Goal: Task Accomplishment & Management: Complete application form

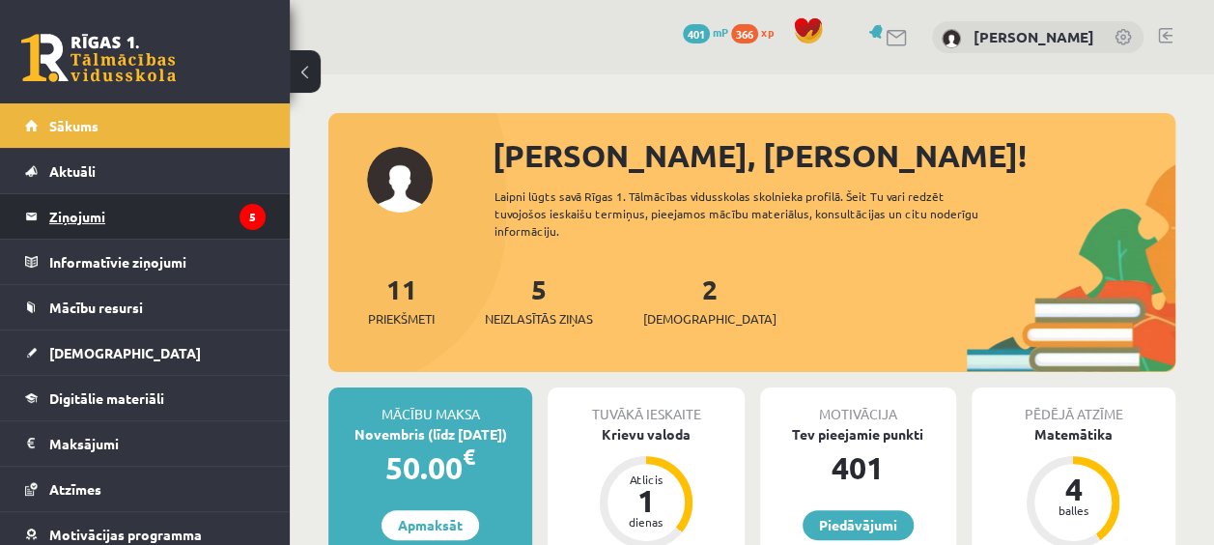
click at [186, 214] on legend "Ziņojumi 5" at bounding box center [157, 216] width 216 height 44
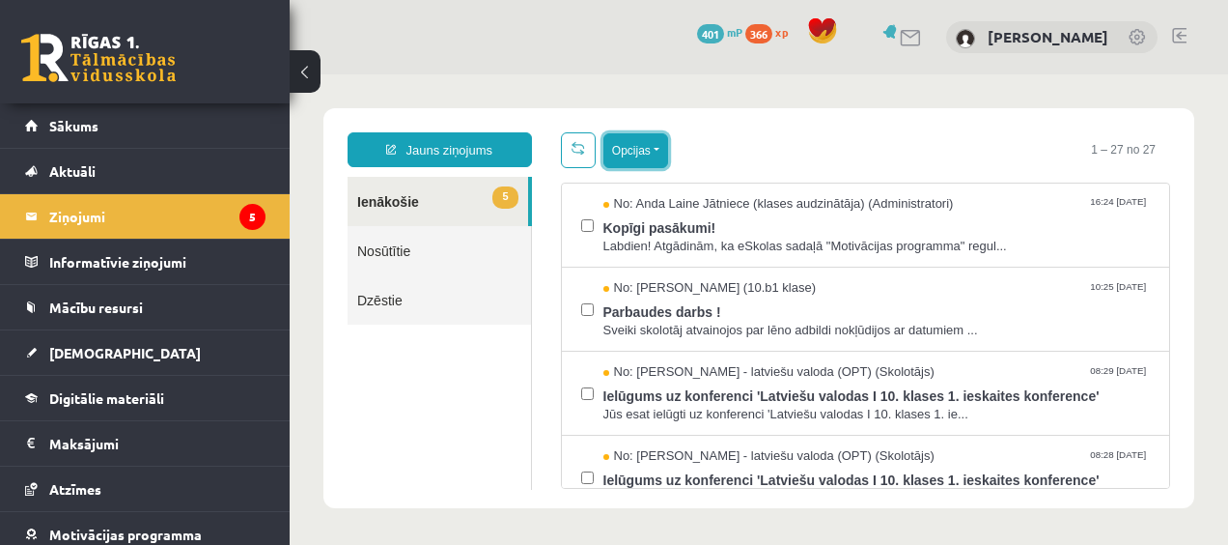
click at [640, 157] on button "Opcijas" at bounding box center [635, 150] width 65 height 35
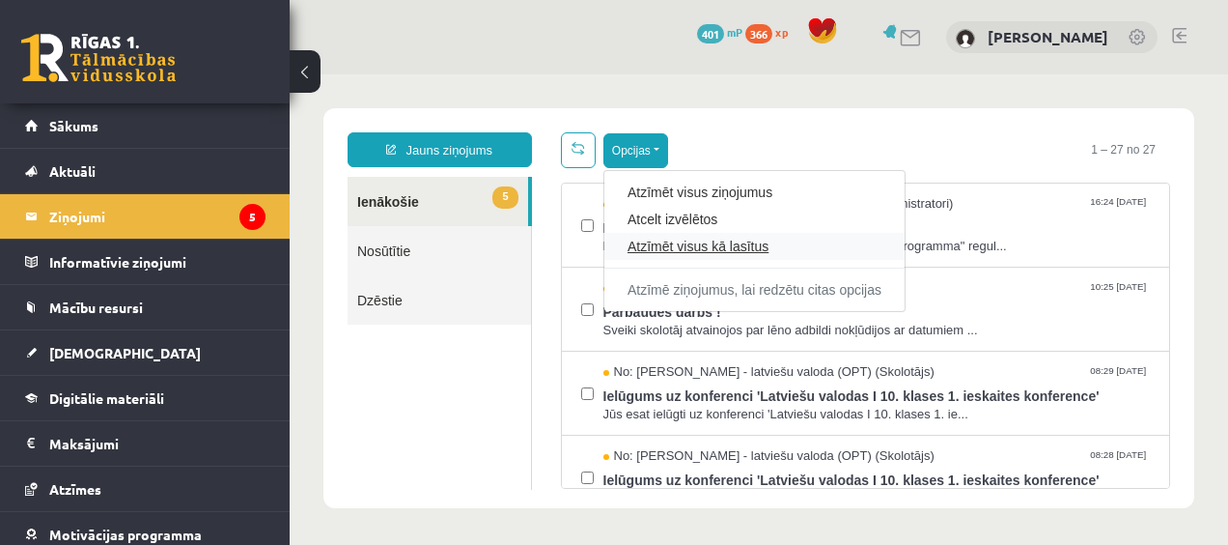
click at [670, 248] on link "Atzīmēt visus kā lasītus" at bounding box center [755, 246] width 254 height 19
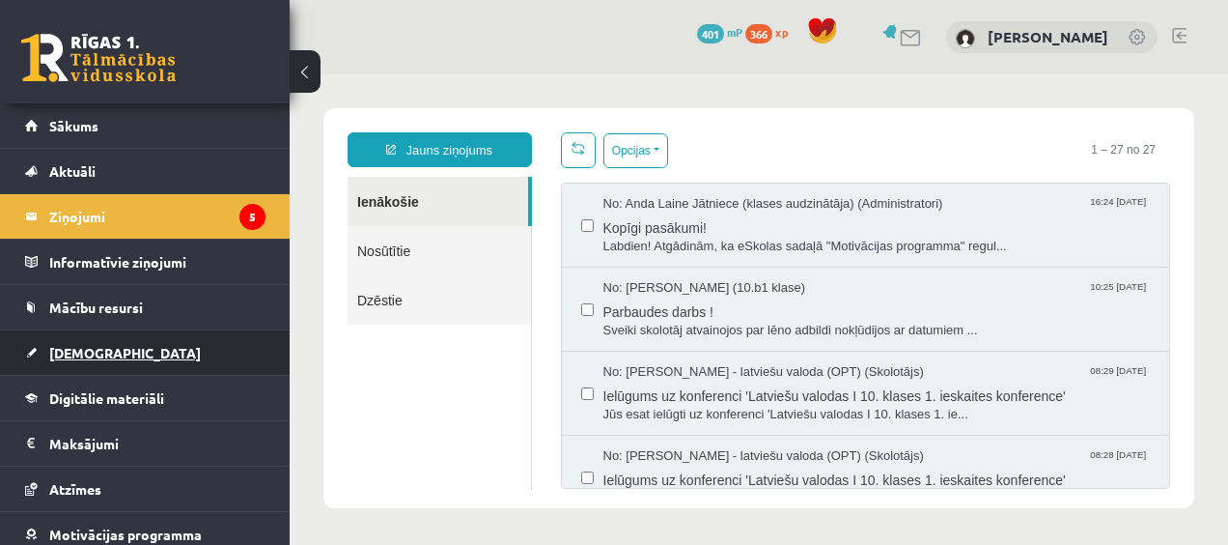
click at [141, 359] on link "[DEMOGRAPHIC_DATA]" at bounding box center [145, 352] width 240 height 44
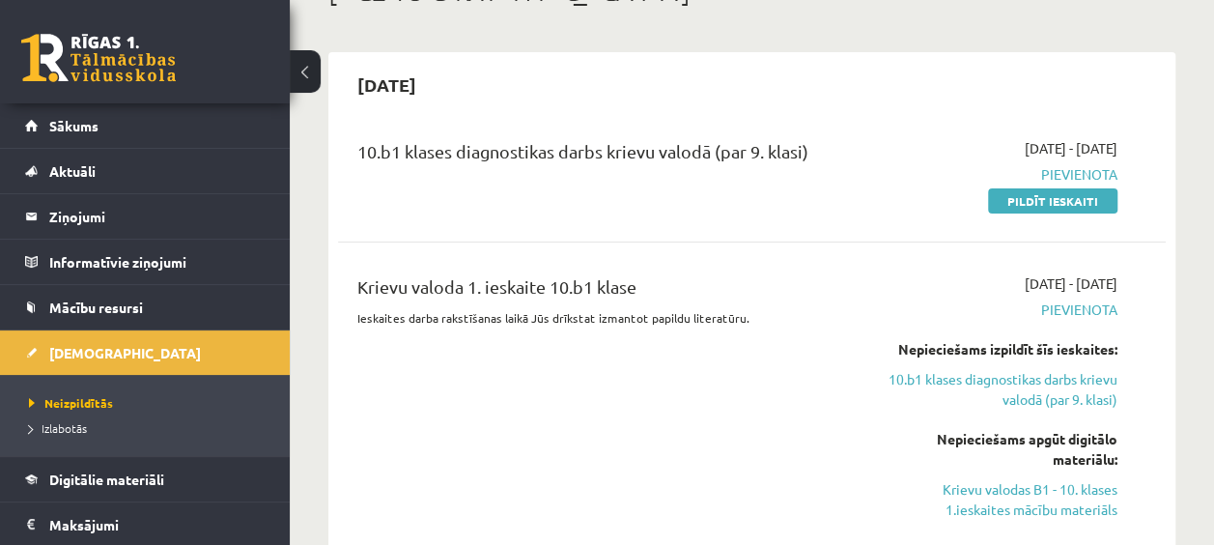
scroll to position [132, 0]
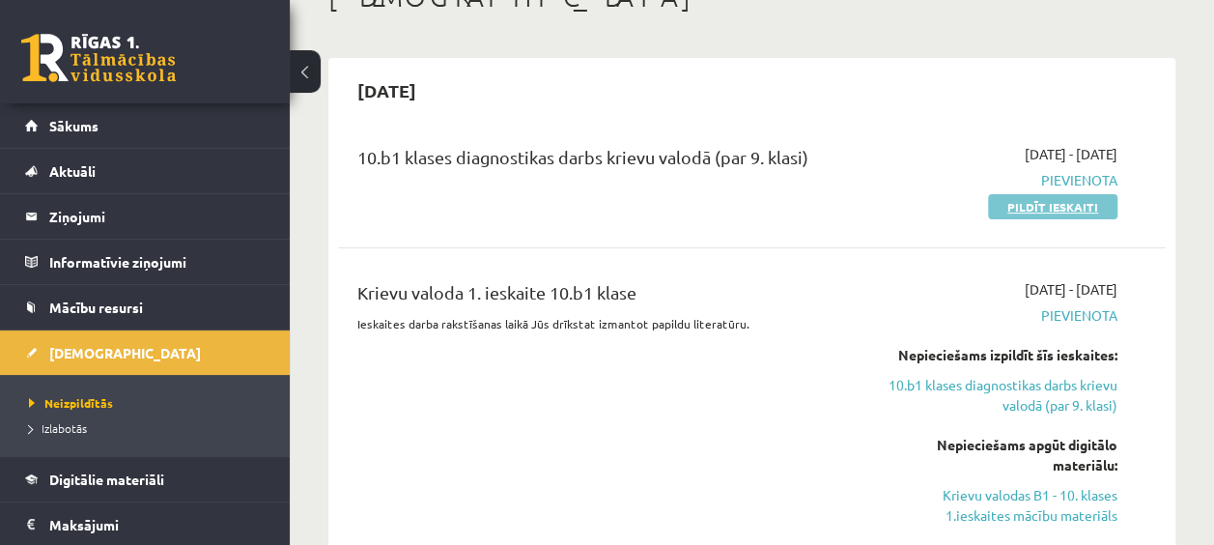
click at [1042, 201] on link "Pildīt ieskaiti" at bounding box center [1052, 206] width 129 height 25
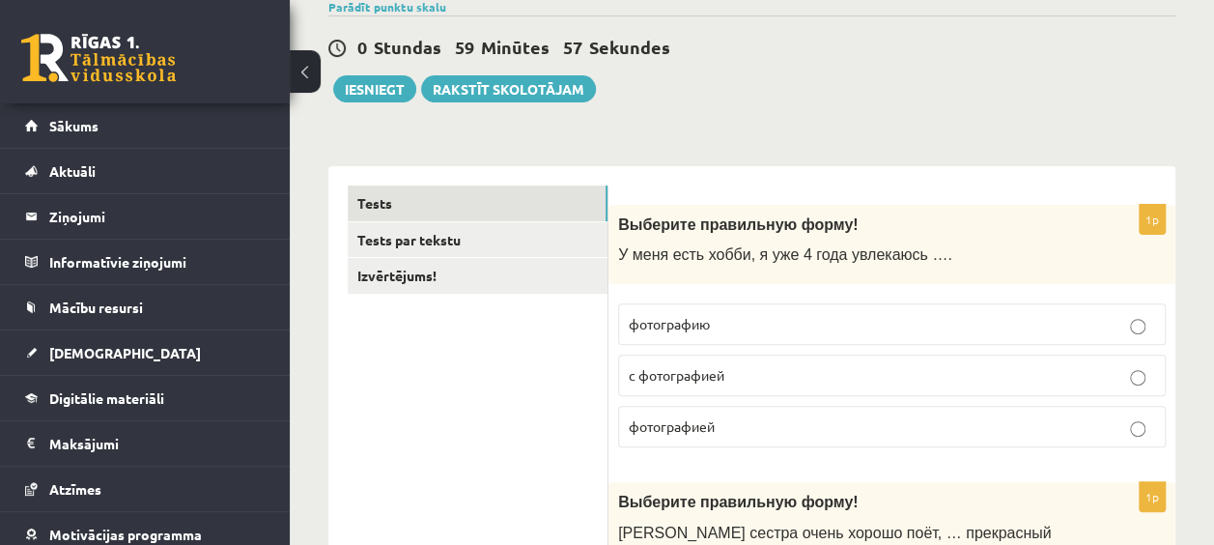
scroll to position [162, 0]
click at [740, 328] on p "фотографию" at bounding box center [892, 323] width 526 height 20
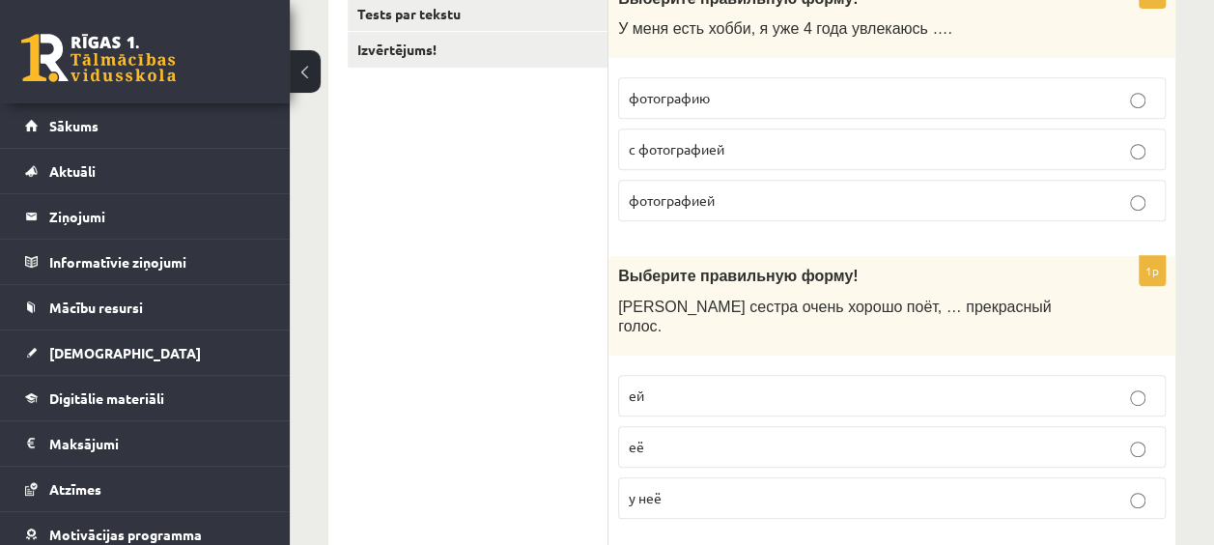
scroll to position [388, 0]
click at [717, 487] on p "у неё" at bounding box center [892, 497] width 526 height 20
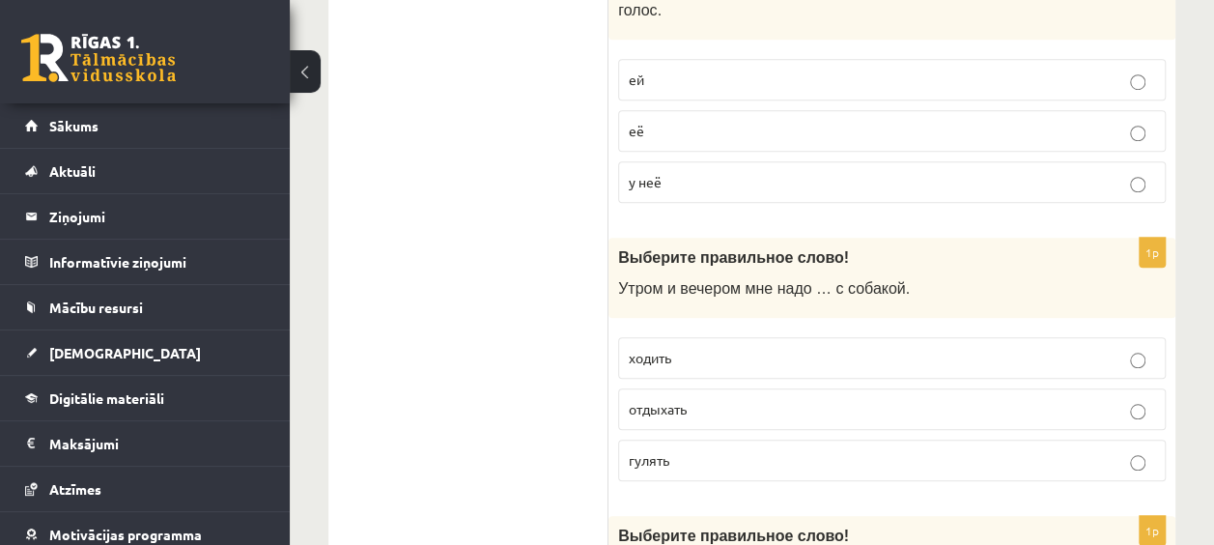
scroll to position [704, 0]
click at [707, 449] on p "гулять" at bounding box center [892, 459] width 526 height 20
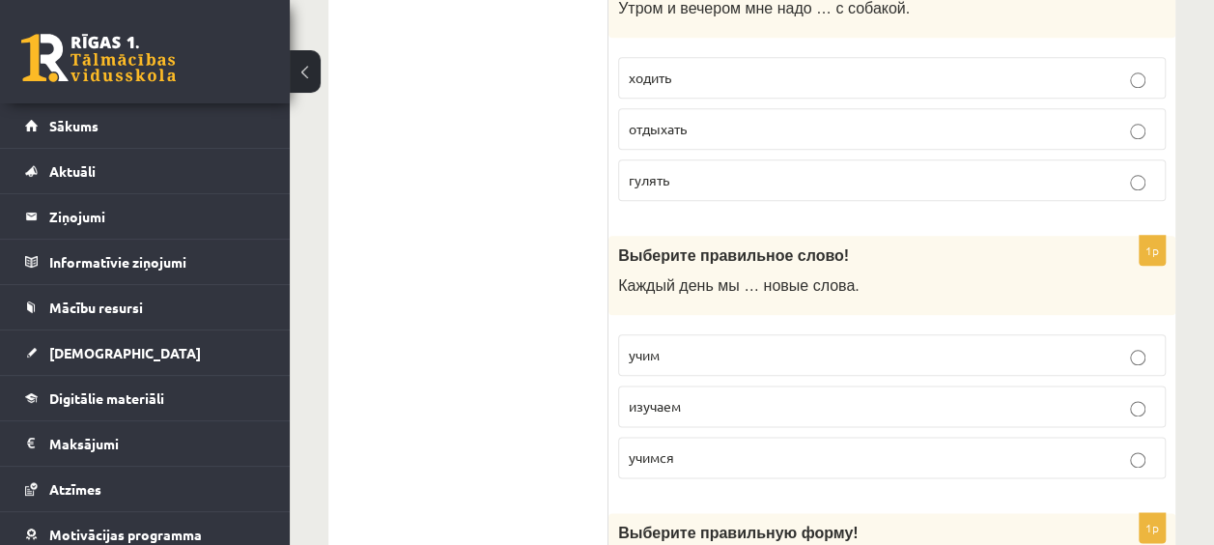
scroll to position [984, 0]
click at [714, 395] on p "изучаем" at bounding box center [892, 405] width 526 height 20
click at [676, 396] on span "изучаем" at bounding box center [655, 404] width 52 height 17
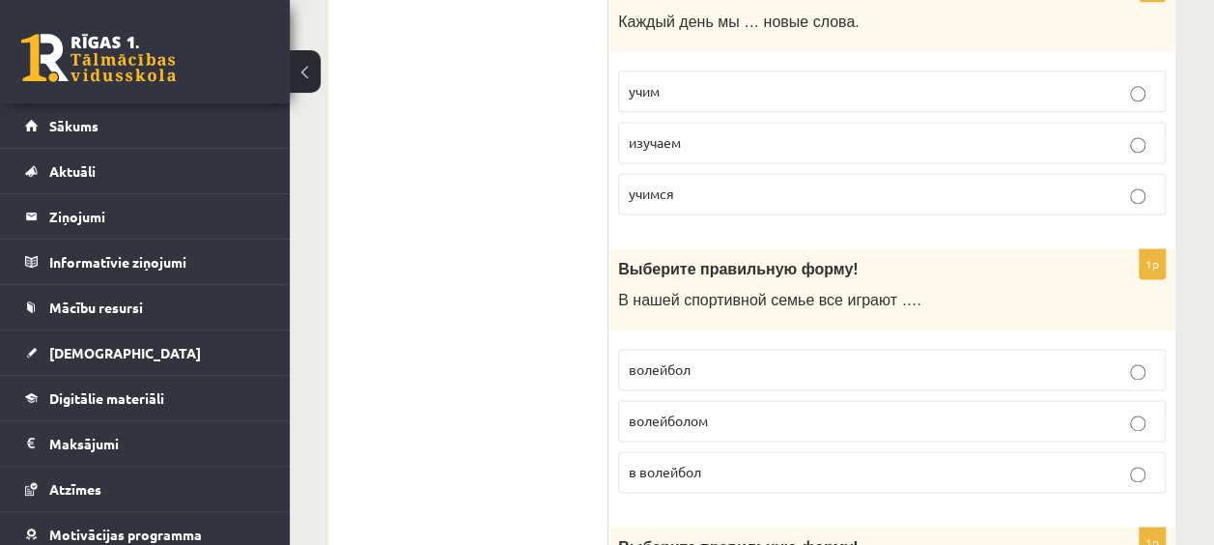
scroll to position [1252, 0]
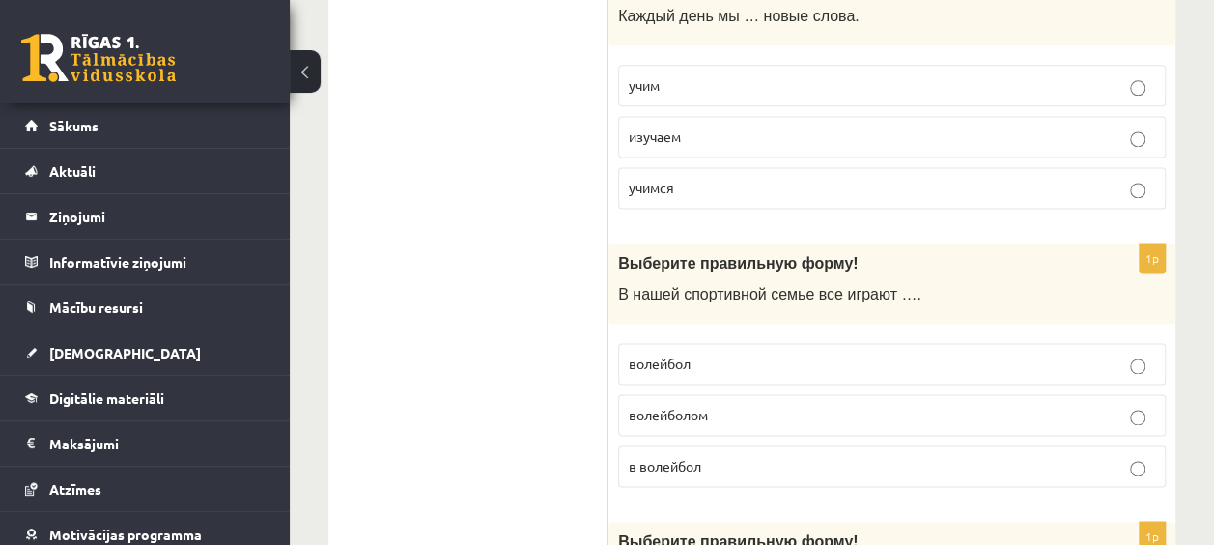
click at [717, 456] on p "в волейбол" at bounding box center [892, 466] width 526 height 20
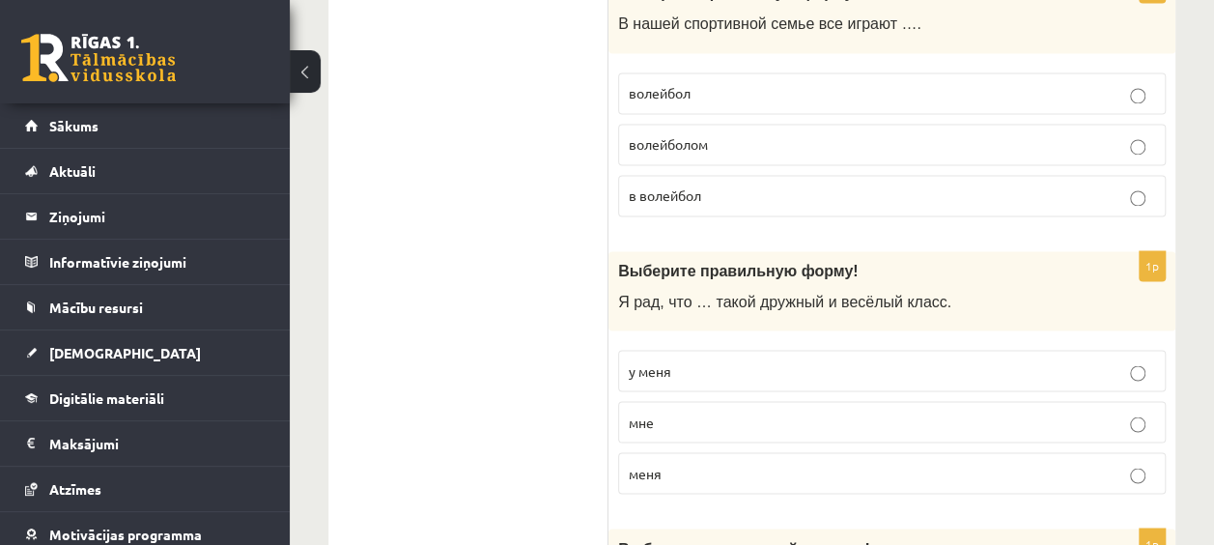
scroll to position [1524, 0]
click at [701, 358] on p "у меня" at bounding box center [892, 368] width 526 height 20
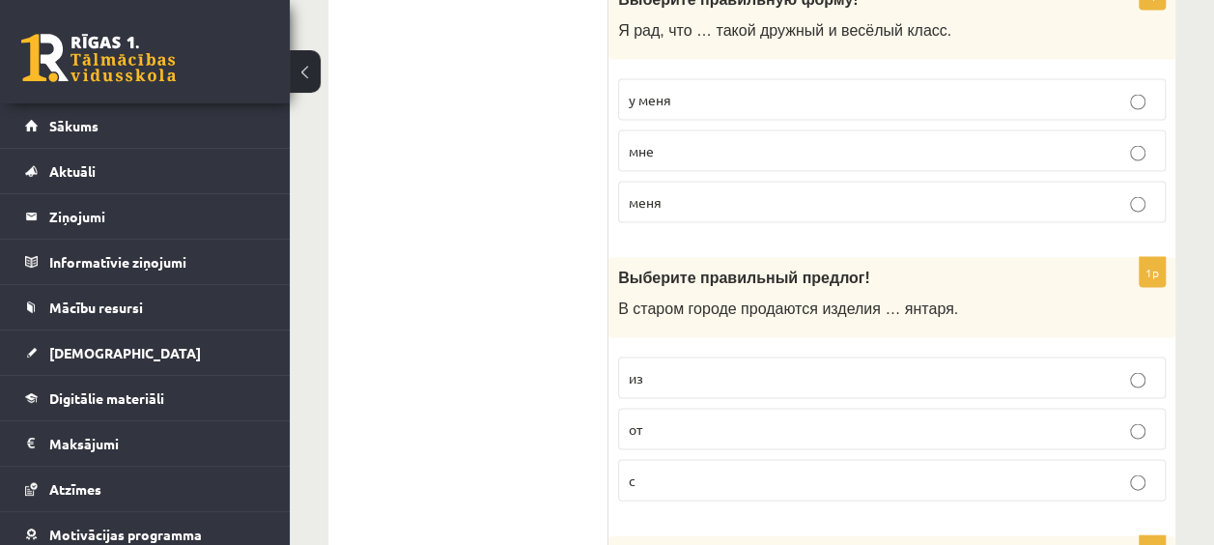
scroll to position [1796, 0]
click at [680, 354] on label "из" at bounding box center [891, 375] width 547 height 42
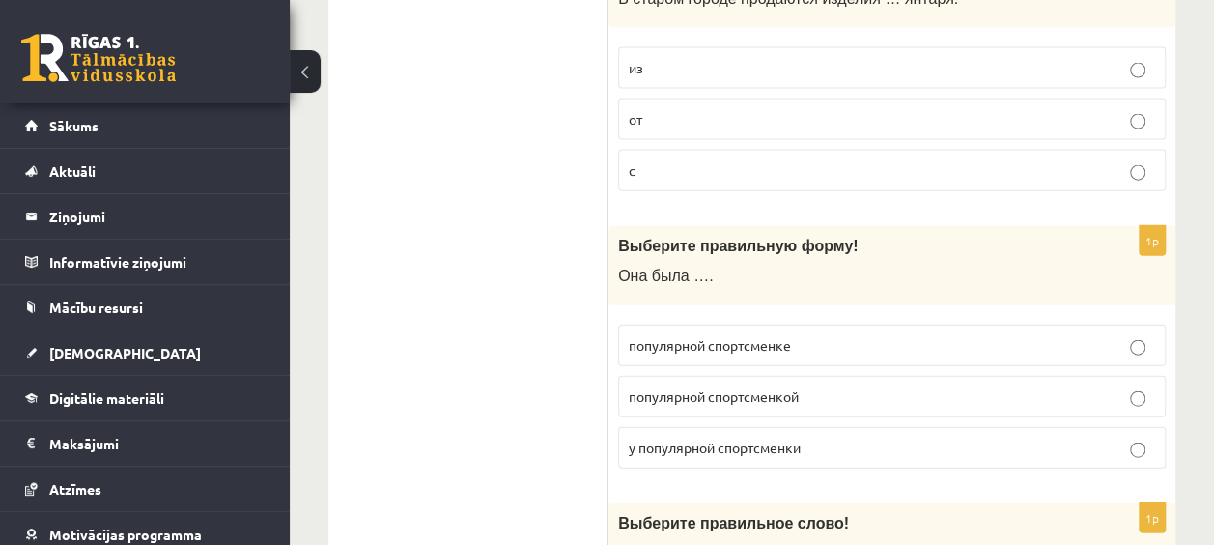
scroll to position [2107, 0]
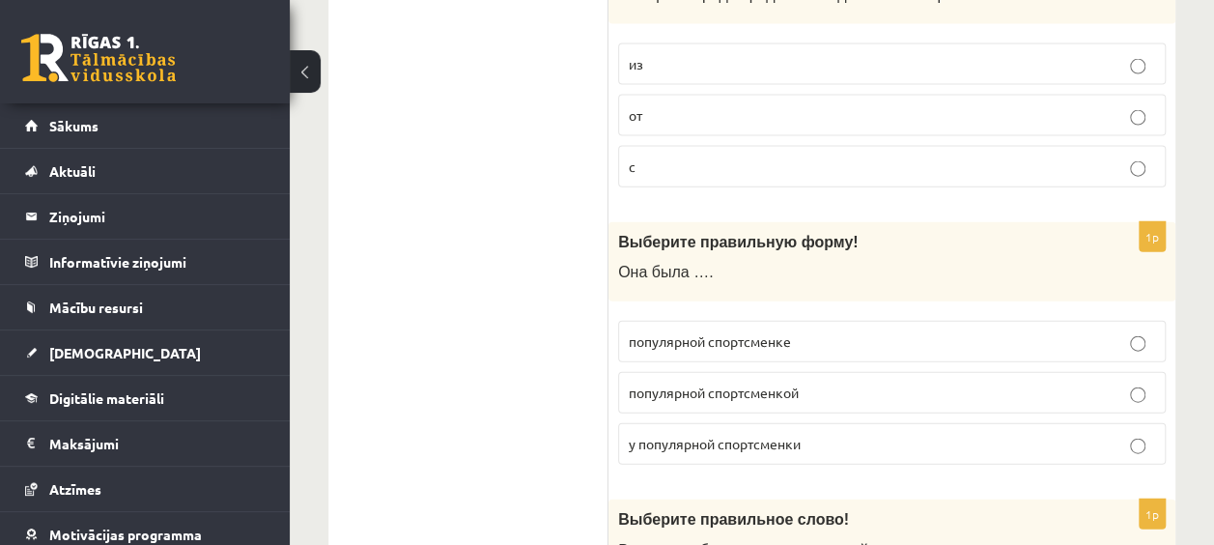
click at [769, 383] on span "популярной спортсменкой" at bounding box center [714, 391] width 170 height 17
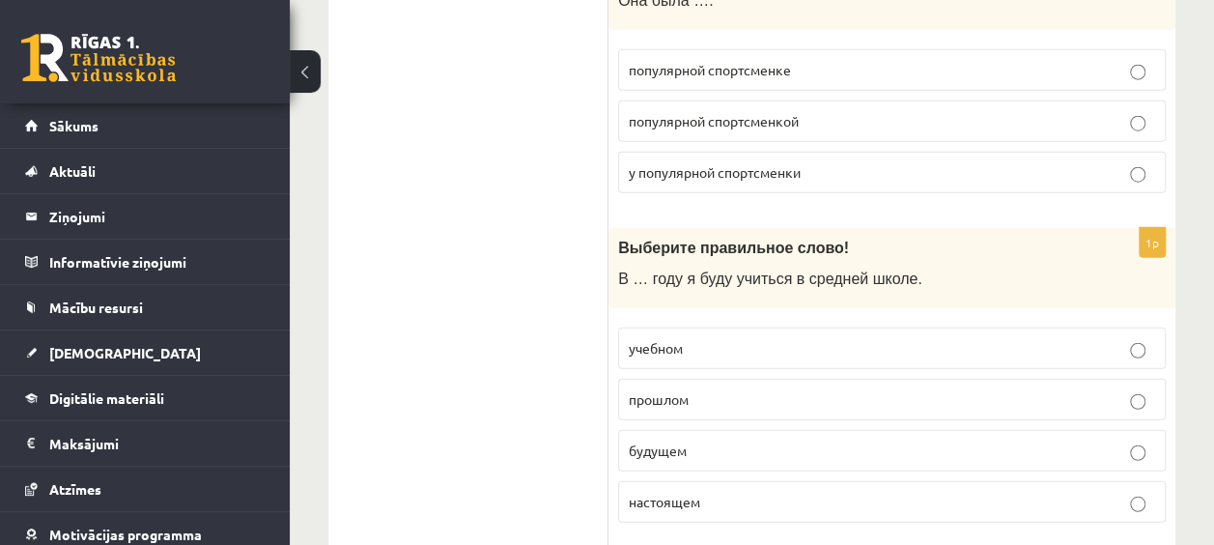
scroll to position [2383, 0]
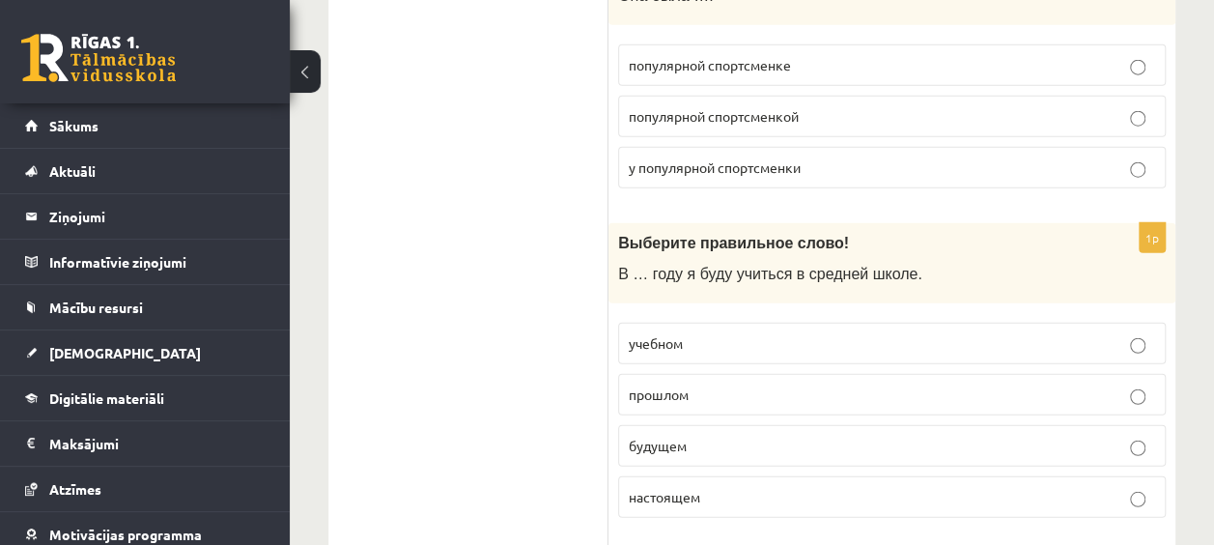
click at [693, 435] on p "будущем" at bounding box center [892, 445] width 526 height 20
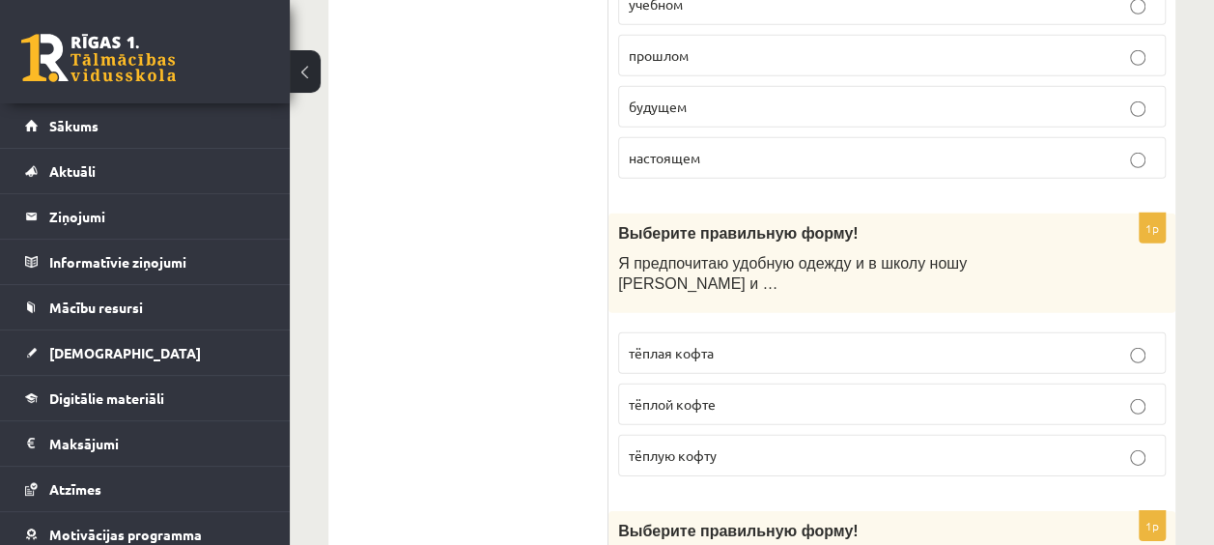
scroll to position [2723, 0]
click at [726, 444] on p "тёплую кофту" at bounding box center [892, 454] width 526 height 20
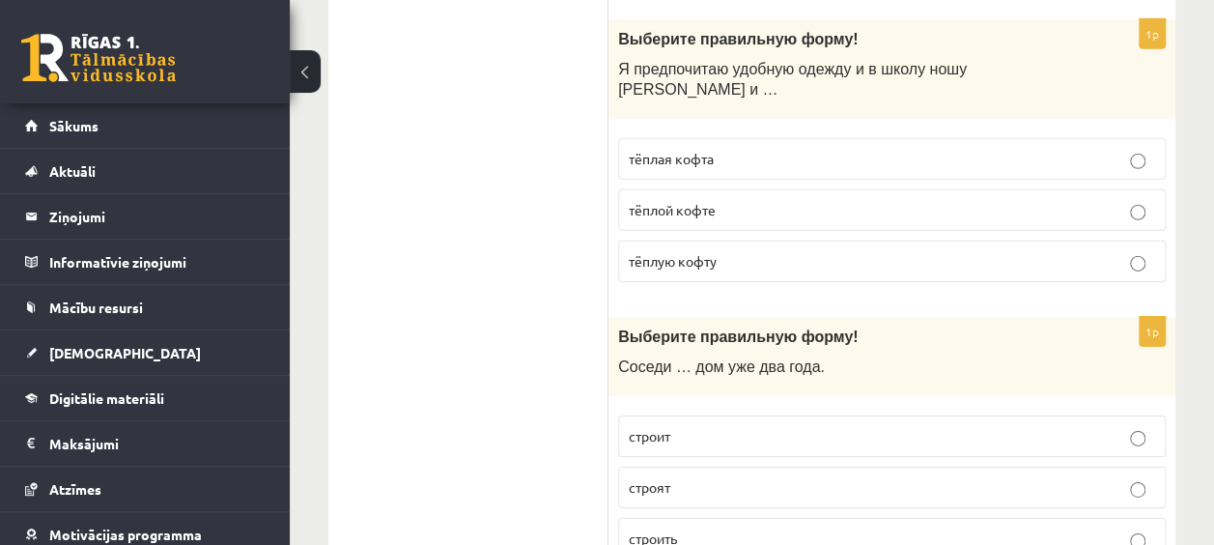
scroll to position [2918, 0]
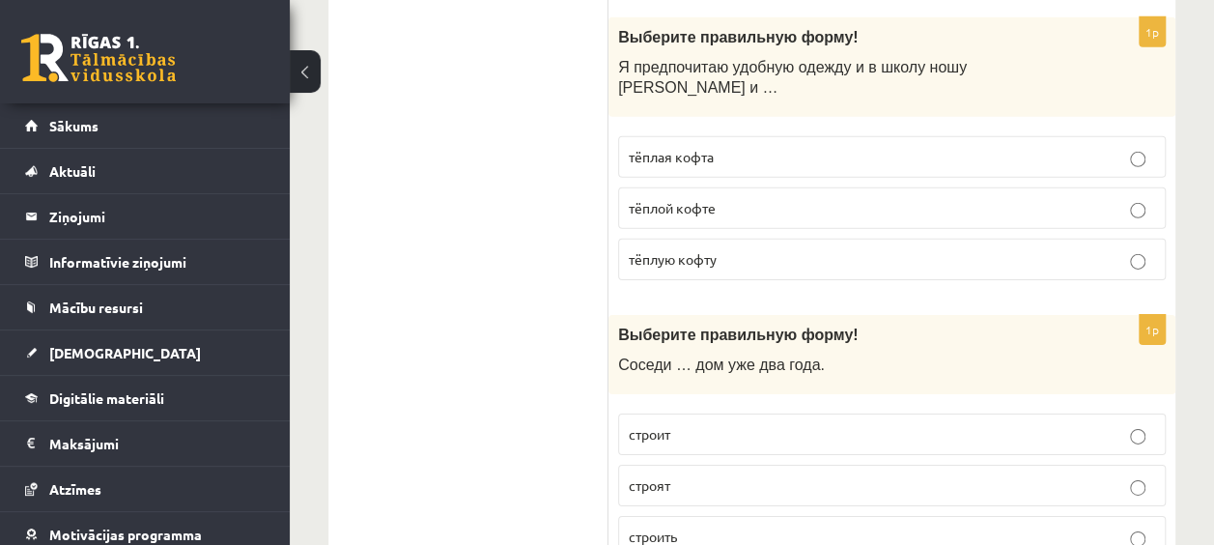
click at [658, 464] on label "строят" at bounding box center [891, 485] width 547 height 42
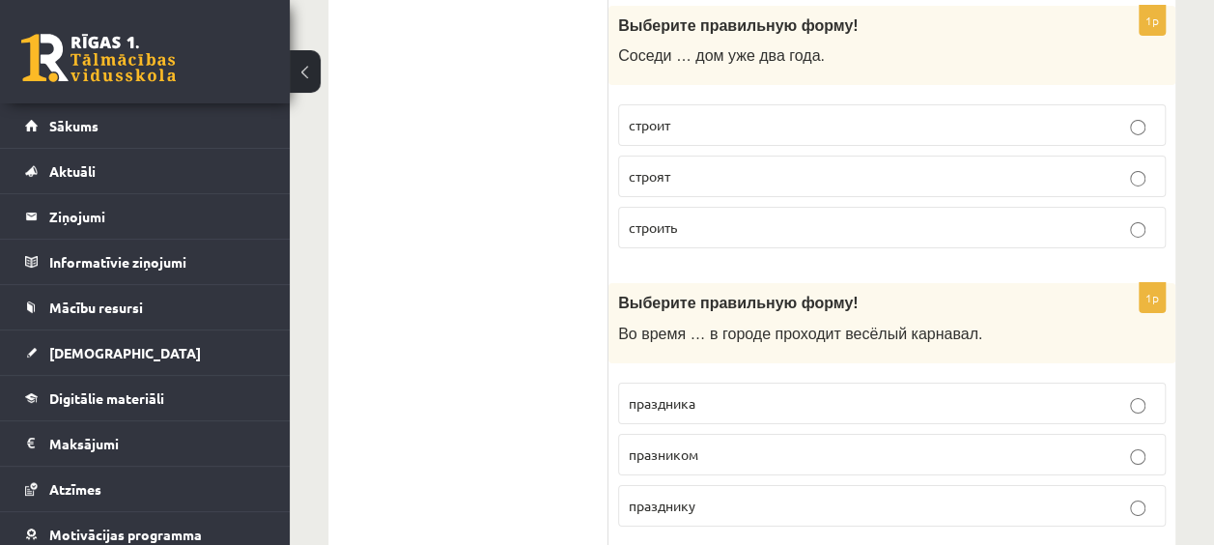
scroll to position [3226, 0]
click at [705, 496] on p "празднику" at bounding box center [892, 506] width 526 height 20
click at [719, 394] on p "праздника" at bounding box center [892, 404] width 526 height 20
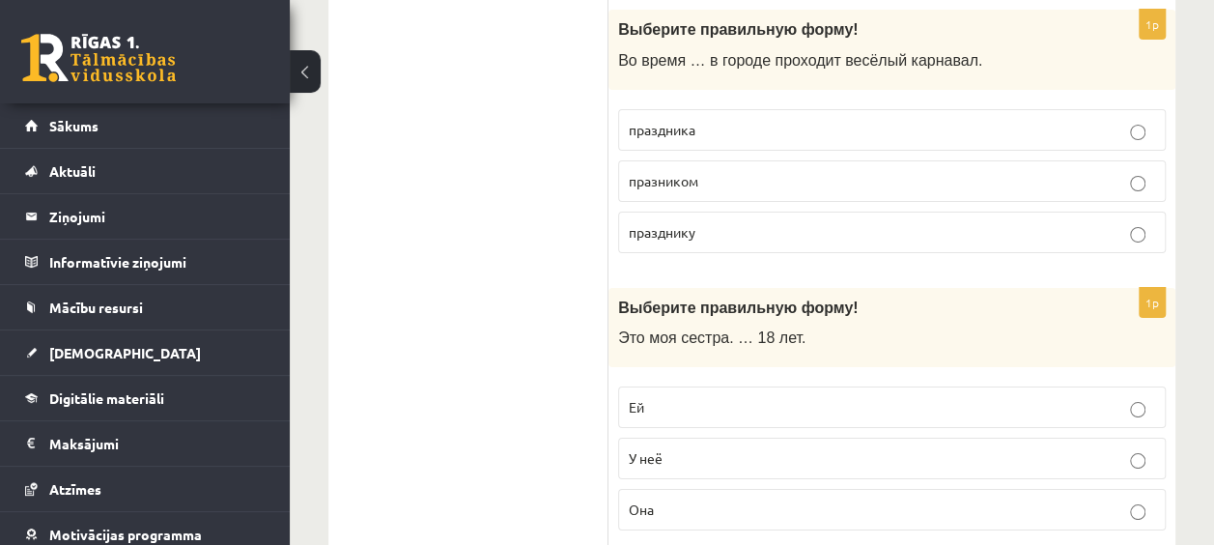
scroll to position [3501, 0]
click at [683, 385] on label "Ей" at bounding box center [891, 406] width 547 height 42
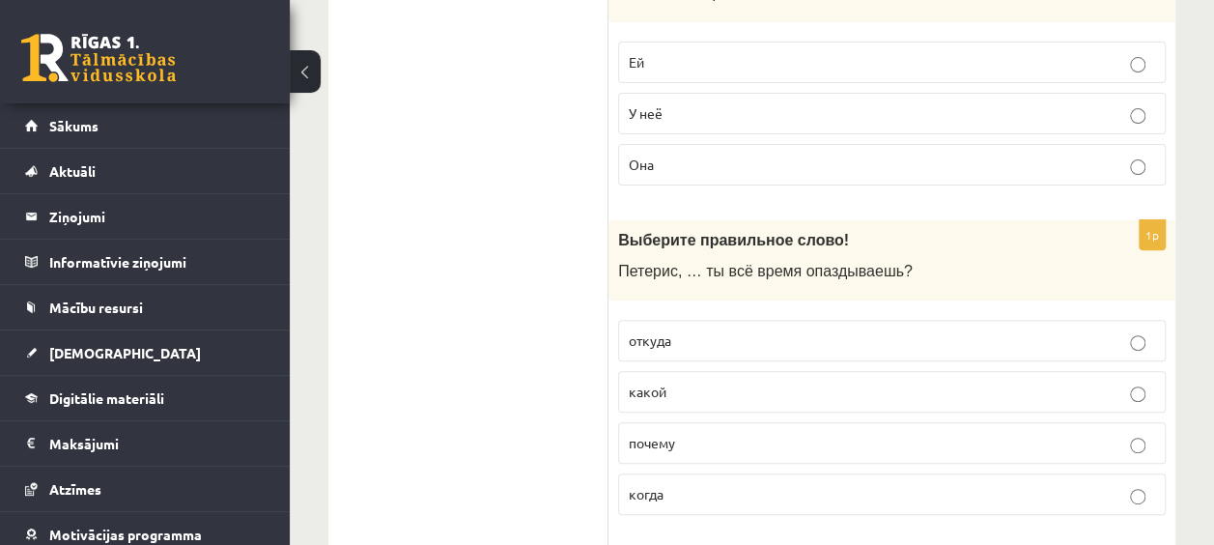
scroll to position [3845, 0]
click at [653, 421] on label "почему" at bounding box center [891, 442] width 547 height 42
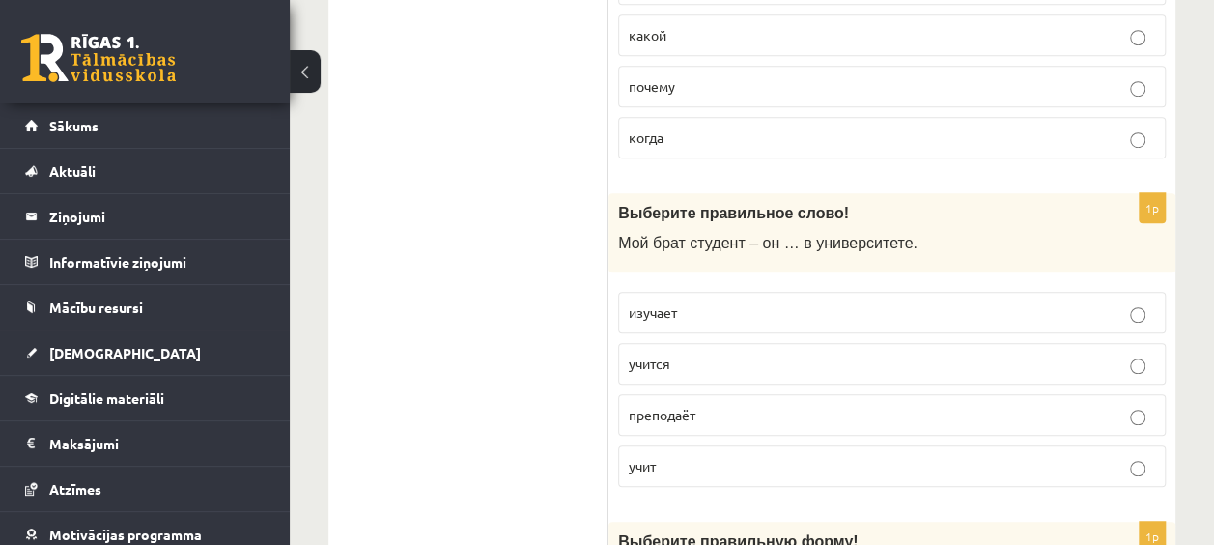
scroll to position [4202, 0]
click at [683, 352] on p "учится" at bounding box center [892, 362] width 526 height 20
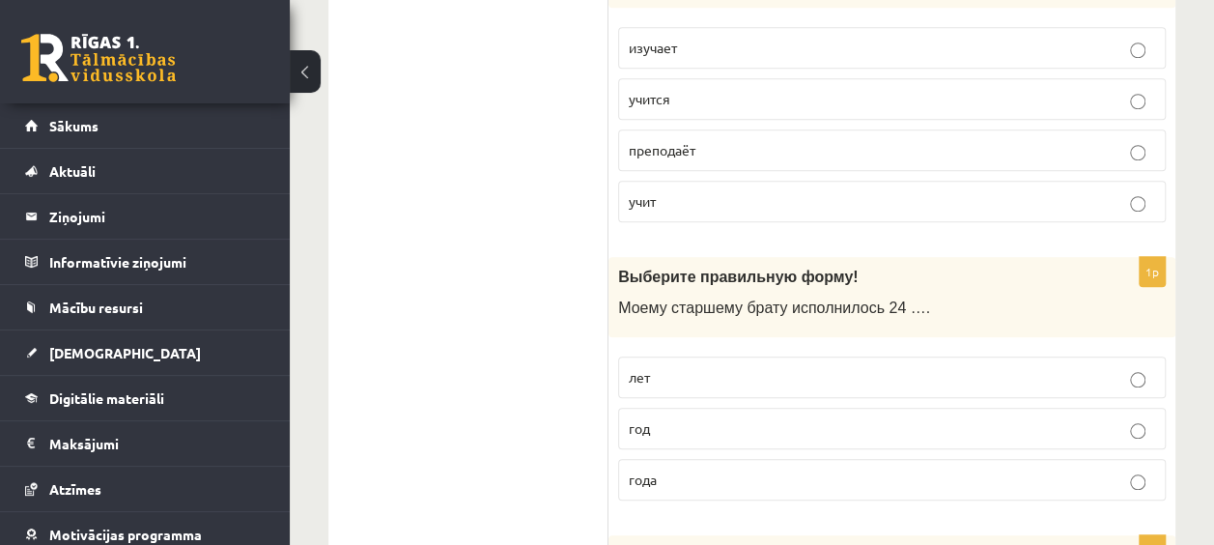
scroll to position [4464, 0]
click at [701, 470] on p "года" at bounding box center [892, 480] width 526 height 20
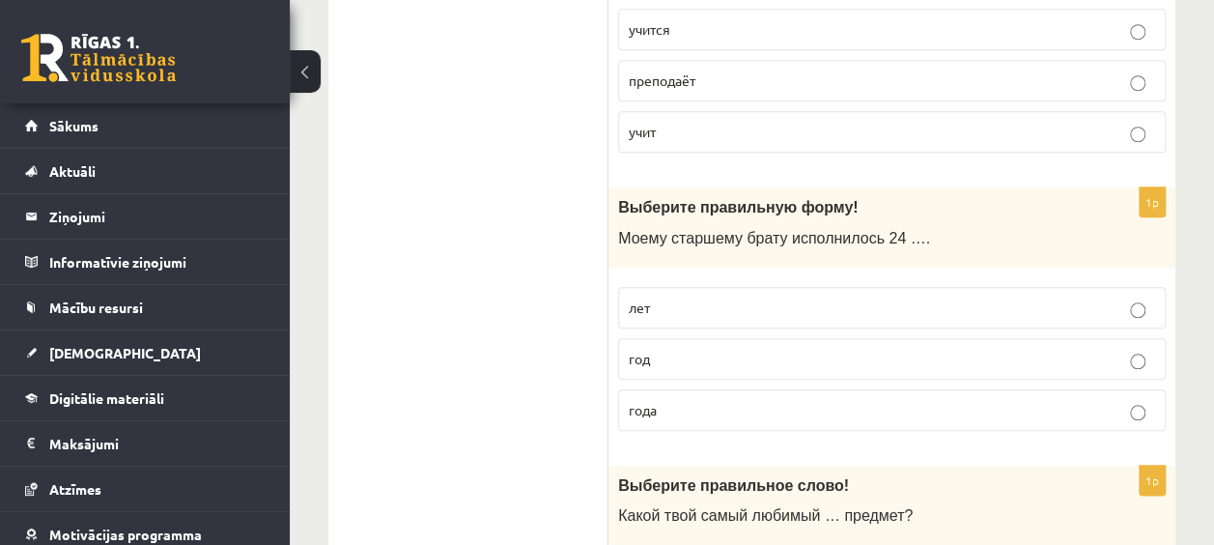
scroll to position [4539, 0]
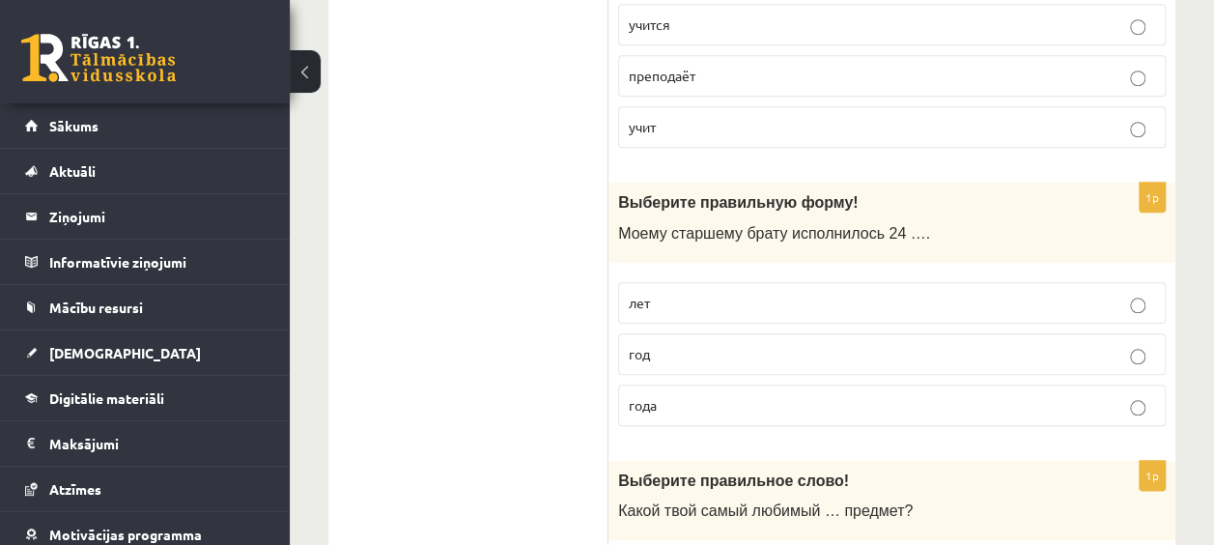
click at [646, 293] on span "лет" at bounding box center [639, 301] width 21 height 17
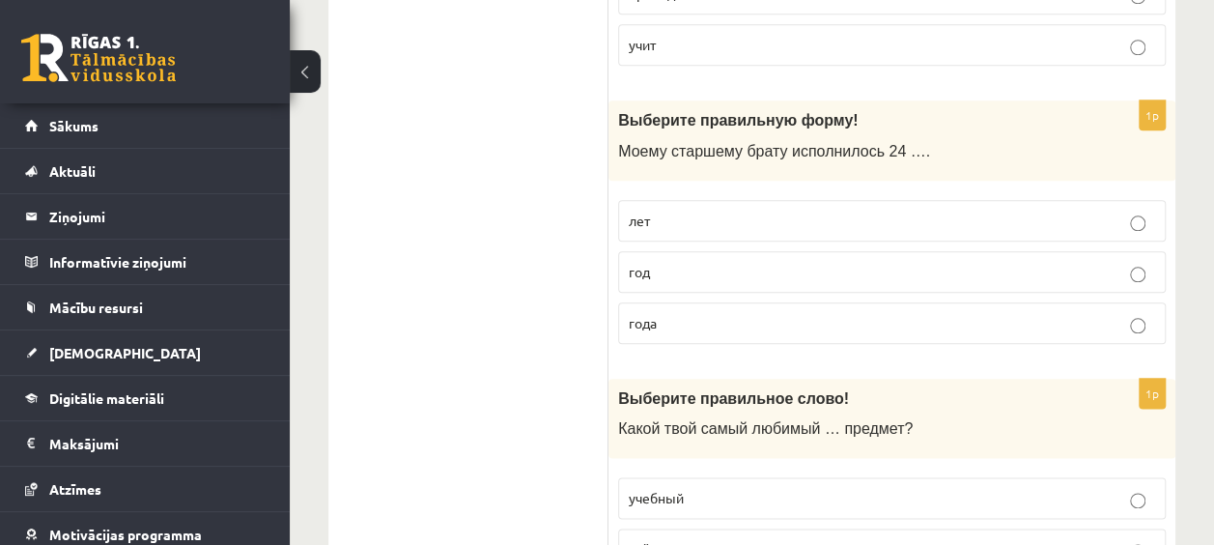
scroll to position [4617, 0]
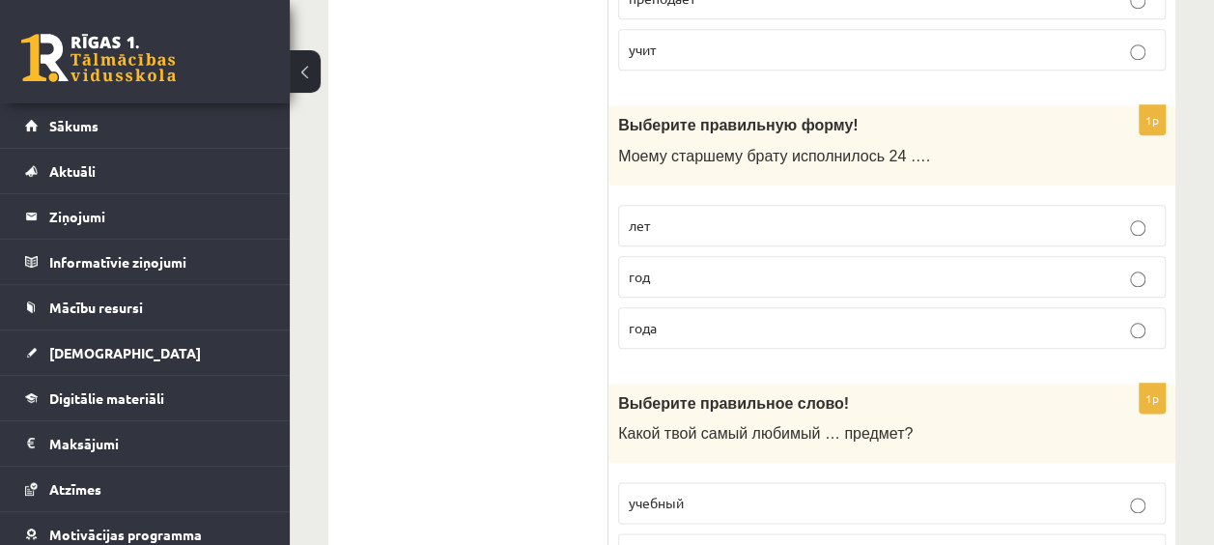
click at [678, 318] on p "года" at bounding box center [892, 328] width 526 height 20
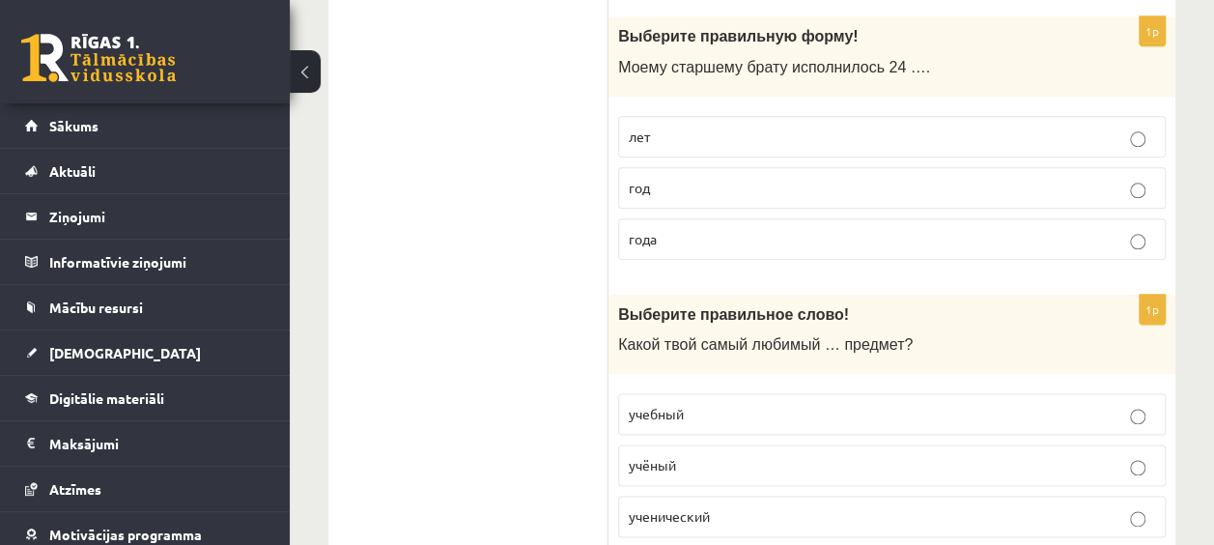
scroll to position [4707, 0]
click at [732, 403] on p "учебный" at bounding box center [892, 413] width 526 height 20
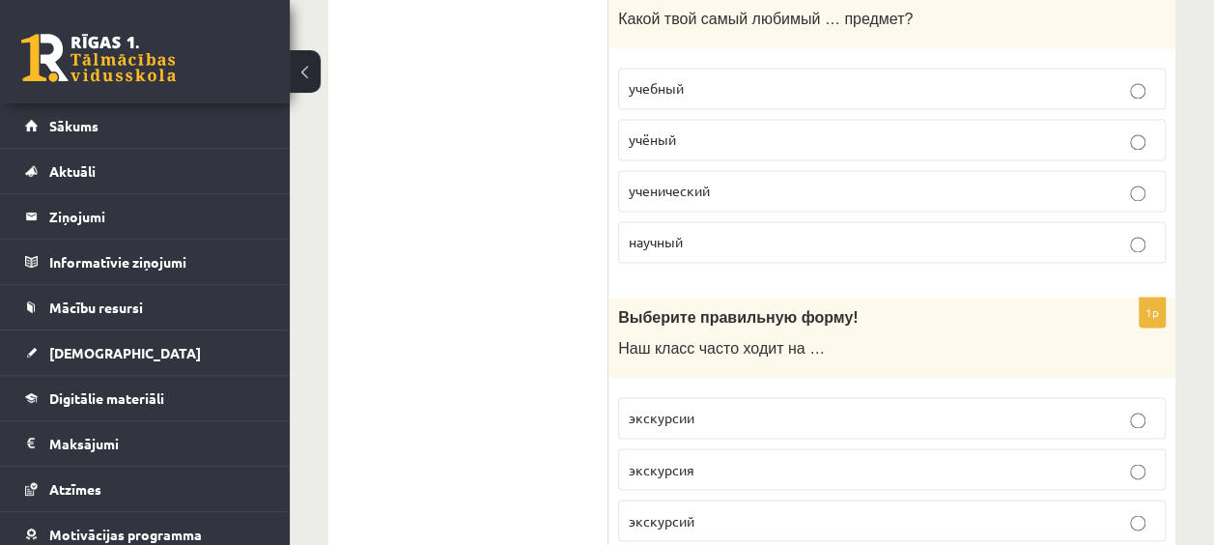
scroll to position [5033, 0]
click at [712, 508] on p "экскурсий" at bounding box center [892, 518] width 526 height 20
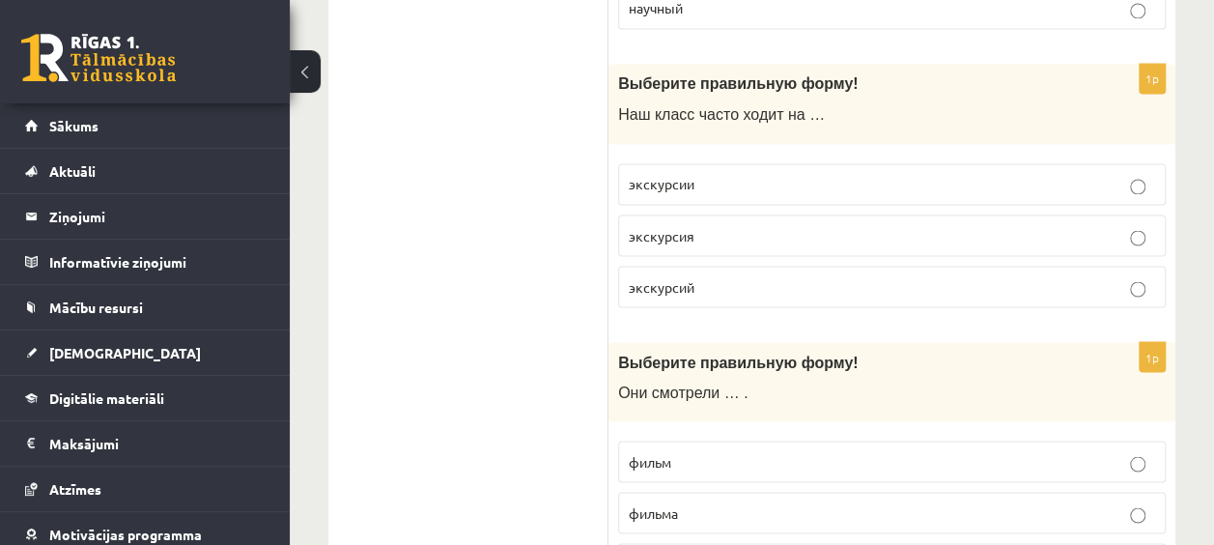
scroll to position [5274, 0]
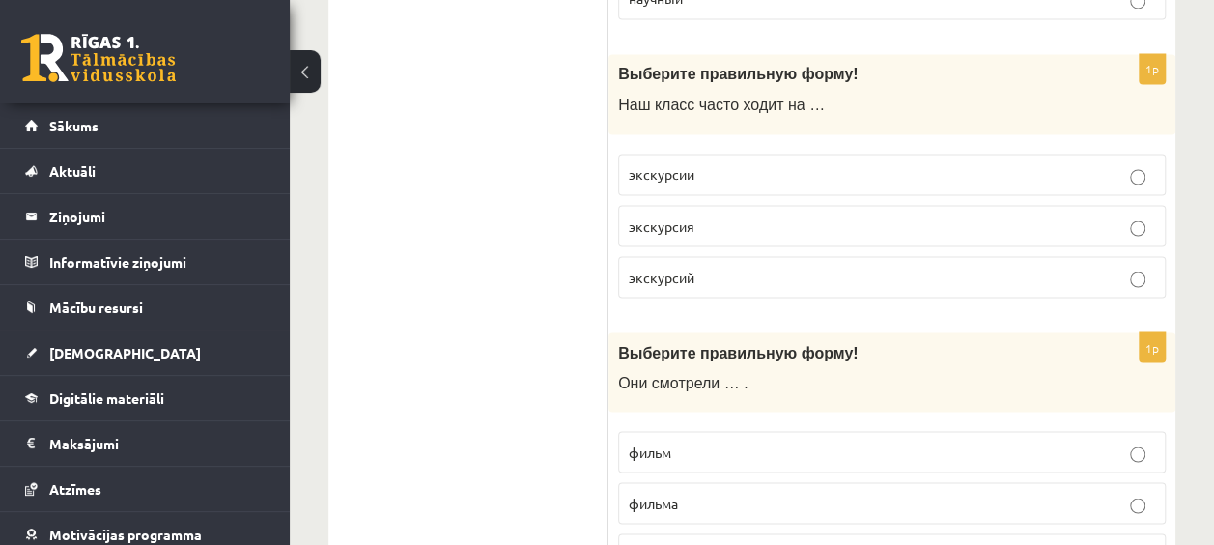
click at [716, 431] on label "фильм" at bounding box center [891, 452] width 547 height 42
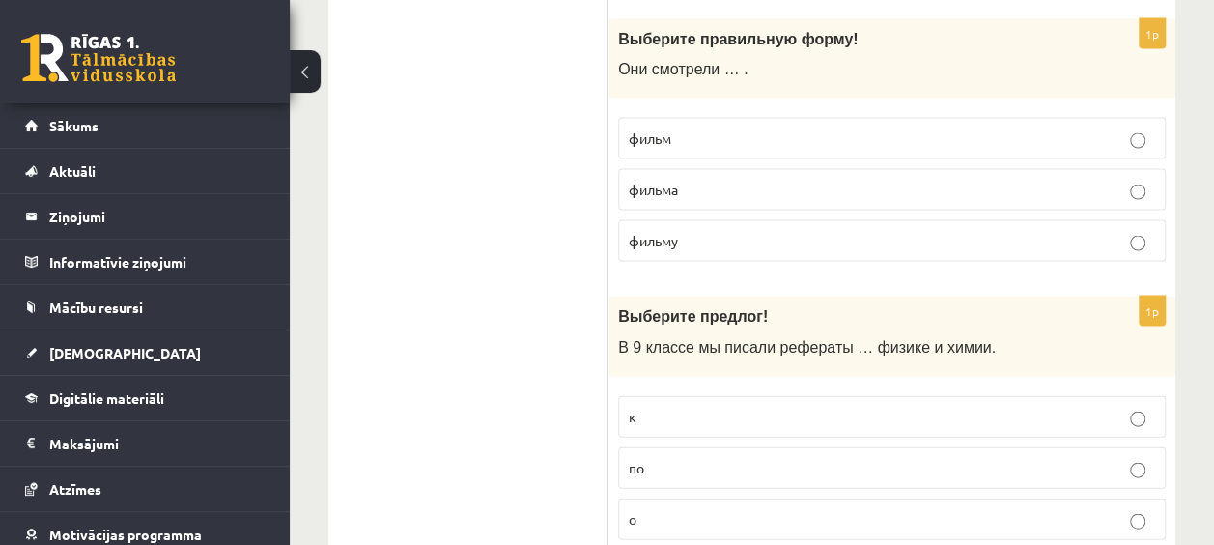
scroll to position [5589, 0]
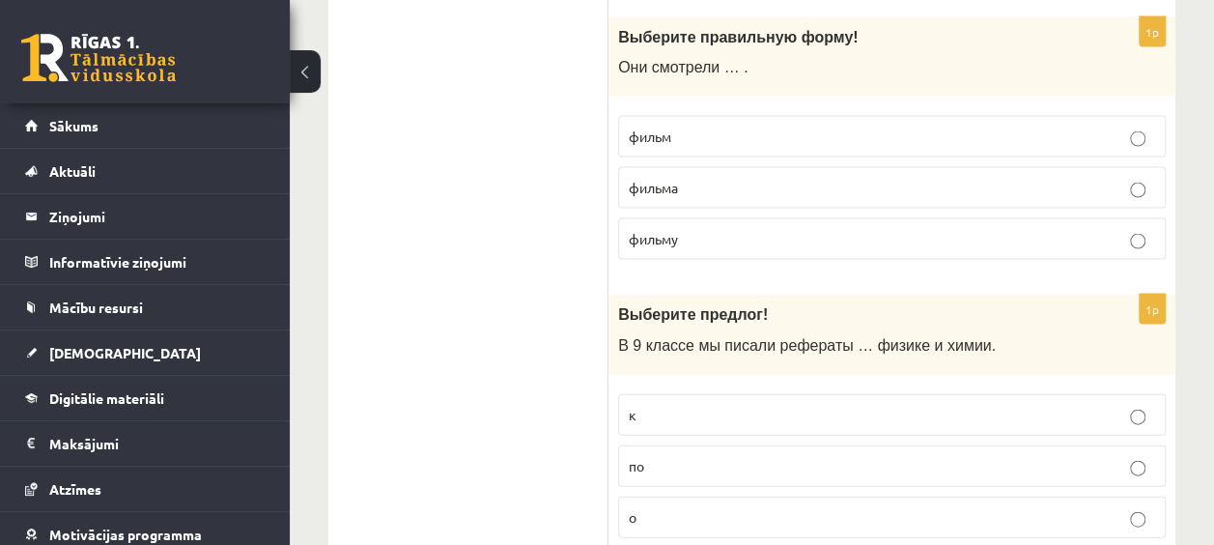
click at [707, 445] on label "по" at bounding box center [891, 466] width 547 height 42
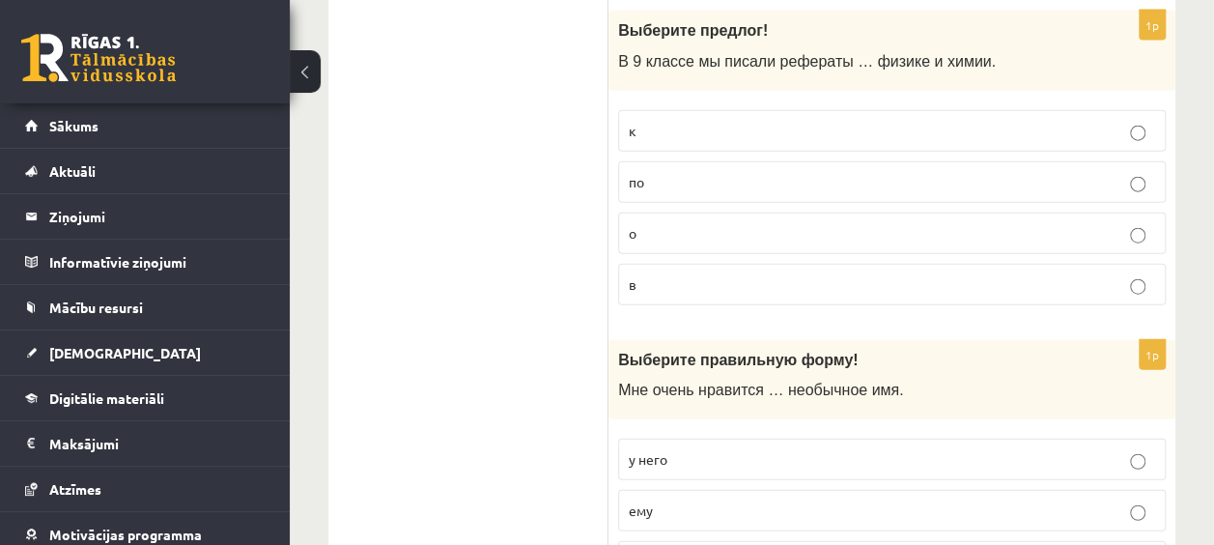
scroll to position [5884, 0]
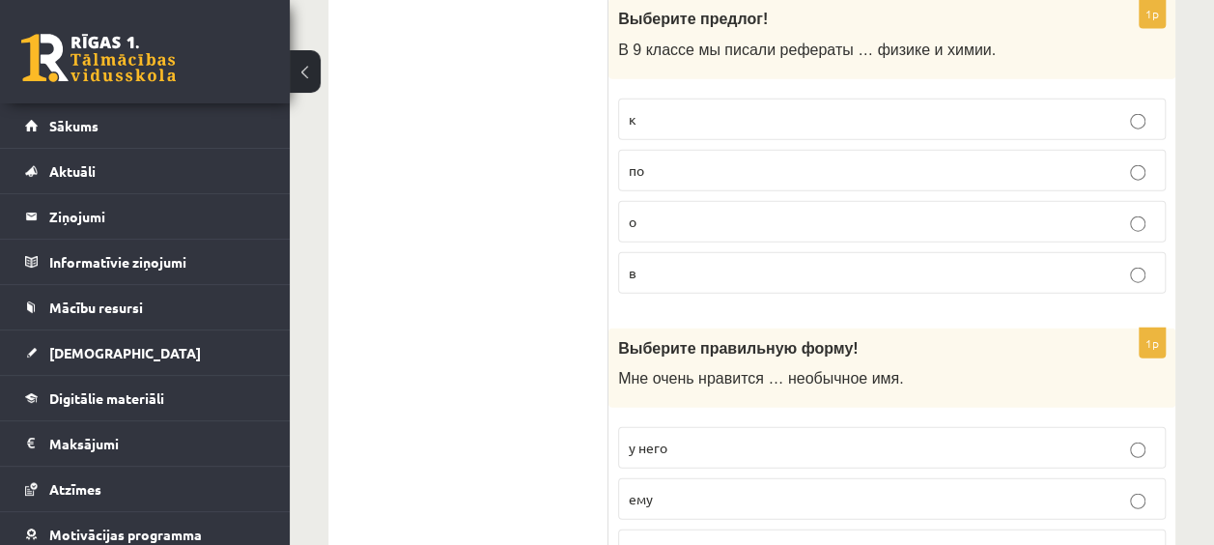
click at [696, 540] on p "его" at bounding box center [892, 550] width 526 height 20
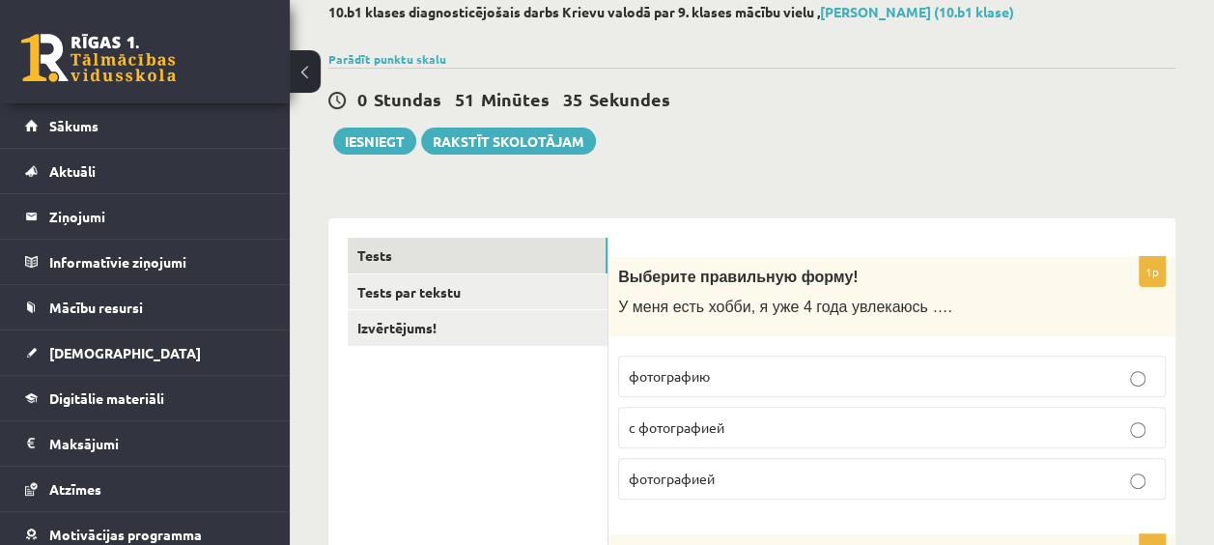
scroll to position [0, 0]
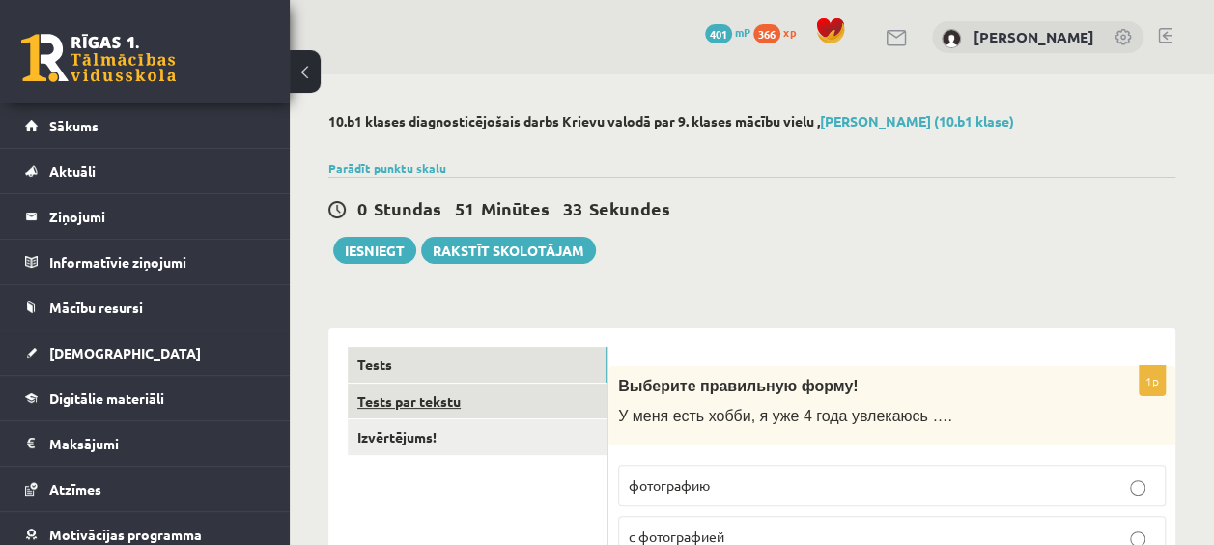
click at [427, 402] on link "Tests par tekstu" at bounding box center [478, 401] width 260 height 36
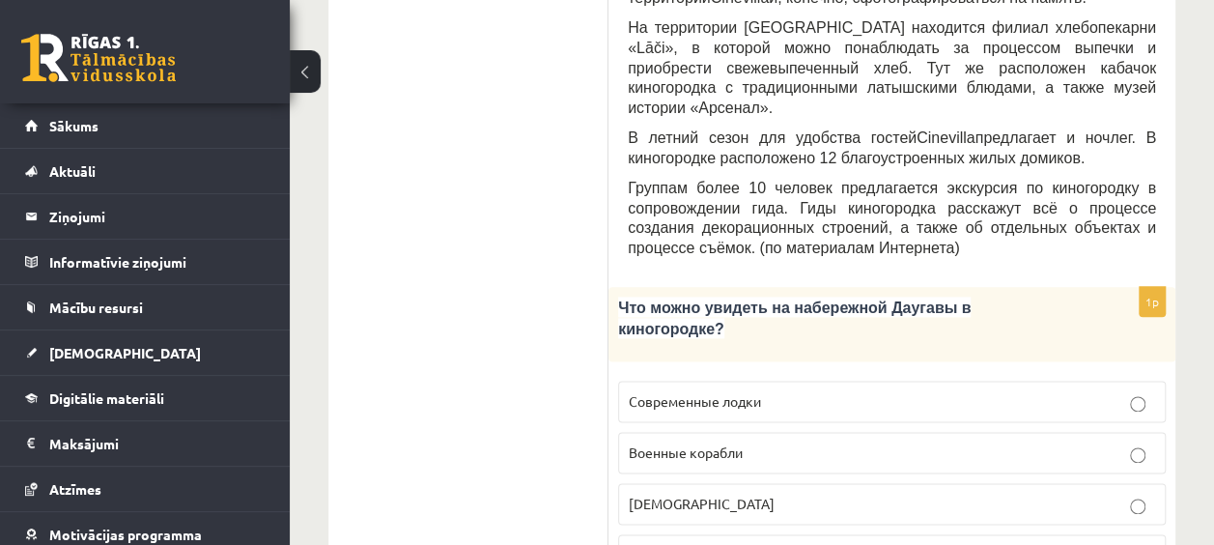
scroll to position [1040, 0]
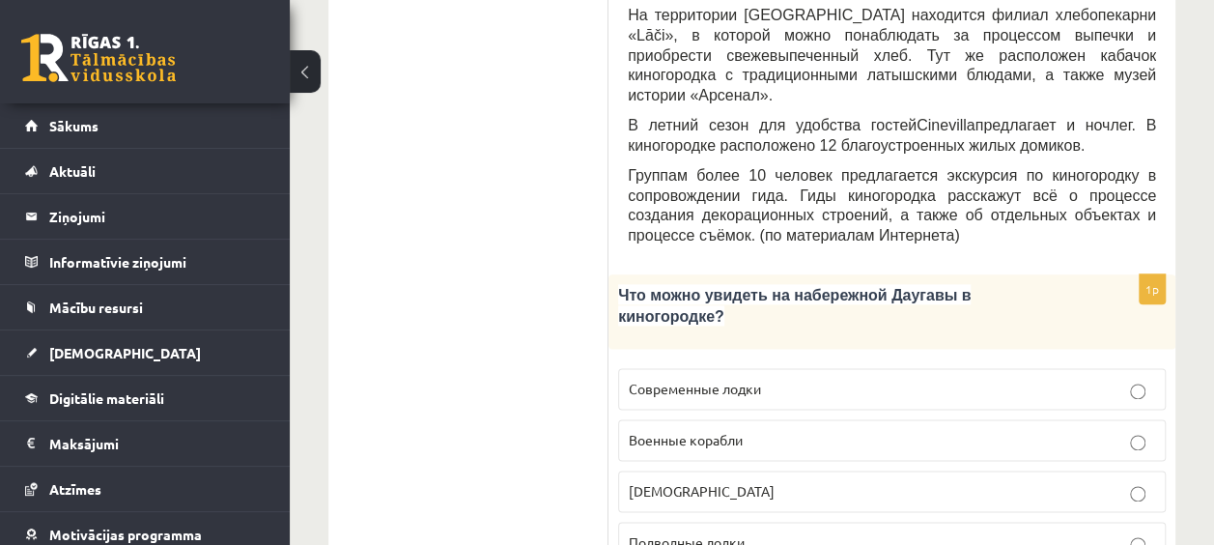
click at [786, 481] on p "Кораблики" at bounding box center [892, 491] width 526 height 20
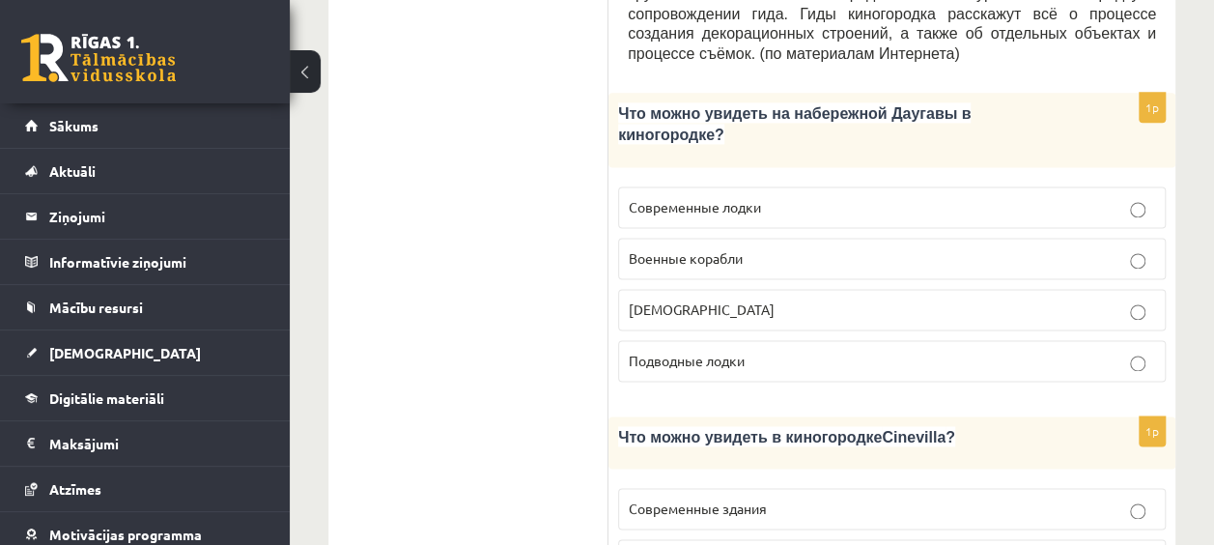
scroll to position [1253, 0]
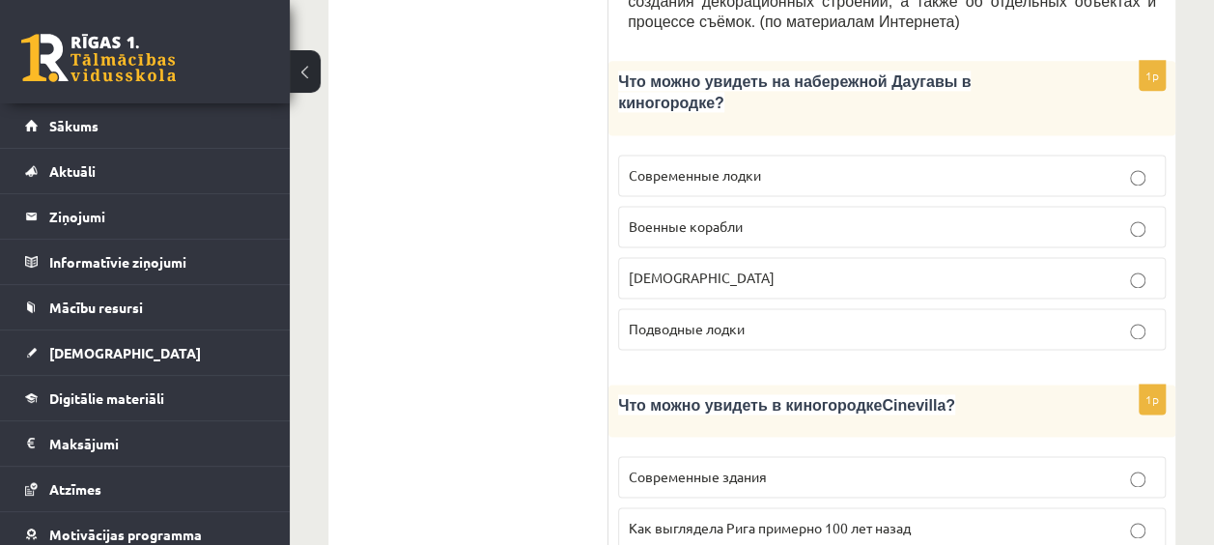
click at [805, 518] on span "Как выглядела Рига примерно 100 лет назад" at bounding box center [770, 526] width 282 height 17
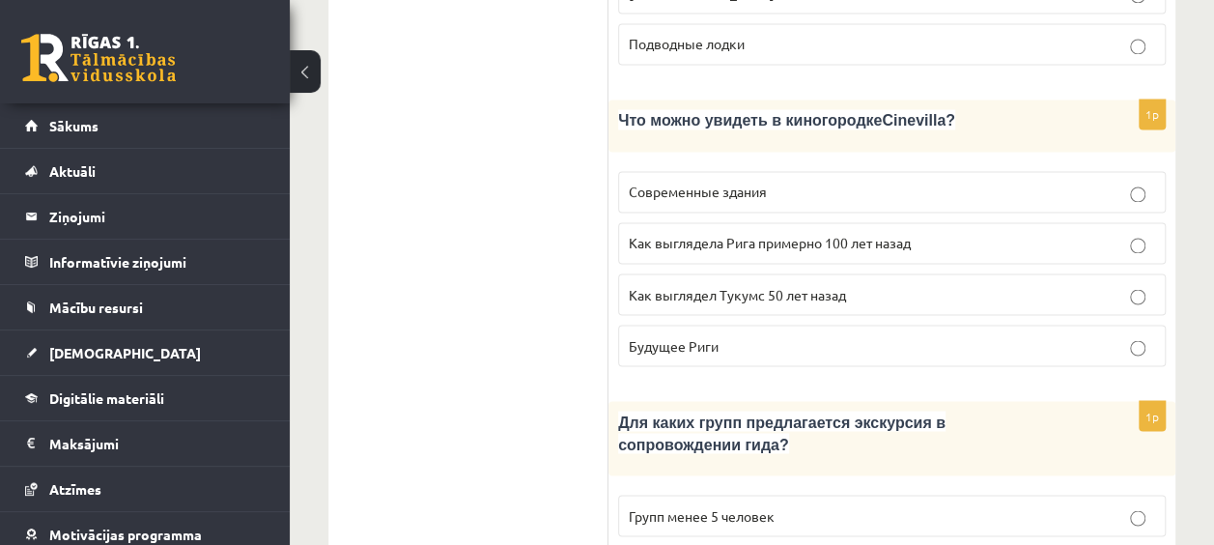
scroll to position [1540, 0]
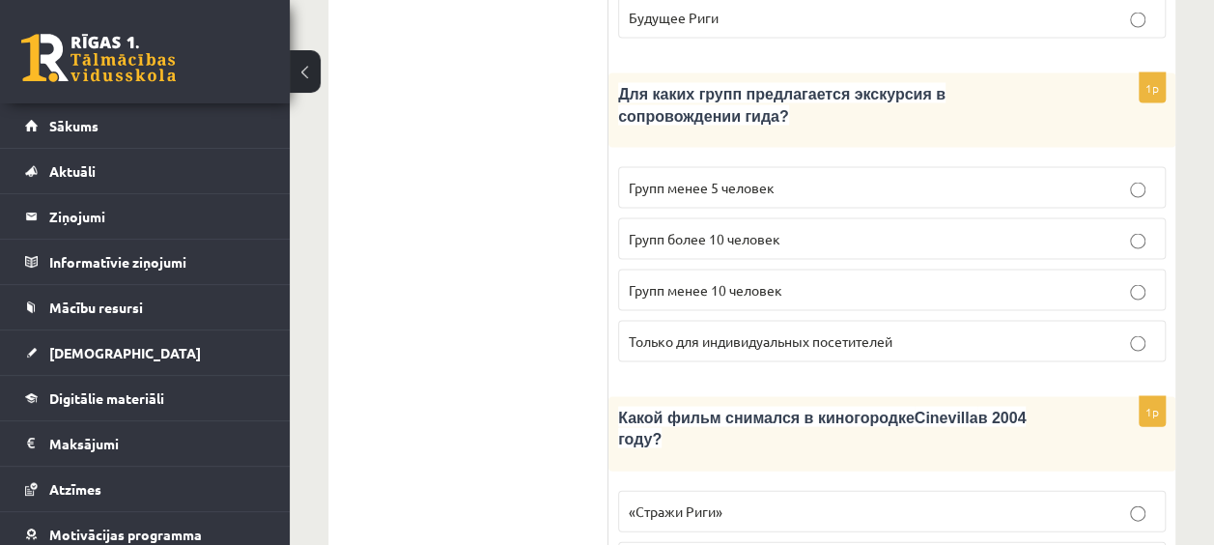
scroll to position [1873, 0]
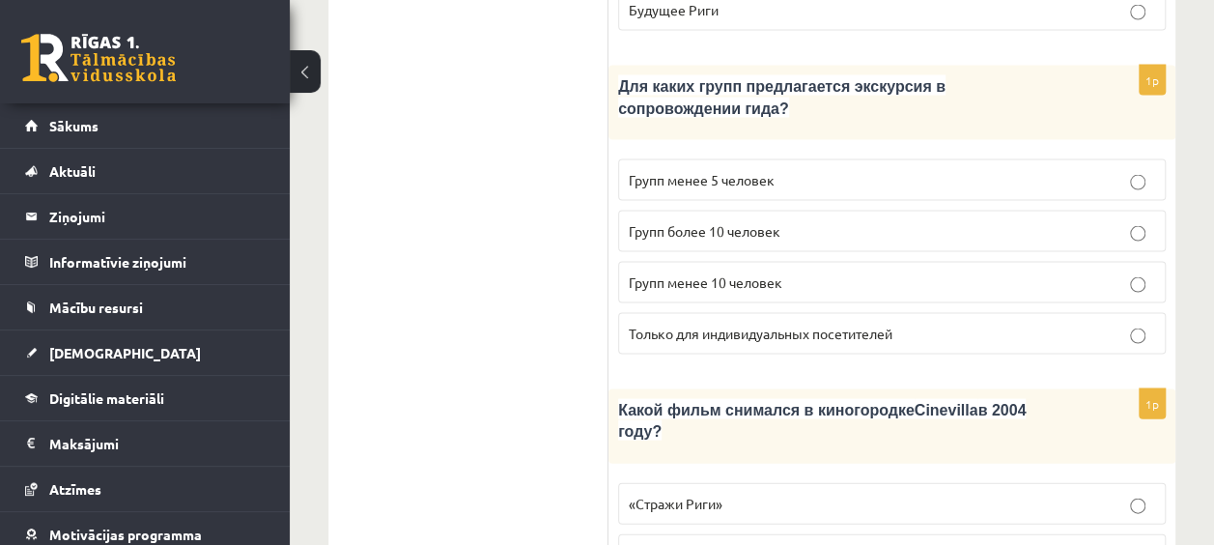
click at [681, 493] on p "«Стражи Риги»" at bounding box center [892, 503] width 526 height 20
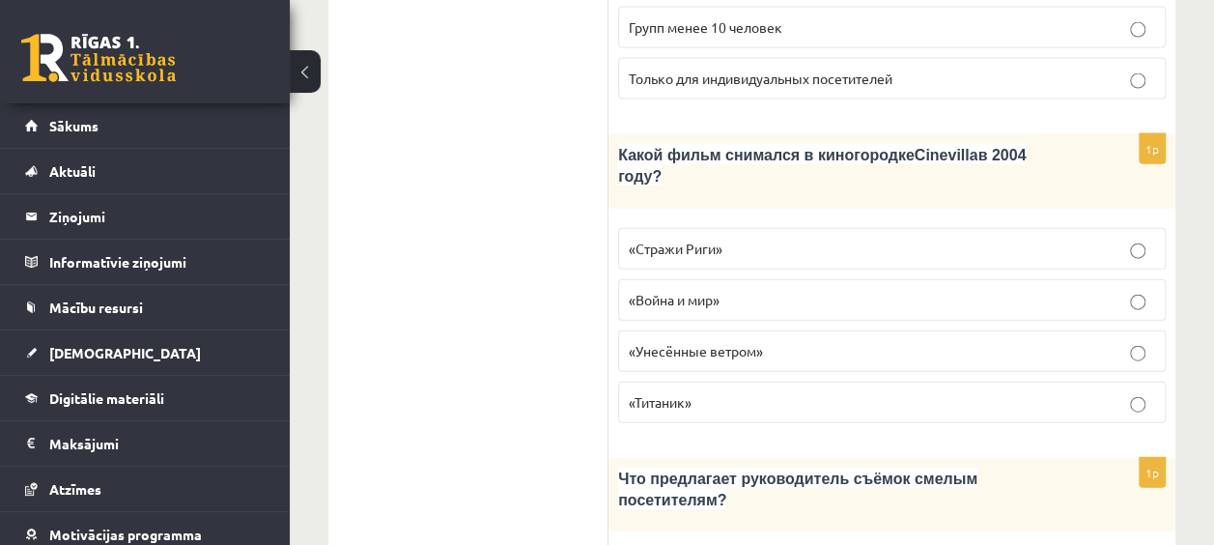
scroll to position [2174, 0]
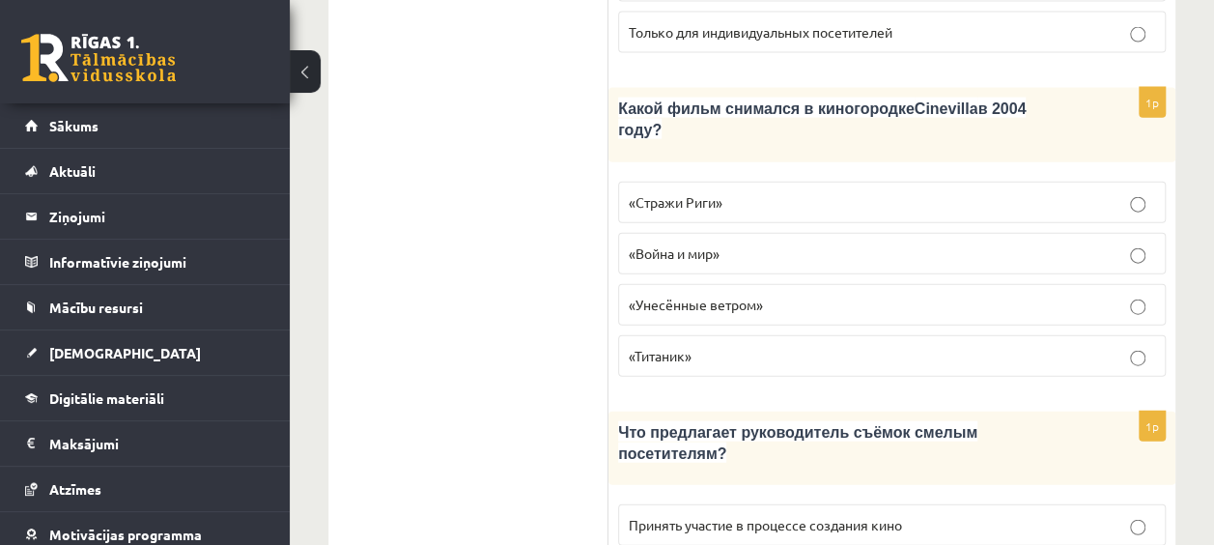
click at [740, 504] on label "Принять участие в процессе создания кино" at bounding box center [891, 525] width 547 height 42
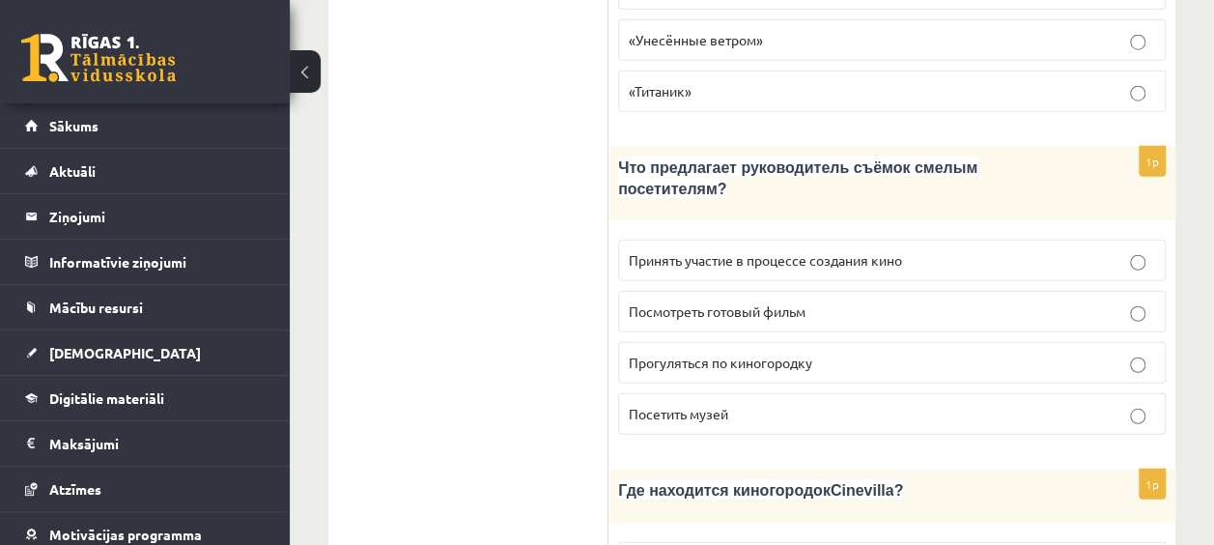
scroll to position [2440, 0]
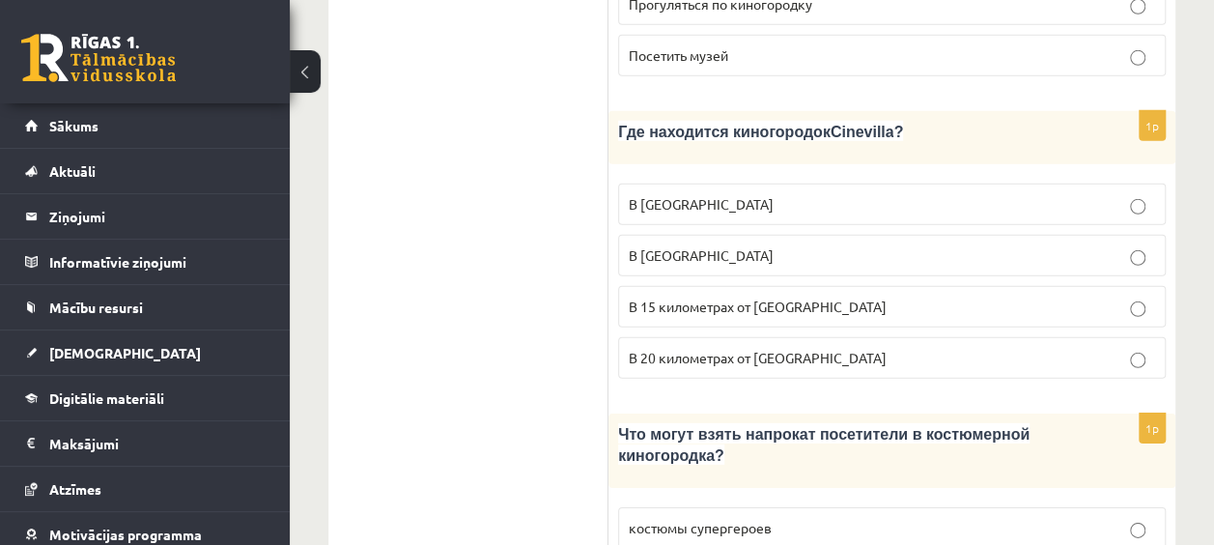
scroll to position [2780, 0]
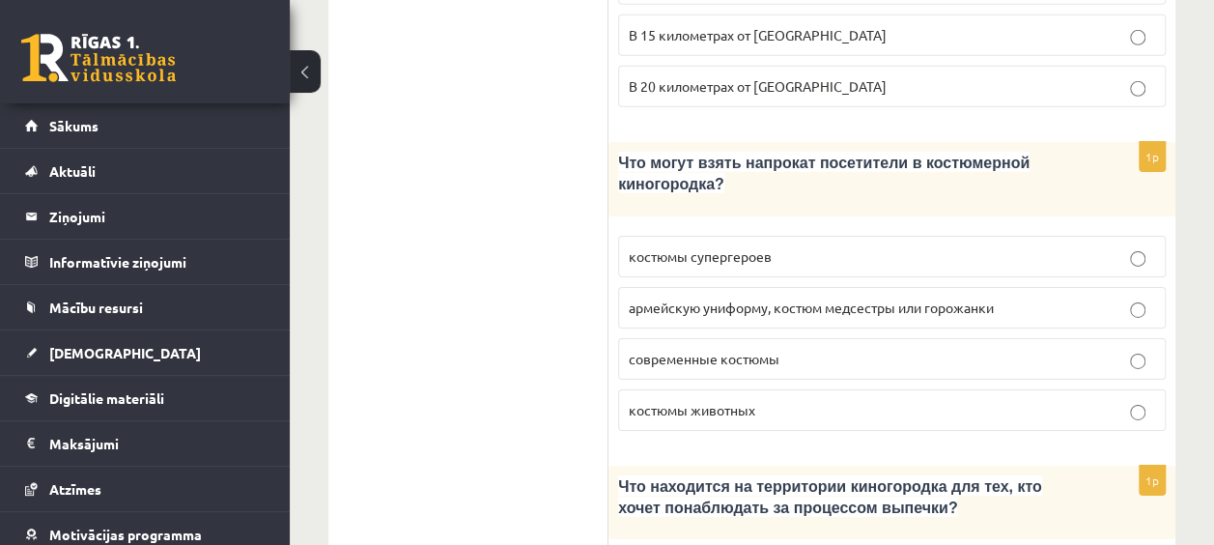
scroll to position [3121, 0]
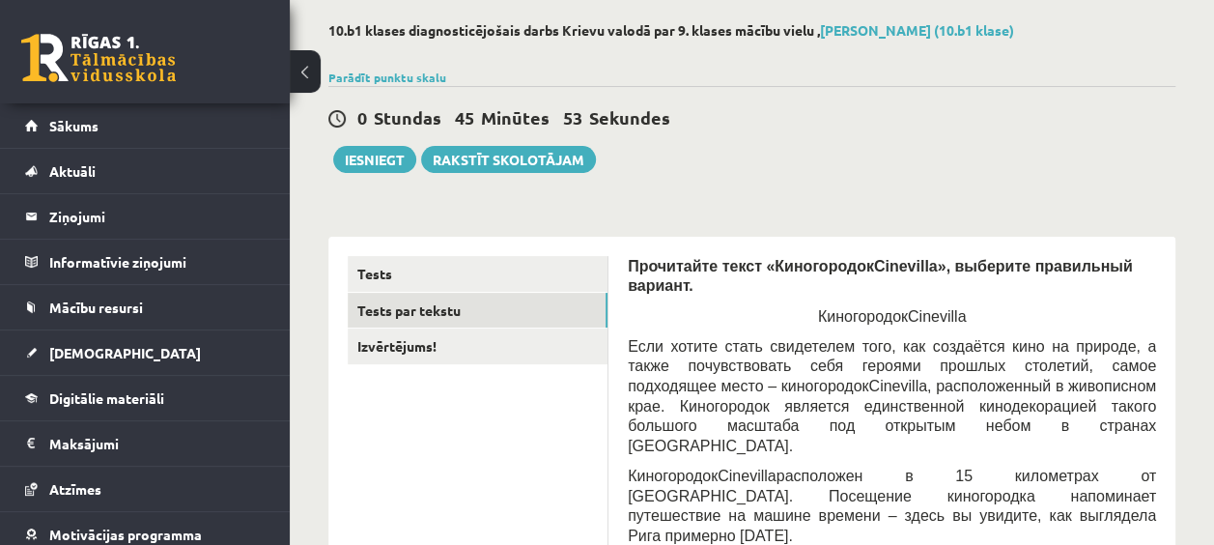
scroll to position [145, 0]
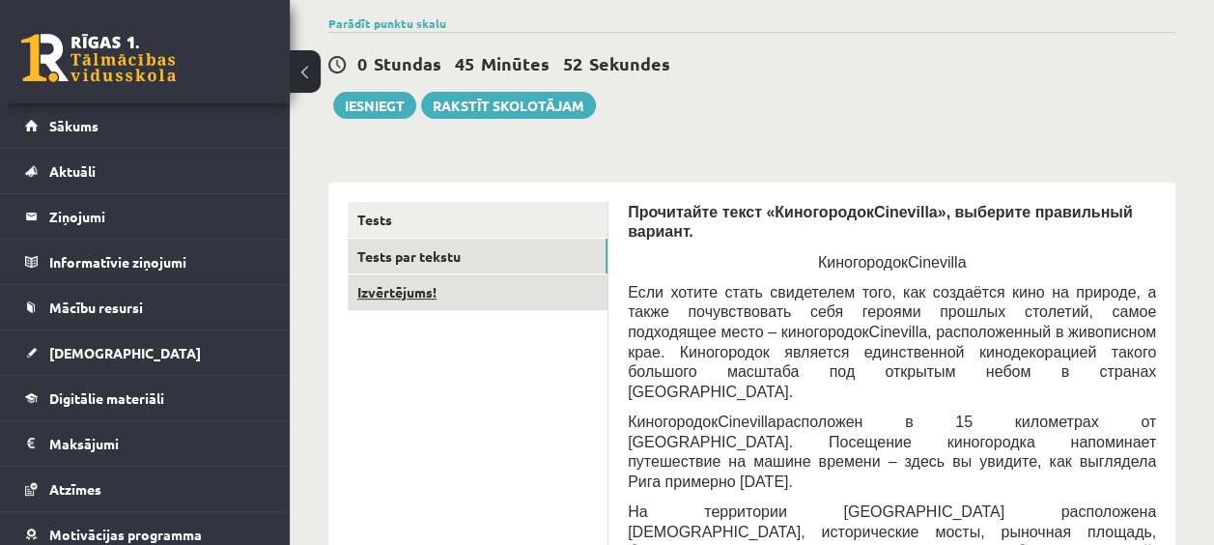
click at [479, 298] on link "Izvērtējums!" at bounding box center [478, 292] width 260 height 36
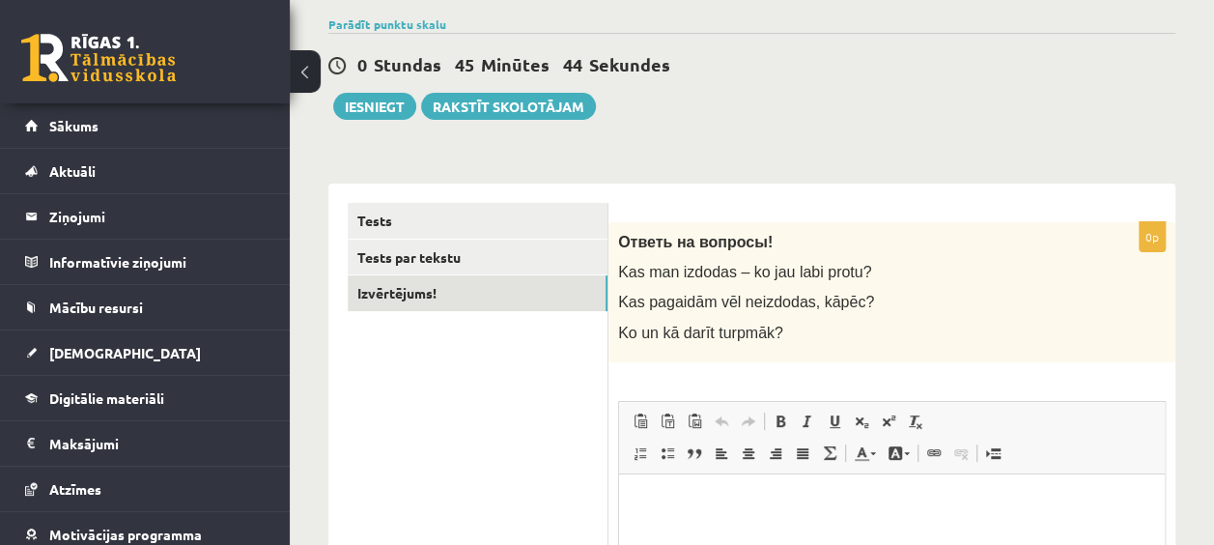
scroll to position [142, 0]
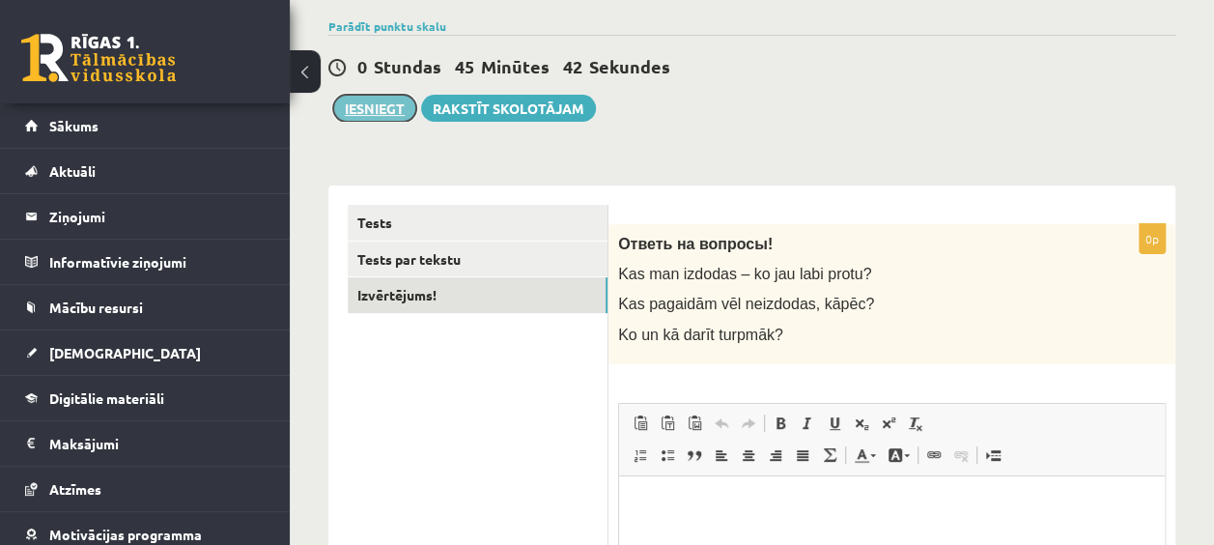
click at [375, 103] on button "Iesniegt" at bounding box center [374, 108] width 83 height 27
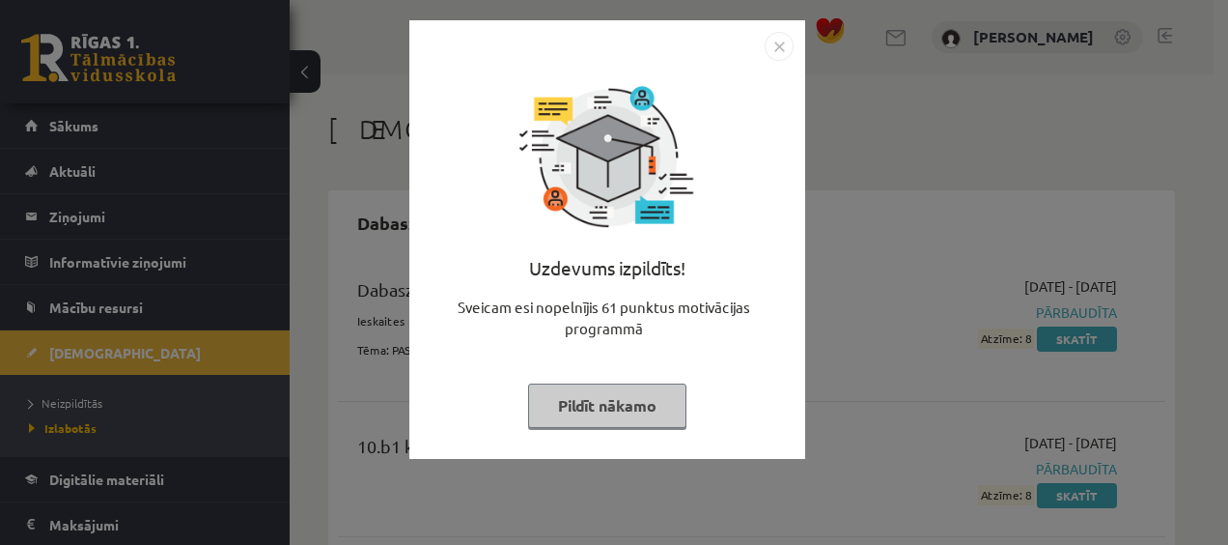
click at [610, 390] on button "Pildīt nākamo" at bounding box center [607, 405] width 158 height 44
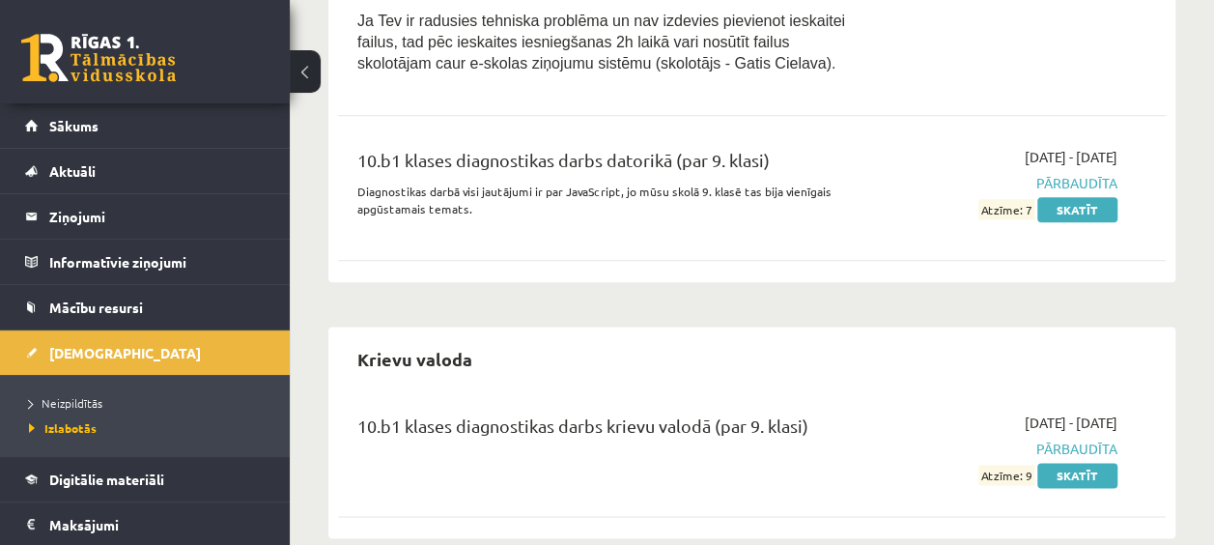
scroll to position [1064, 0]
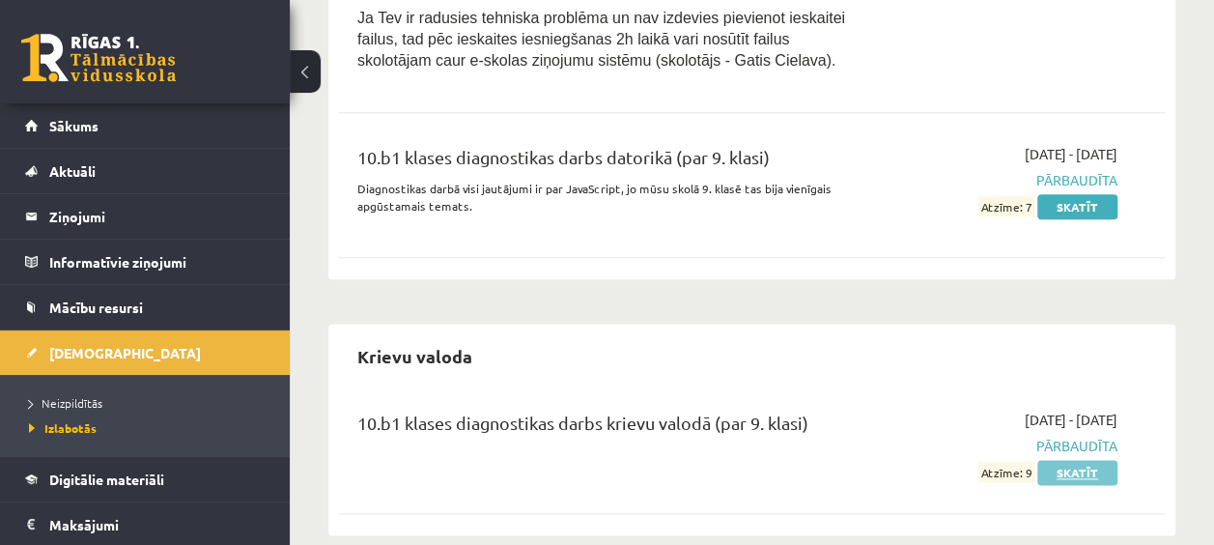
click at [1049, 460] on link "Skatīt" at bounding box center [1077, 472] width 80 height 25
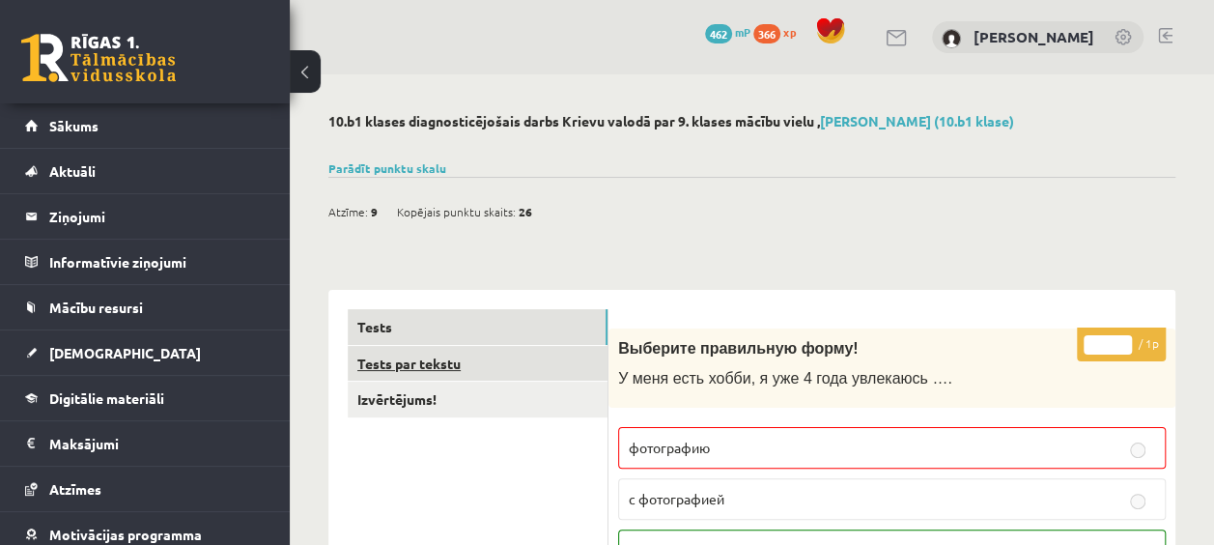
click at [489, 367] on link "Tests par tekstu" at bounding box center [478, 364] width 260 height 36
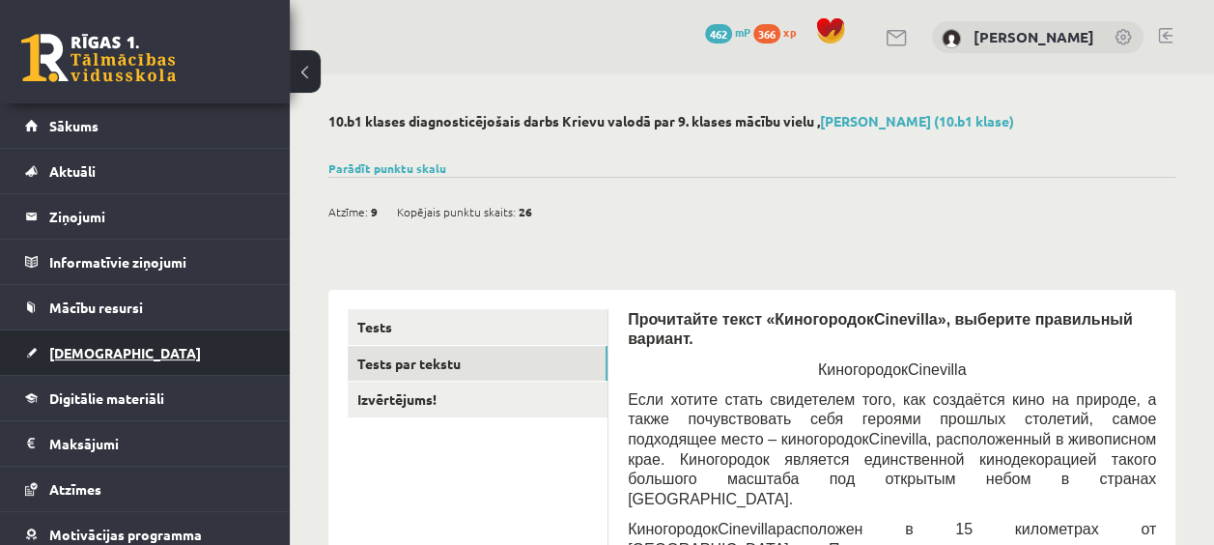
click at [164, 348] on link "[DEMOGRAPHIC_DATA]" at bounding box center [145, 352] width 240 height 44
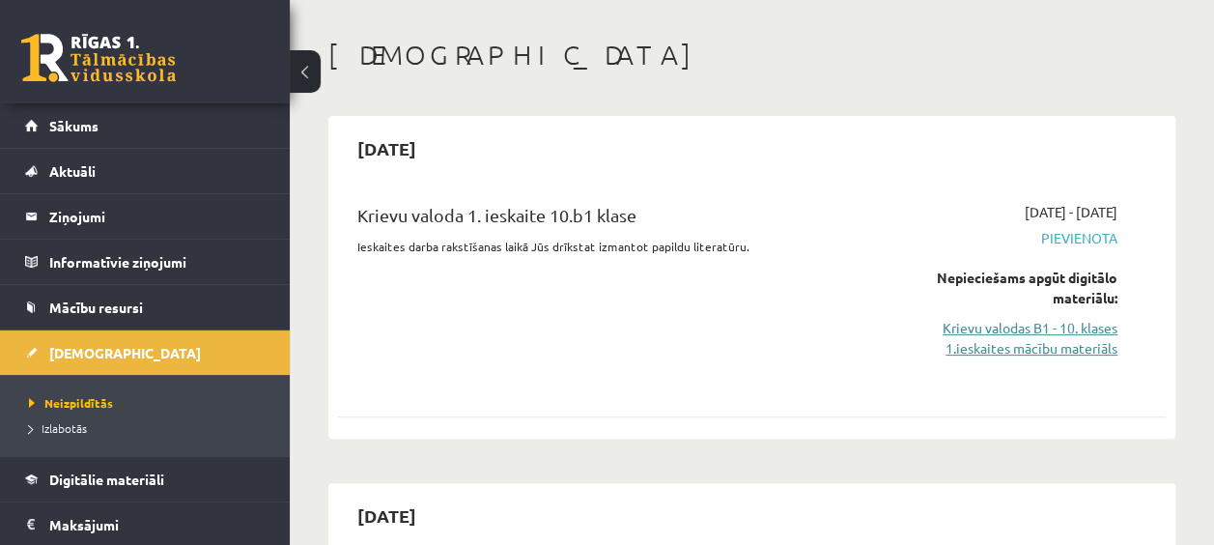
scroll to position [75, 0]
click at [960, 344] on link "Krievu valodas B1 - 10. klases 1.ieskaites mācību materiāls" at bounding box center [1000, 337] width 234 height 41
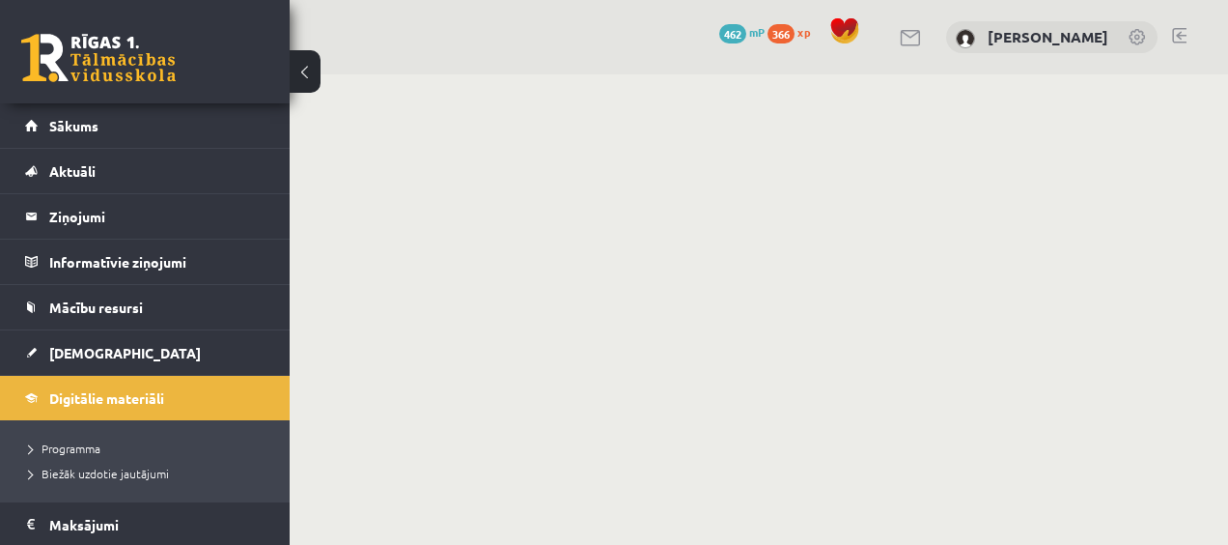
click at [301, 81] on button at bounding box center [305, 71] width 31 height 42
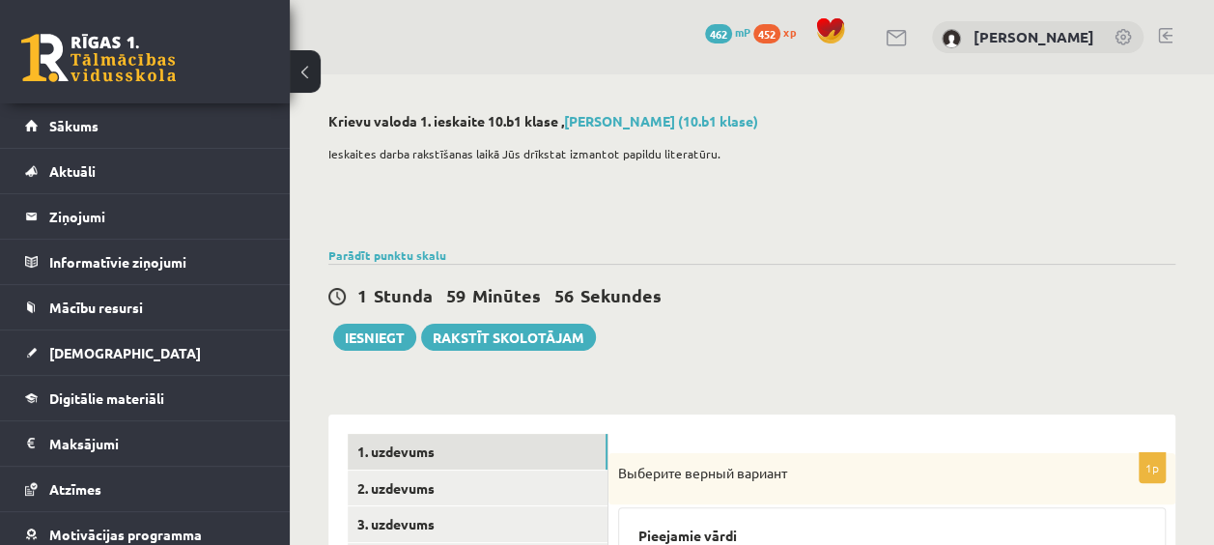
click at [301, 74] on button at bounding box center [305, 71] width 31 height 42
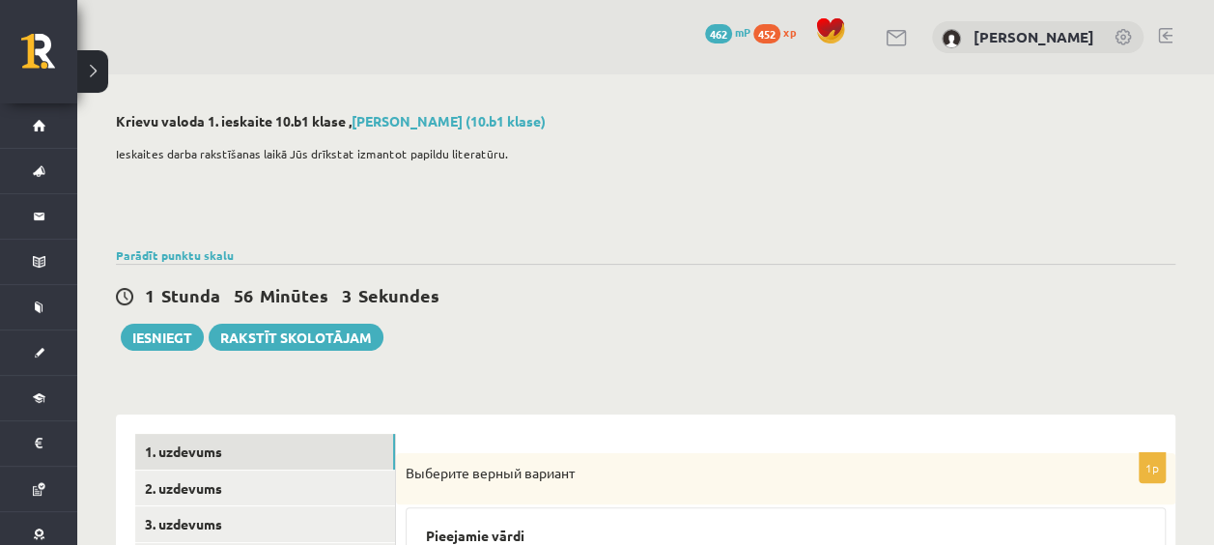
scroll to position [369, 0]
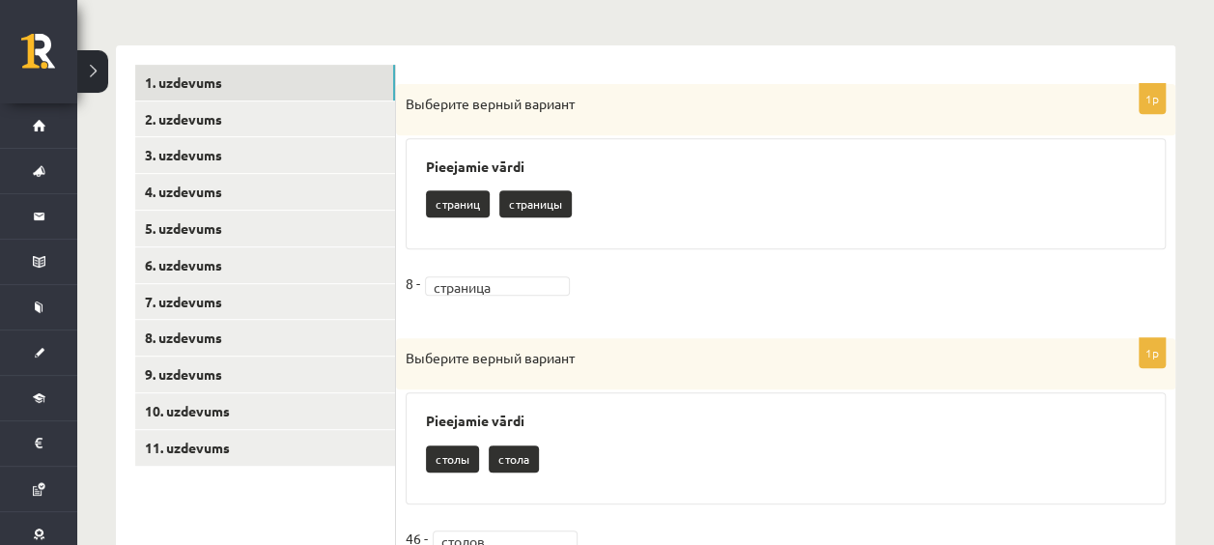
click at [528, 270] on fieldset "8 - страница ********" at bounding box center [785, 288] width 760 height 41
click at [626, 307] on fieldset "8 - ..." at bounding box center [785, 288] width 760 height 41
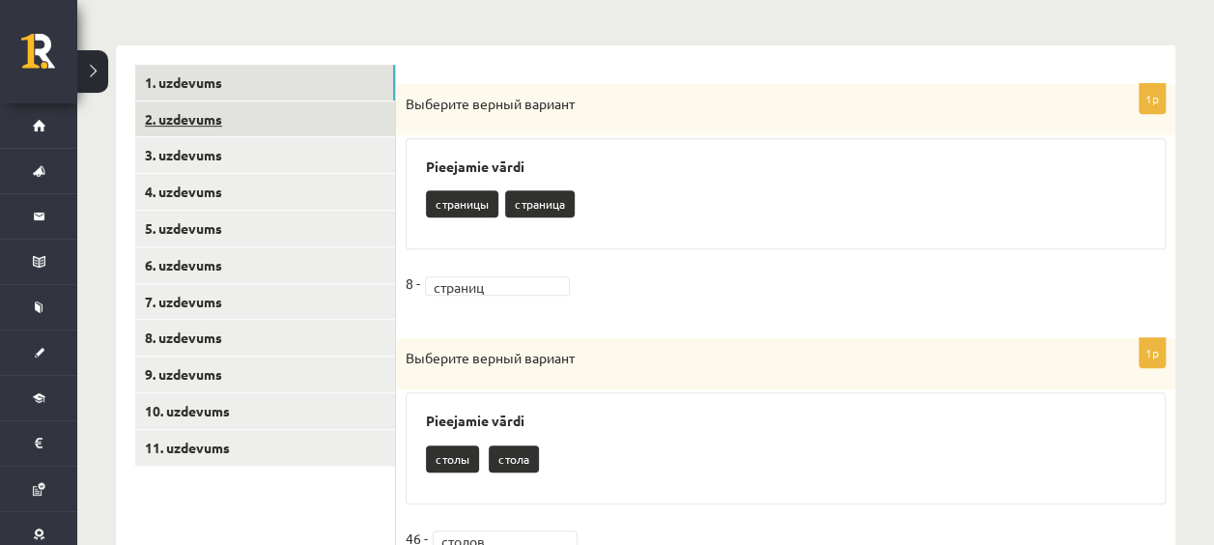
drag, startPoint x: 293, startPoint y: 112, endPoint x: 266, endPoint y: 122, distance: 27.8
click at [266, 122] on link "2. uzdevums" at bounding box center [265, 119] width 260 height 36
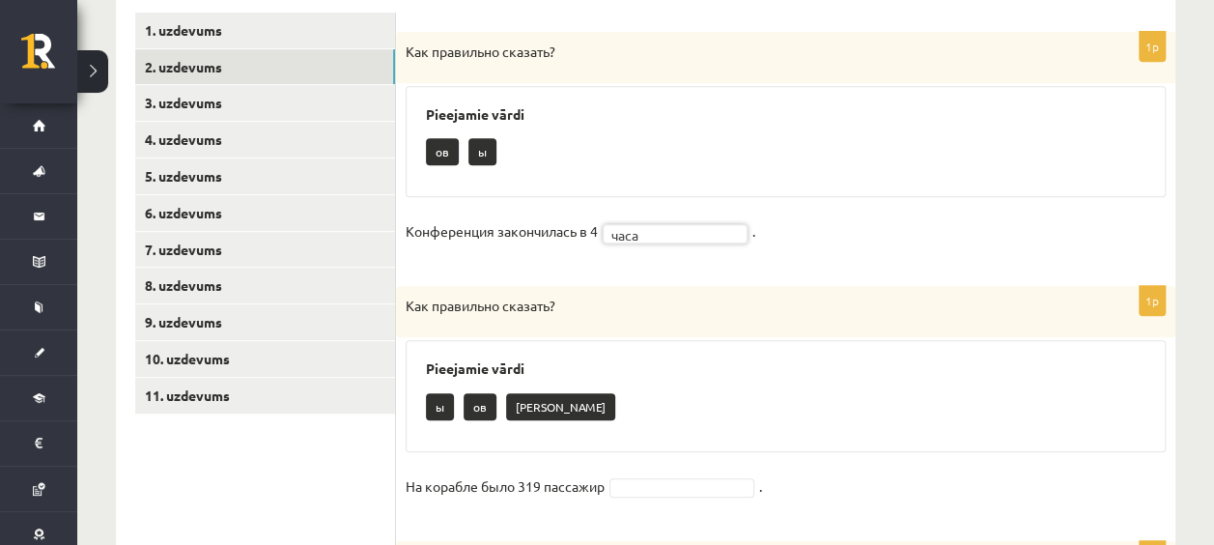
scroll to position [424, 0]
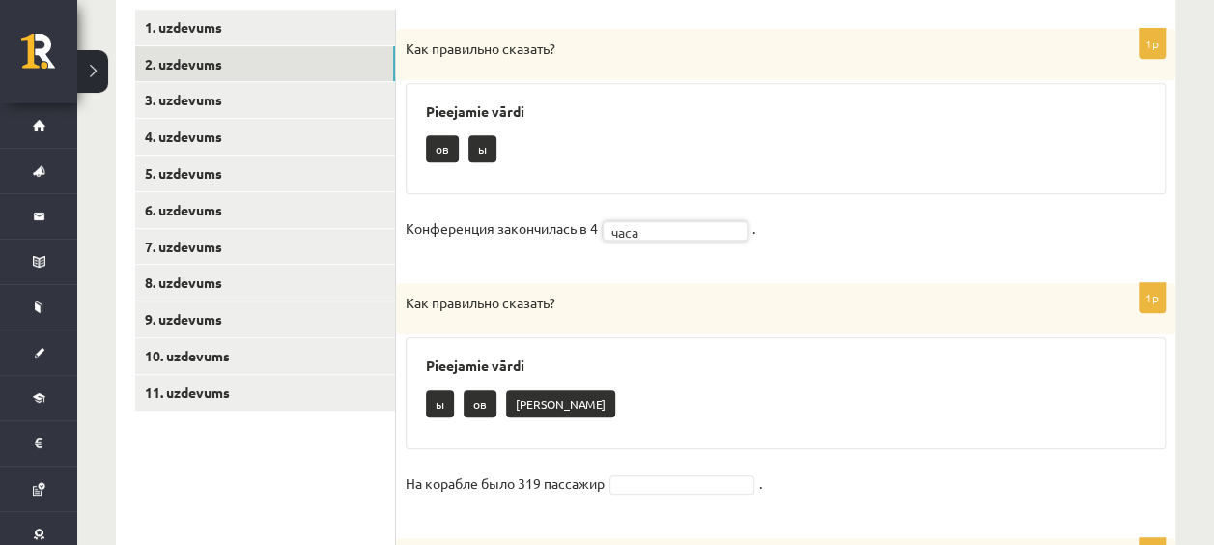
click at [649, 471] on fieldset "На корабле было 319 пассажир ." at bounding box center [785, 488] width 760 height 41
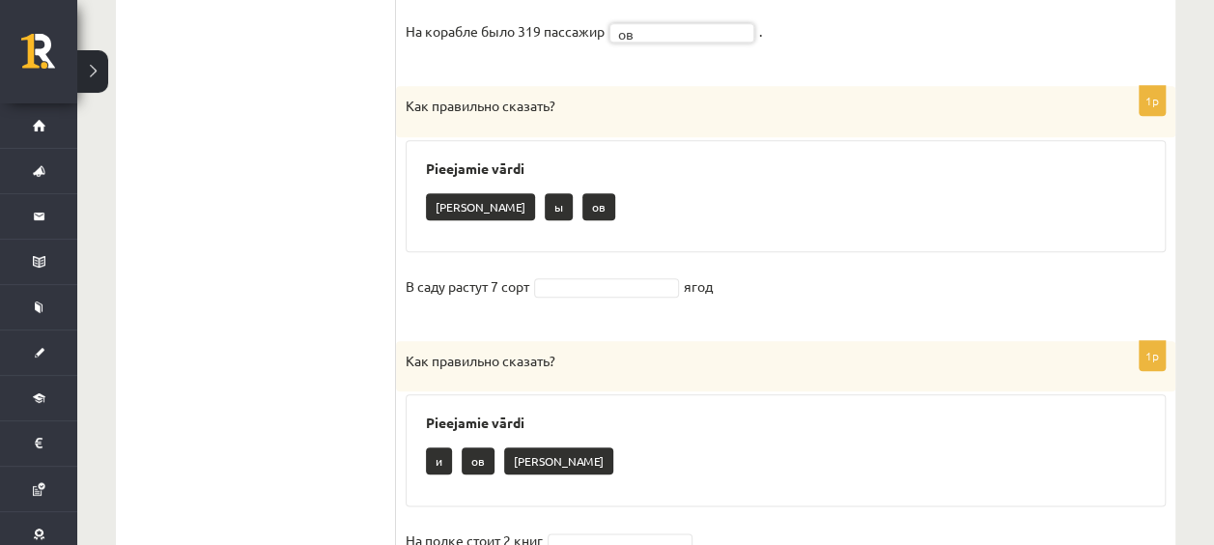
scroll to position [915, 0]
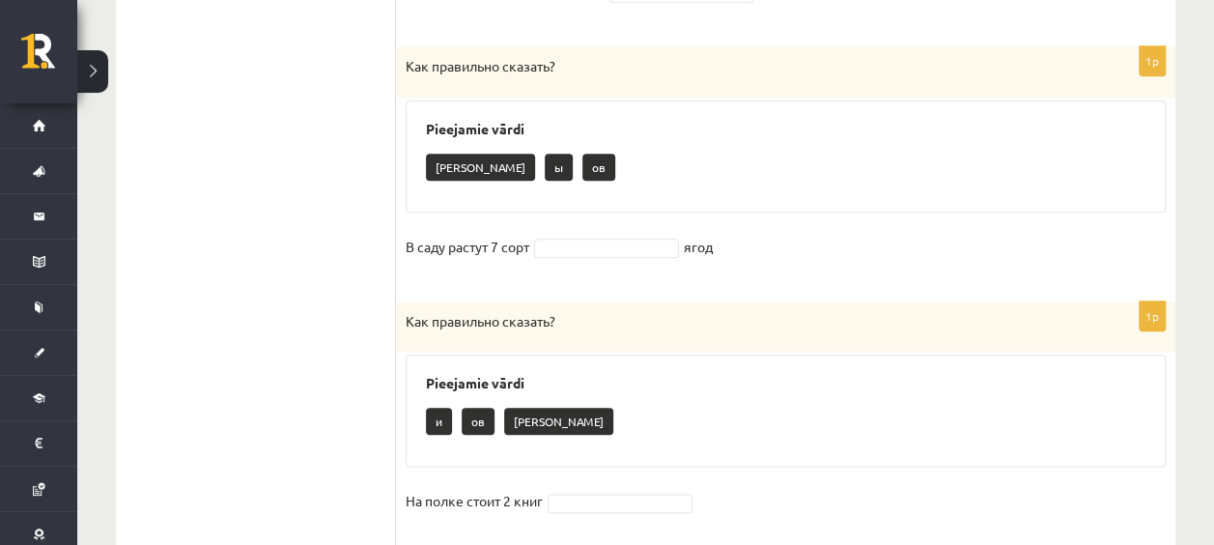
click at [699, 382] on h3 "Pieejamie vārdi" at bounding box center [785, 383] width 719 height 16
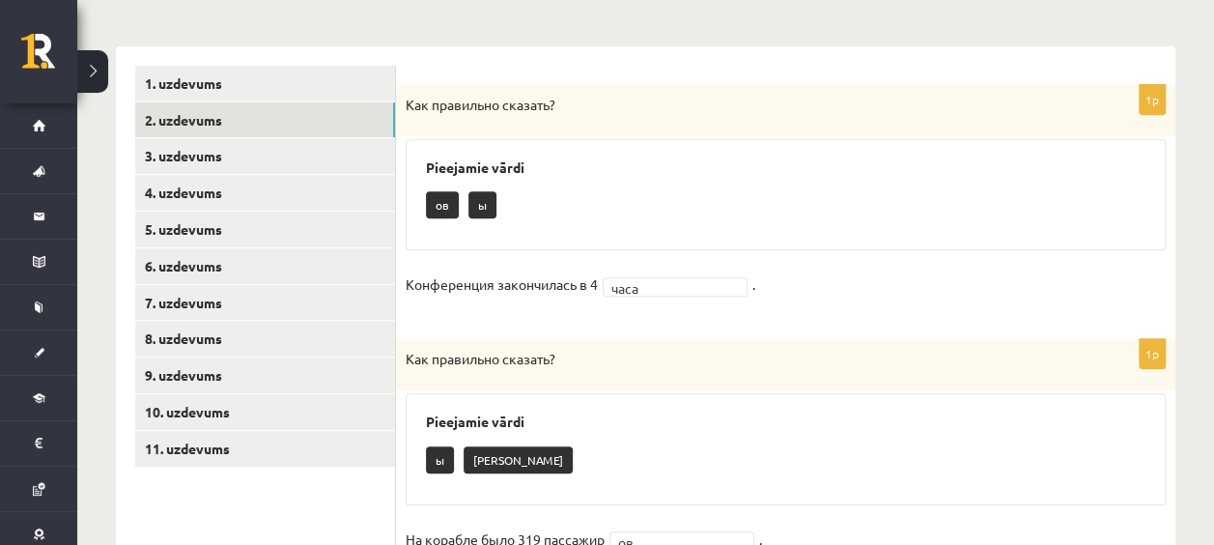
scroll to position [367, 0]
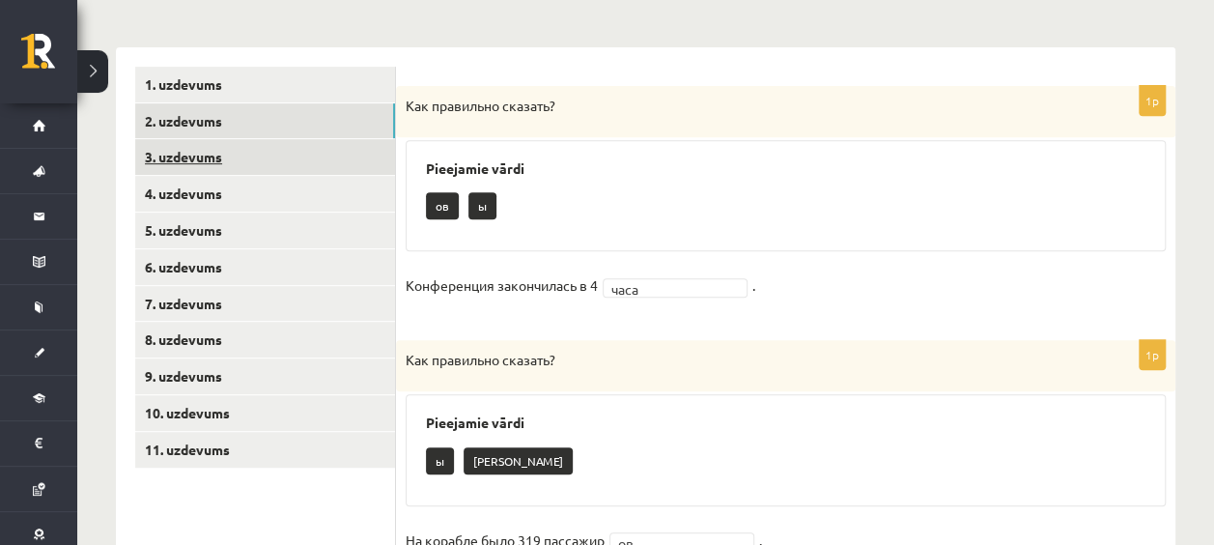
click at [299, 159] on link "3. uzdevums" at bounding box center [265, 157] width 260 height 36
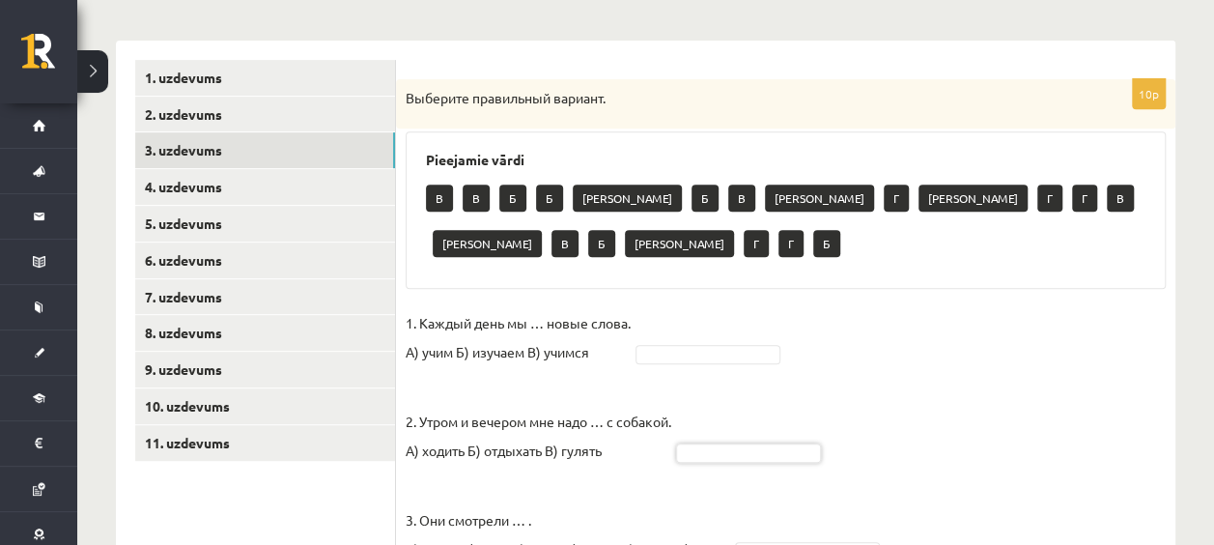
scroll to position [374, 0]
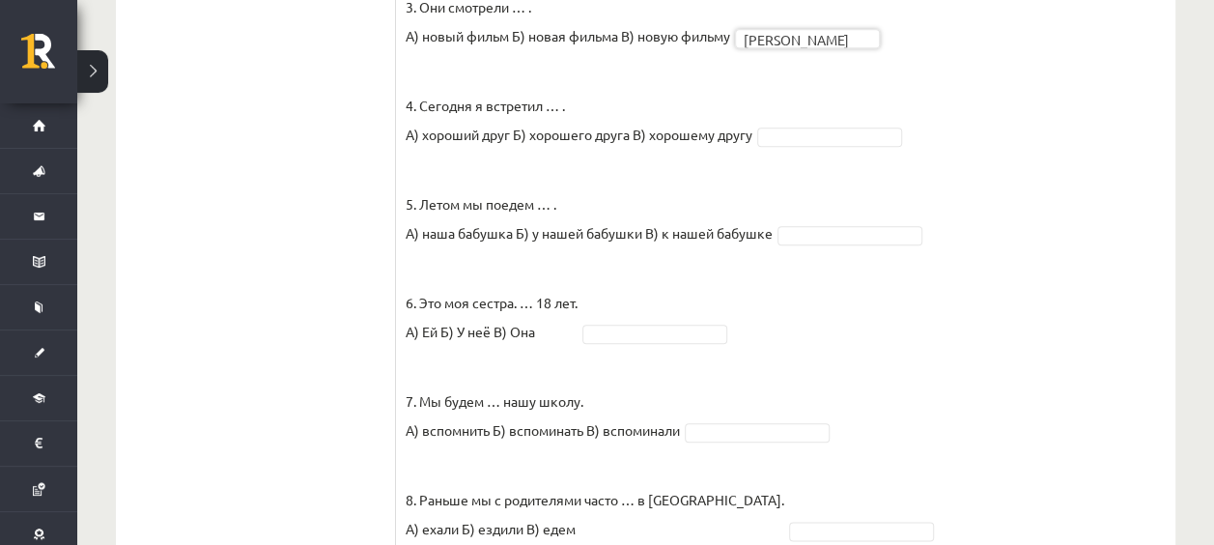
scroll to position [885, 0]
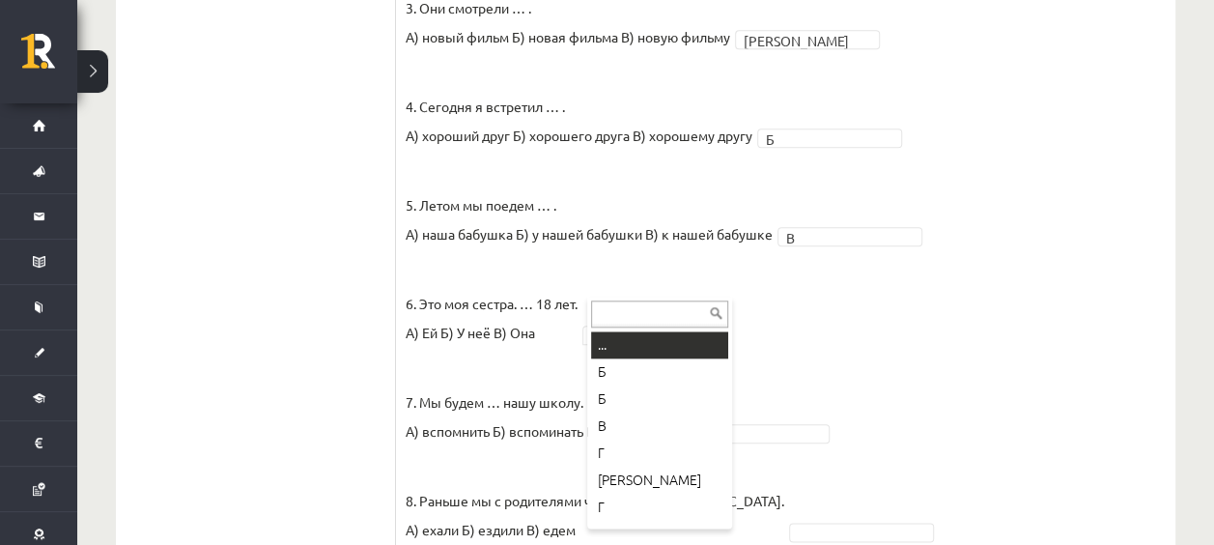
drag, startPoint x: 684, startPoint y: 288, endPoint x: 616, endPoint y: 473, distance: 197.3
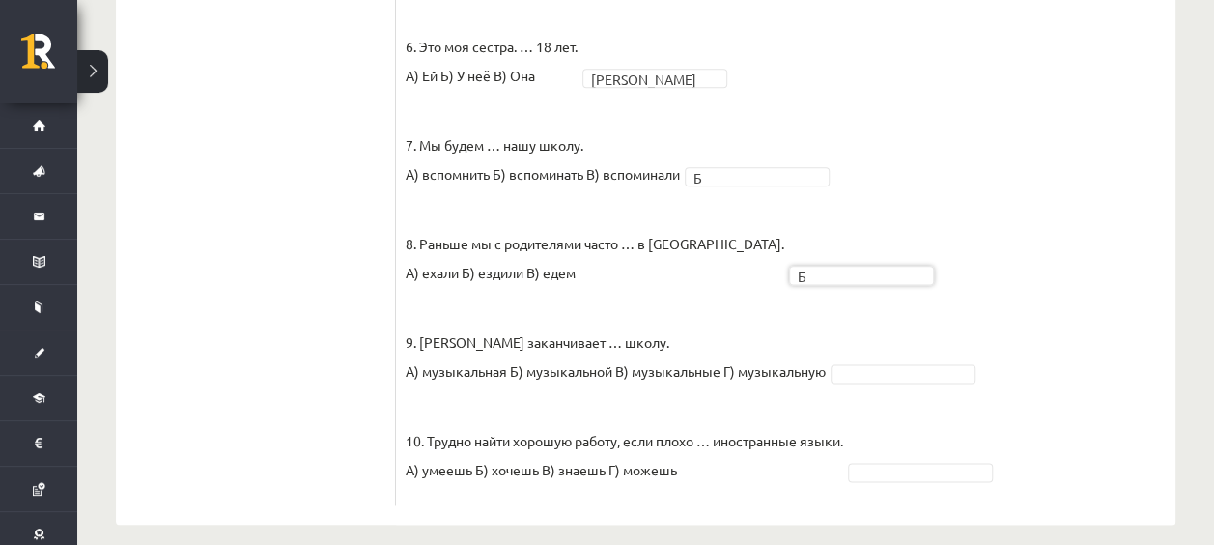
scroll to position [1114, 0]
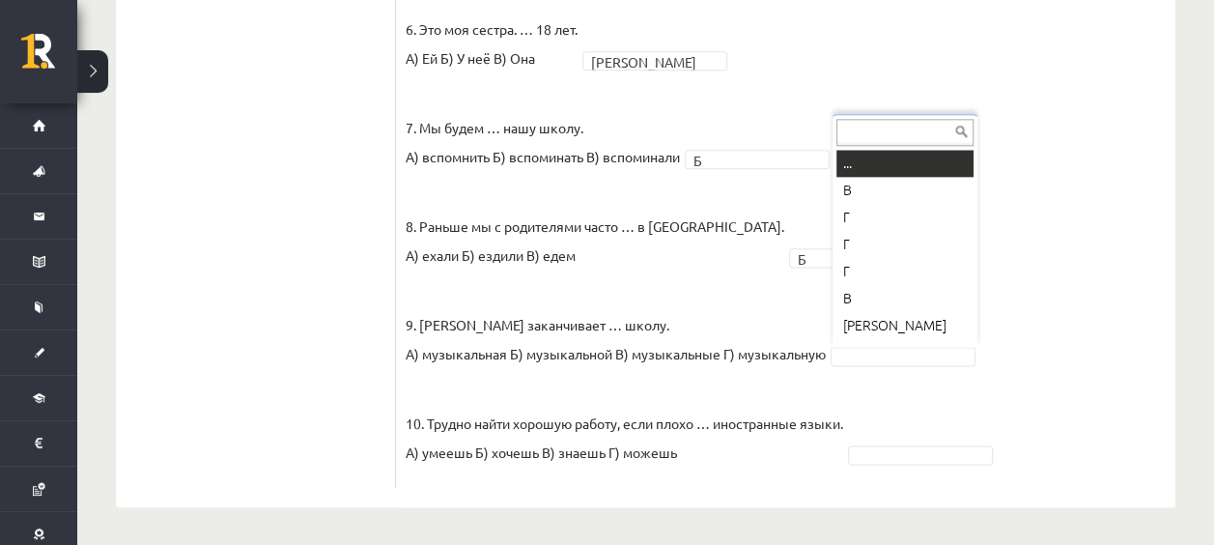
drag, startPoint x: 859, startPoint y: 359, endPoint x: 894, endPoint y: 382, distance: 41.8
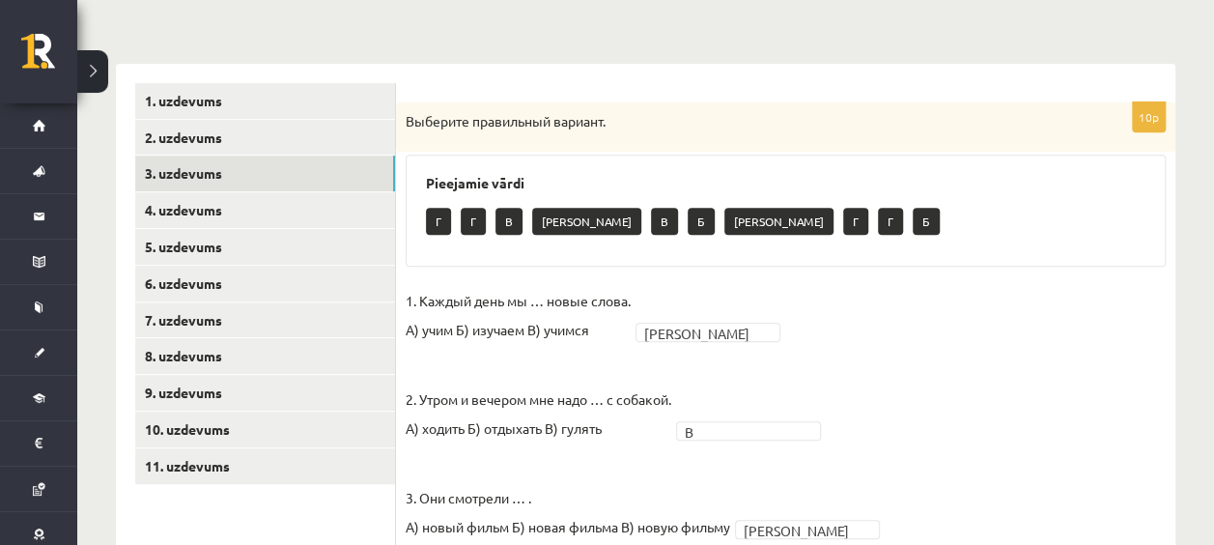
scroll to position [351, 0]
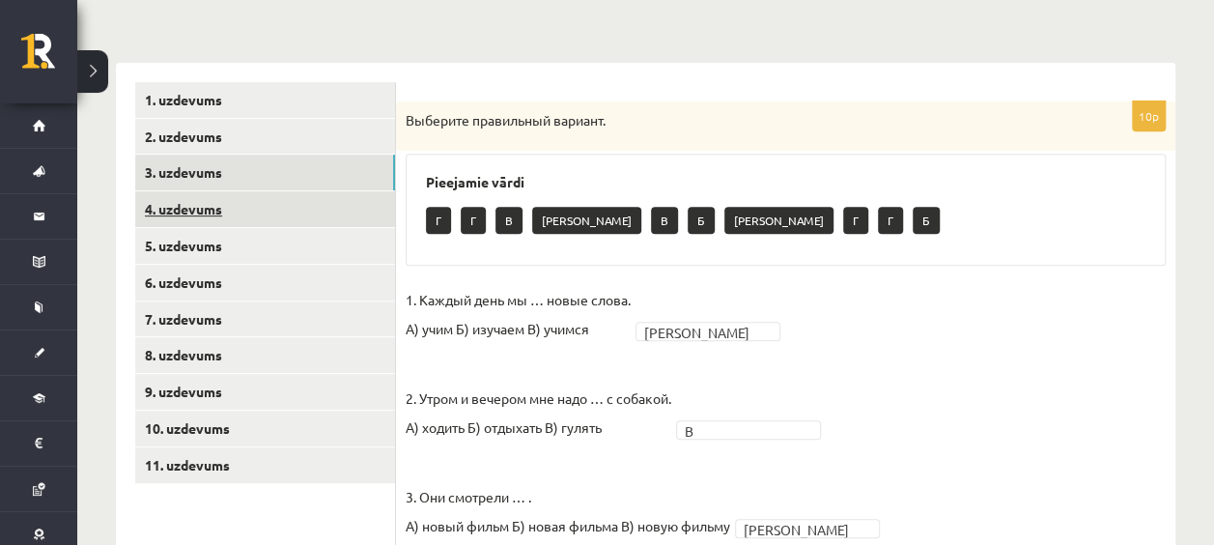
click at [278, 221] on link "4. uzdevums" at bounding box center [265, 209] width 260 height 36
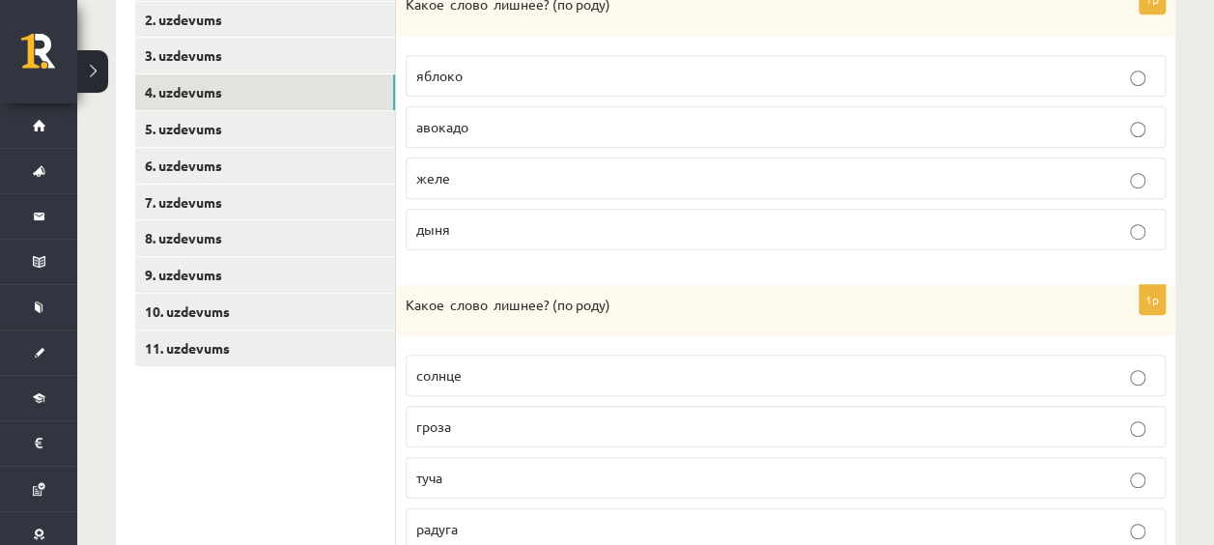
scroll to position [467, 0]
click at [471, 221] on p "дыня" at bounding box center [785, 230] width 739 height 20
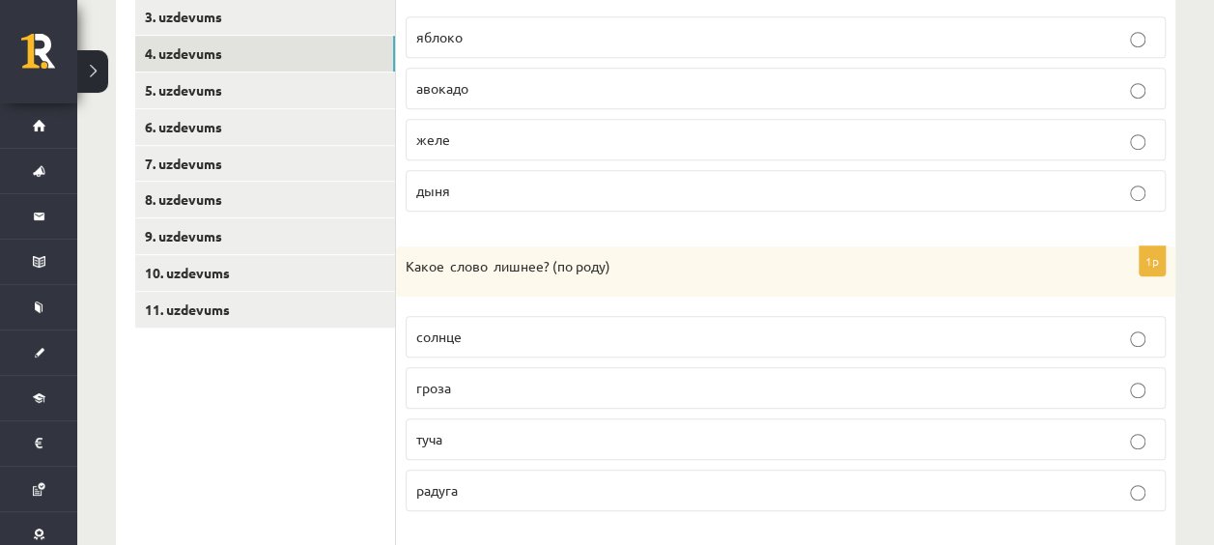
scroll to position [508, 0]
click at [514, 342] on p "солнце" at bounding box center [785, 335] width 739 height 20
click at [479, 321] on label "солнце" at bounding box center [785, 336] width 760 height 42
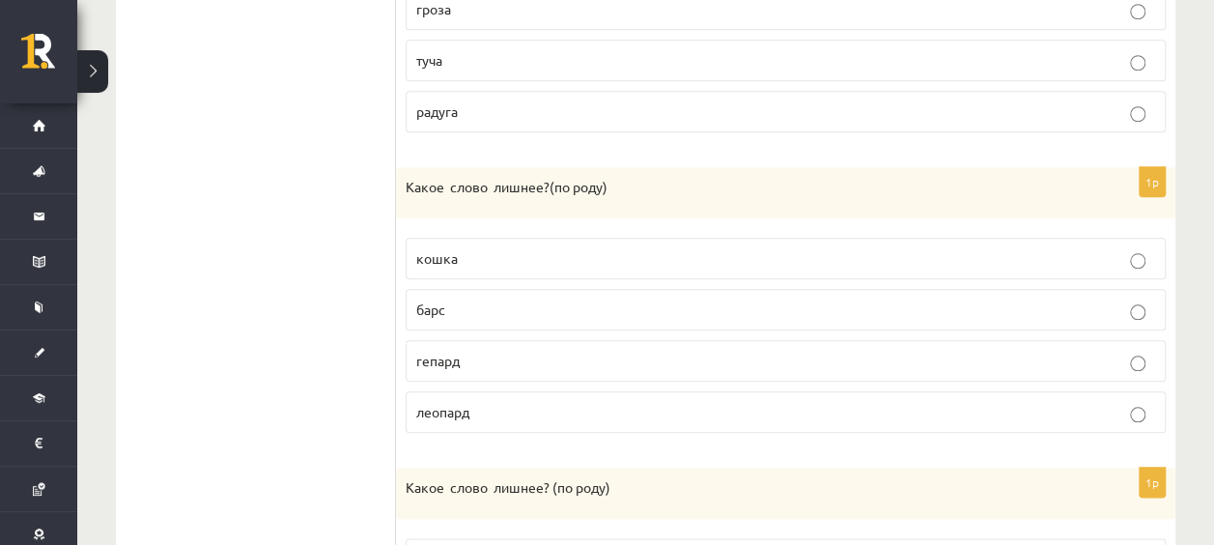
scroll to position [888, 0]
click at [498, 247] on p "кошка" at bounding box center [785, 255] width 739 height 20
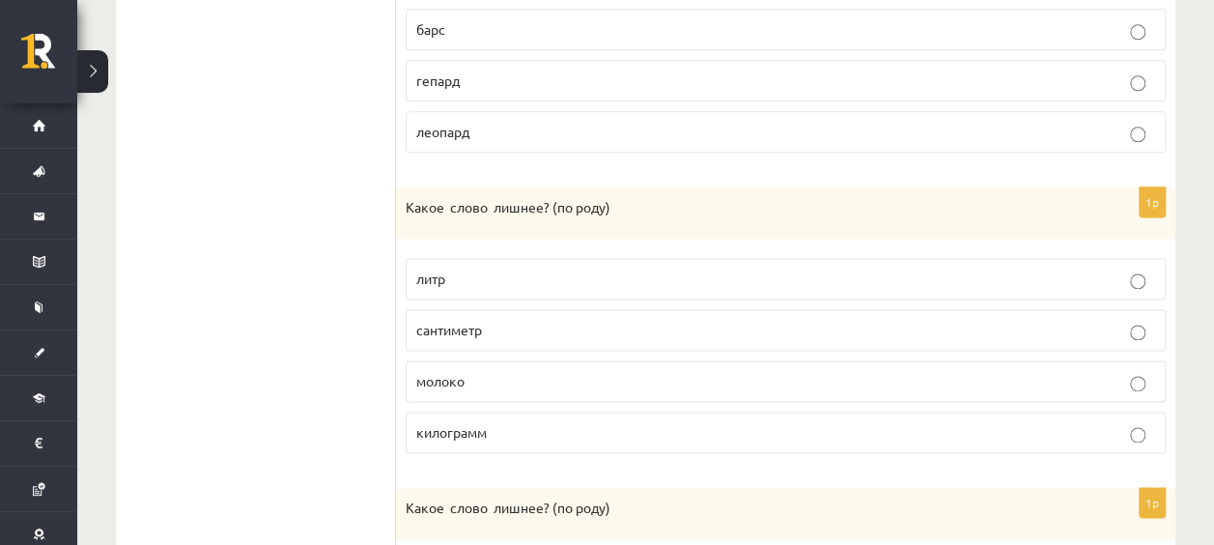
scroll to position [1166, 0]
click at [519, 382] on label "молоко" at bounding box center [785, 380] width 760 height 42
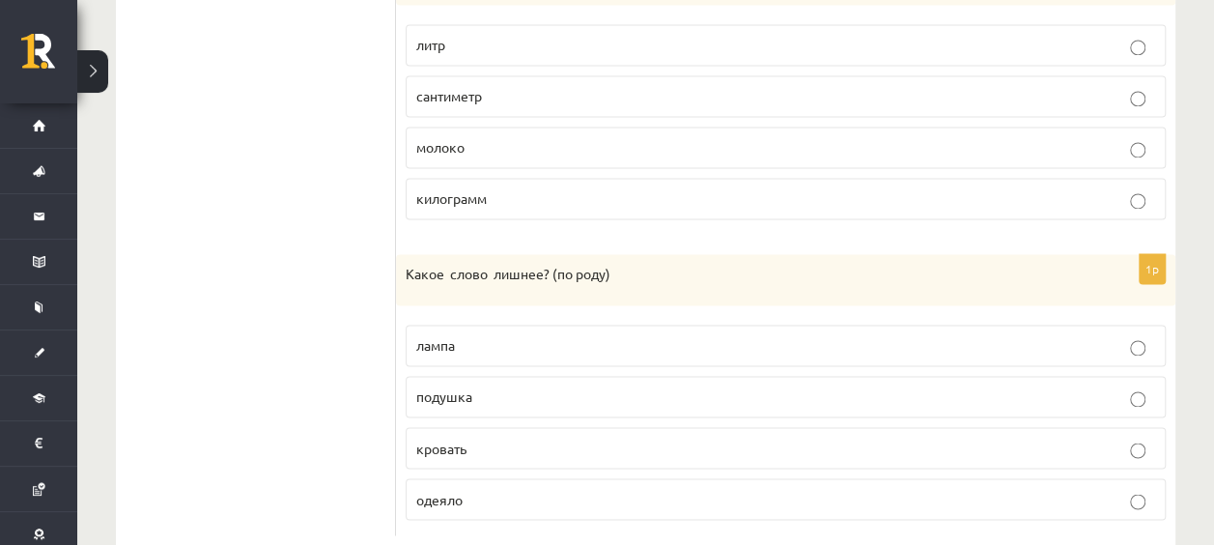
scroll to position [1434, 0]
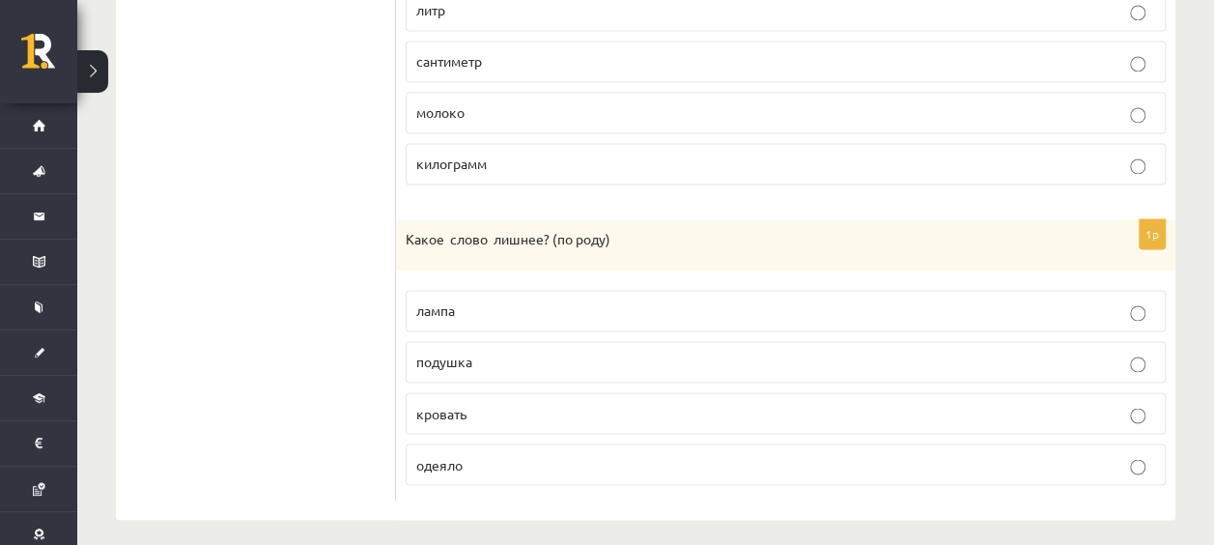
click at [479, 454] on p "одеяло" at bounding box center [785, 464] width 739 height 20
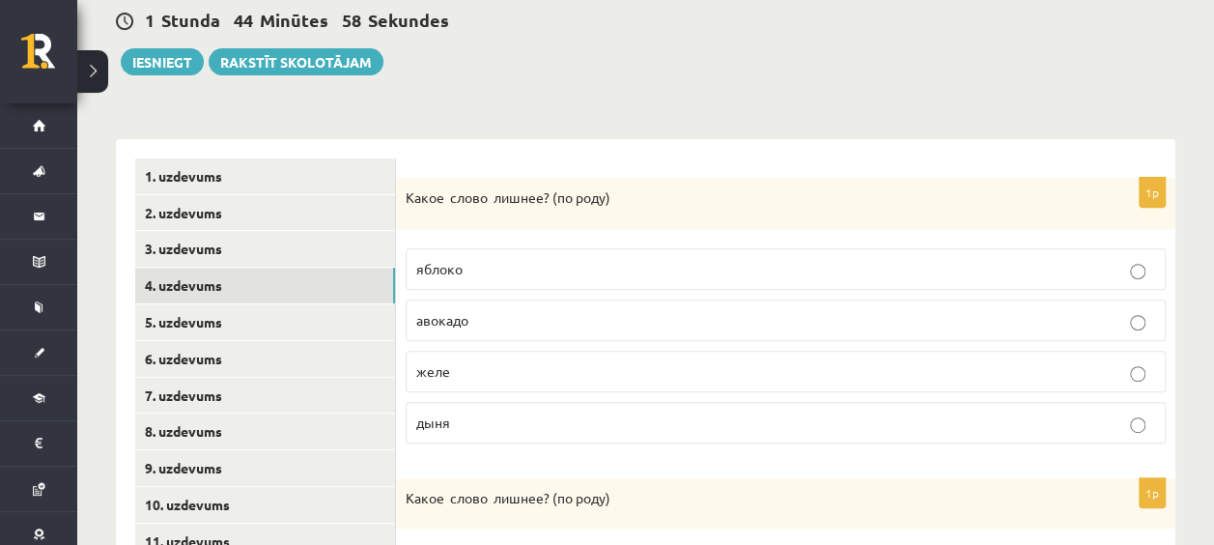
scroll to position [274, 0]
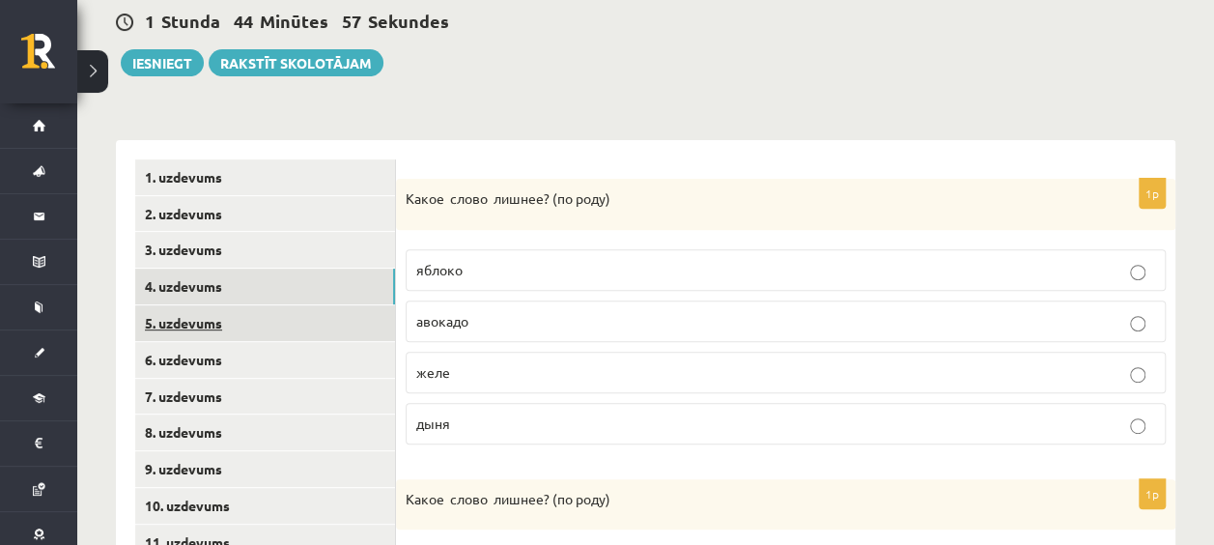
click at [227, 323] on link "5. uzdevums" at bounding box center [265, 323] width 260 height 36
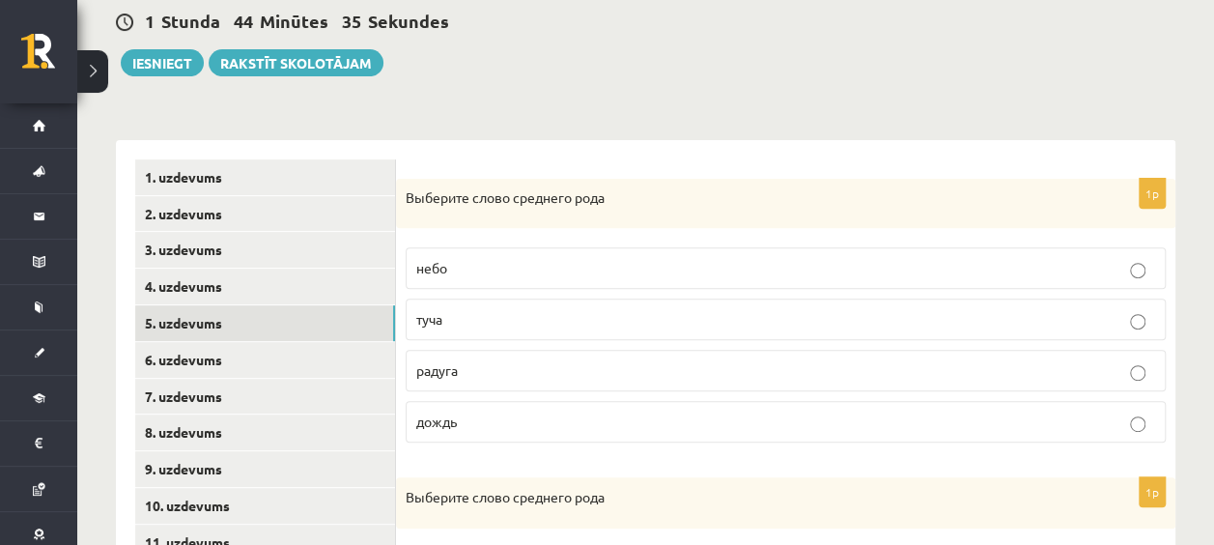
click at [487, 273] on p "небо" at bounding box center [785, 268] width 739 height 20
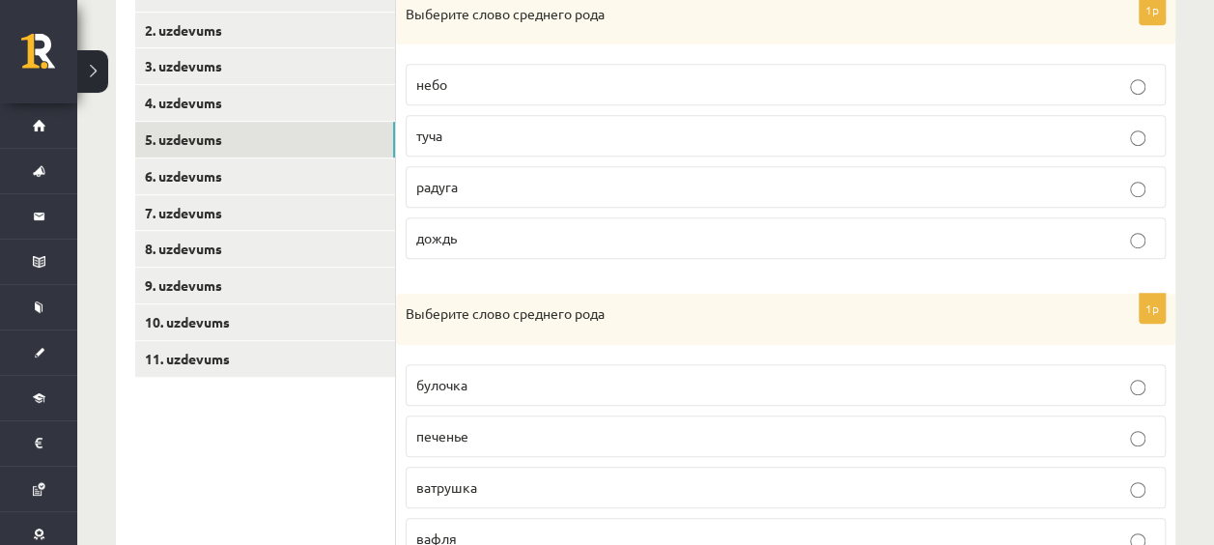
scroll to position [461, 0]
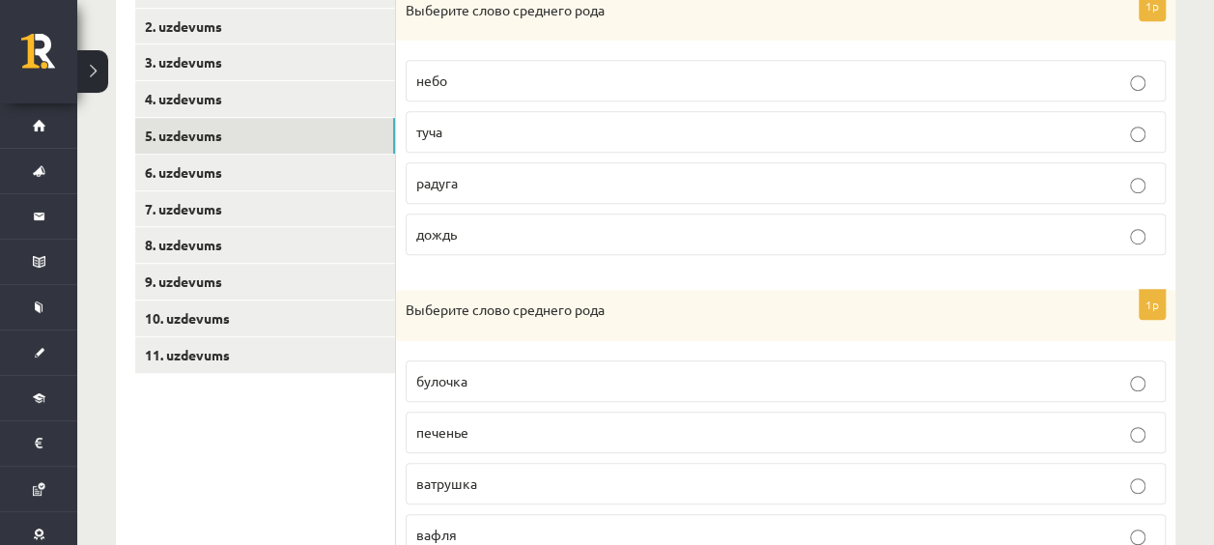
click at [570, 438] on label "печенье" at bounding box center [785, 432] width 760 height 42
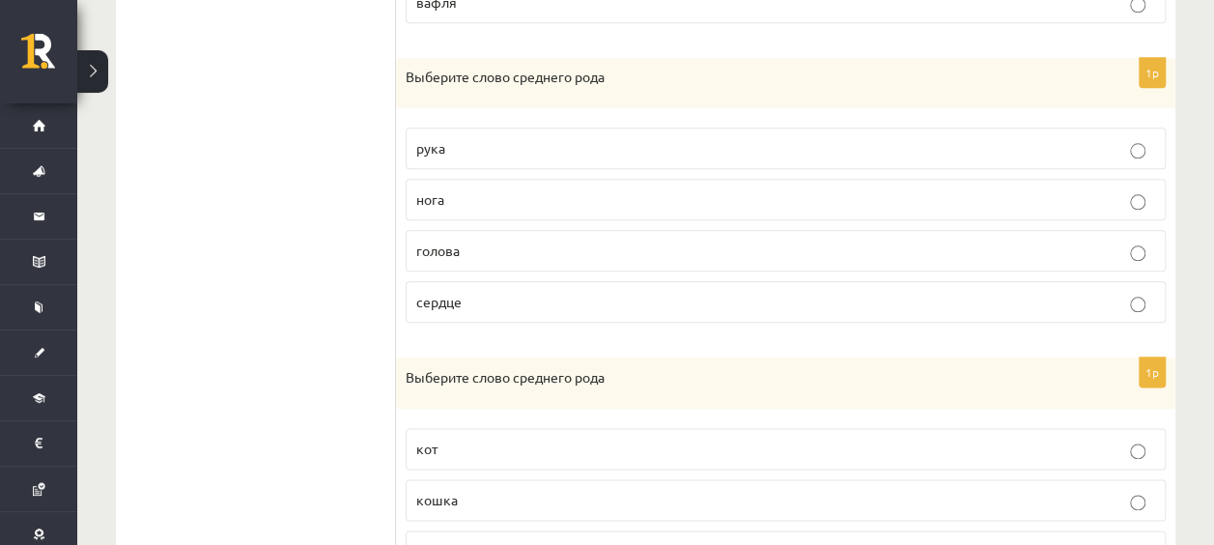
scroll to position [992, 0]
click at [467, 308] on label "сердце" at bounding box center [785, 303] width 760 height 42
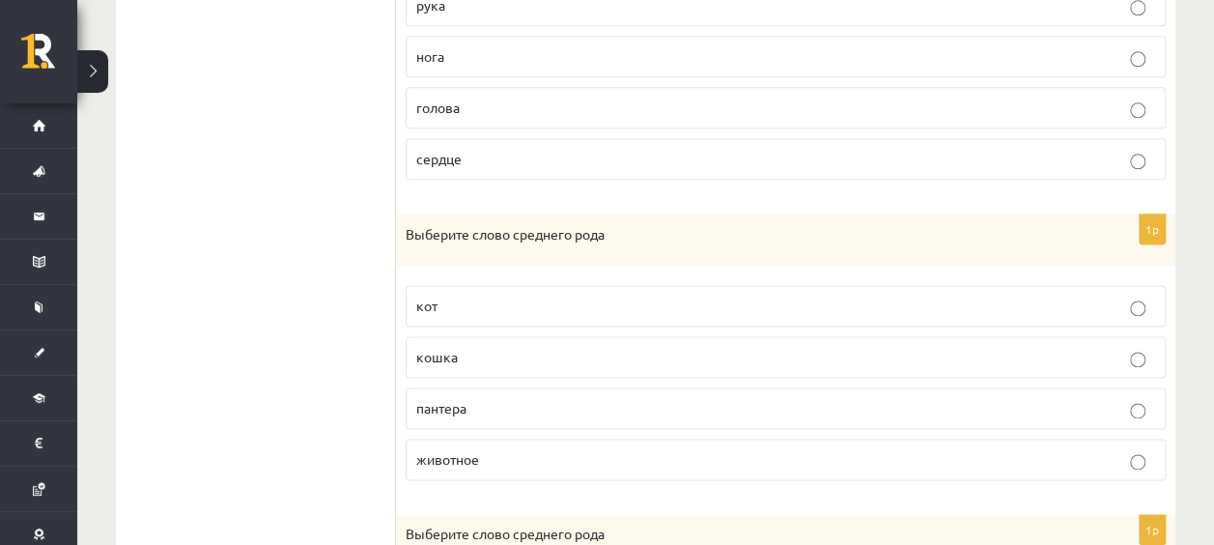
scroll to position [1140, 0]
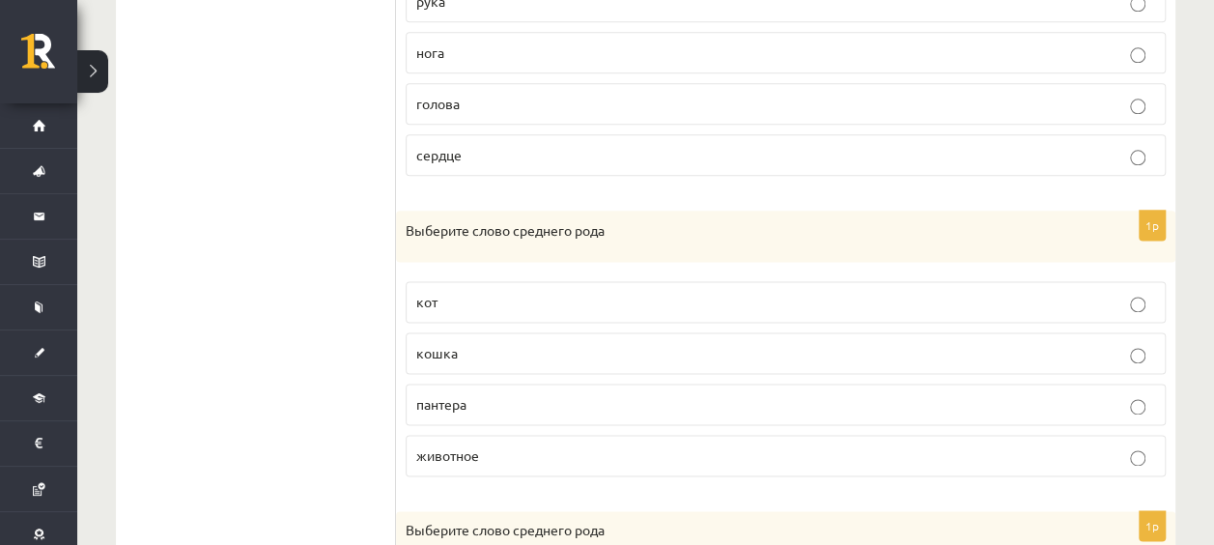
click at [502, 453] on p "животное" at bounding box center [785, 455] width 739 height 20
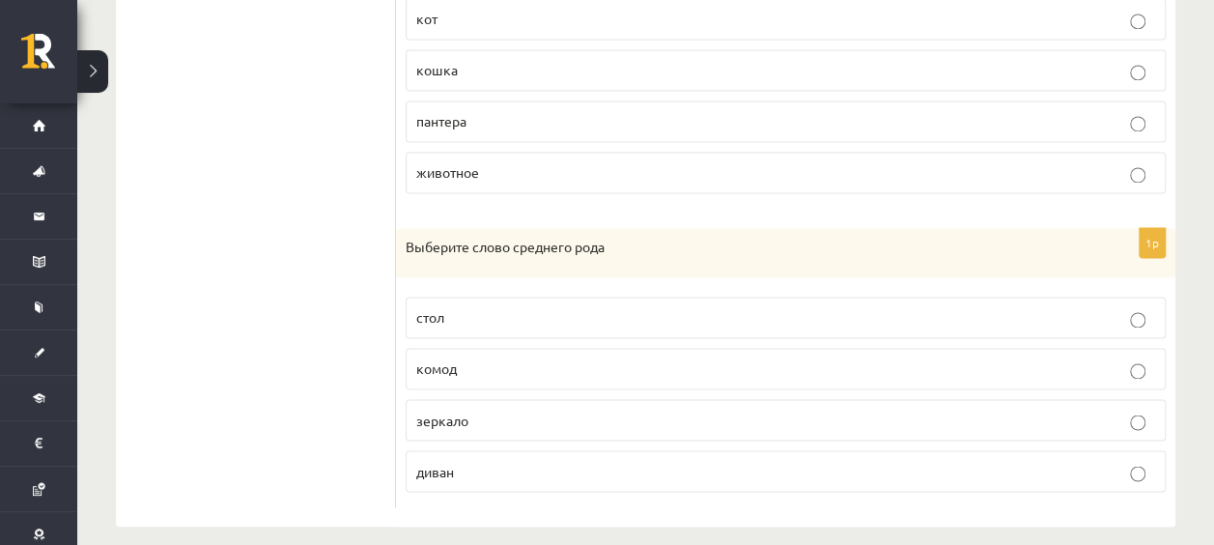
scroll to position [1430, 0]
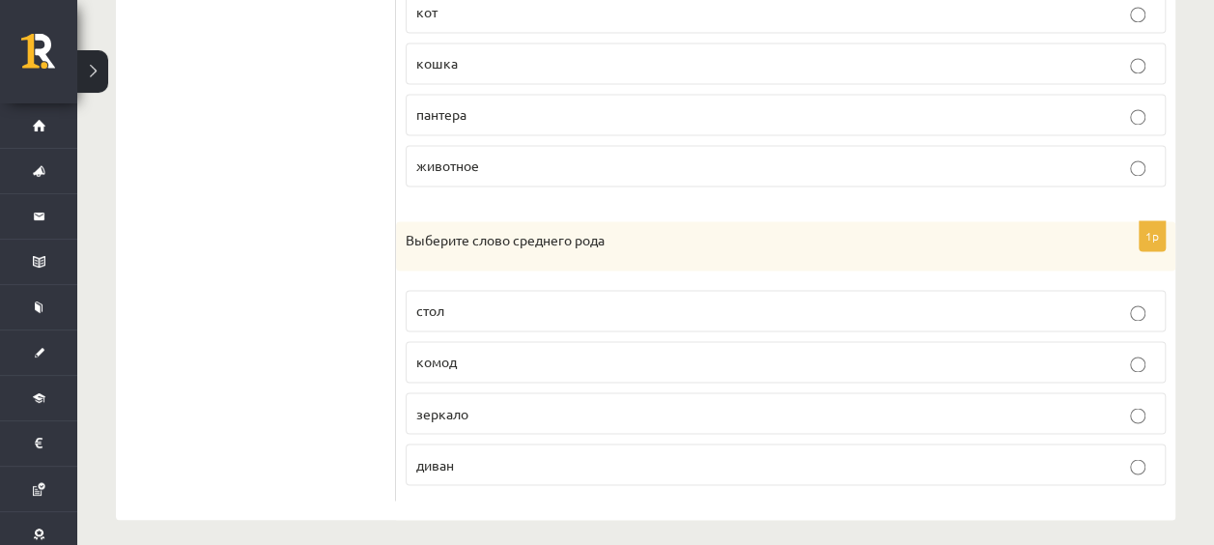
click at [494, 404] on p "зеркало" at bounding box center [785, 413] width 739 height 20
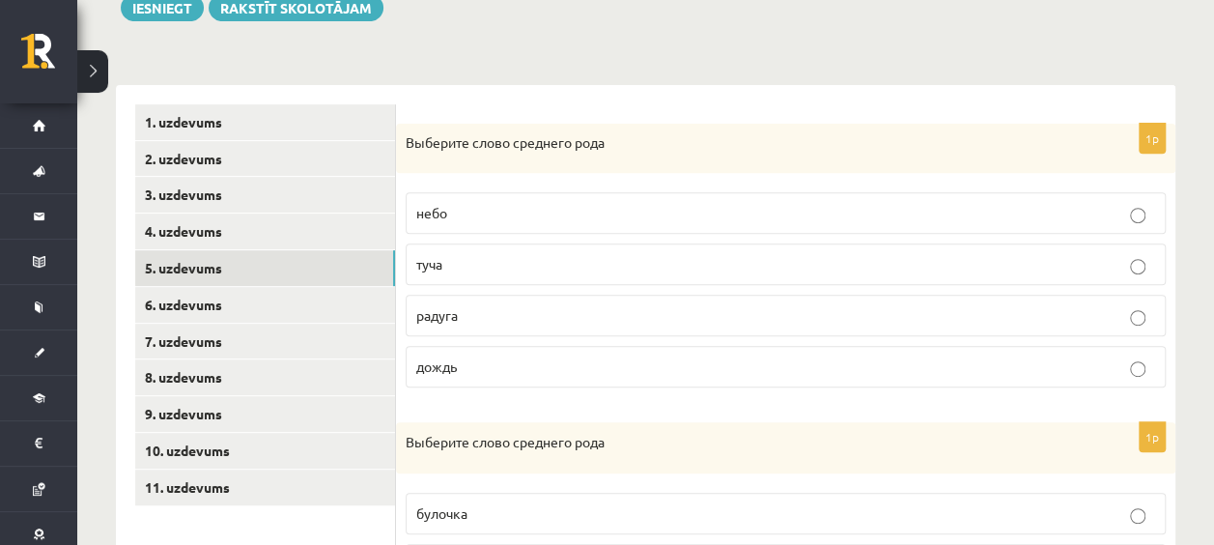
scroll to position [337, 0]
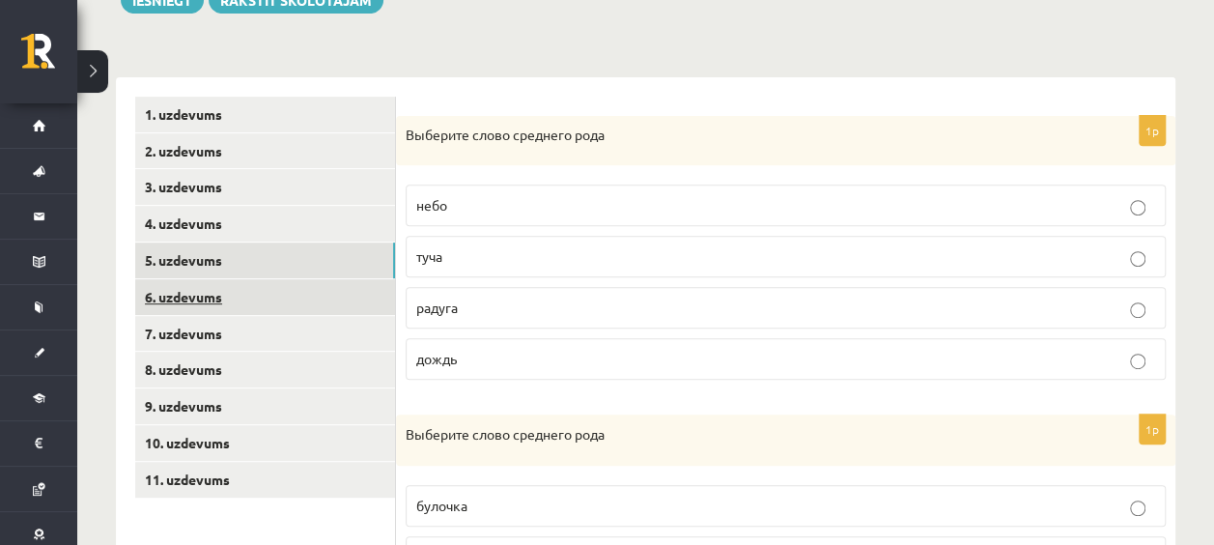
click at [201, 299] on link "6. uzdevums" at bounding box center [265, 297] width 260 height 36
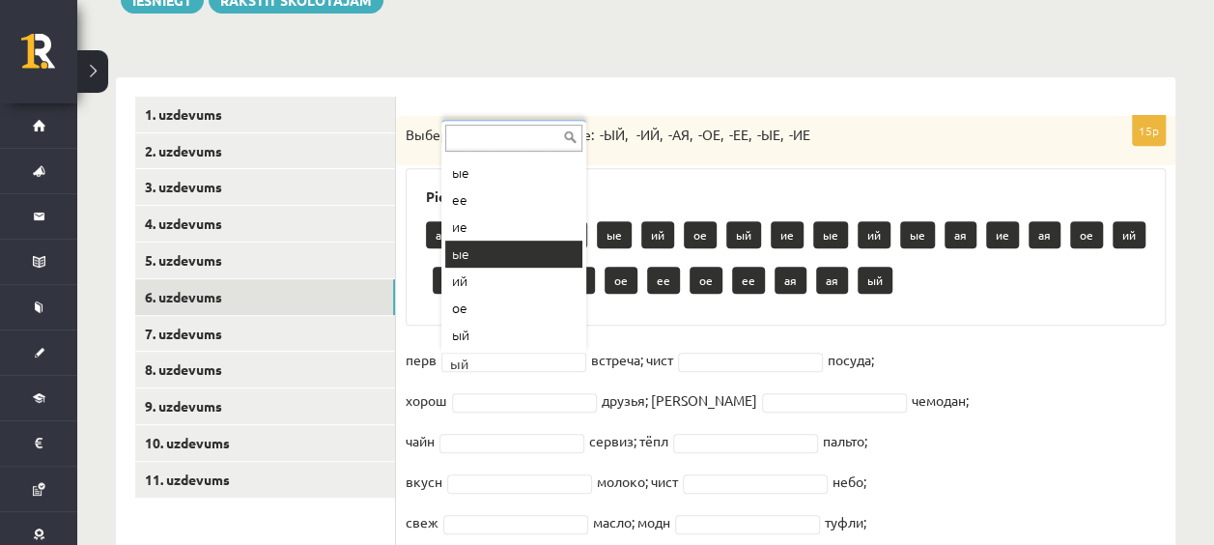
scroll to position [0, 0]
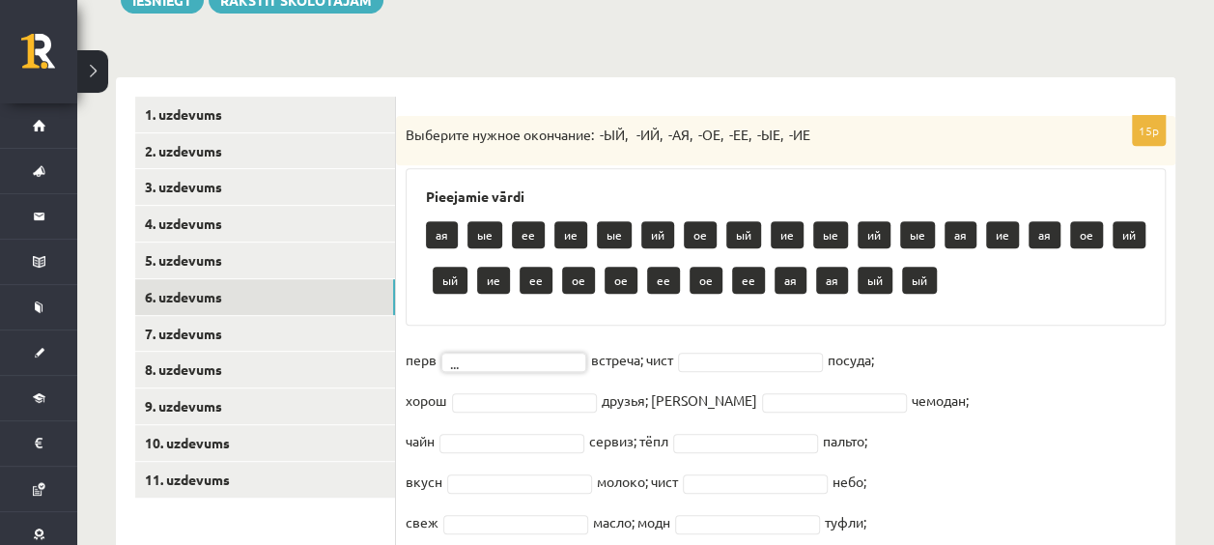
click at [992, 328] on div "15p Выберите нужное окончание: -ЫЙ, -ИЙ, -АЯ, -ОЕ, -ЕЕ, -ЫЕ, -ИЕ Pieejamie vārd…" at bounding box center [785, 397] width 779 height 563
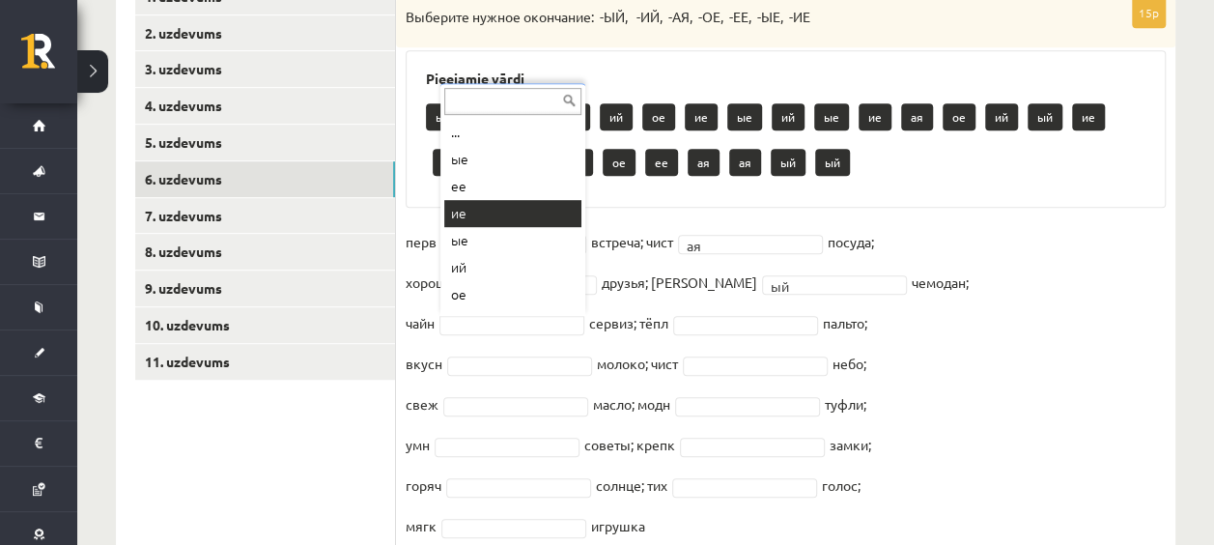
scroll to position [4, 0]
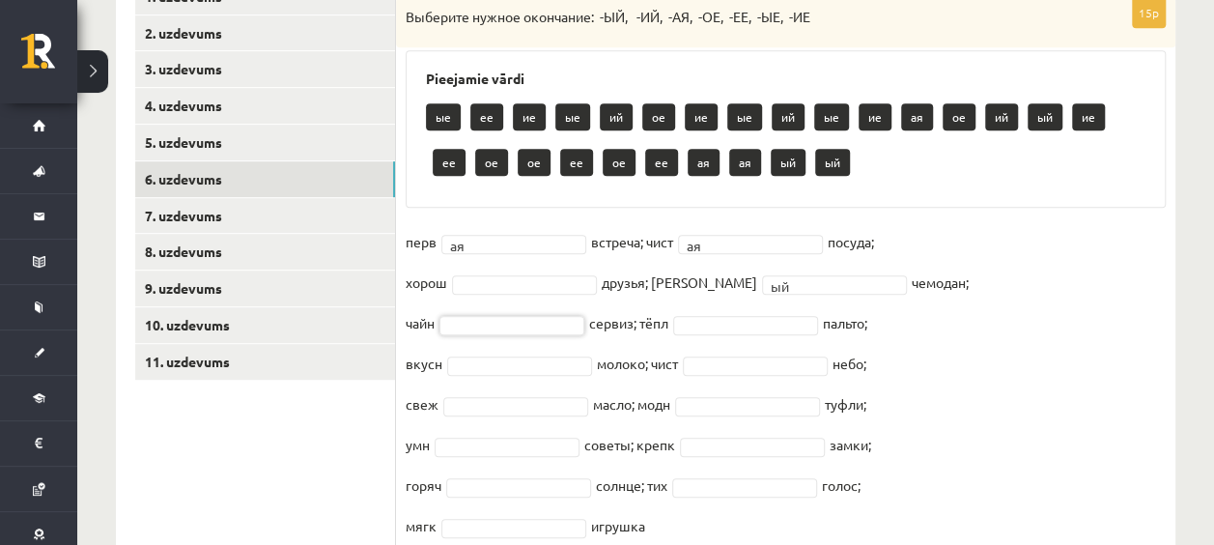
click at [987, 289] on fieldset "перв ая ** встреча; чист ая ** посуда; хорош друзья; дорожн ый ** чемодан; чайн…" at bounding box center [785, 389] width 760 height 324
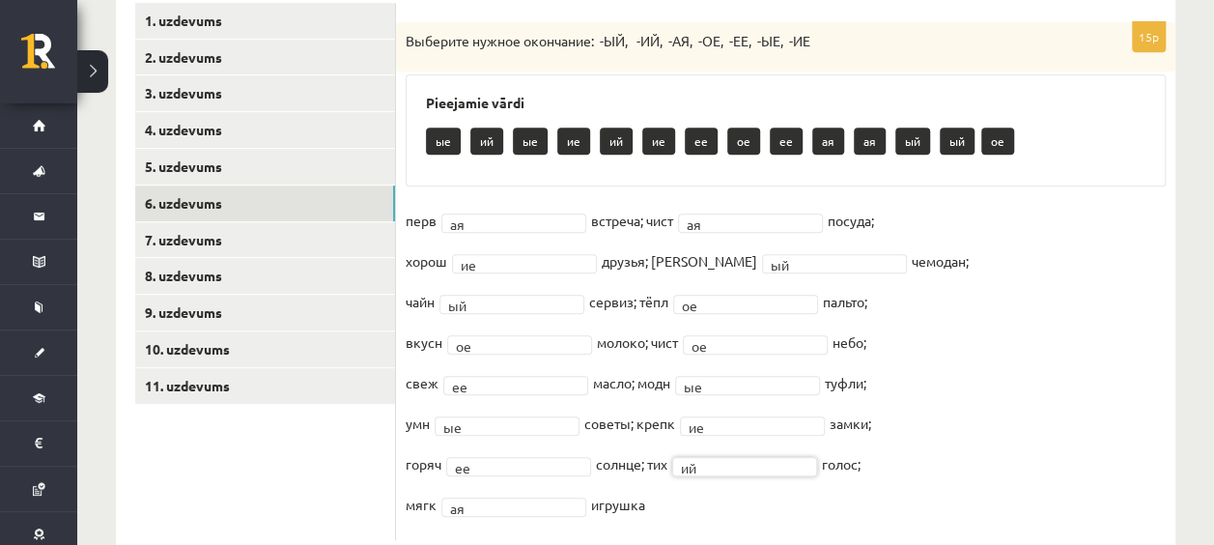
scroll to position [429, 0]
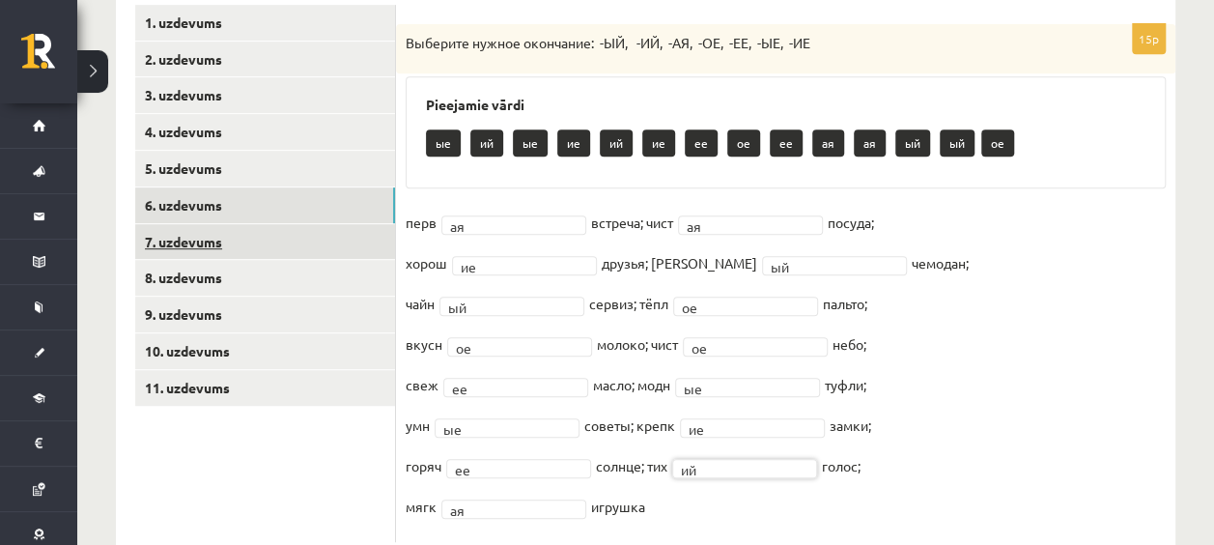
click at [250, 250] on link "7. uzdevums" at bounding box center [265, 242] width 260 height 36
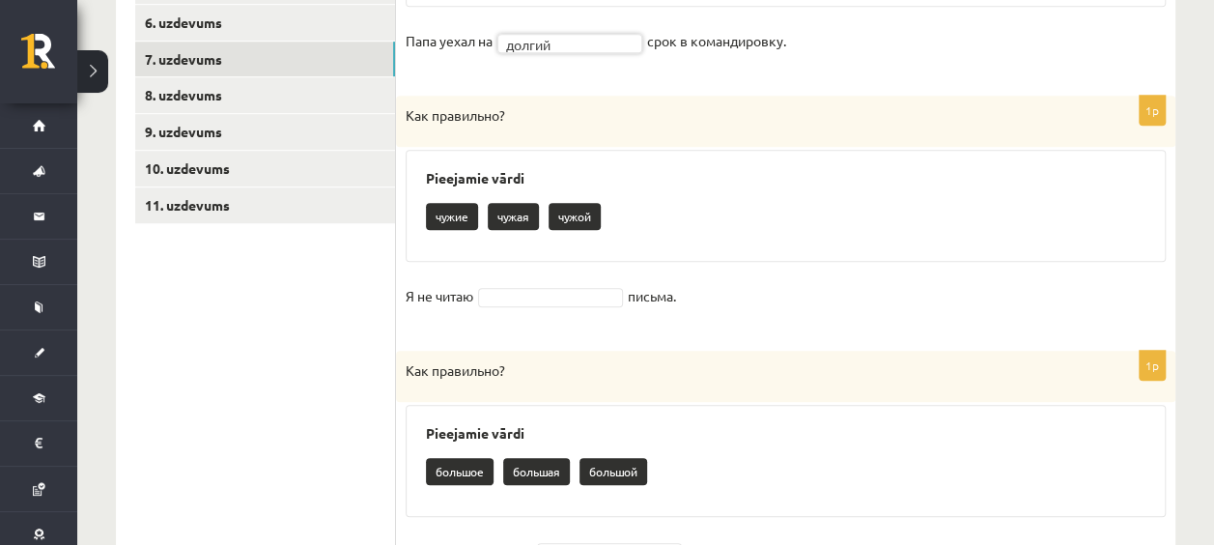
scroll to position [613, 0]
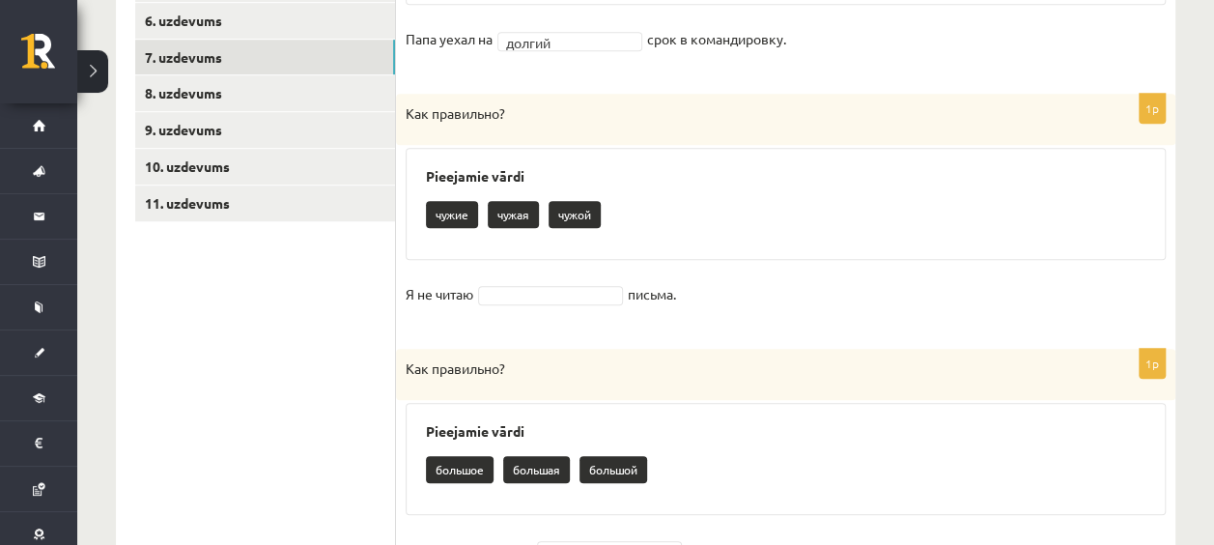
click at [682, 304] on fieldset "Я не читаю письма." at bounding box center [785, 299] width 760 height 41
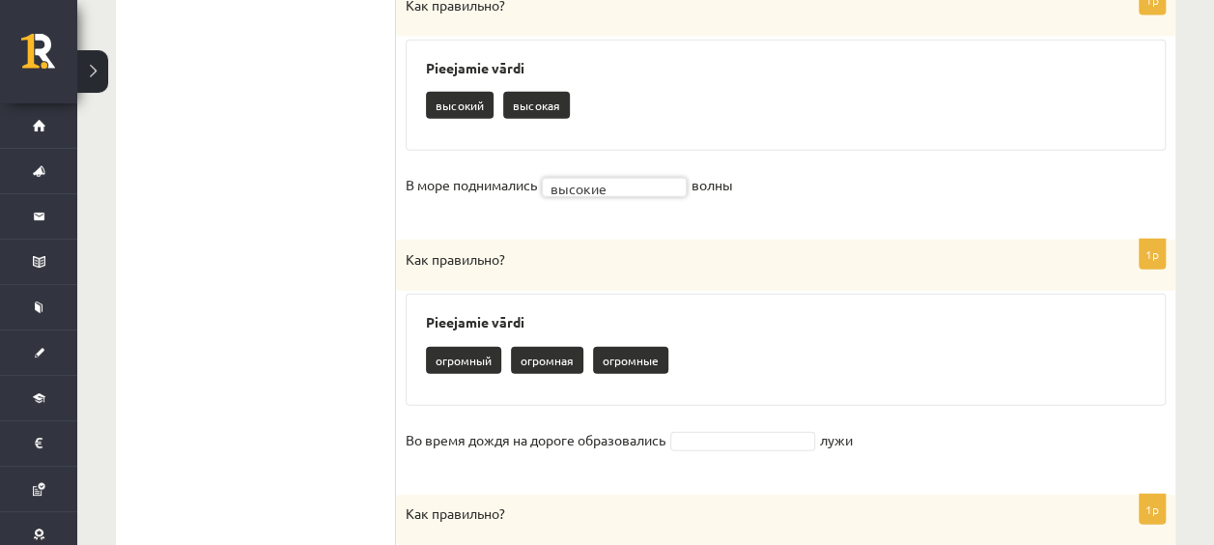
scroll to position [2234, 0]
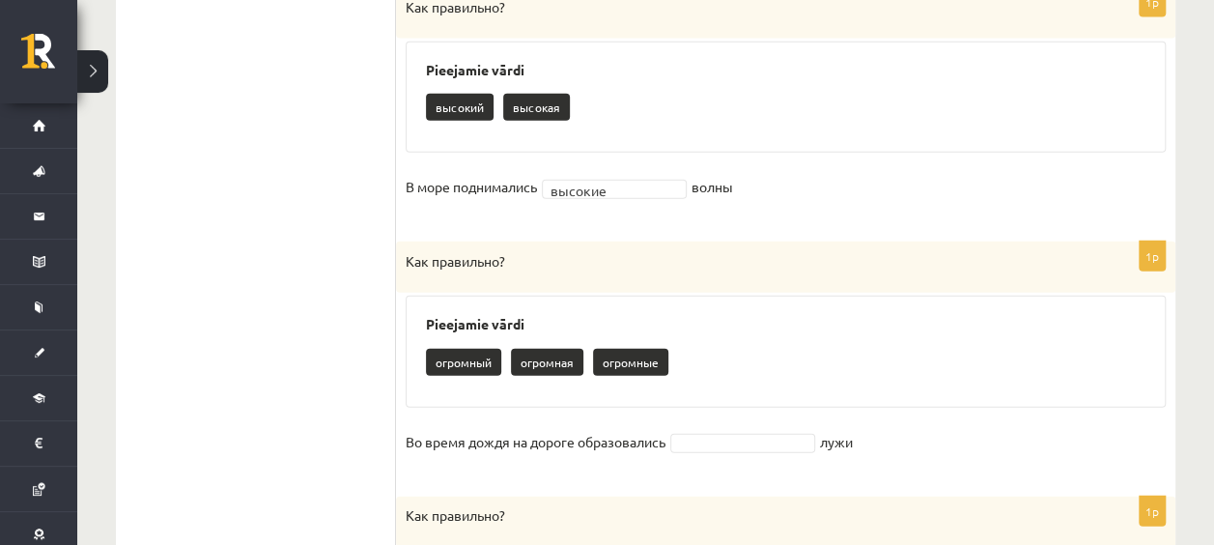
drag, startPoint x: 367, startPoint y: 408, endPoint x: 388, endPoint y: 415, distance: 22.3
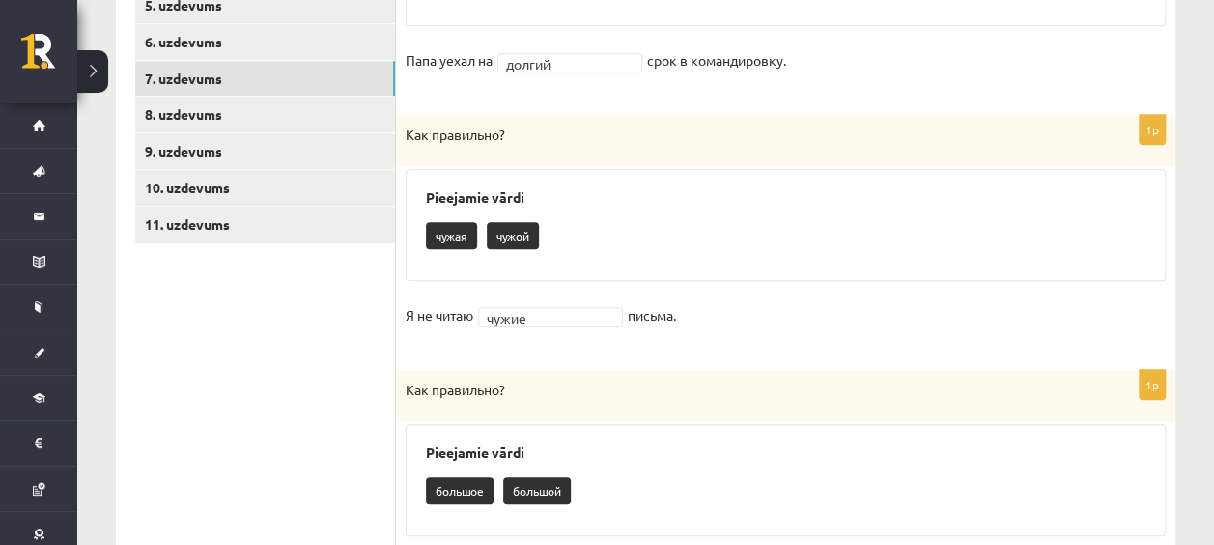
scroll to position [537, 0]
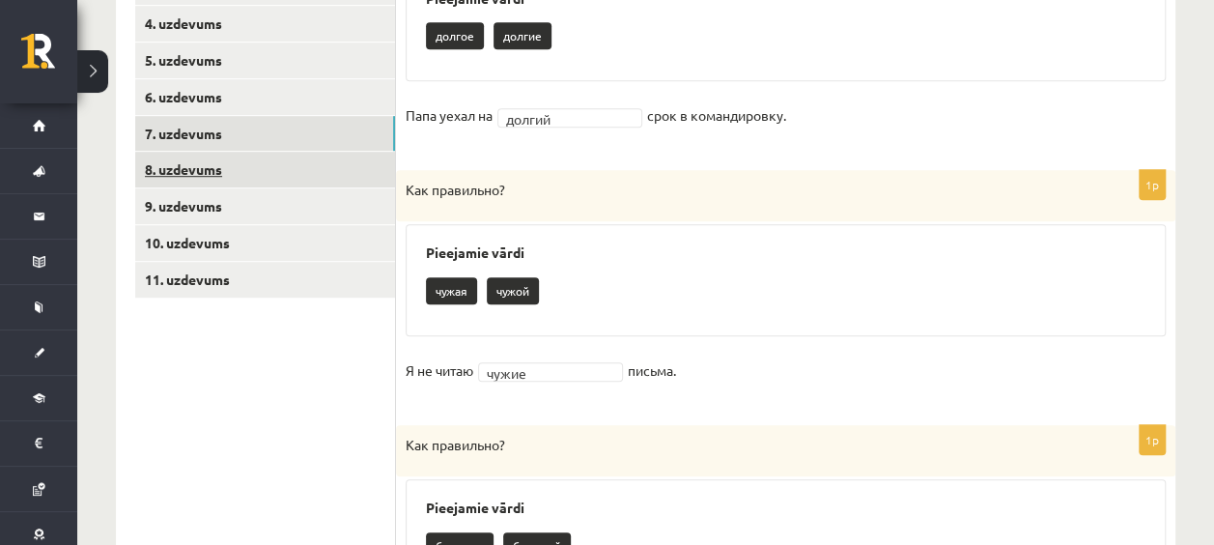
click at [301, 174] on link "8. uzdevums" at bounding box center [265, 170] width 260 height 36
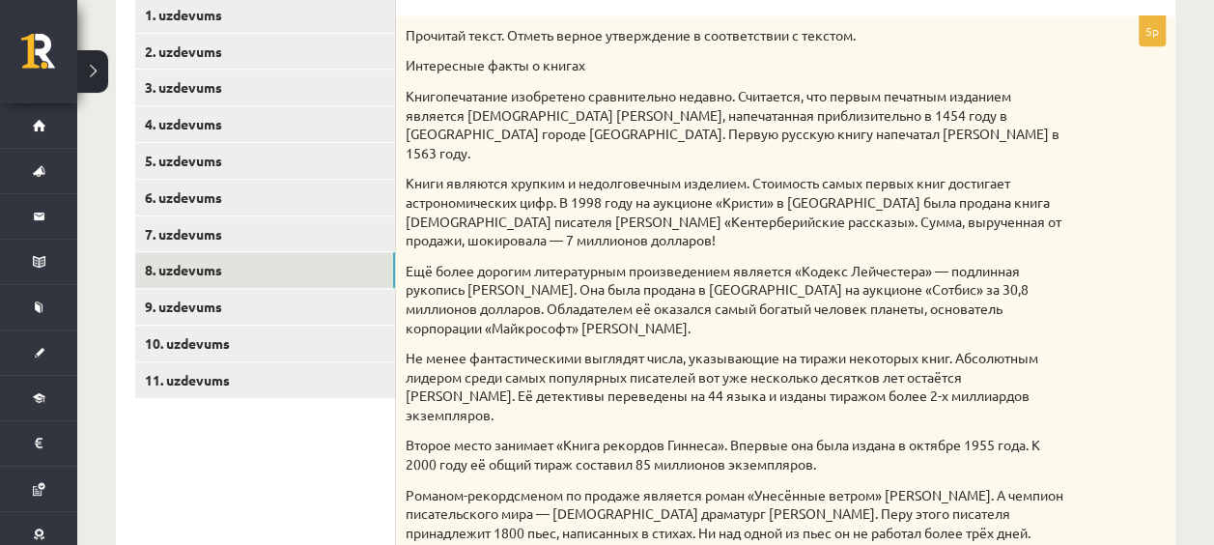
scroll to position [446, 0]
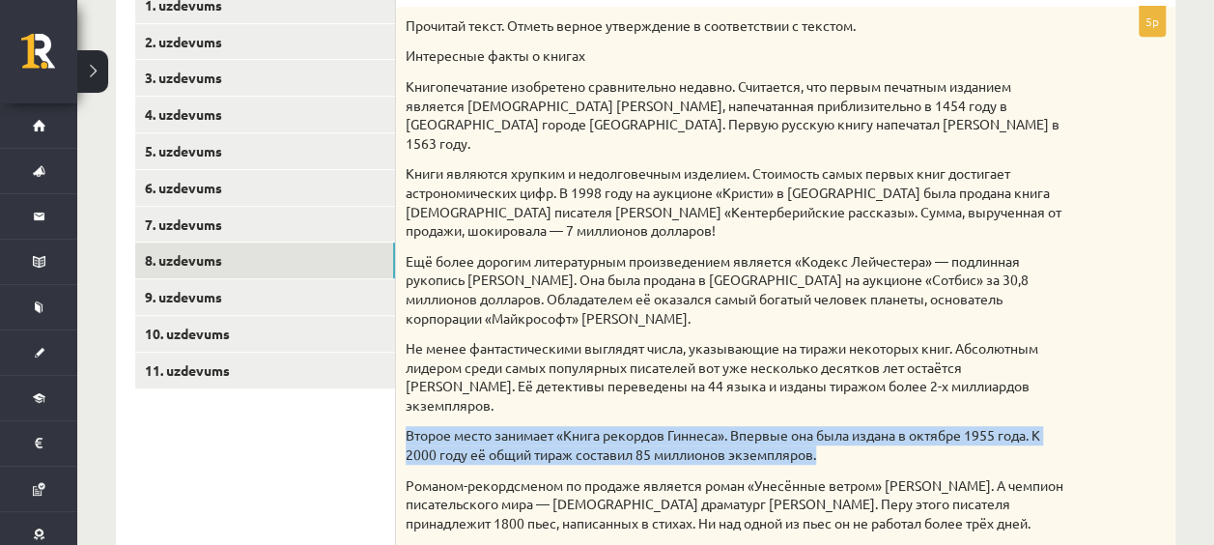
drag, startPoint x: 836, startPoint y: 423, endPoint x: 395, endPoint y: 389, distance: 442.5
drag, startPoint x: 395, startPoint y: 389, endPoint x: 402, endPoint y: 405, distance: 17.7
click at [402, 405] on div "Прочитай текст. Отметь верное утверждение в соответствии с текстом. Интересные …" at bounding box center [785, 407] width 779 height 801
click at [404, 404] on div "Прочитай текст. Отметь верное утверждение в соответствии с текстом. Интересные …" at bounding box center [785, 407] width 779 height 801
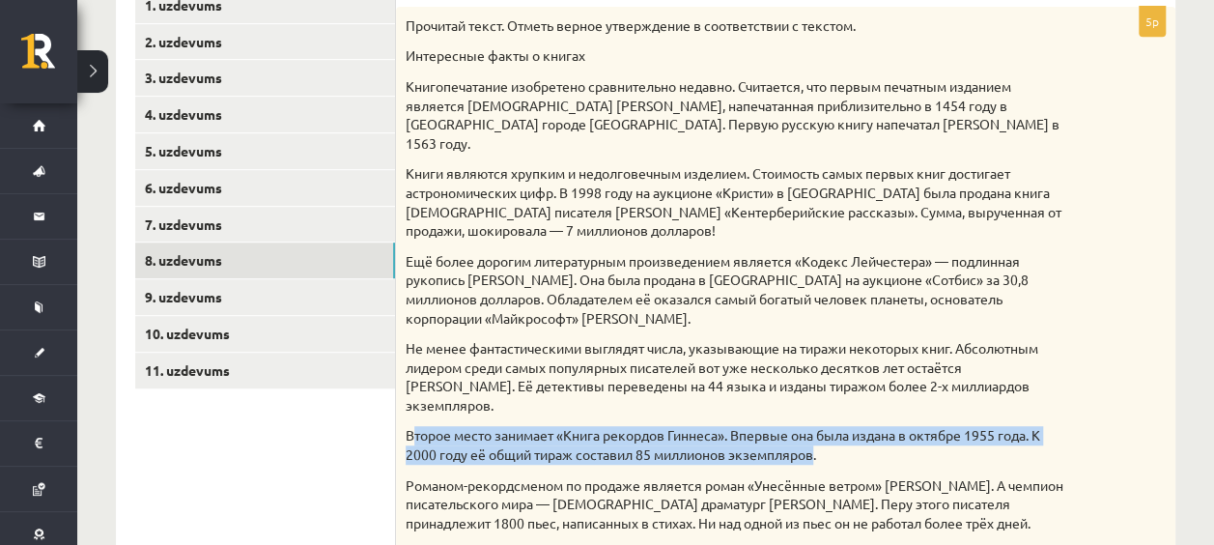
drag, startPoint x: 410, startPoint y: 403, endPoint x: 820, endPoint y: 422, distance: 409.8
click at [820, 426] on p "Второе место занимает «Книга рекордов Гиннеса». Впервые она была издана в октяб…" at bounding box center [736, 445] width 663 height 38
drag, startPoint x: 820, startPoint y: 422, endPoint x: 796, endPoint y: 422, distance: 23.2
click at [796, 426] on p "Второе место занимает «Книга рекордов Гиннеса». Впервые она была издана в октяб…" at bounding box center [736, 445] width 663 height 38
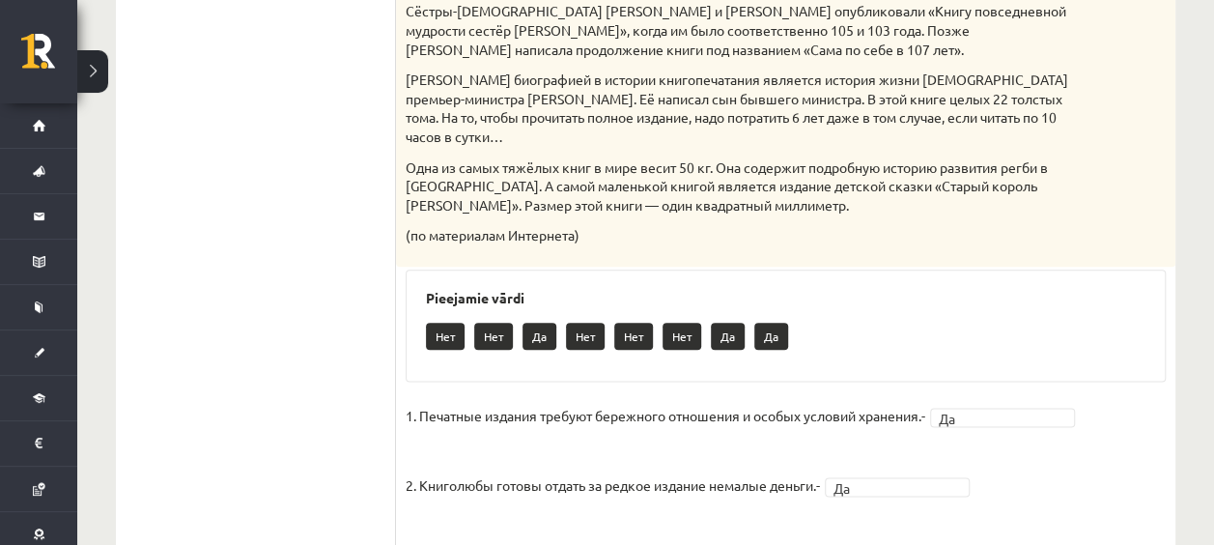
scroll to position [1056, 0]
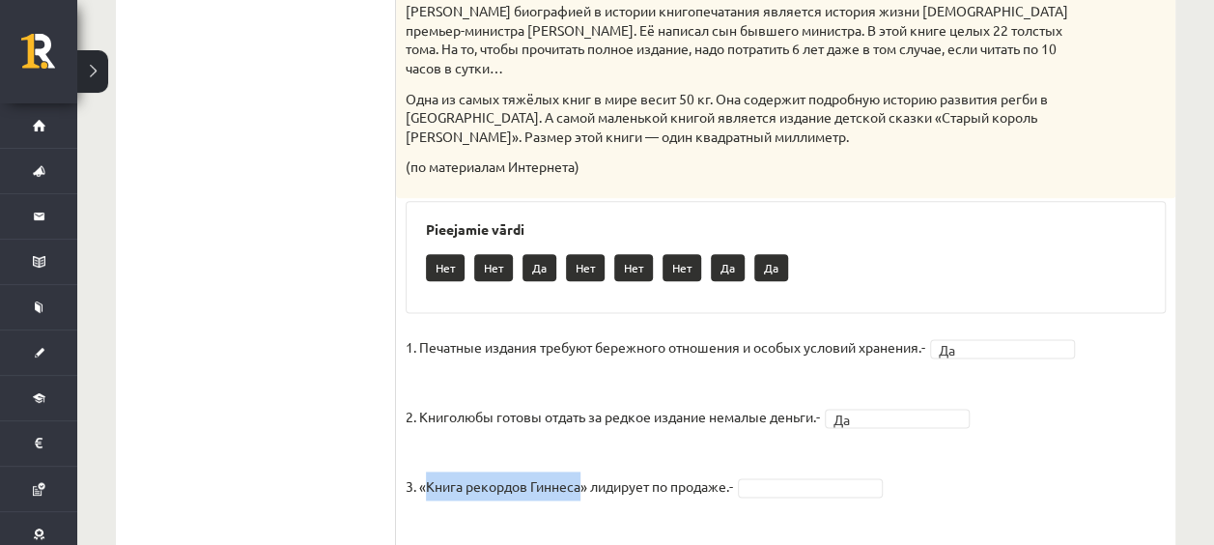
drag, startPoint x: 425, startPoint y: 445, endPoint x: 580, endPoint y: 456, distance: 155.8
click at [580, 456] on p "3. «Книга рекордов Гиннеса» лидирует по продаже.-" at bounding box center [568, 471] width 327 height 58
click at [601, 460] on p "3. «Книга рекордов Гиннеса» лидирует по продаже.-" at bounding box center [568, 471] width 327 height 58
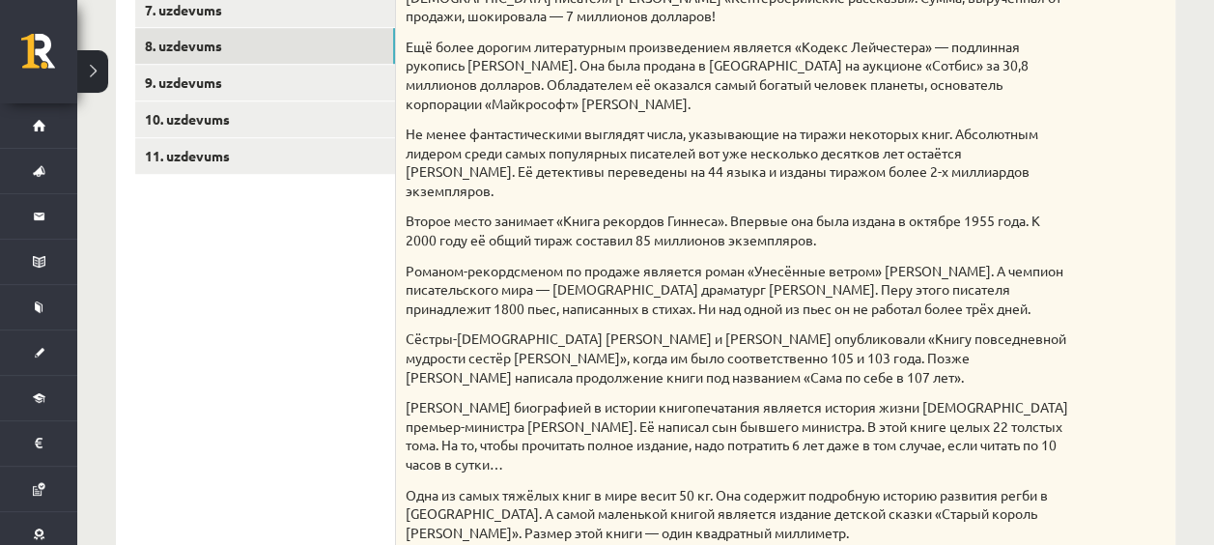
scroll to position [663, 0]
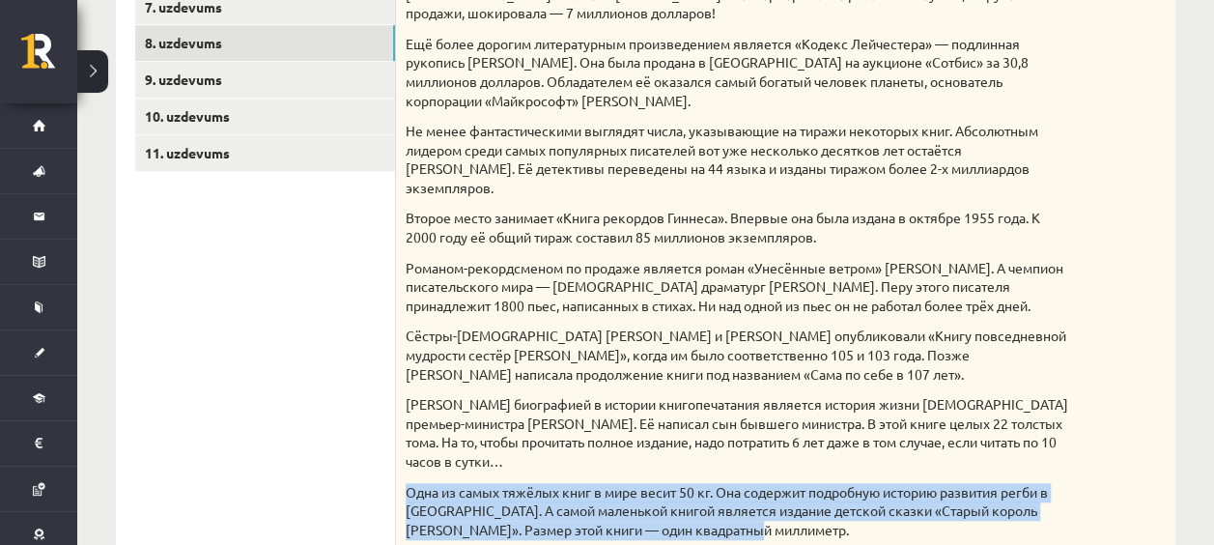
drag, startPoint x: 401, startPoint y: 456, endPoint x: 740, endPoint y: 489, distance: 340.5
click at [740, 489] on div "Прочитай текст. Отметь верное утверждение в соответствии с текстом. Интересные …" at bounding box center [785, 190] width 779 height 801
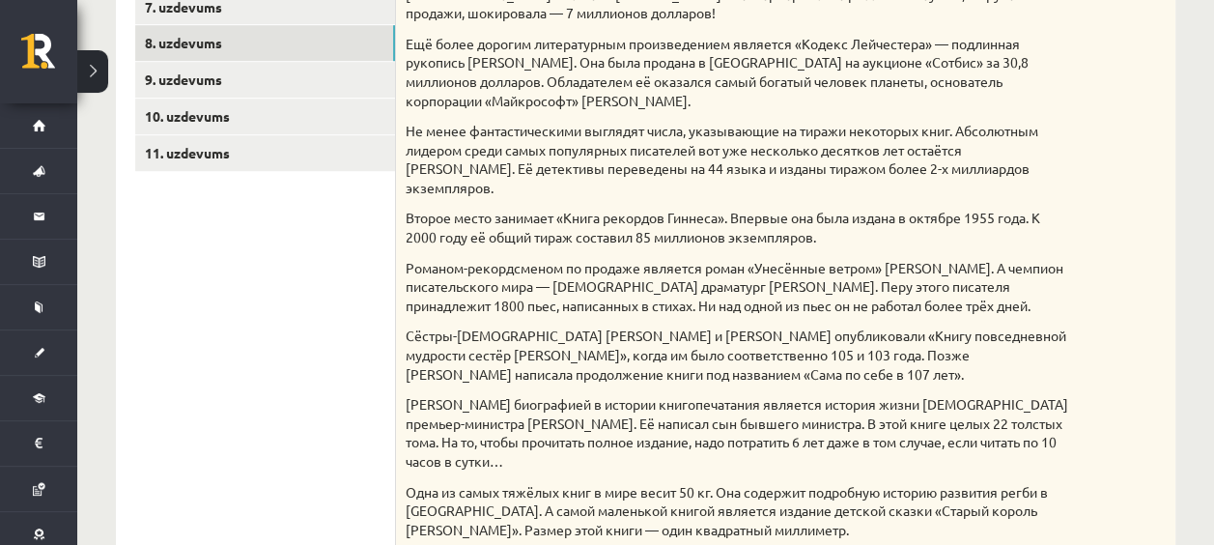
drag, startPoint x: 740, startPoint y: 489, endPoint x: 769, endPoint y: 521, distance: 44.4
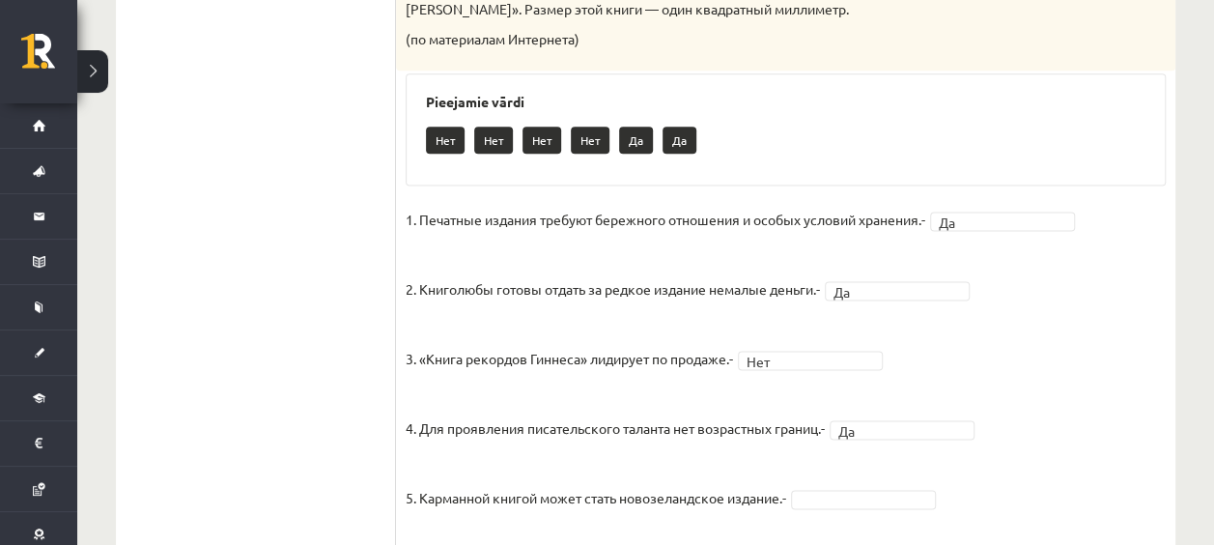
scroll to position [1219, 0]
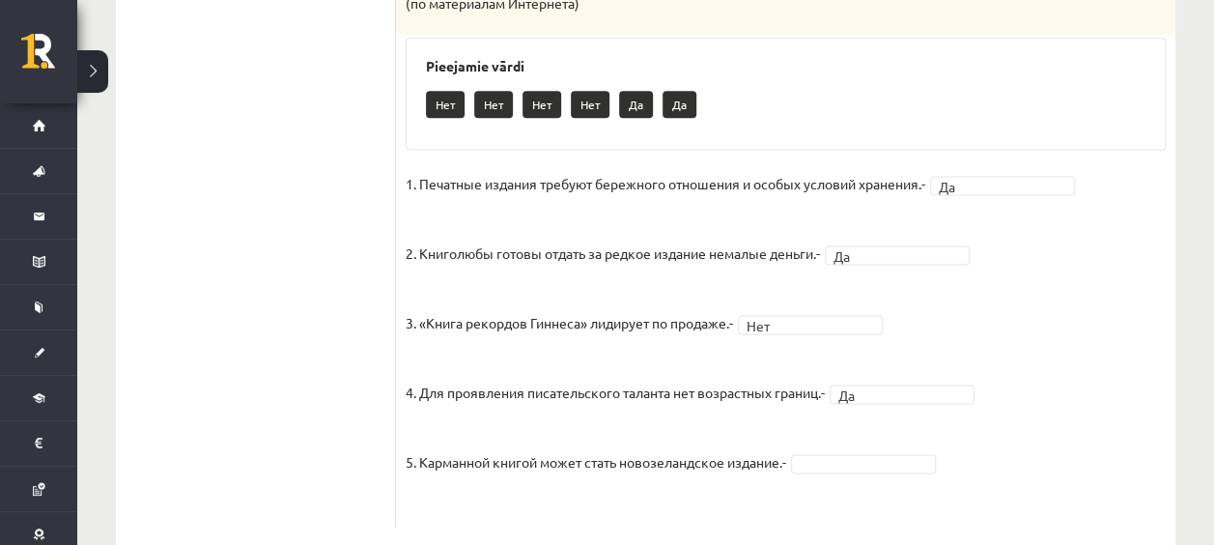
click at [833, 433] on fieldset "1. Печатные издания требуют бережного отношения и особых условий хранения.- Да …" at bounding box center [785, 343] width 760 height 348
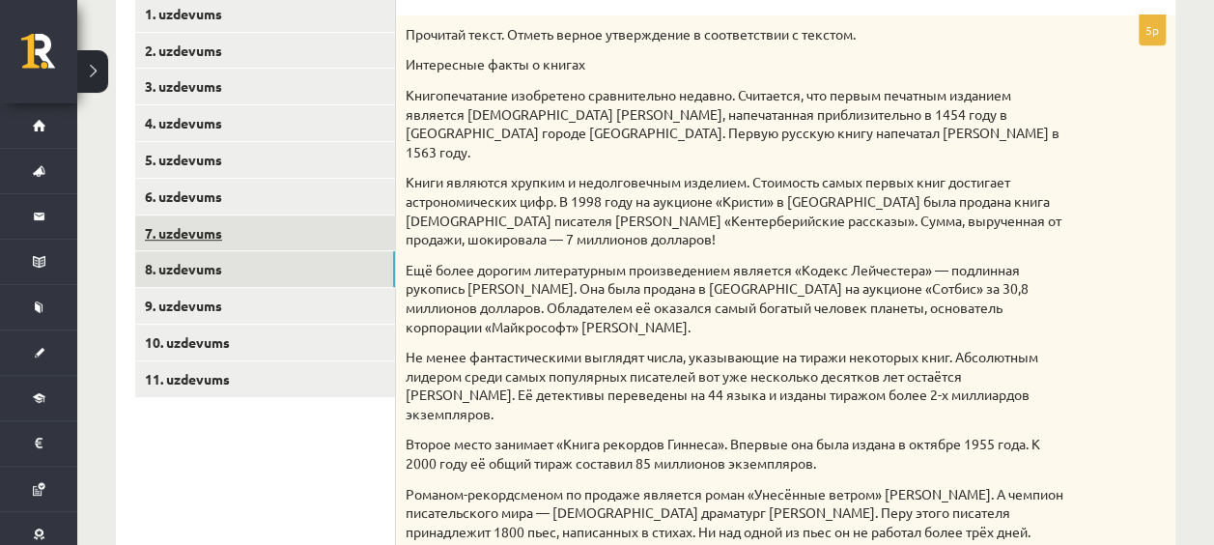
scroll to position [442, 0]
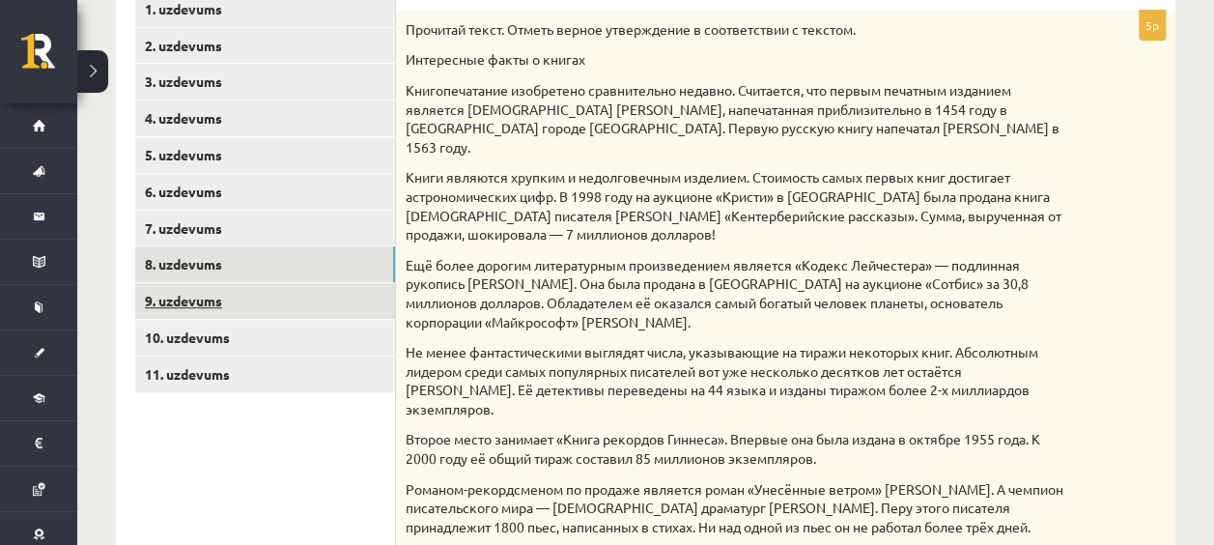
click at [241, 294] on link "9. uzdevums" at bounding box center [265, 301] width 260 height 36
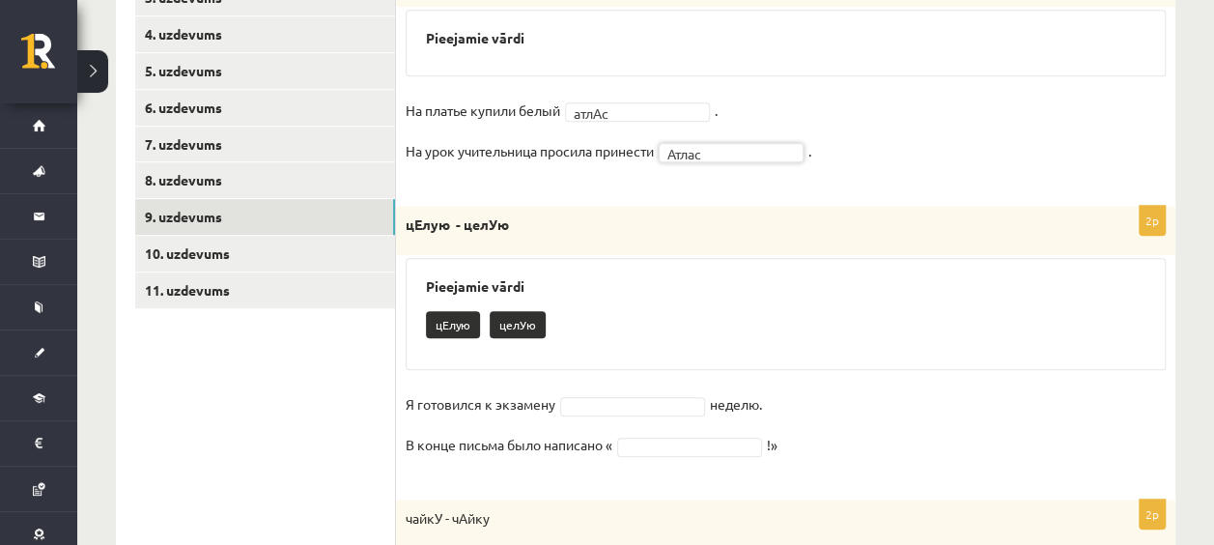
scroll to position [527, 0]
click at [770, 373] on div "2p цЕлую - целУю Pieejamie vārdi цЕлую целУю Я готовился к экзамену неделю. В к…" at bounding box center [785, 342] width 779 height 274
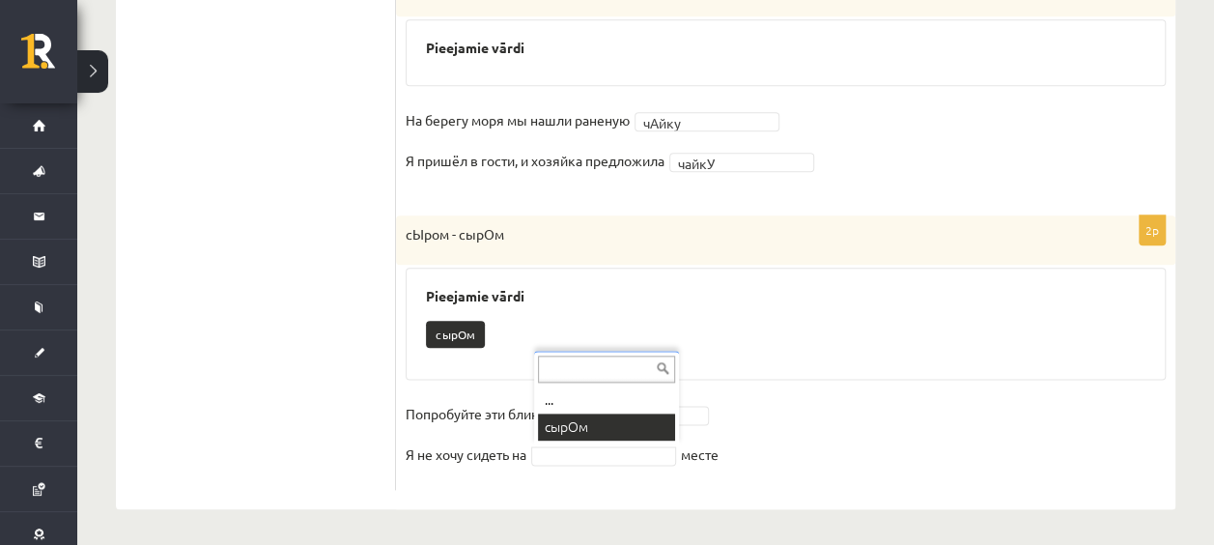
scroll to position [967, 0]
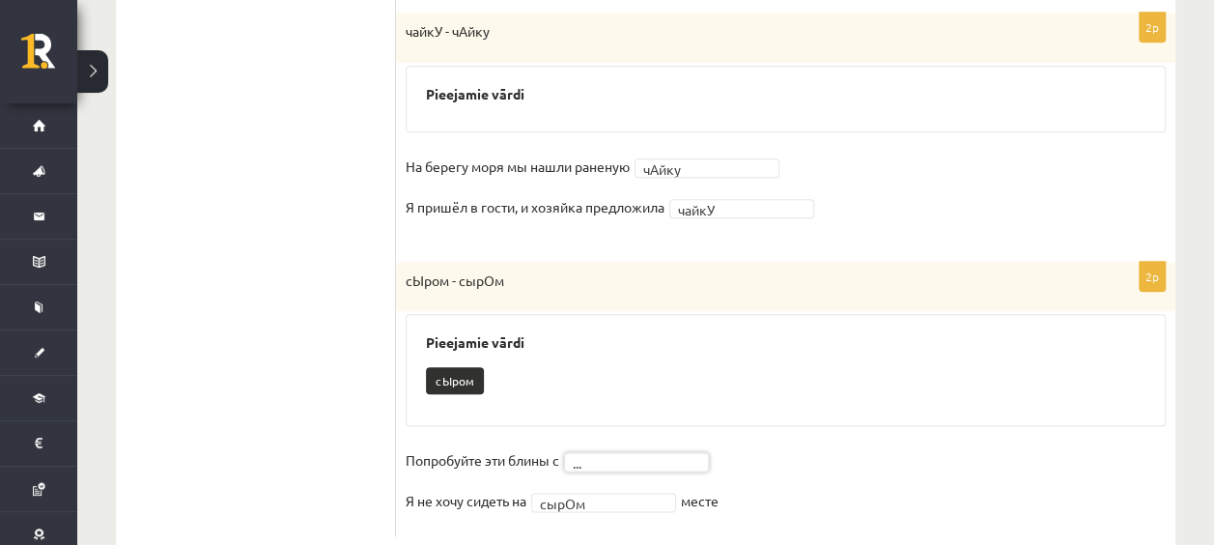
click at [596, 512] on fieldset "Попробуйте эти блины с ... Я не хочу сидеть на сырОм ***** месте" at bounding box center [785, 485] width 760 height 81
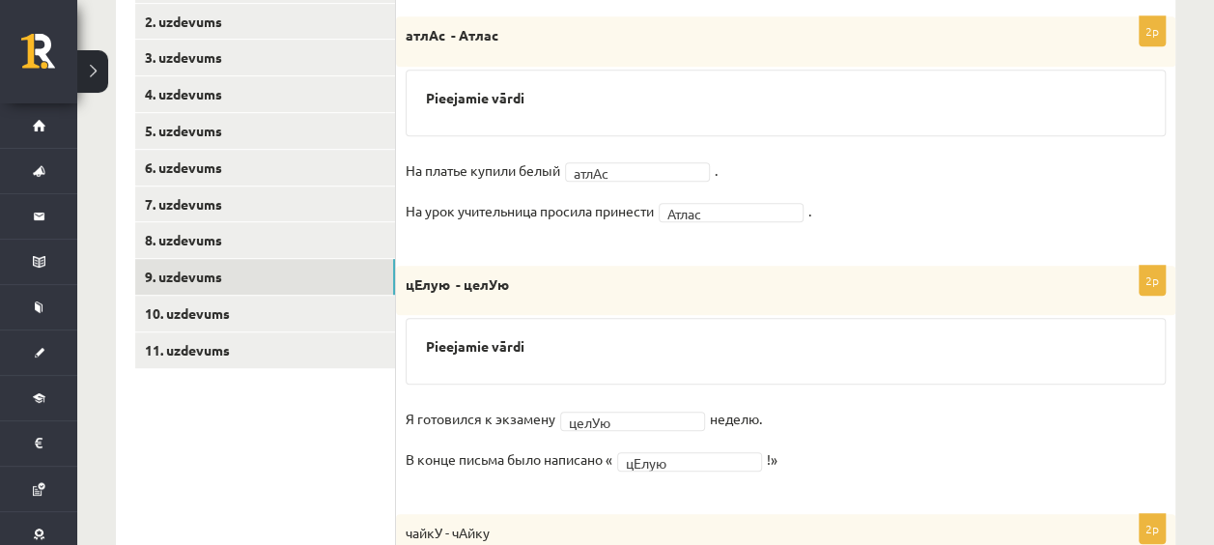
scroll to position [467, 0]
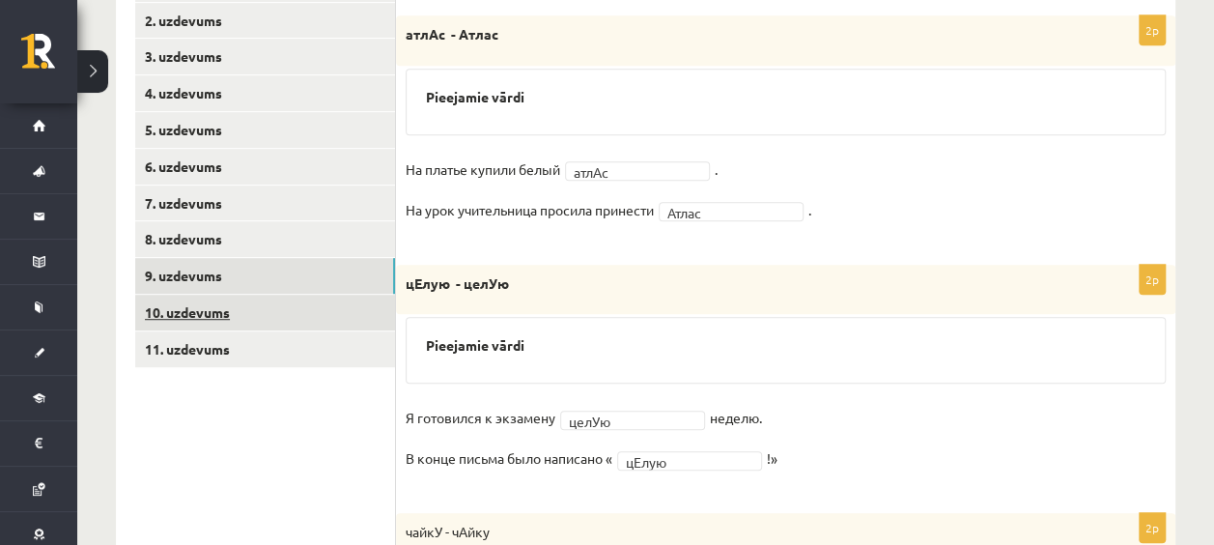
click at [332, 314] on link "10. uzdevums" at bounding box center [265, 312] width 260 height 36
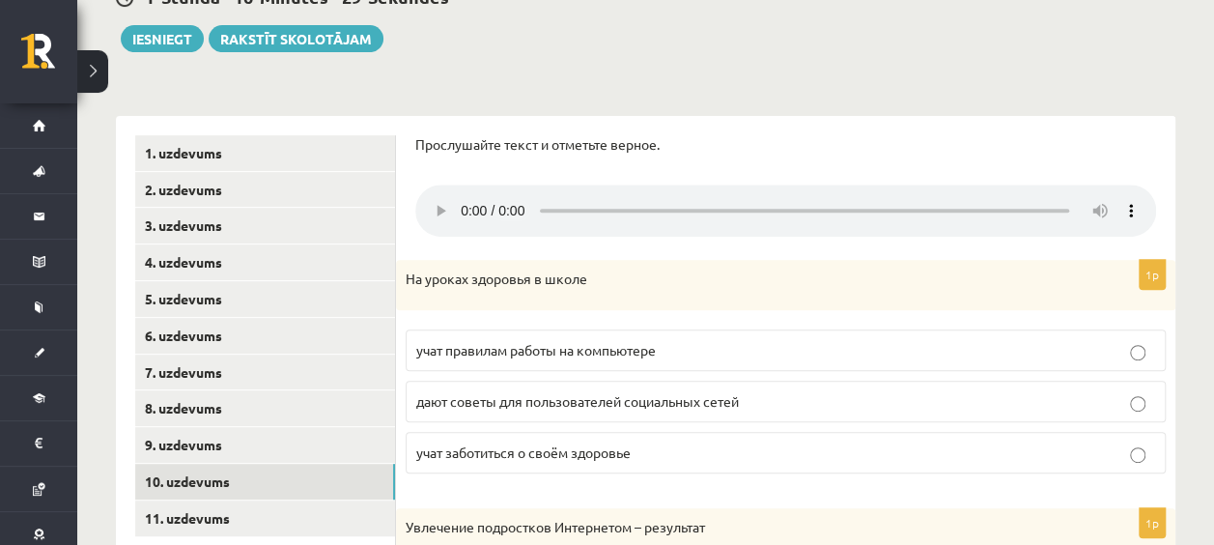
scroll to position [259, 0]
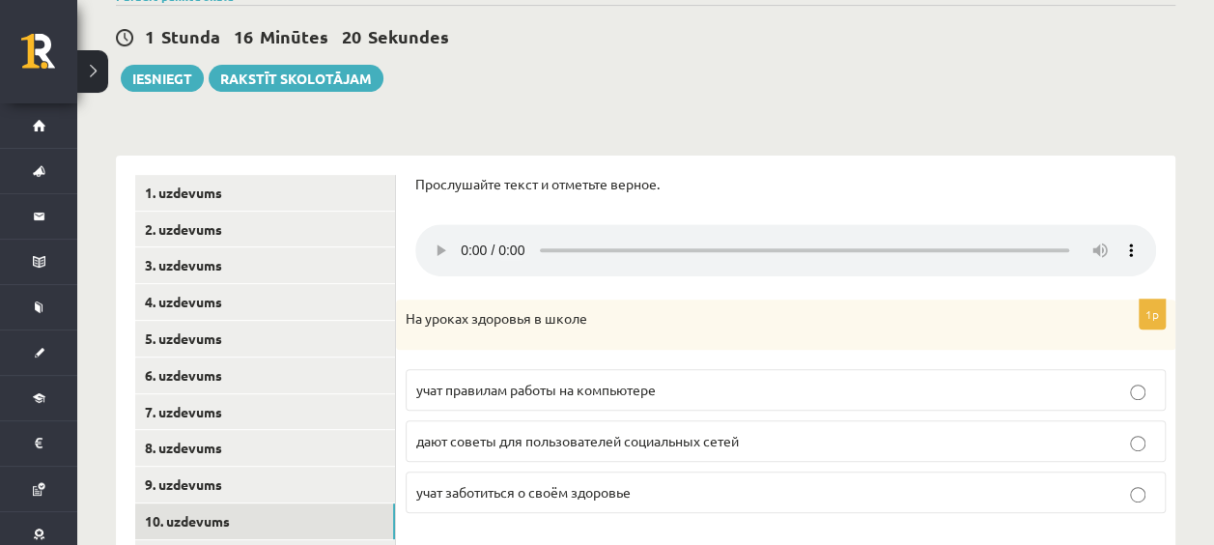
click at [776, 204] on div "Прослушайте текст и отметьте верное." at bounding box center [785, 190] width 740 height 31
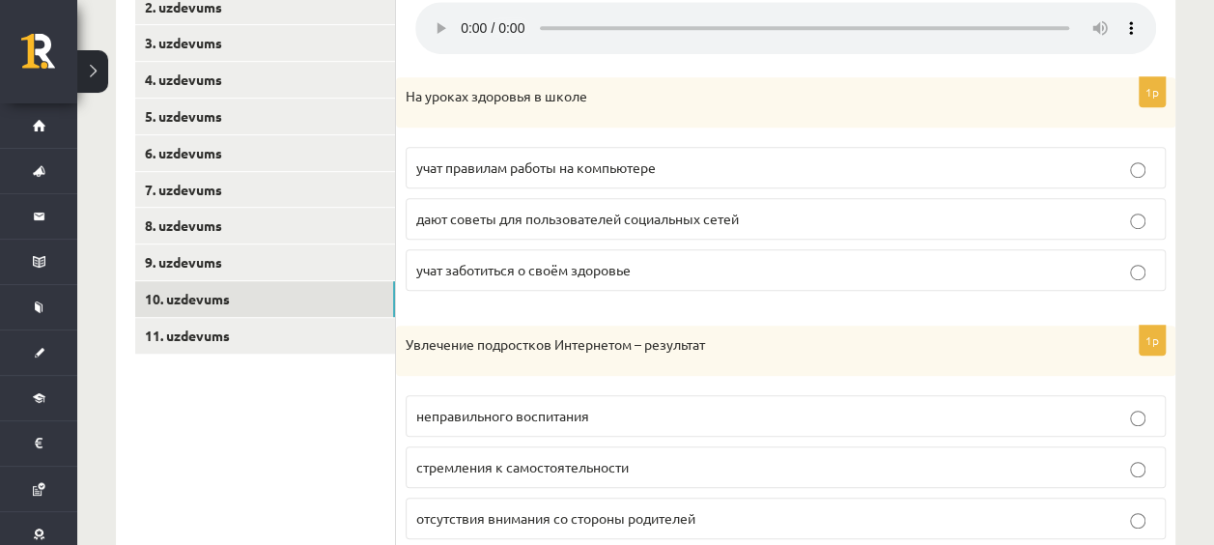
scroll to position [480, 0]
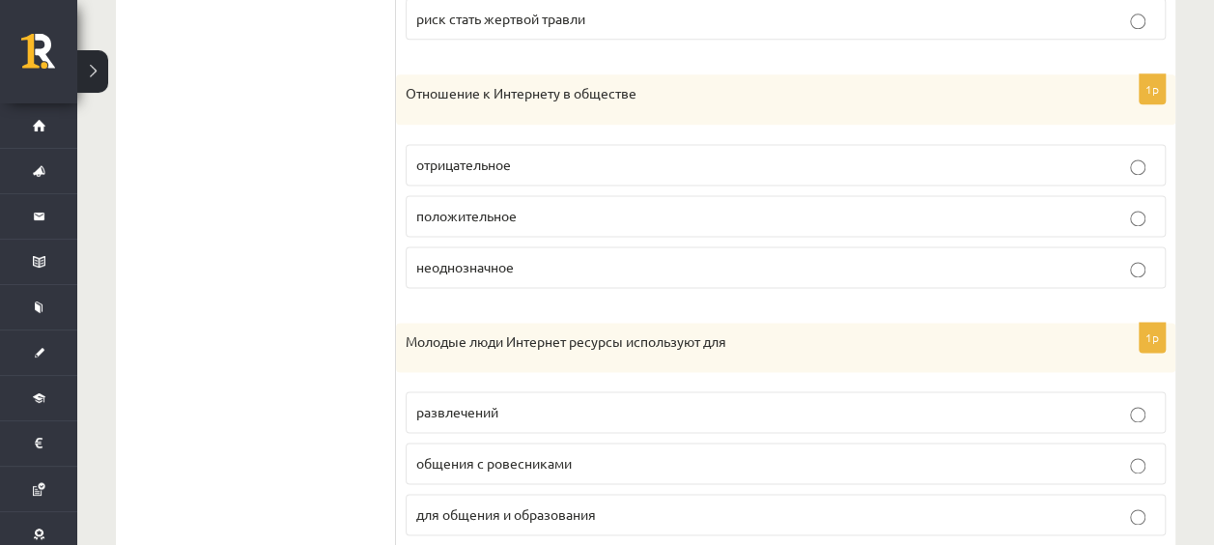
scroll to position [1244, 0]
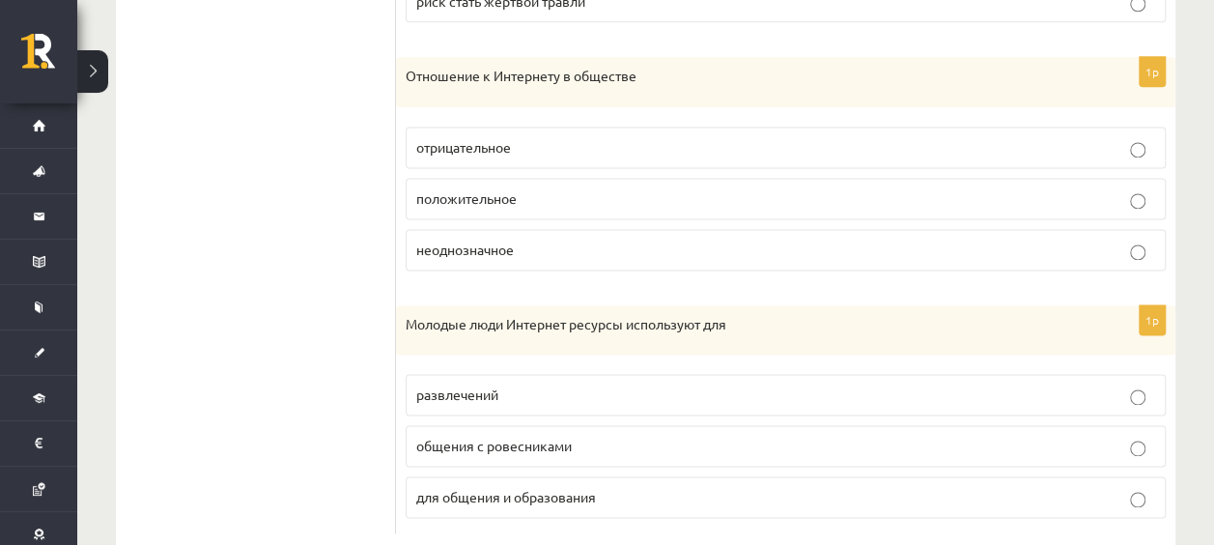
click at [405, 321] on p "Молодые люди Интернет ресурсы используют для" at bounding box center [736, 324] width 663 height 19
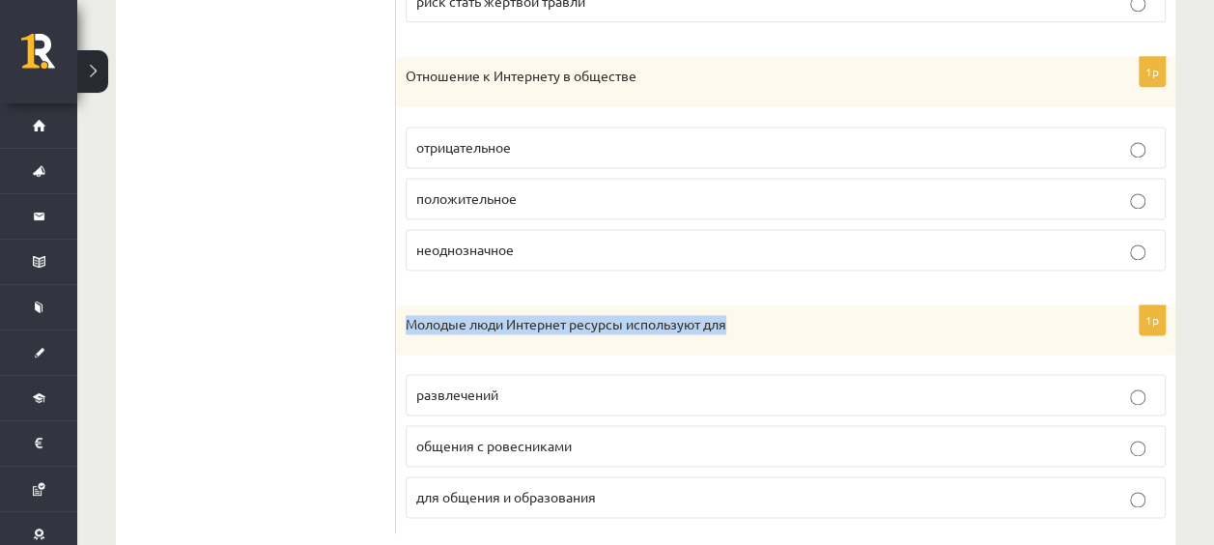
drag, startPoint x: 405, startPoint y: 321, endPoint x: 735, endPoint y: 321, distance: 329.2
click at [735, 321] on p "Молодые люди Интернет ресурсы используют для" at bounding box center [736, 324] width 663 height 19
click at [544, 344] on div "Молодые люди Интернет ресурсы используют для" at bounding box center [785, 330] width 779 height 50
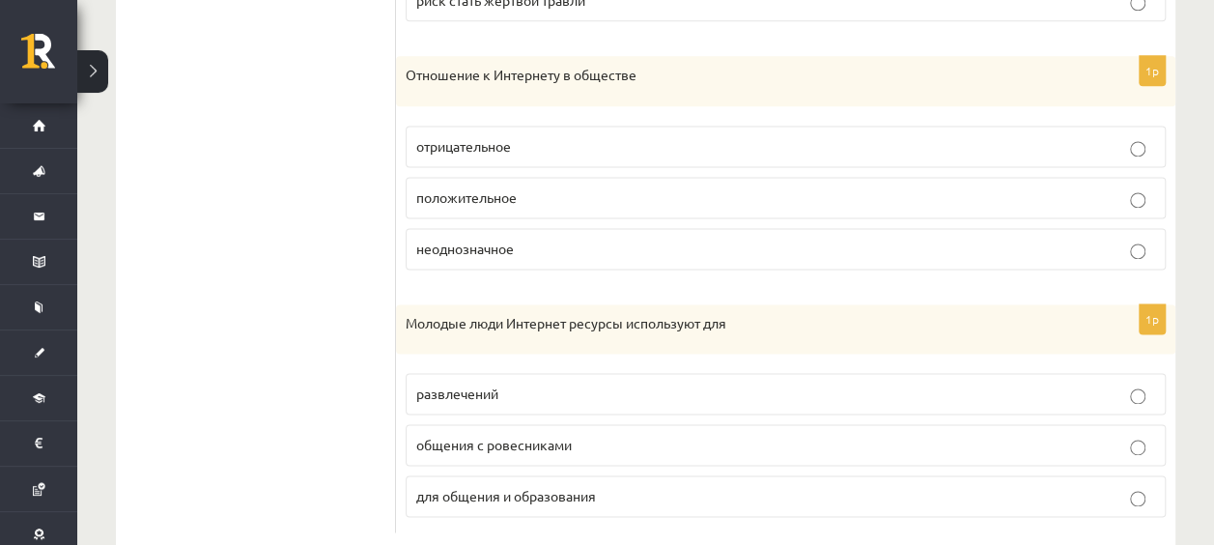
scroll to position [1245, 0]
click at [587, 487] on span "для общения и образования" at bounding box center [506, 495] width 180 height 17
drag, startPoint x: 649, startPoint y: 73, endPoint x: 578, endPoint y: 69, distance: 70.6
click at [578, 69] on p "Отношение к Интернету в обществе" at bounding box center [736, 75] width 663 height 19
drag, startPoint x: 578, startPoint y: 69, endPoint x: 473, endPoint y: 80, distance: 105.9
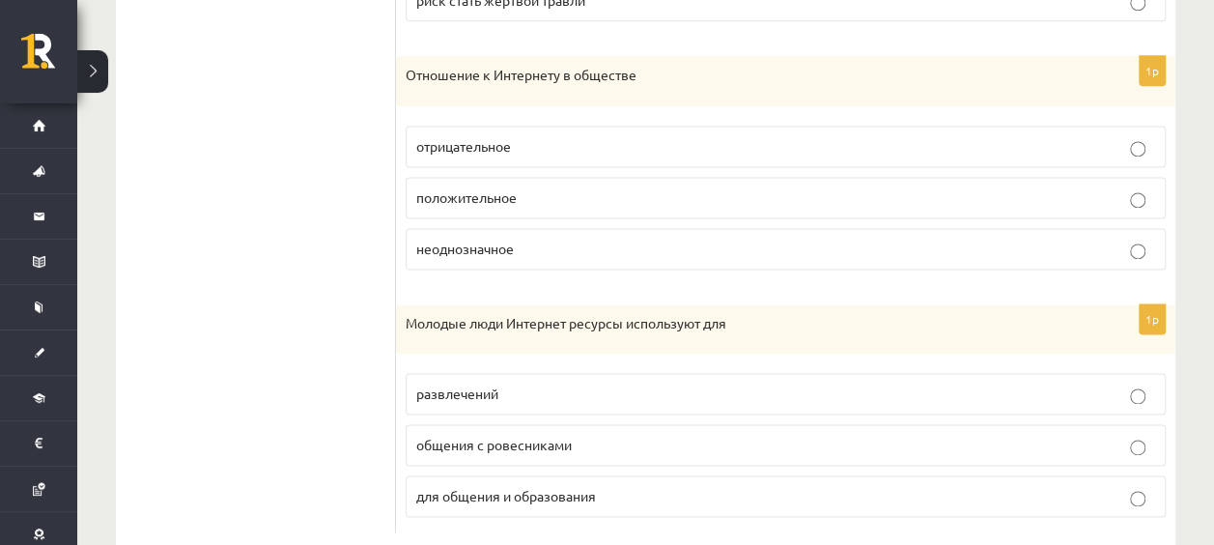
click at [473, 80] on div "Отношение к Интернету в обществе" at bounding box center [785, 81] width 779 height 50
click at [542, 238] on p "неоднозначное" at bounding box center [785, 248] width 739 height 20
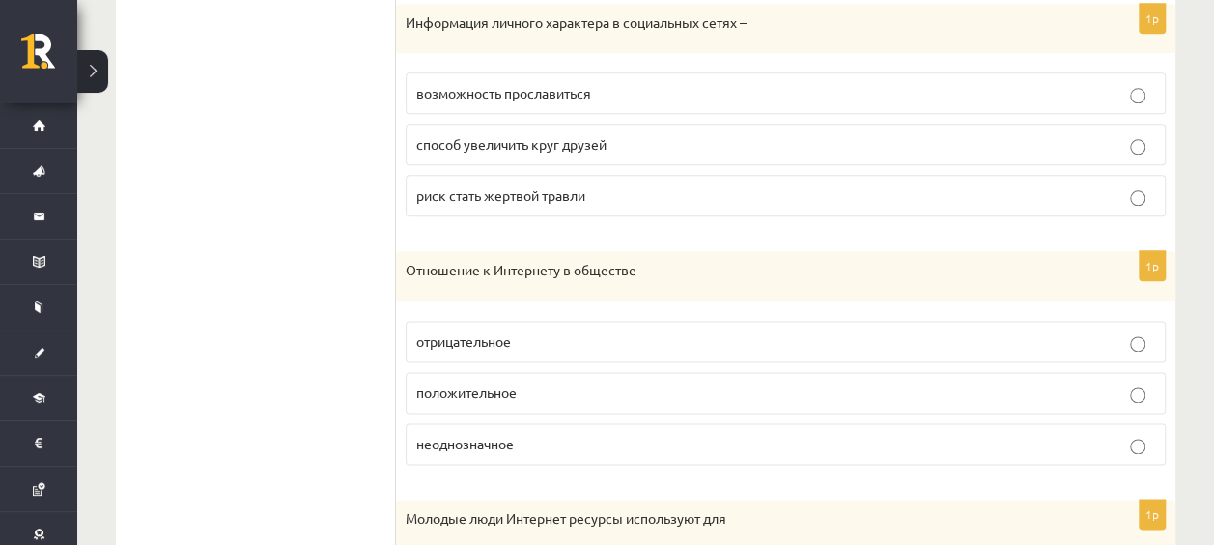
scroll to position [1048, 0]
click at [567, 384] on p "положительное" at bounding box center [785, 394] width 739 height 20
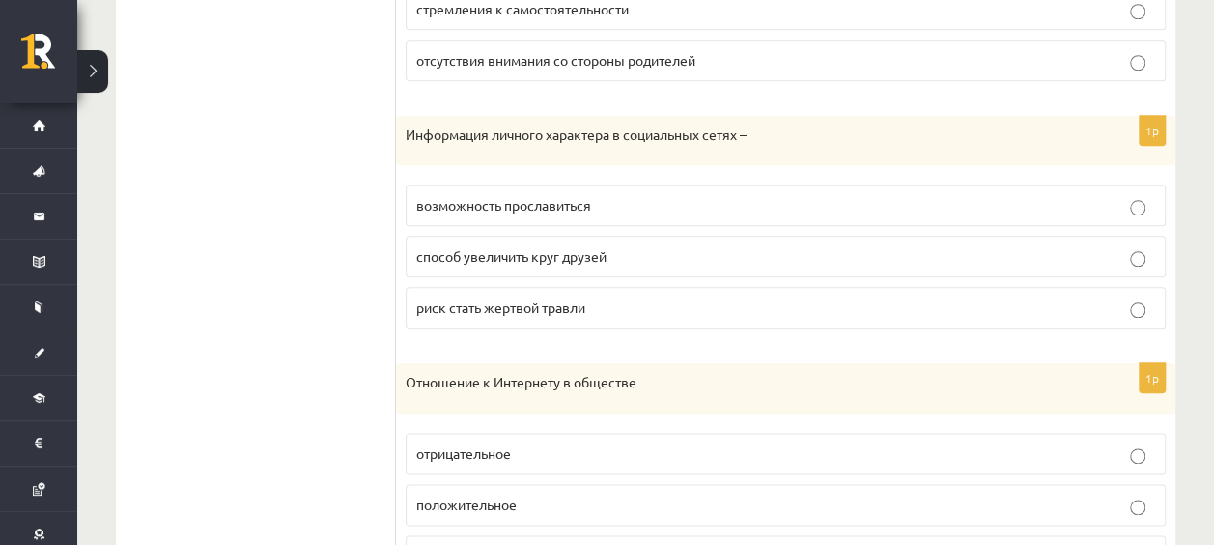
scroll to position [925, 0]
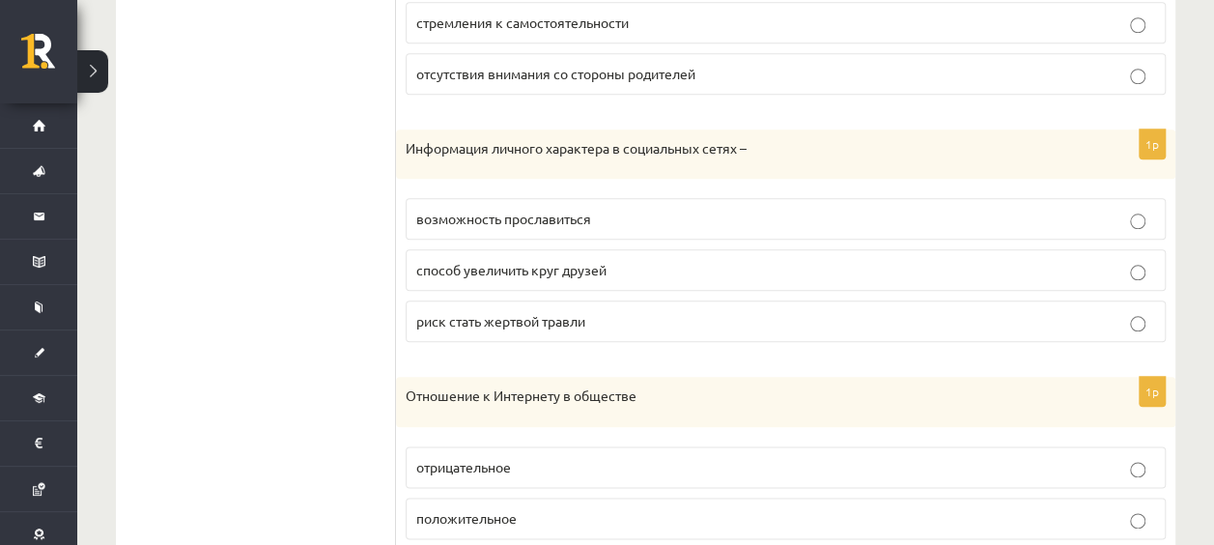
click at [517, 322] on span "риск стать жертвой травли" at bounding box center [500, 320] width 169 height 17
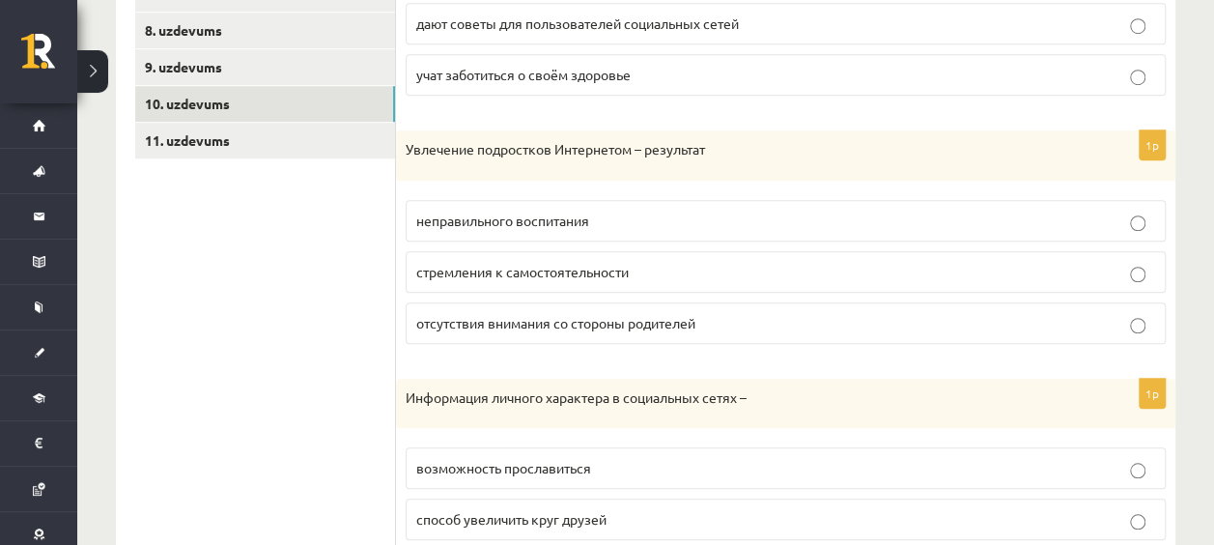
scroll to position [674, 0]
click at [728, 304] on label "отсутствия внимания со стороны родителей" at bounding box center [785, 325] width 760 height 42
click at [730, 236] on label "неправильного воспитания" at bounding box center [785, 223] width 760 height 42
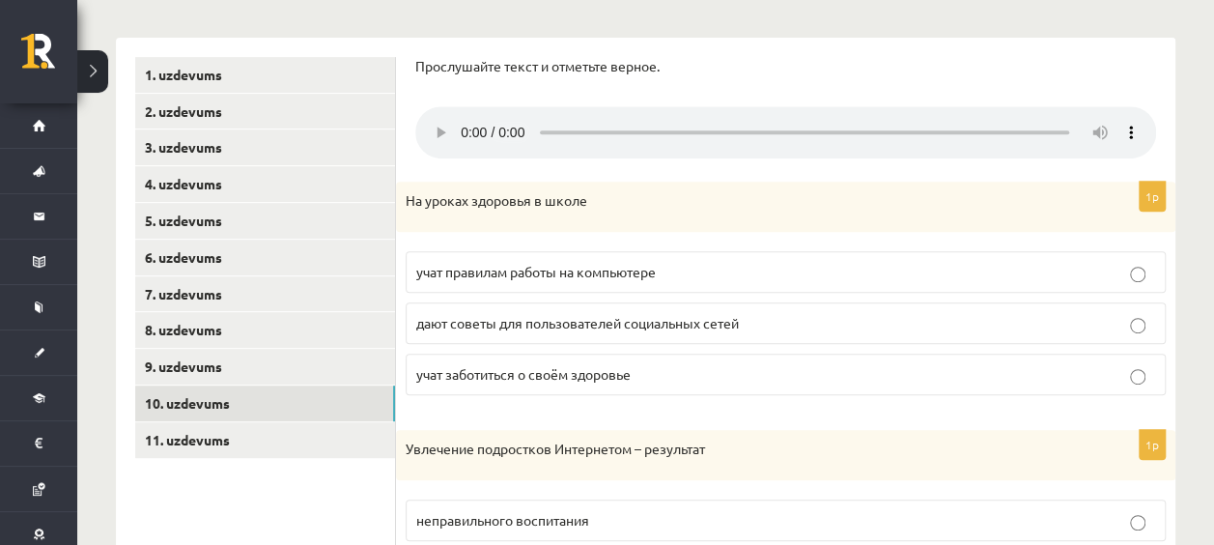
scroll to position [377, 0]
click at [660, 372] on p "учат заботиться о своём здоровье" at bounding box center [785, 374] width 739 height 20
click at [288, 423] on link "11. uzdevums" at bounding box center [265, 440] width 260 height 36
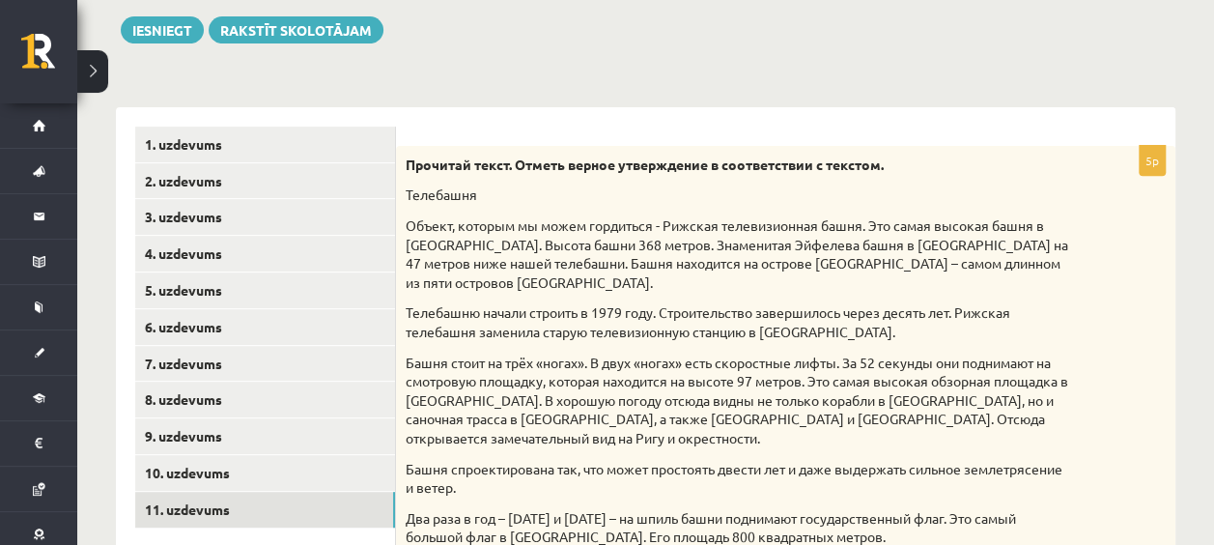
scroll to position [211, 0]
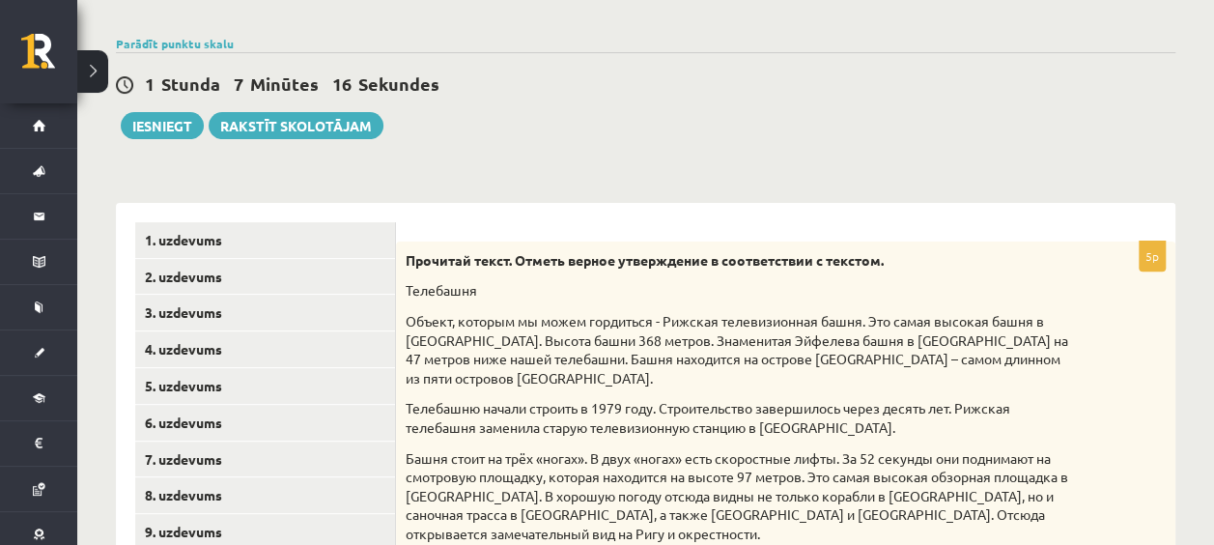
drag, startPoint x: 334, startPoint y: 85, endPoint x: 317, endPoint y: 80, distance: 18.0
click at [317, 80] on span "Minūtes" at bounding box center [284, 83] width 69 height 22
click at [193, 38] on link "Parādīt punktu skalu" at bounding box center [175, 43] width 118 height 15
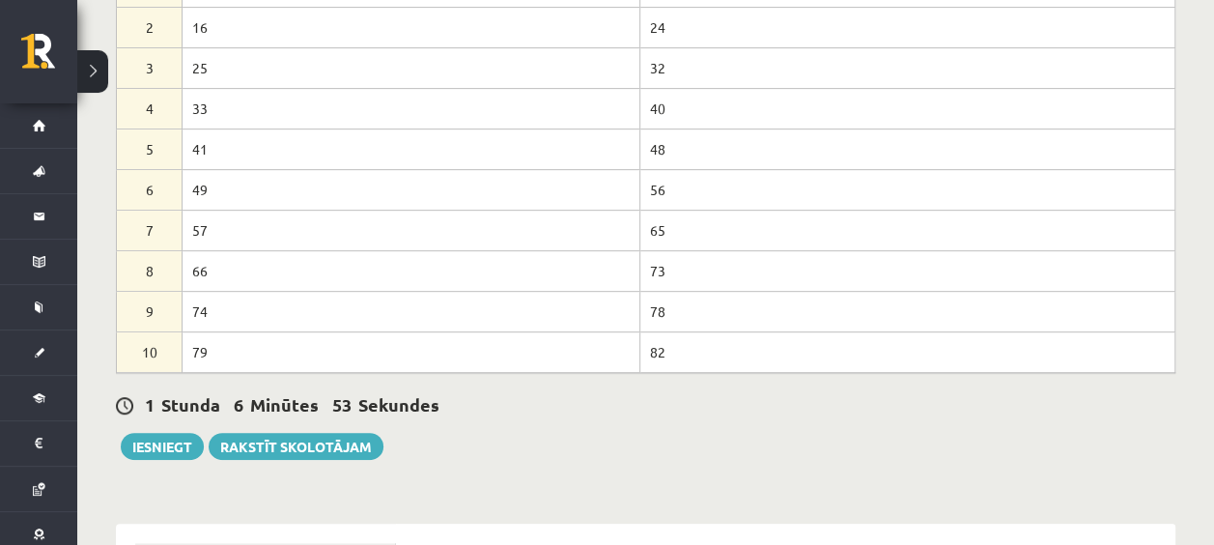
scroll to position [348, 0]
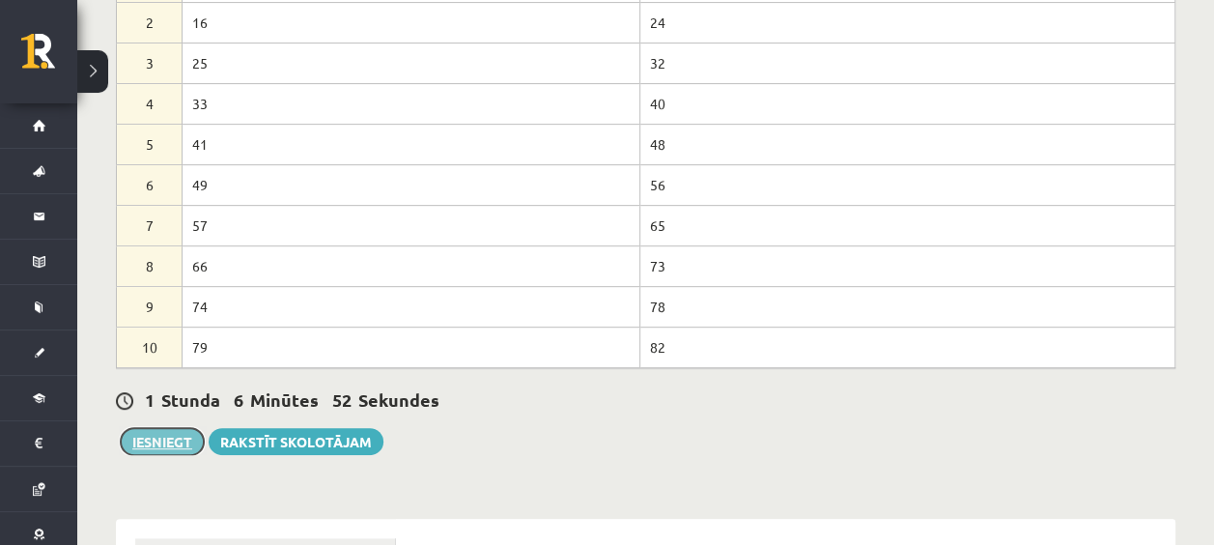
click at [180, 434] on button "Iesniegt" at bounding box center [162, 441] width 83 height 27
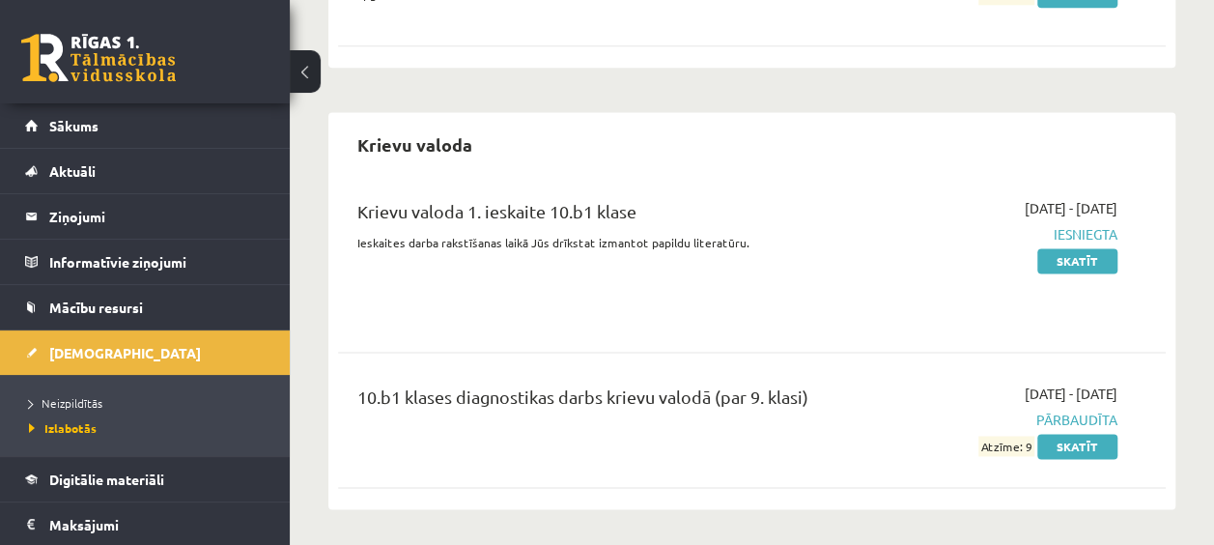
scroll to position [1272, 0]
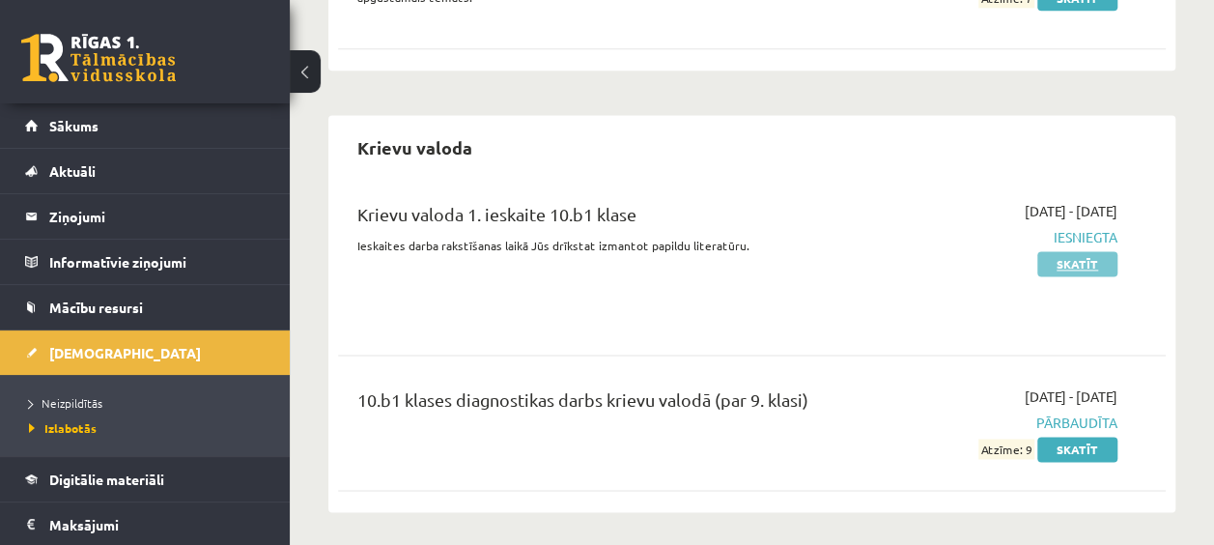
click at [1077, 251] on link "Skatīt" at bounding box center [1077, 263] width 80 height 25
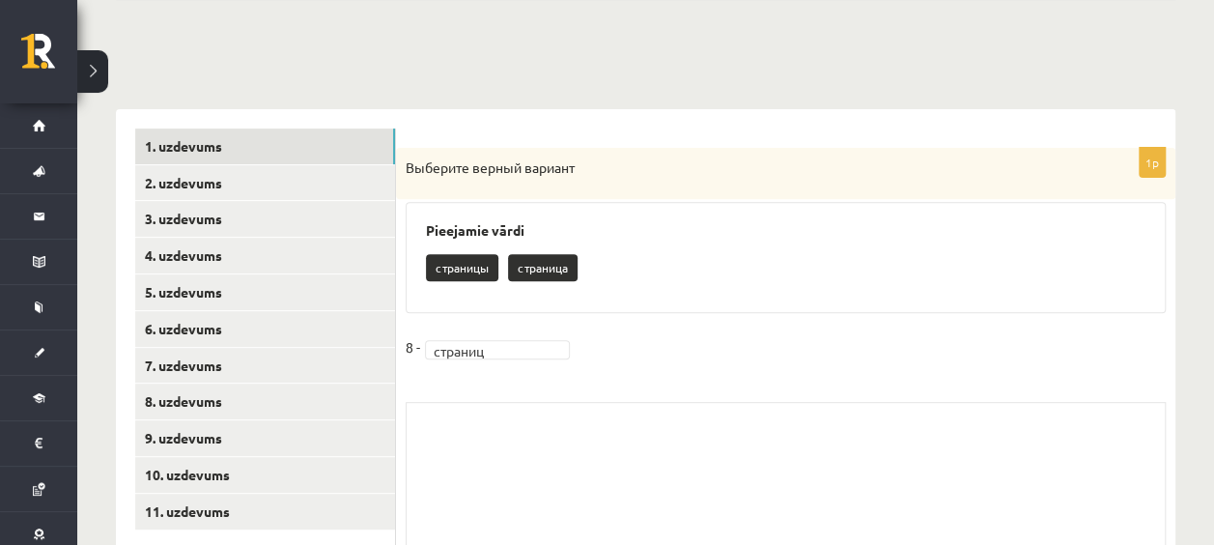
scroll to position [333, 0]
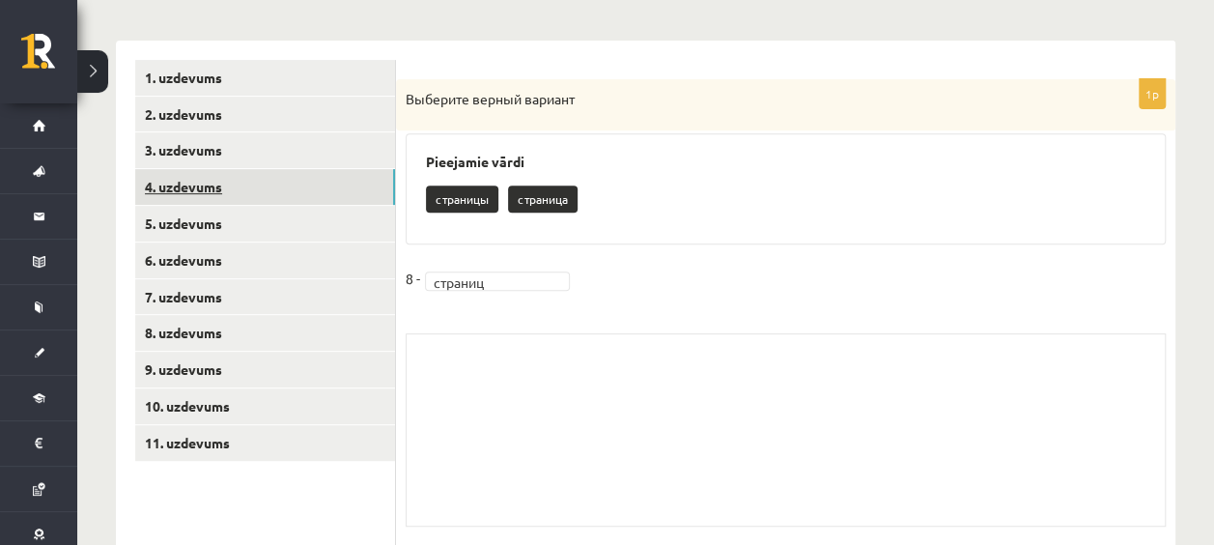
click at [312, 203] on link "4. uzdevums" at bounding box center [265, 187] width 260 height 36
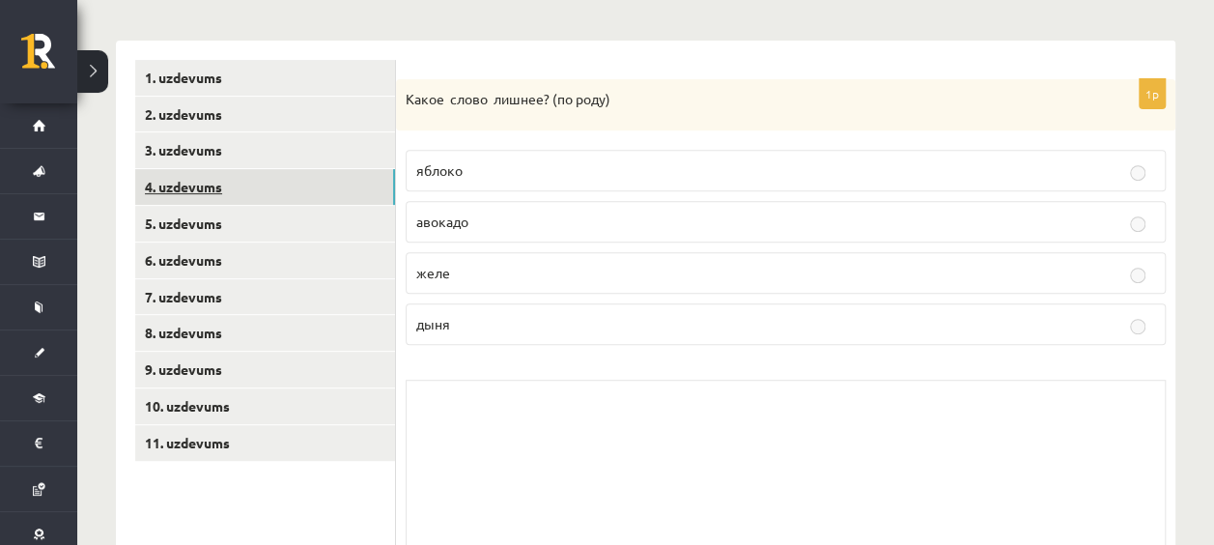
click at [305, 170] on link "4. uzdevums" at bounding box center [265, 187] width 260 height 36
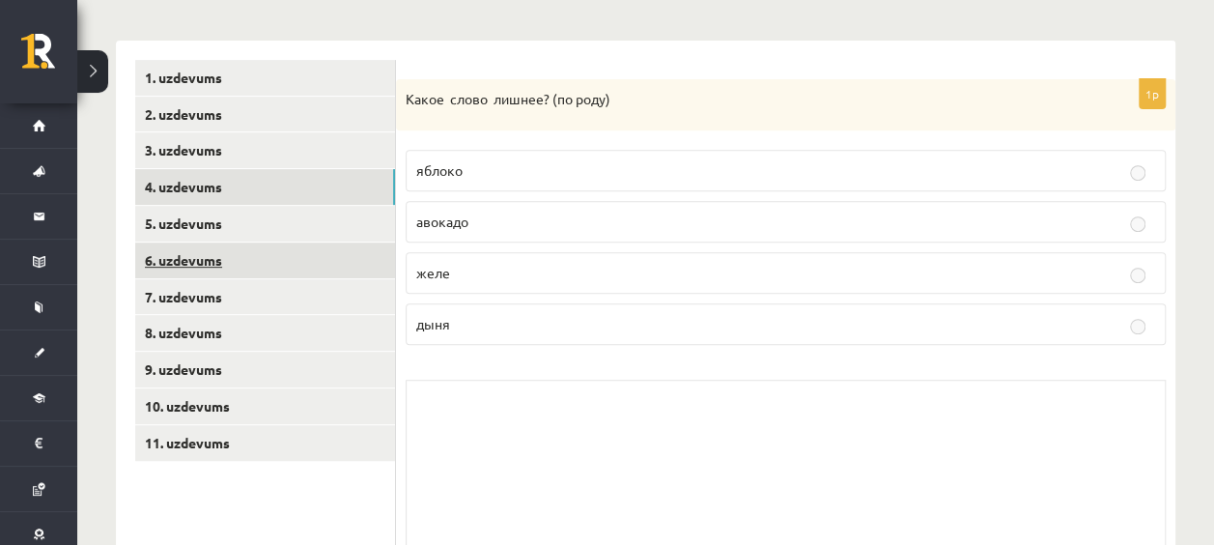
click at [327, 255] on link "6. uzdevums" at bounding box center [265, 260] width 260 height 36
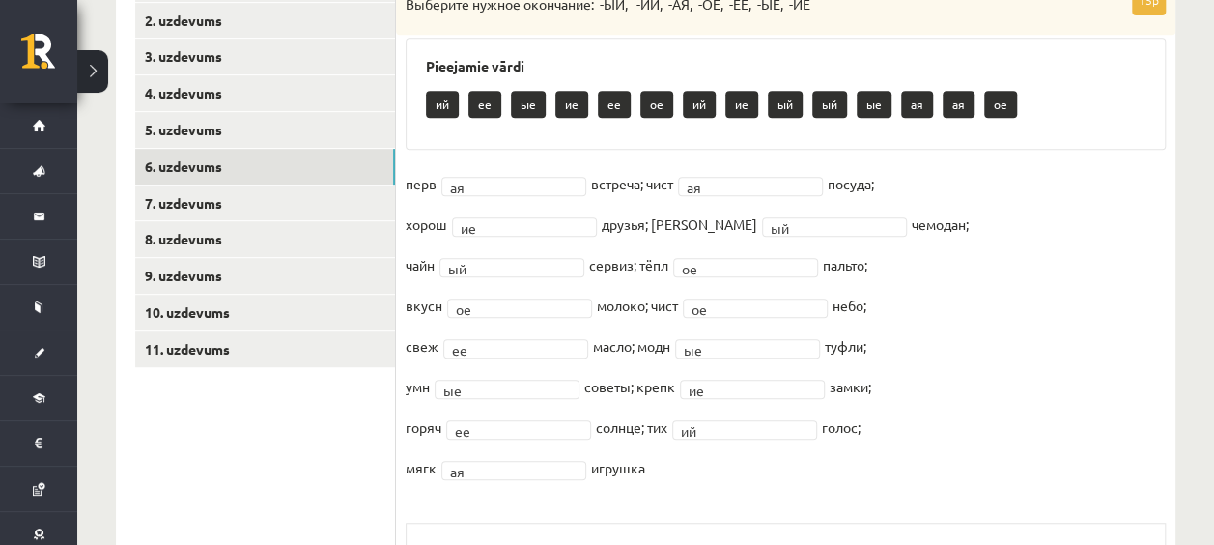
scroll to position [425, 0]
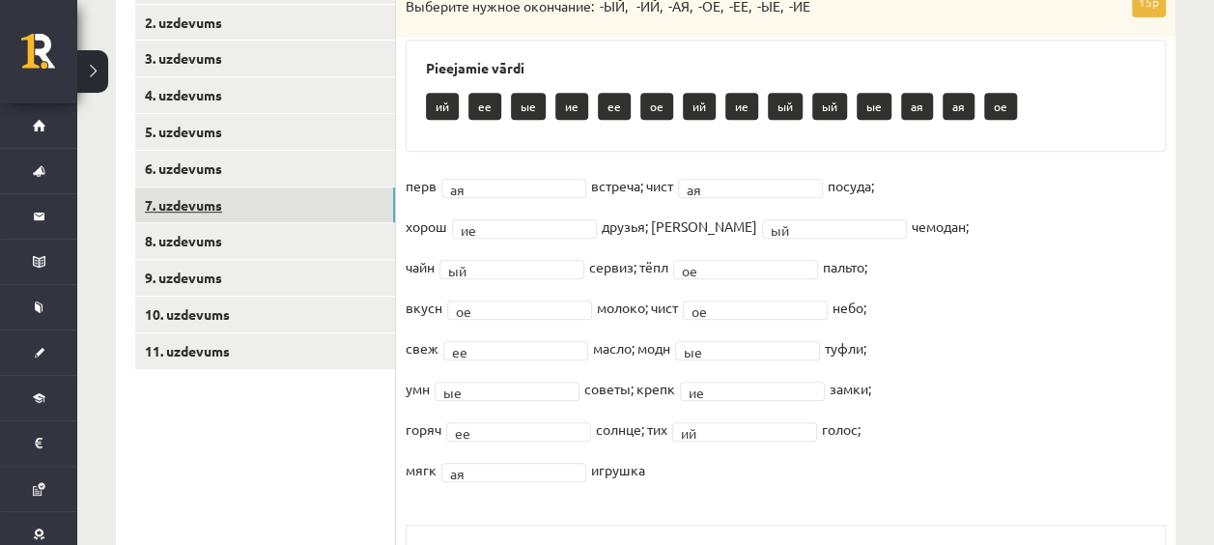
click at [195, 207] on link "7. uzdevums" at bounding box center [265, 205] width 260 height 36
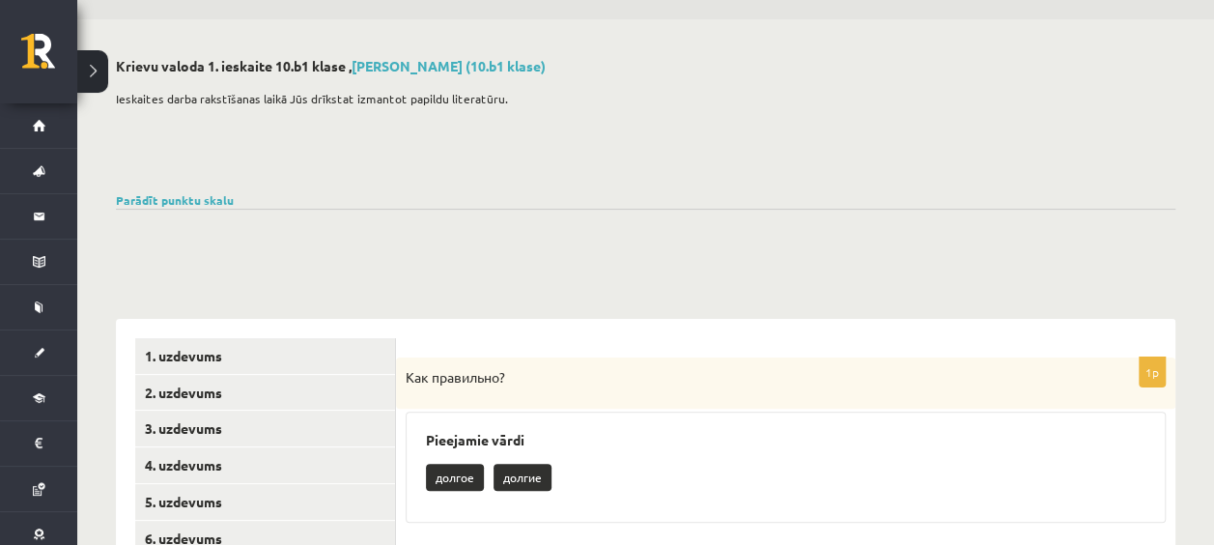
scroll to position [0, 0]
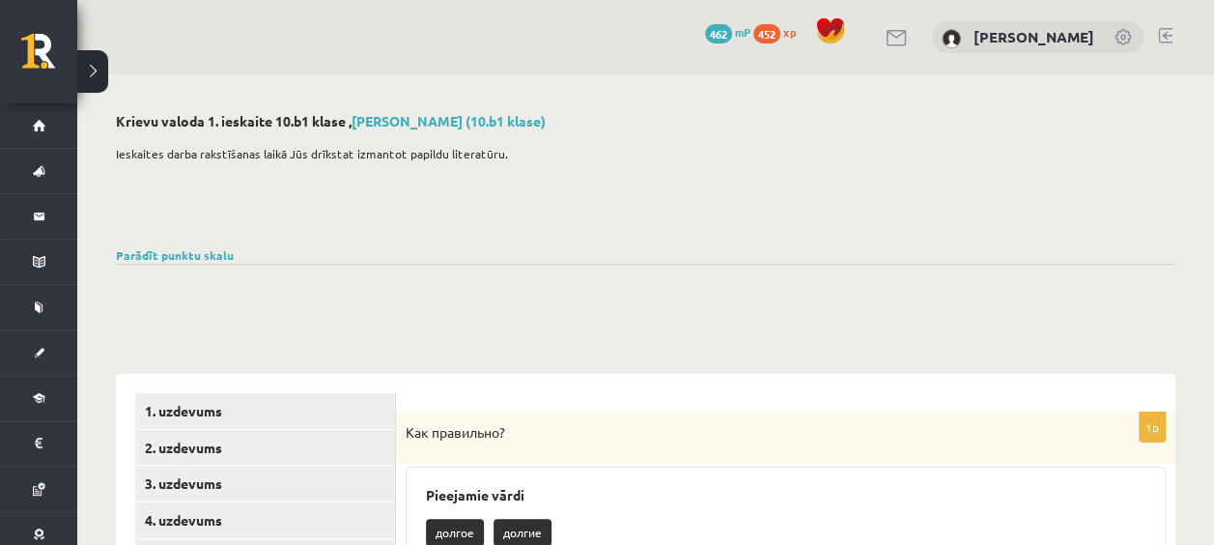
click at [750, 27] on span "mP" at bounding box center [742, 31] width 15 height 15
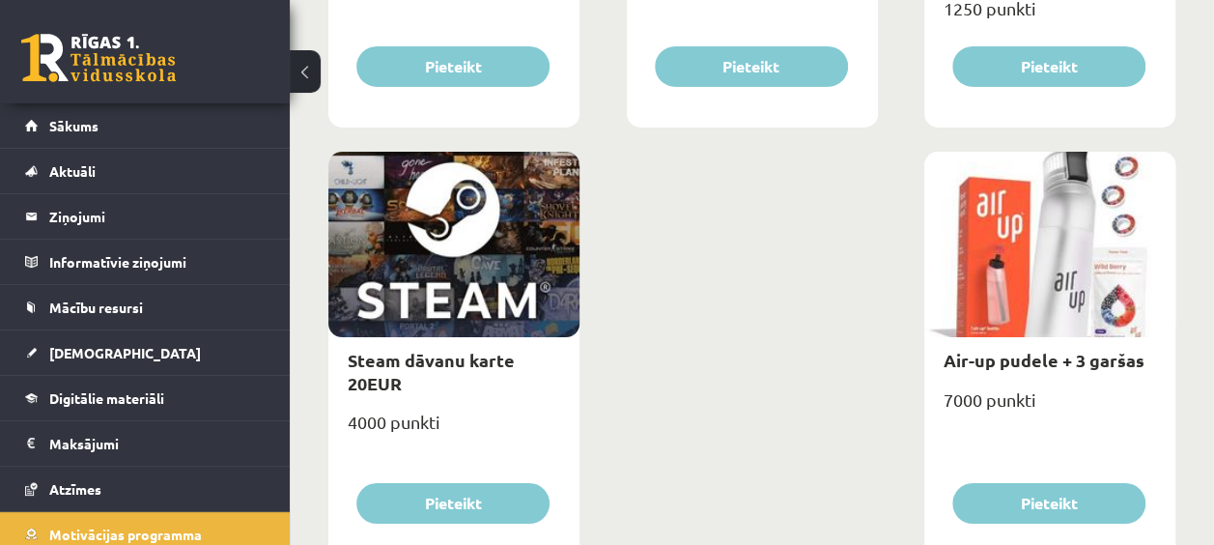
scroll to position [3221, 0]
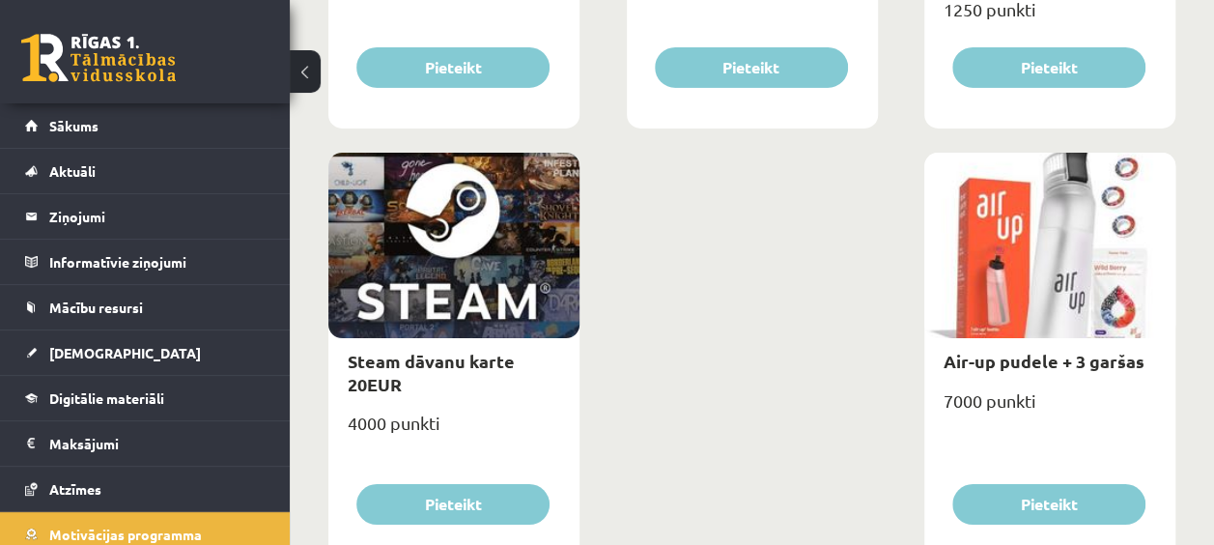
click at [989, 289] on div at bounding box center [1049, 245] width 251 height 185
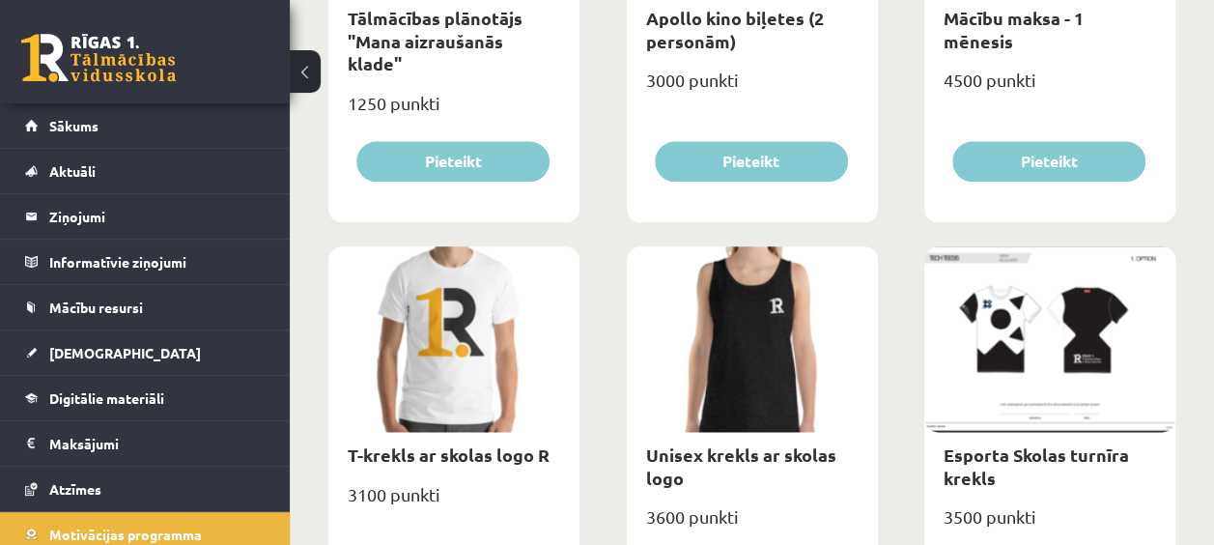
scroll to position [938, 0]
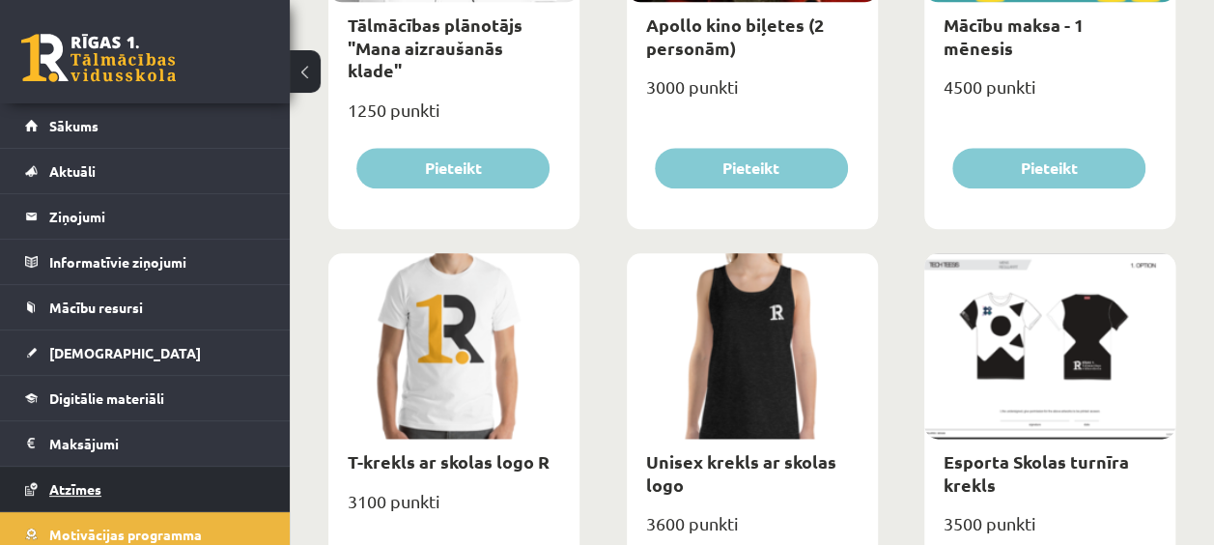
click at [68, 480] on span "Atzīmes" at bounding box center [75, 488] width 52 height 17
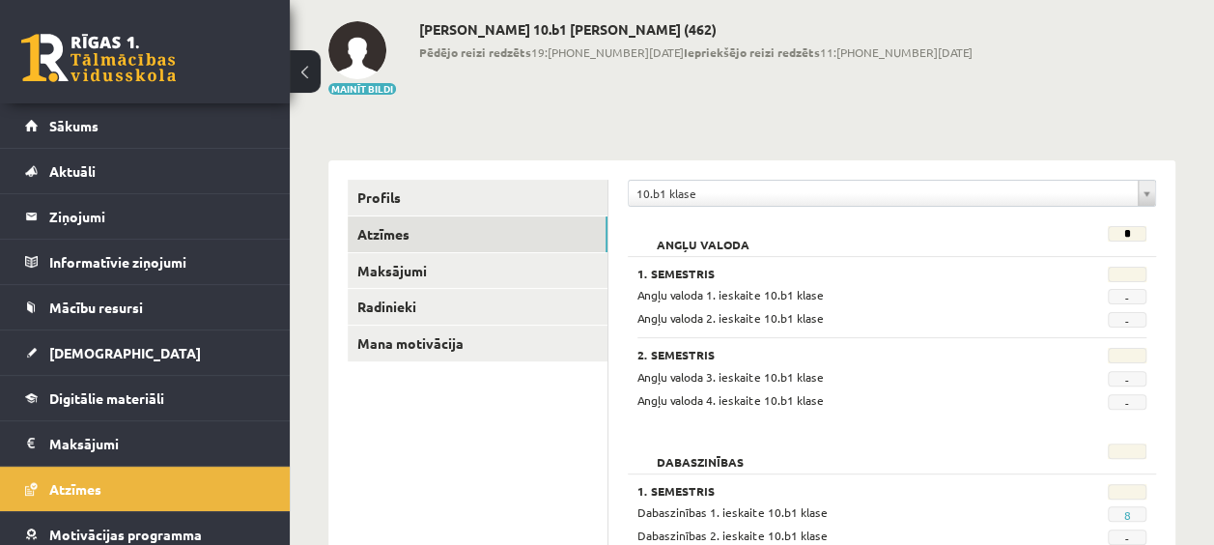
scroll to position [91, 0]
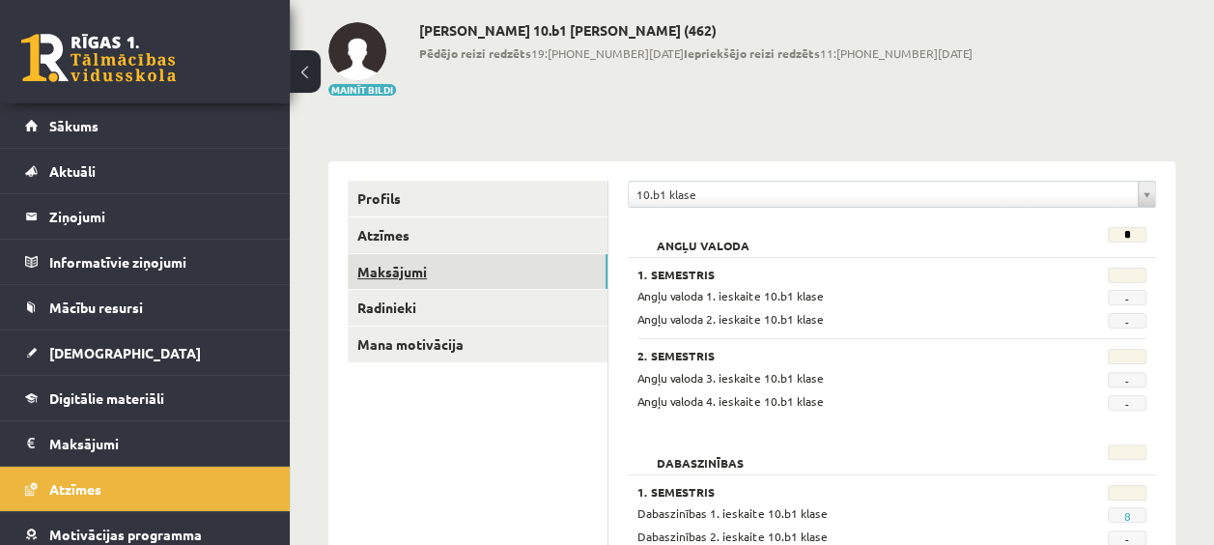
click at [402, 280] on link "Maksājumi" at bounding box center [478, 272] width 260 height 36
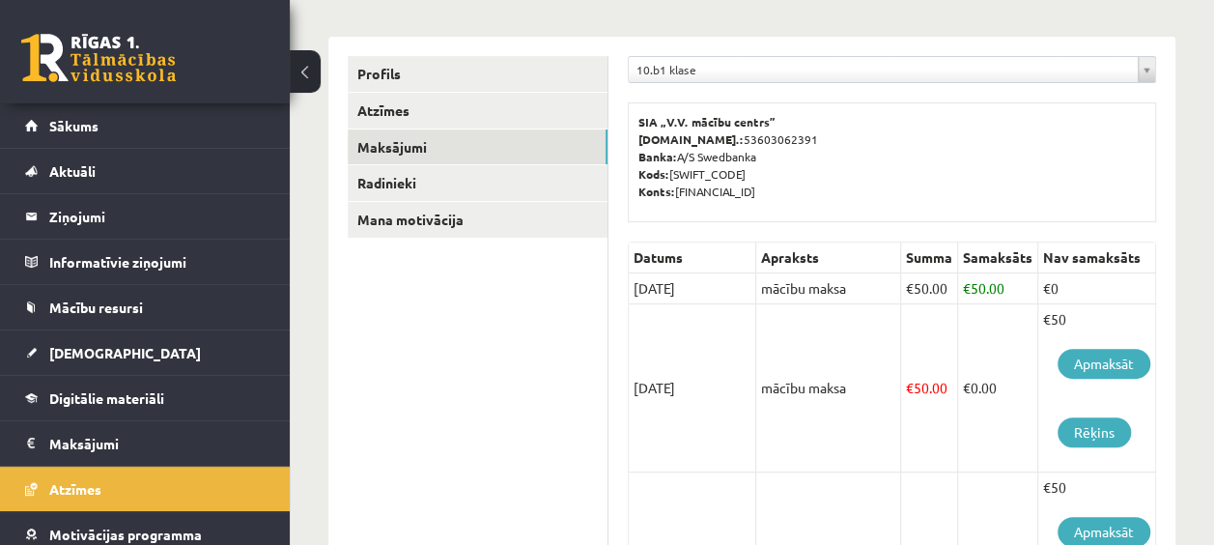
scroll to position [216, 0]
drag, startPoint x: 1062, startPoint y: 288, endPoint x: 946, endPoint y: 268, distance: 117.5
drag, startPoint x: 946, startPoint y: 268, endPoint x: 1008, endPoint y: 288, distance: 64.7
click at [1008, 288] on td "€ 50.00" at bounding box center [998, 287] width 80 height 31
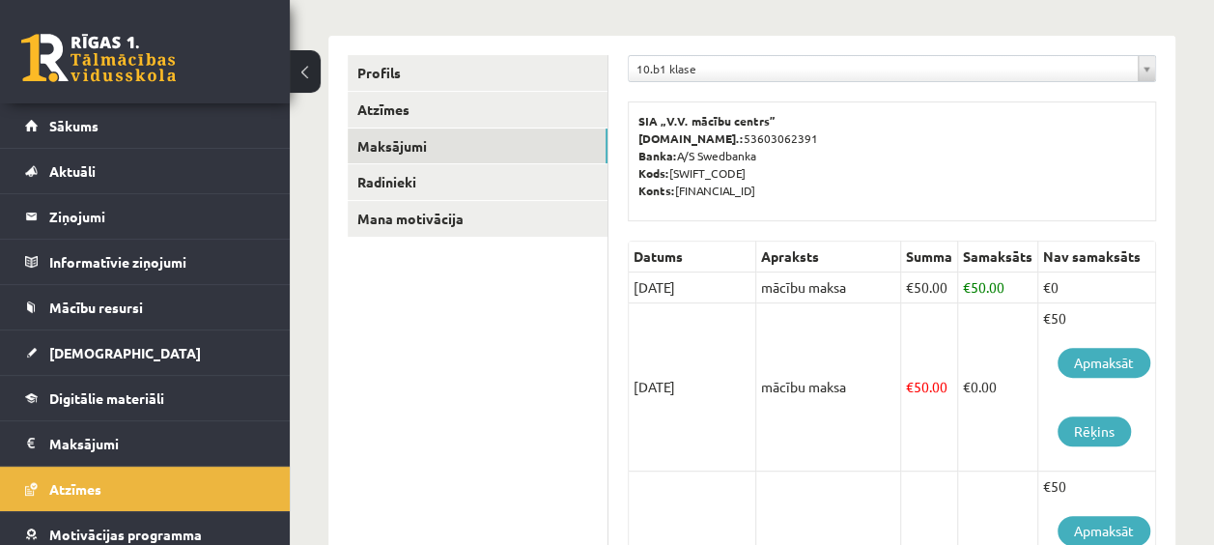
click at [1014, 288] on td "€ 50.00" at bounding box center [998, 287] width 80 height 31
drag, startPoint x: 1011, startPoint y: 288, endPoint x: 956, endPoint y: 282, distance: 55.3
click at [958, 282] on td "€ 50.00" at bounding box center [998, 287] width 80 height 31
click at [956, 282] on tr "15/10/2025 mācību maksa € 50.00 € 50.00 €0" at bounding box center [892, 287] width 527 height 31
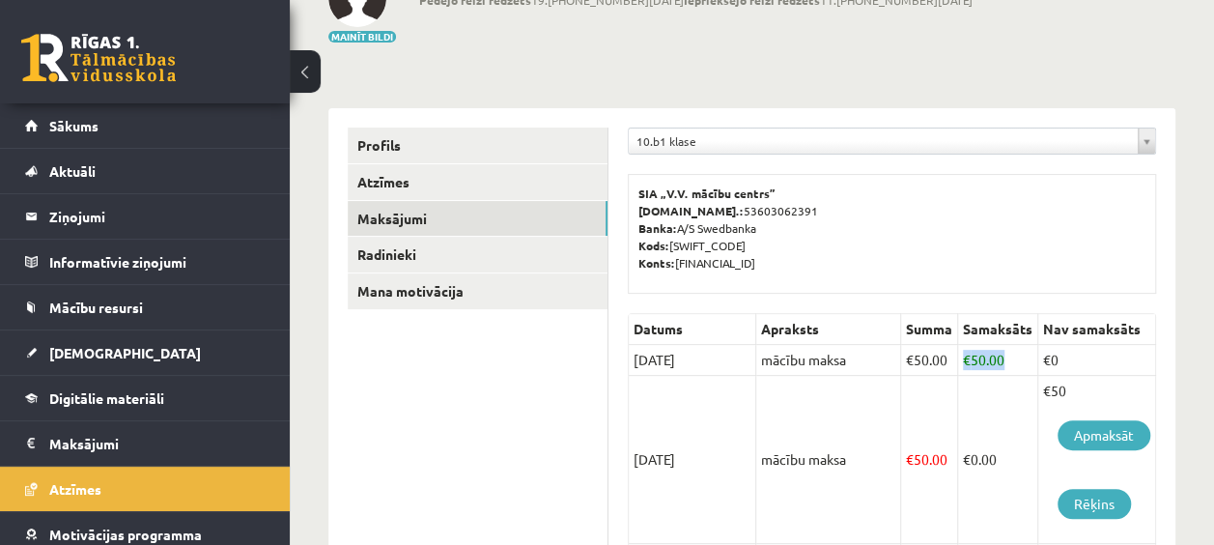
scroll to position [142, 0]
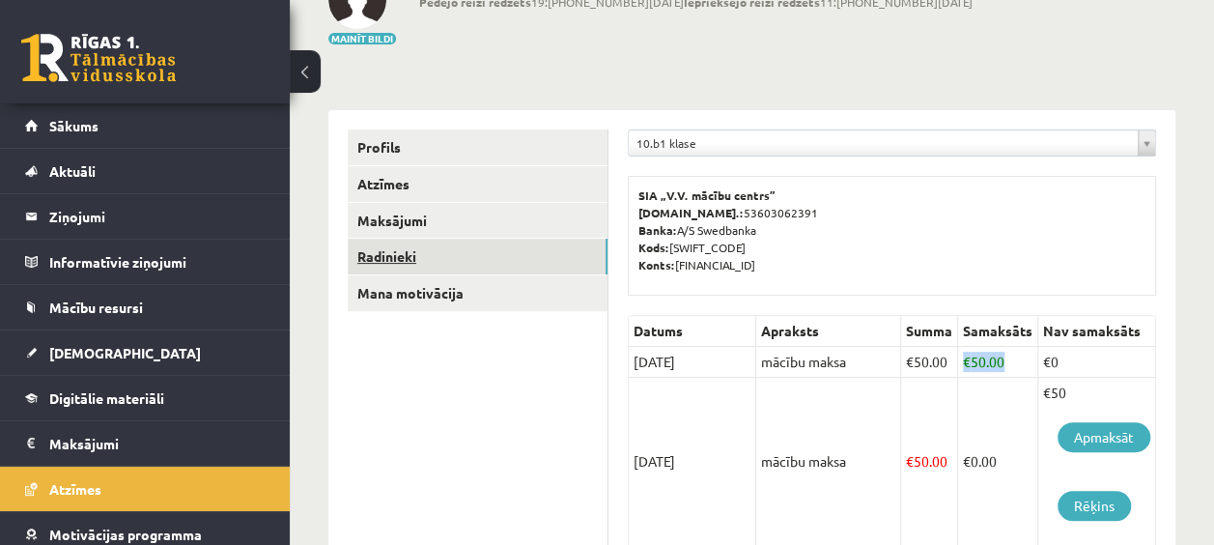
click at [437, 265] on link "Radinieki" at bounding box center [478, 256] width 260 height 36
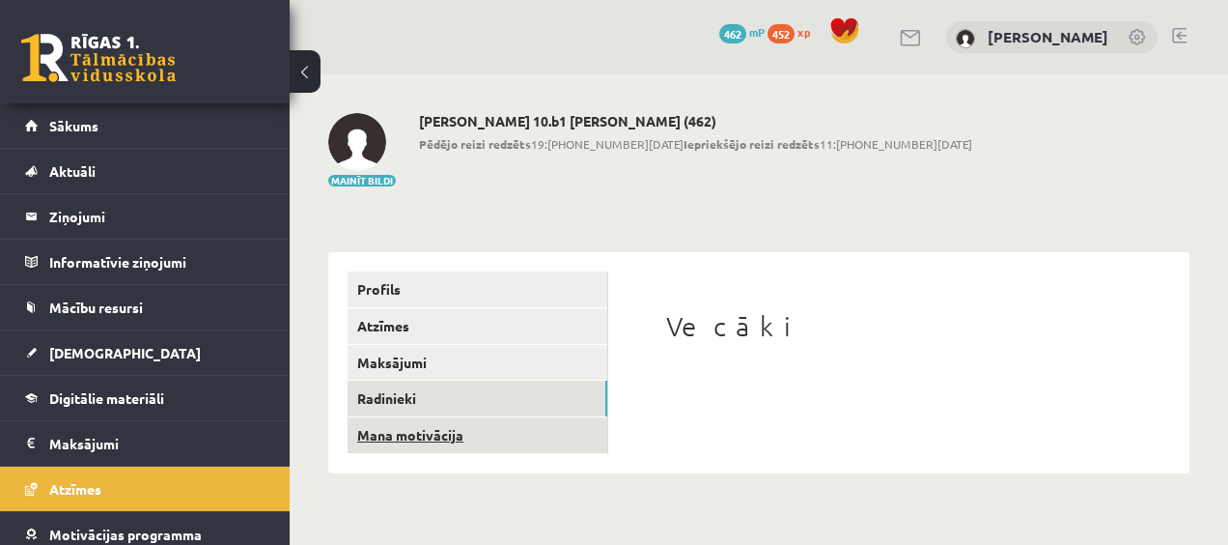
click at [474, 446] on link "Mana motivācija" at bounding box center [478, 435] width 260 height 36
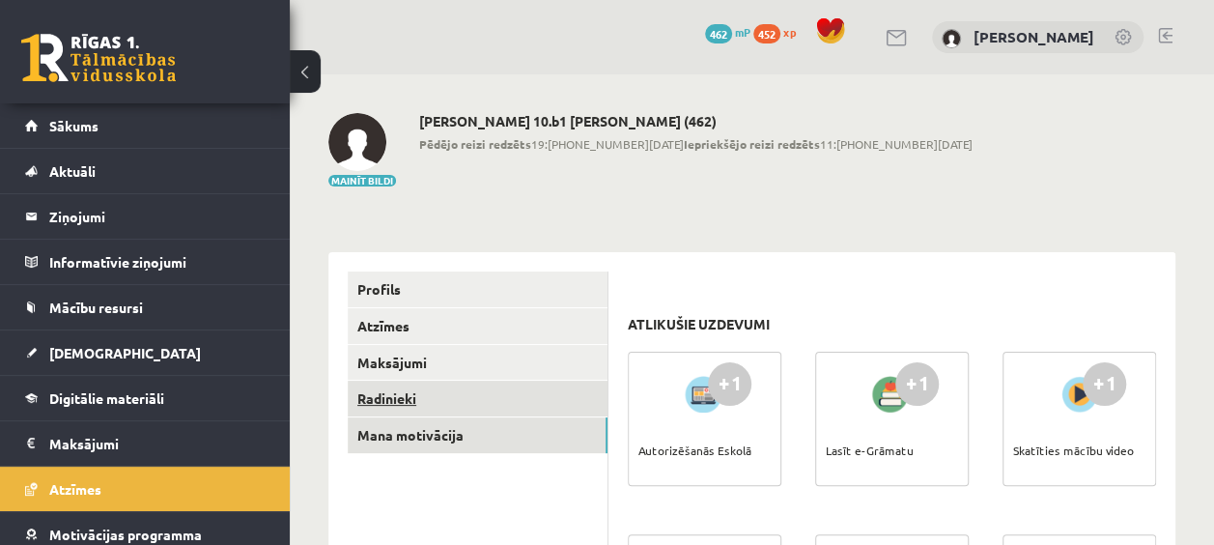
click at [473, 413] on link "Radinieki" at bounding box center [478, 398] width 260 height 36
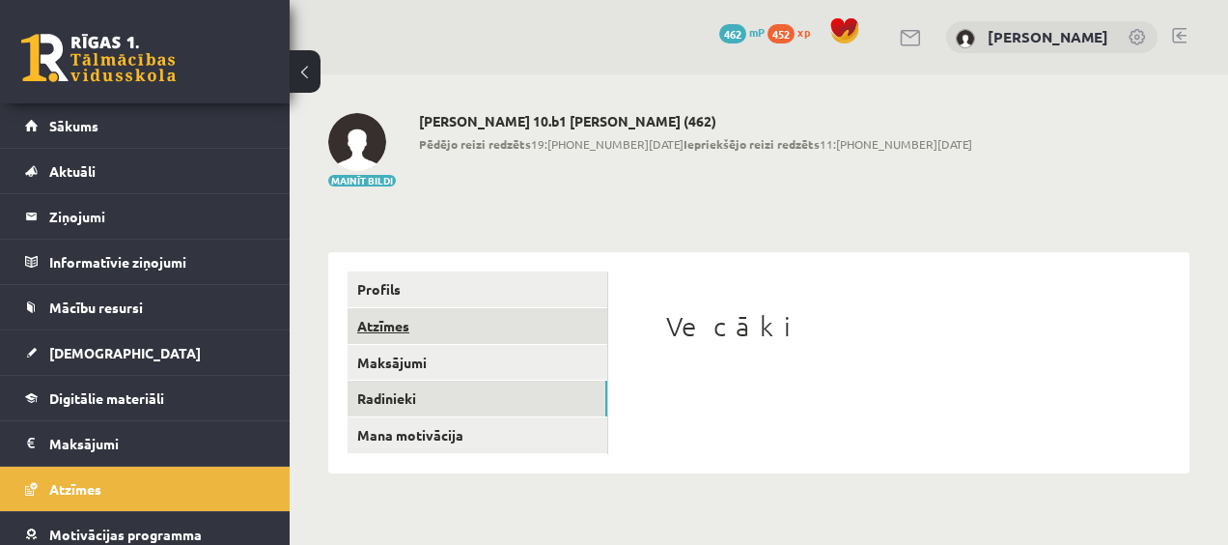
click at [461, 319] on link "Atzīmes" at bounding box center [478, 326] width 260 height 36
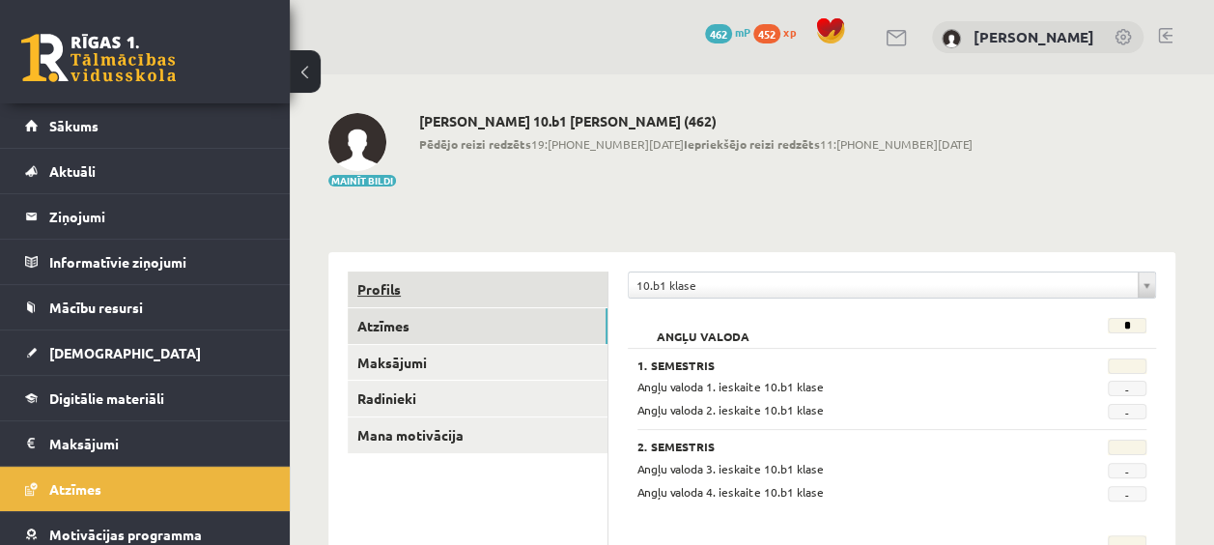
click at [458, 302] on link "Profils" at bounding box center [478, 289] width 260 height 36
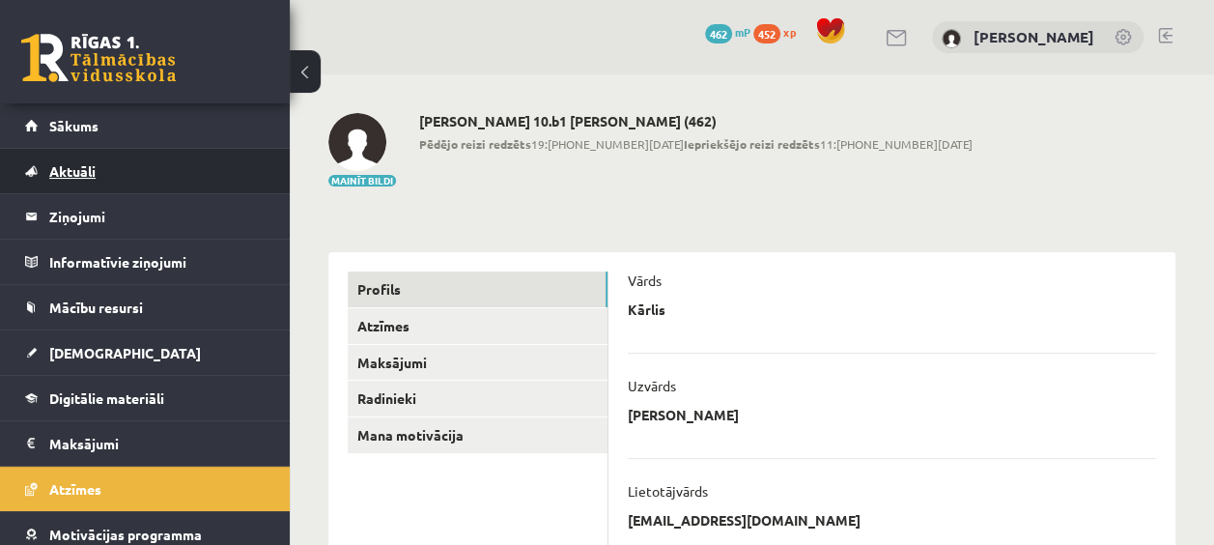
click at [164, 168] on link "Aktuāli" at bounding box center [145, 171] width 240 height 44
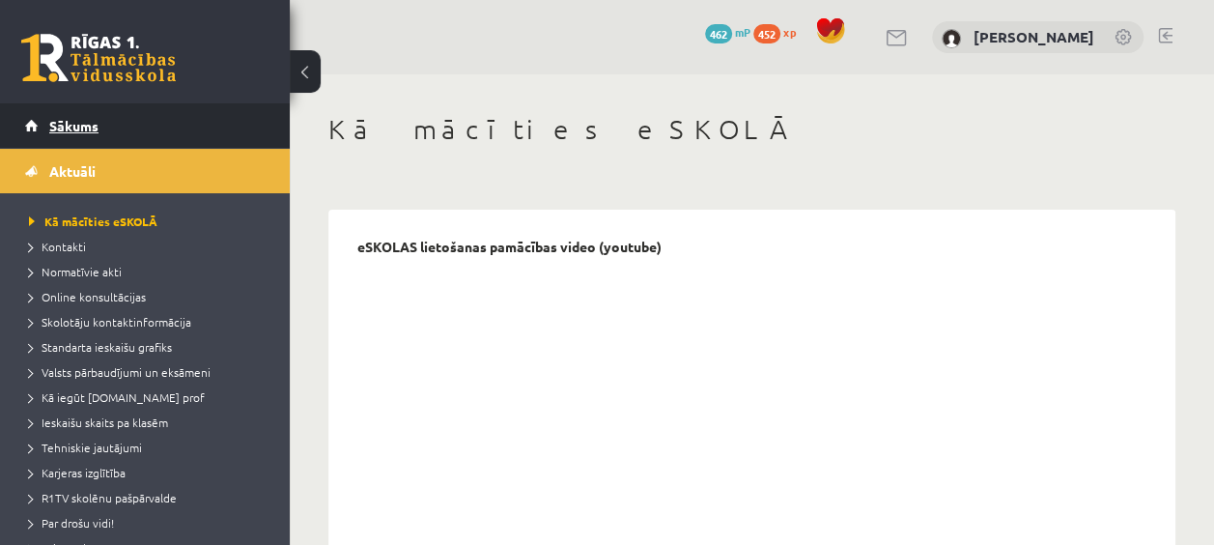
click at [137, 122] on link "Sākums" at bounding box center [145, 125] width 240 height 44
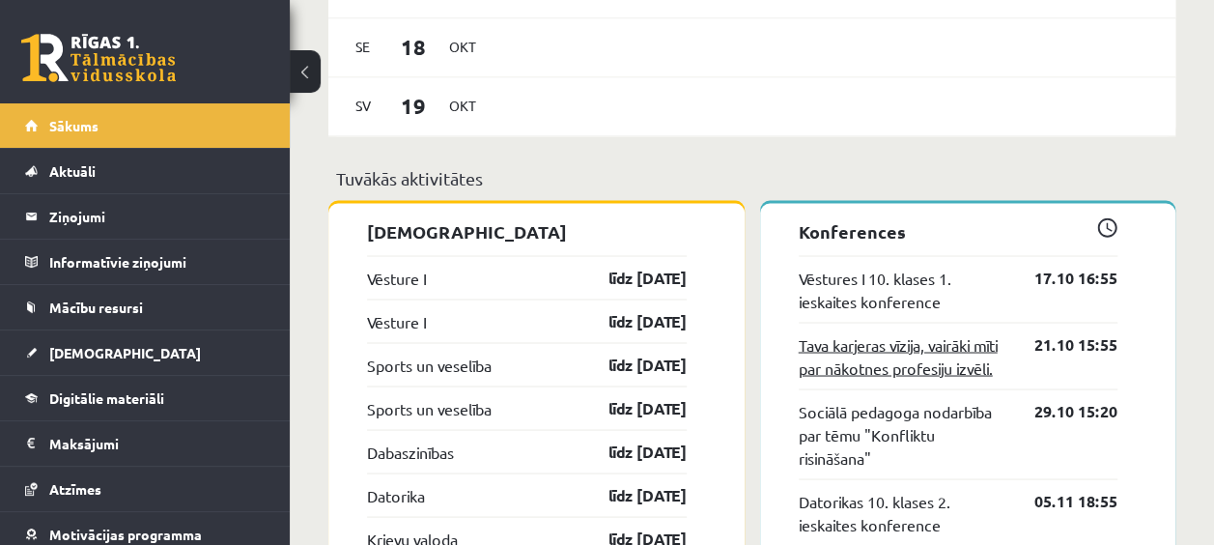
scroll to position [1599, 0]
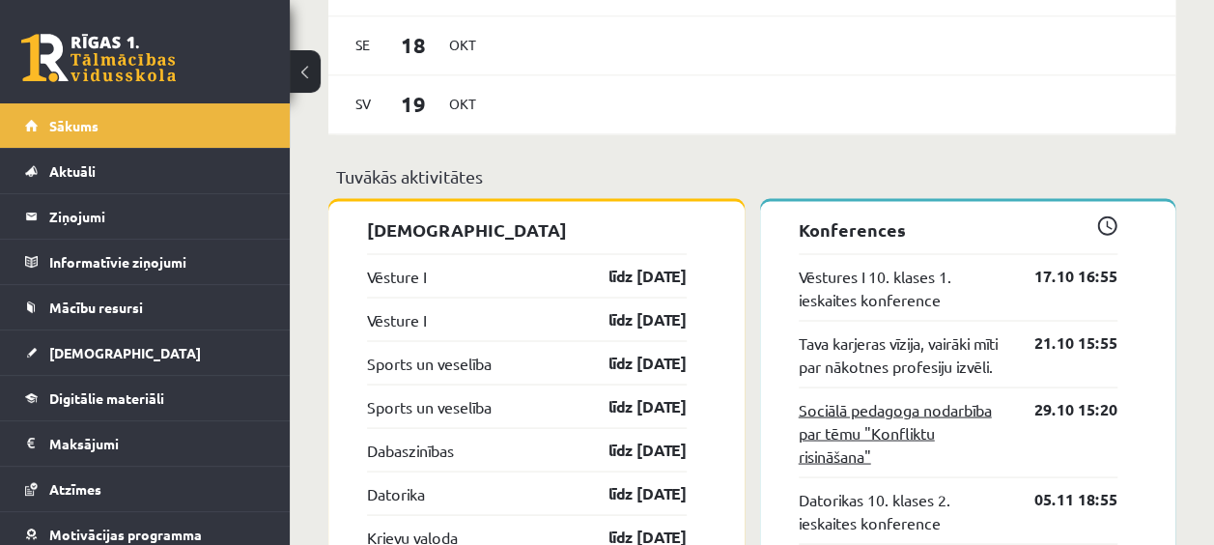
click at [928, 433] on link "Sociālā pedagoga nodarbība par tēmu "Konfliktu risināšana"" at bounding box center [902, 432] width 208 height 70
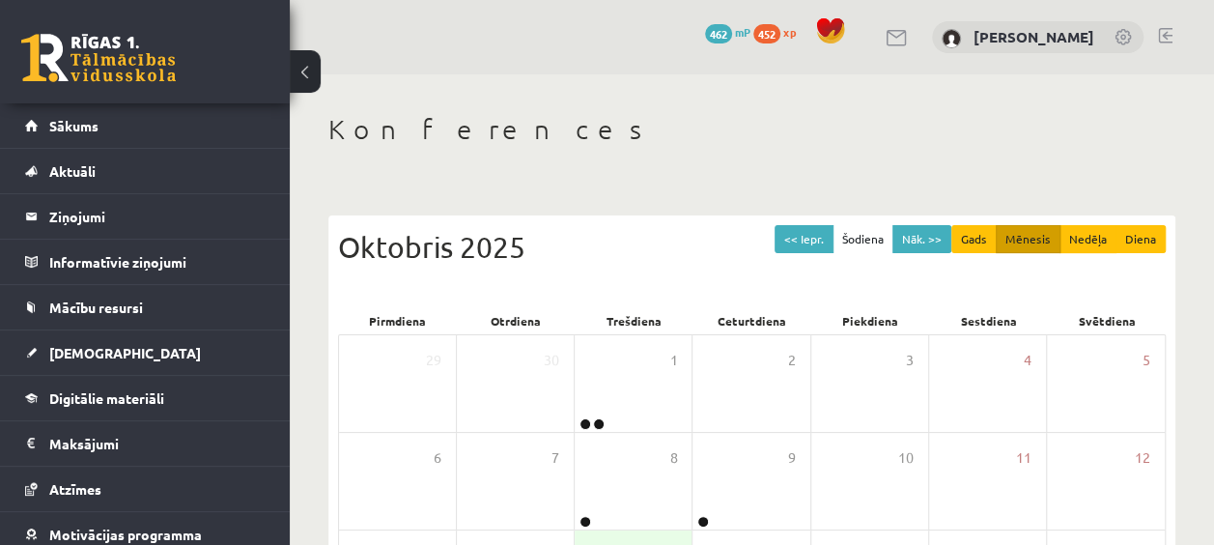
click at [731, 254] on div "Oktobris 2025" at bounding box center [751, 246] width 827 height 43
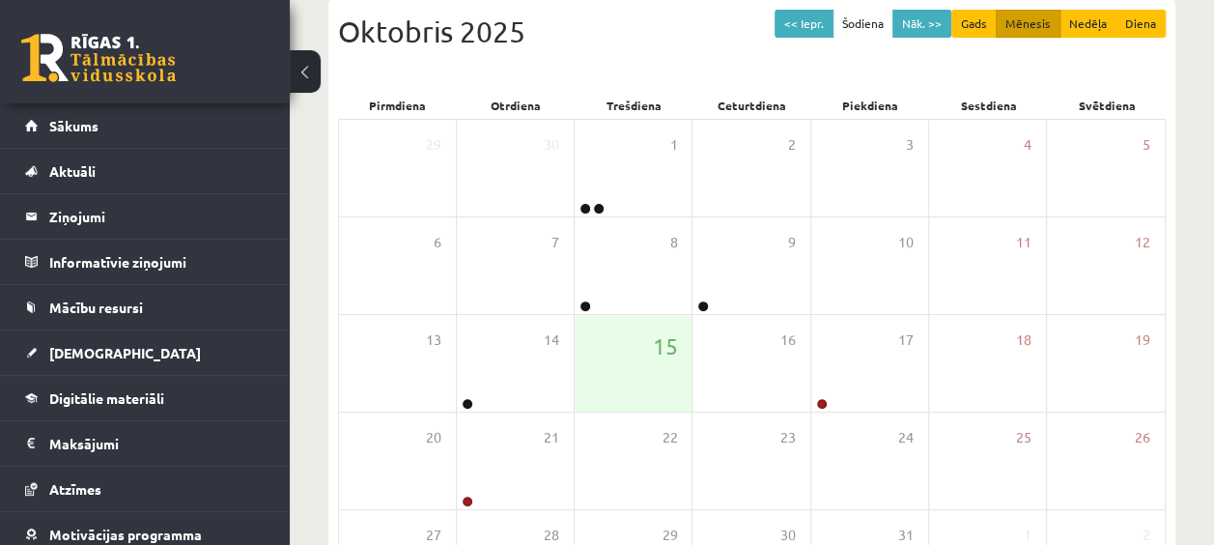
scroll to position [308, 0]
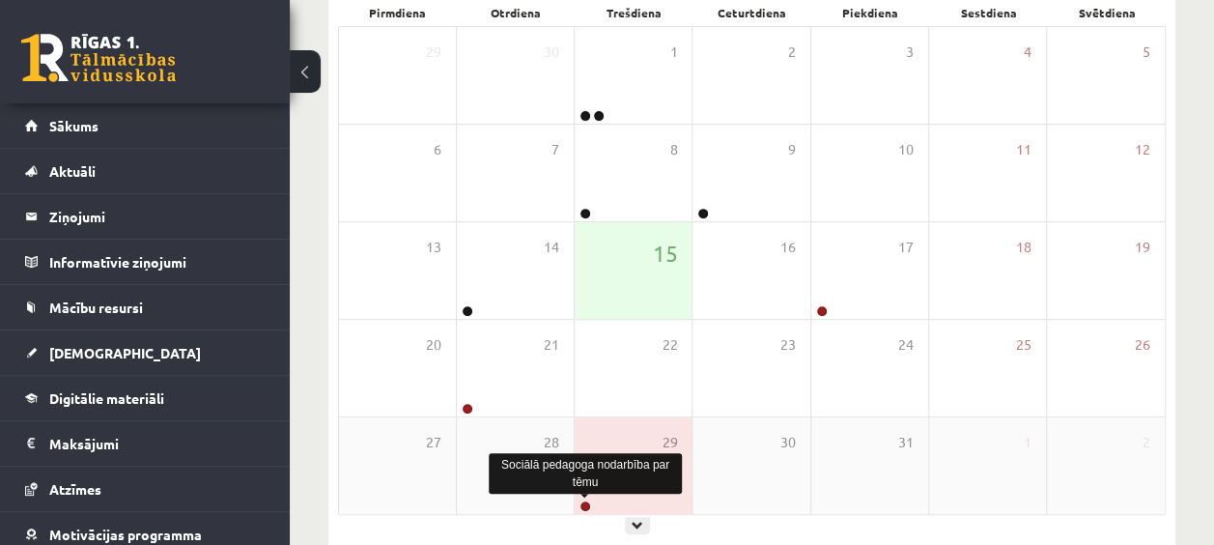
click at [583, 500] on link at bounding box center [585, 506] width 12 height 12
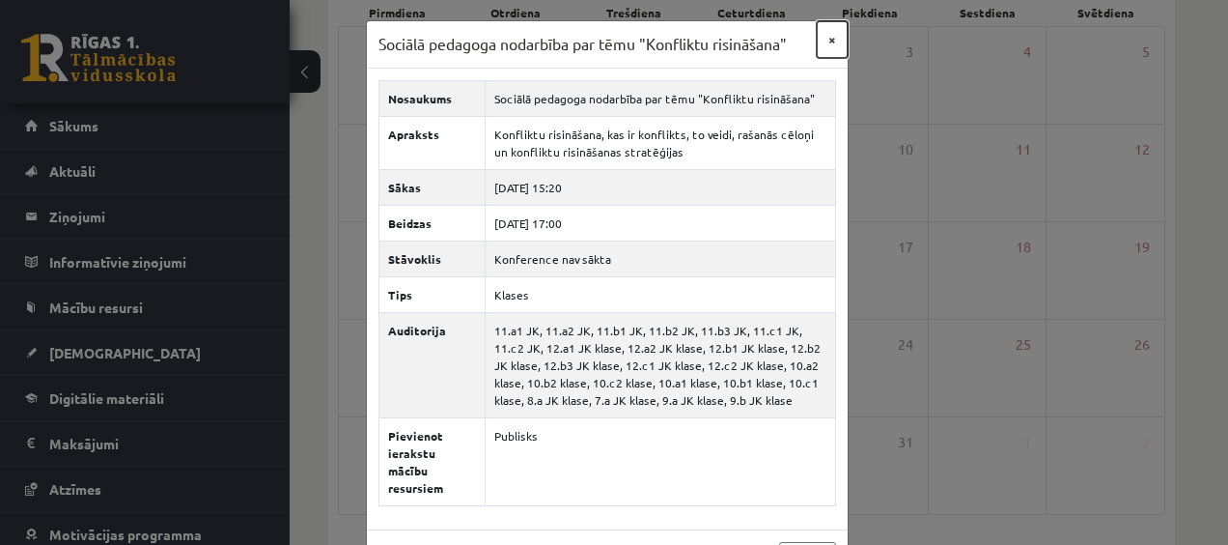
click at [823, 41] on button "×" at bounding box center [832, 39] width 31 height 37
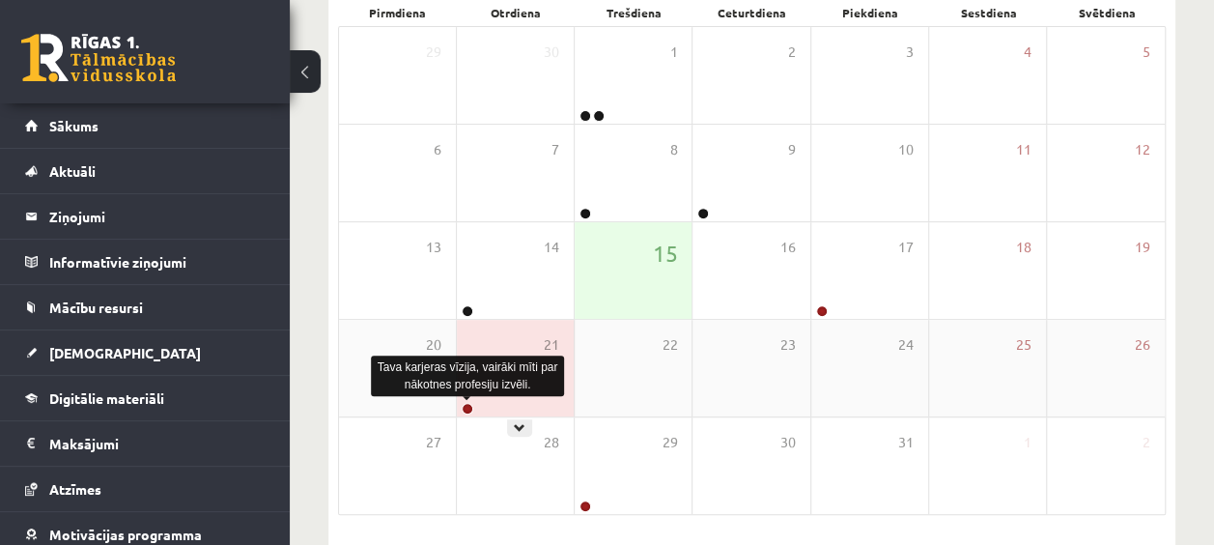
click at [469, 404] on link at bounding box center [467, 409] width 12 height 12
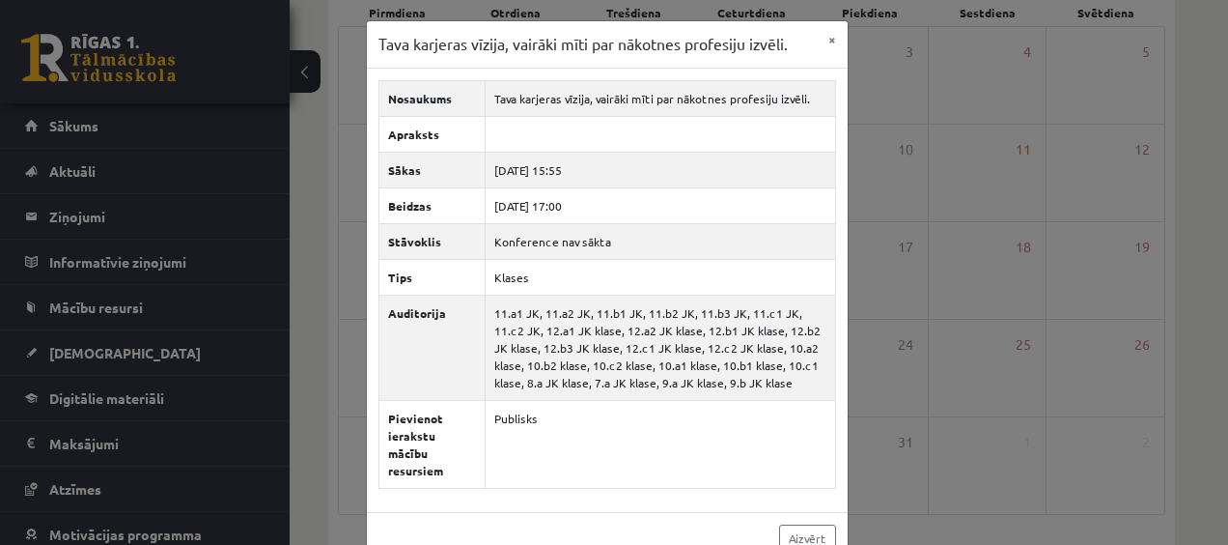
click at [906, 271] on div "Tava karjeras vīzija, vairāki mīti par nākotnes profesiju izvēli. × Nosaukums T…" at bounding box center [614, 272] width 1228 height 545
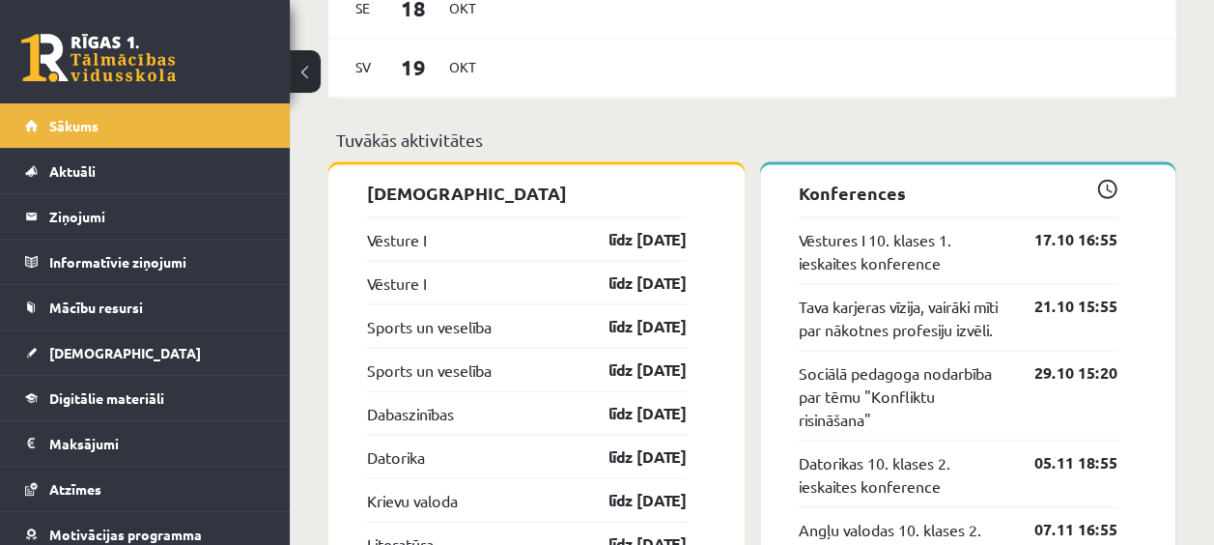
scroll to position [1637, 0]
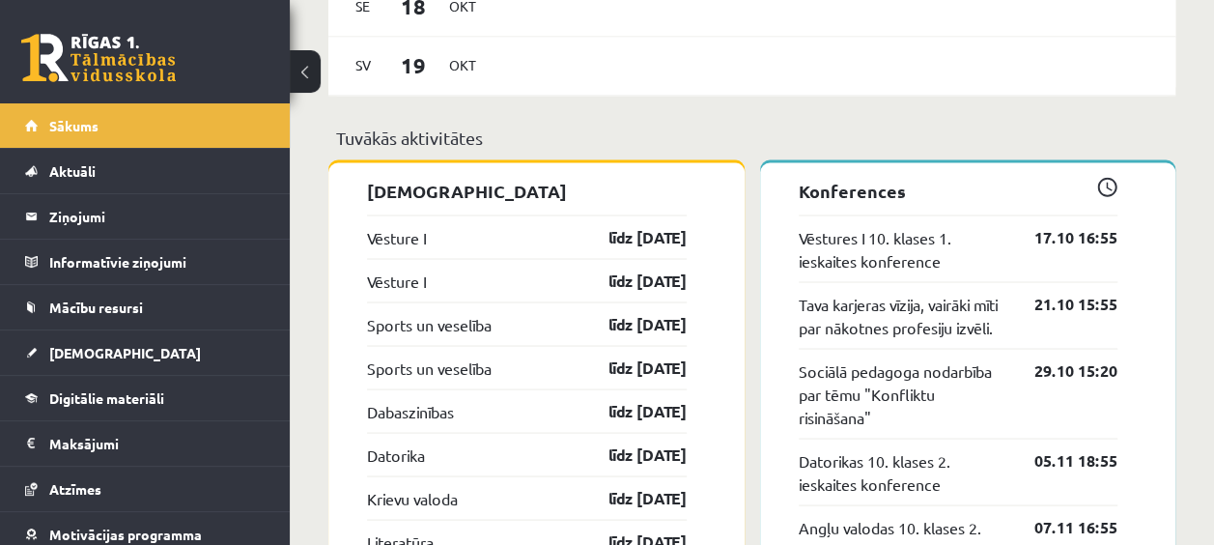
click at [552, 223] on div "Vēsture I līdz [DATE]" at bounding box center [527, 235] width 320 height 43
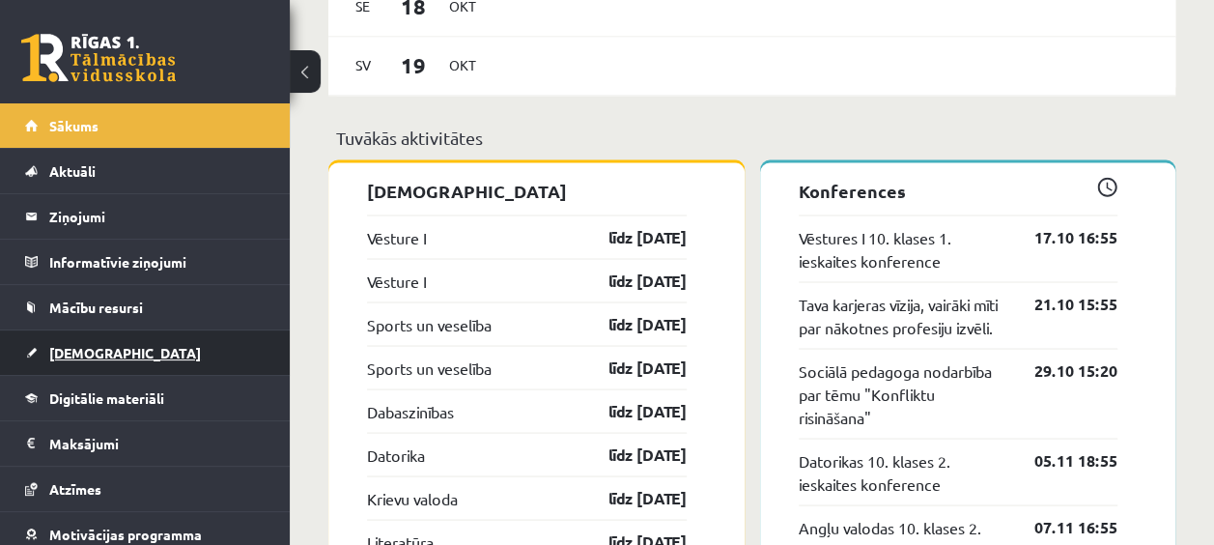
click at [108, 369] on link "[DEMOGRAPHIC_DATA]" at bounding box center [145, 352] width 240 height 44
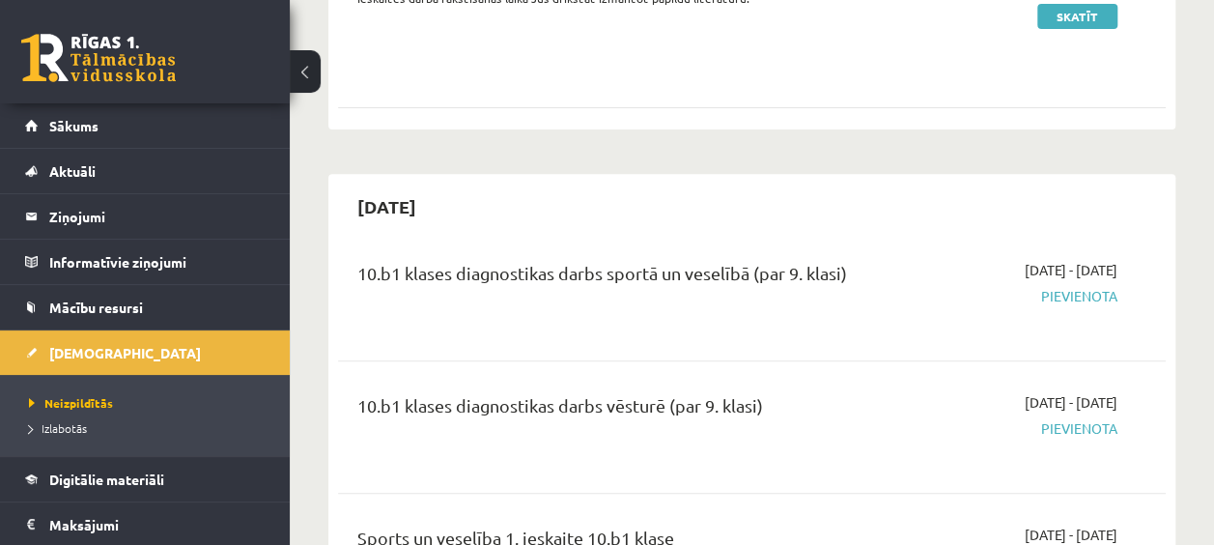
scroll to position [375, 0]
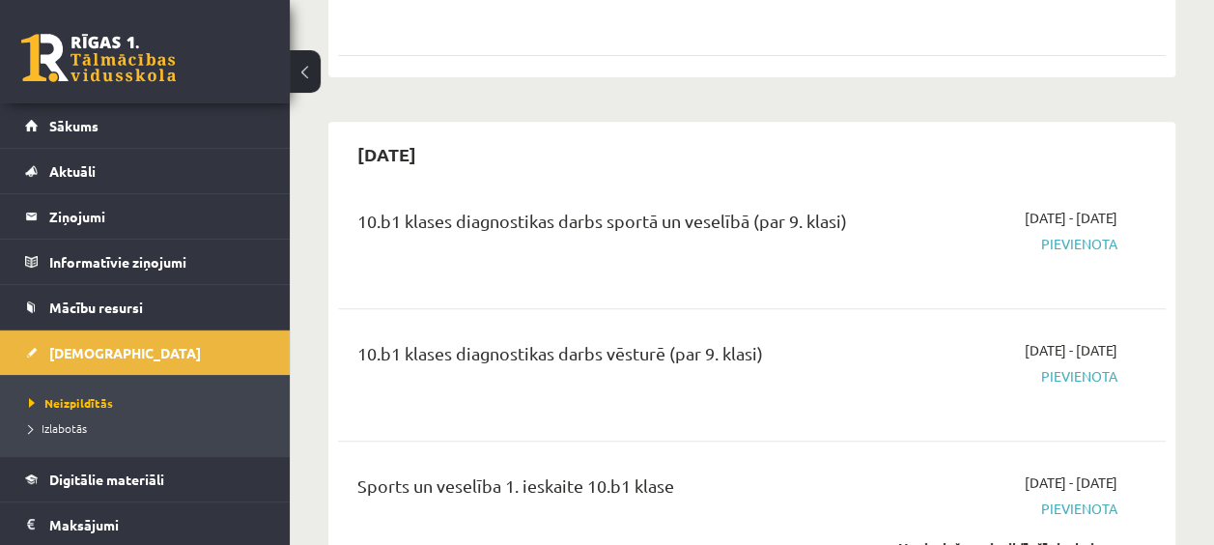
click at [1057, 271] on div "[DATE] - [DATE] [GEOGRAPHIC_DATA]" at bounding box center [1000, 243] width 263 height 70
click at [1031, 218] on span "[DATE] - [DATE]" at bounding box center [1070, 218] width 93 height 20
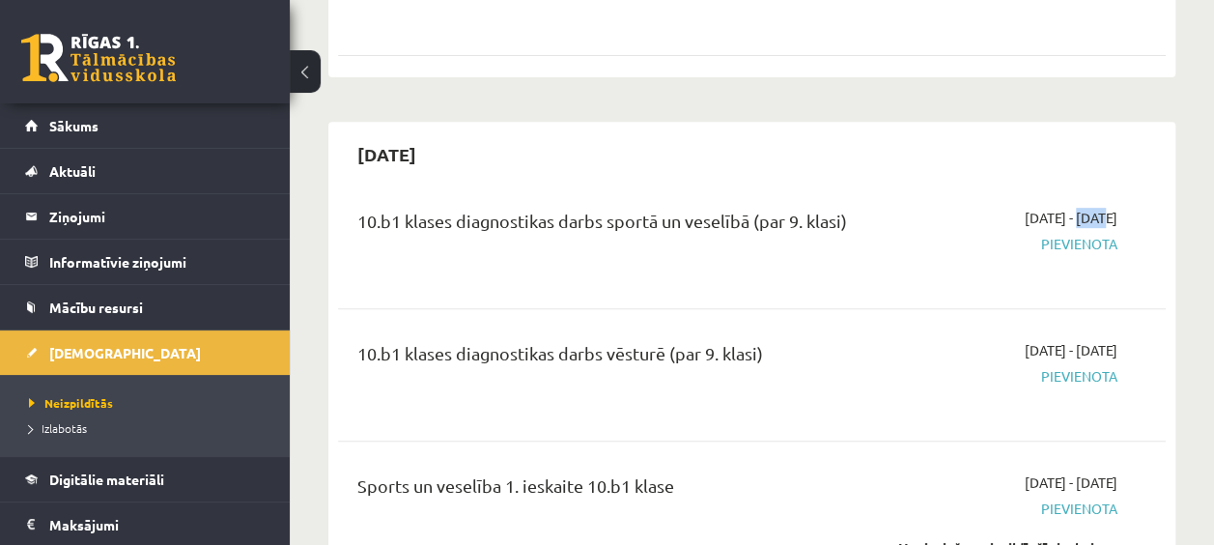
click at [1040, 219] on span "[DATE] - [DATE]" at bounding box center [1070, 218] width 93 height 20
drag, startPoint x: 1040, startPoint y: 219, endPoint x: 1048, endPoint y: 357, distance: 138.3
click at [1048, 357] on span "[DATE] - [DATE]" at bounding box center [1070, 350] width 93 height 20
drag, startPoint x: 1048, startPoint y: 357, endPoint x: 1011, endPoint y: 394, distance: 52.6
click at [1011, 394] on div "[DATE] - [DATE] [GEOGRAPHIC_DATA]" at bounding box center [1000, 375] width 263 height 70
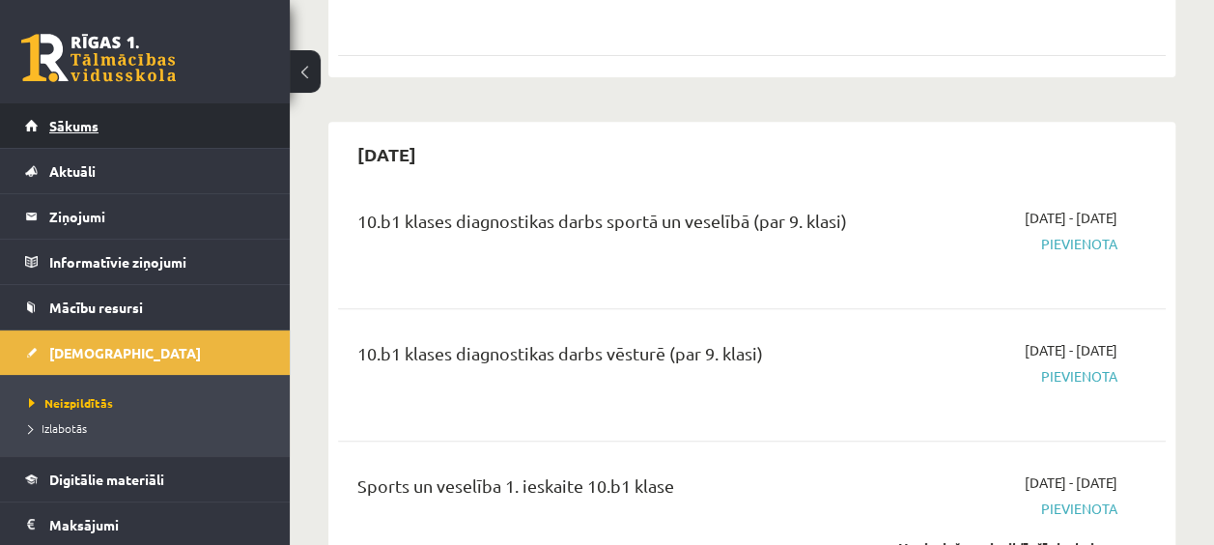
click at [118, 139] on link "Sākums" at bounding box center [145, 125] width 240 height 44
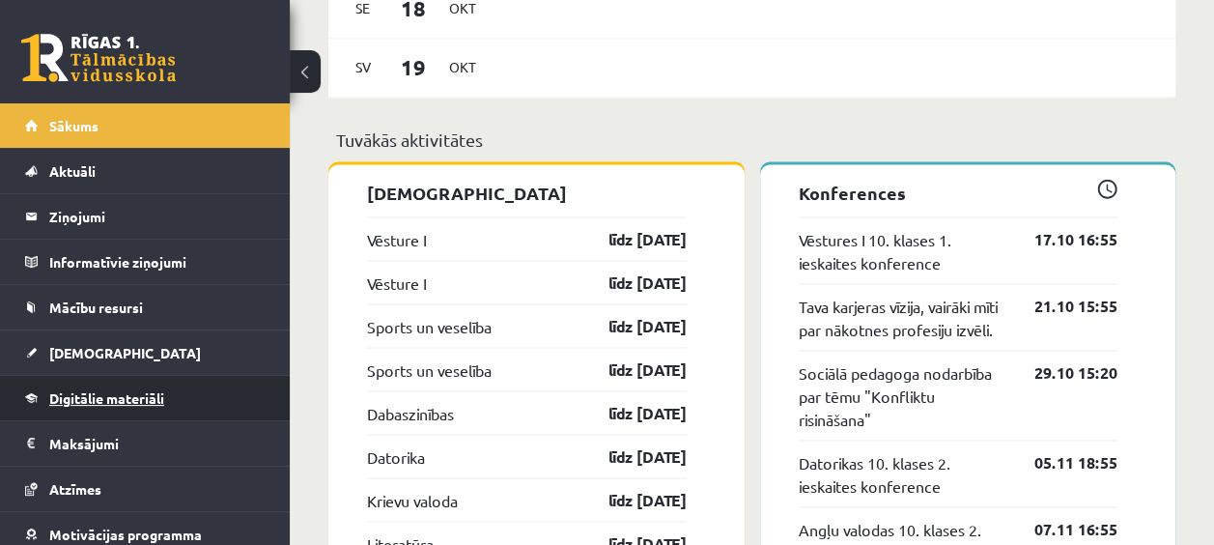
scroll to position [98, 0]
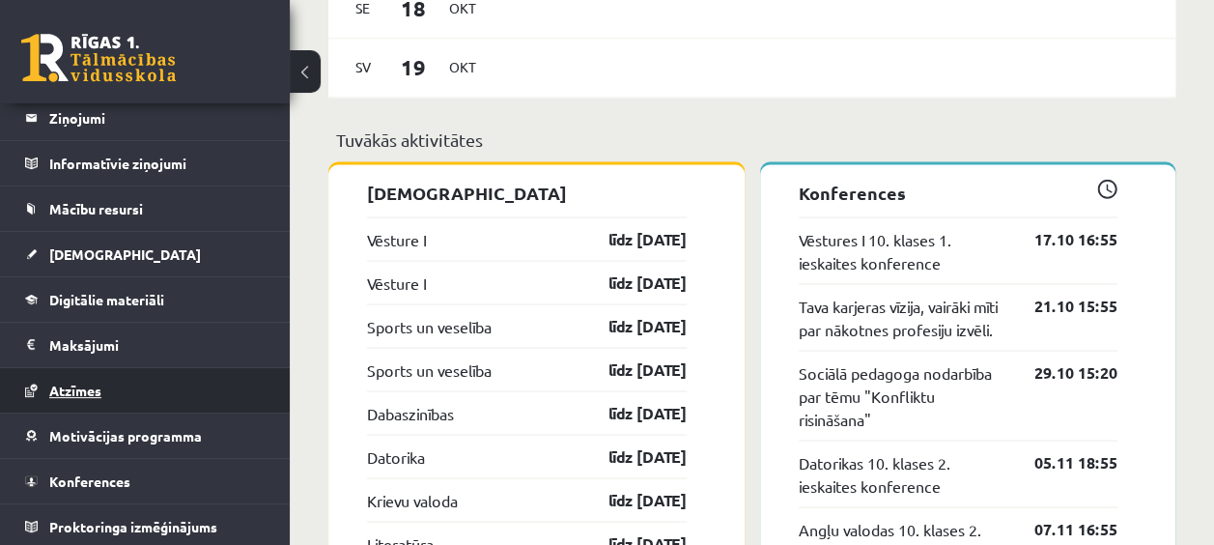
click at [114, 382] on link "Atzīmes" at bounding box center [145, 390] width 240 height 44
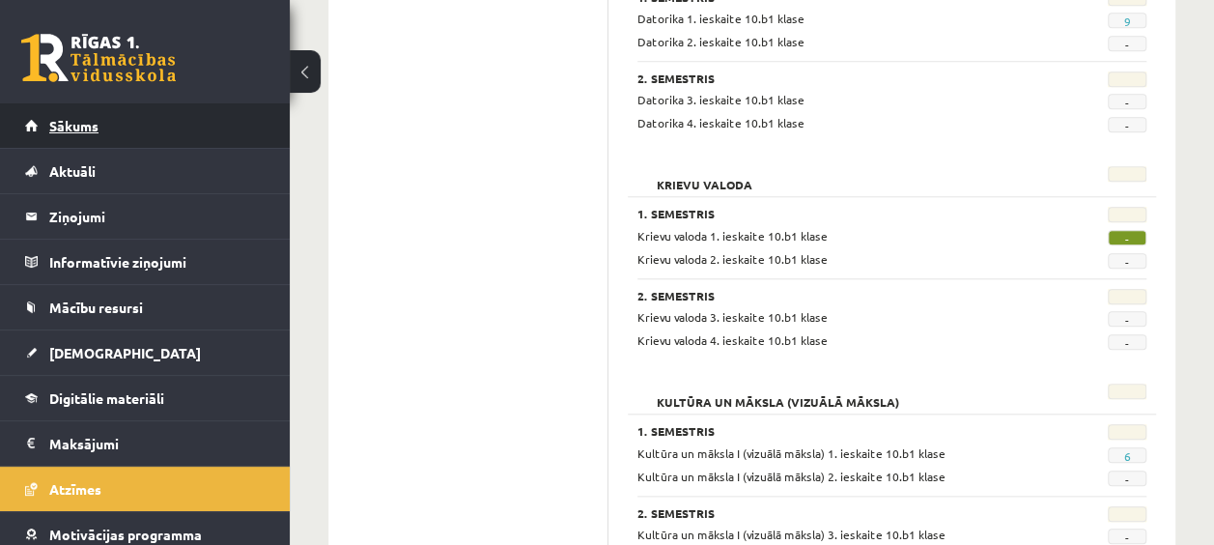
click at [162, 126] on link "Sākums" at bounding box center [145, 125] width 240 height 44
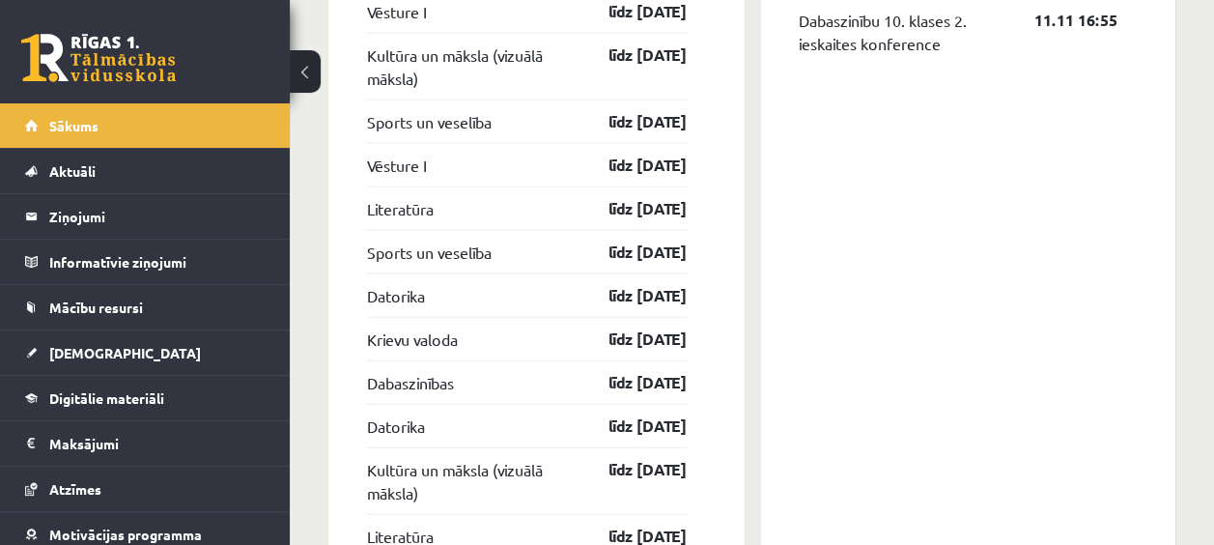
scroll to position [2209, 0]
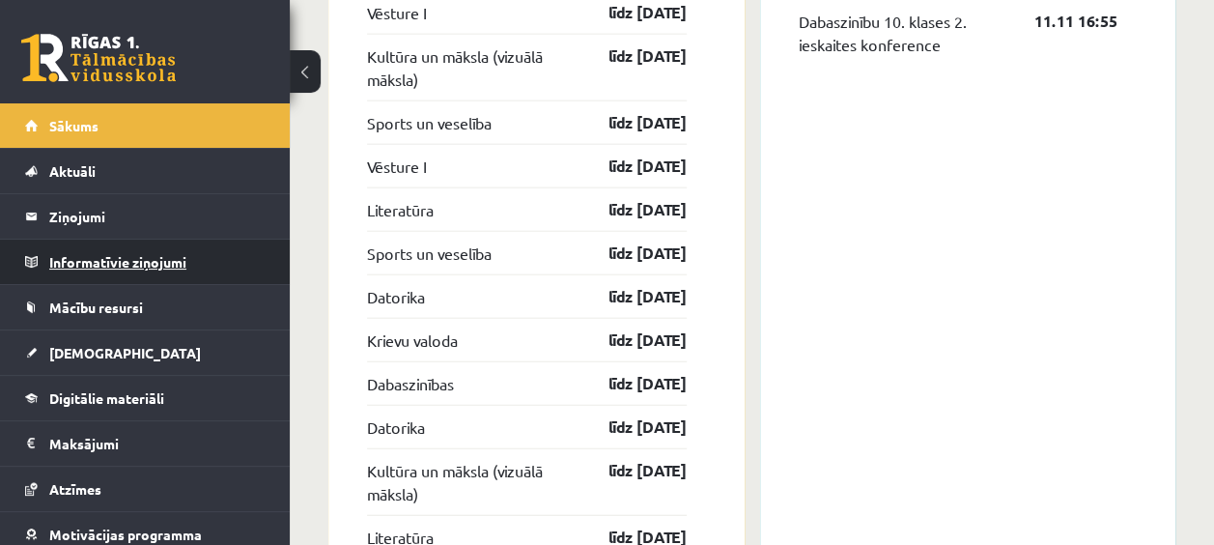
click at [178, 273] on legend "Informatīvie ziņojumi 0" at bounding box center [157, 261] width 216 height 44
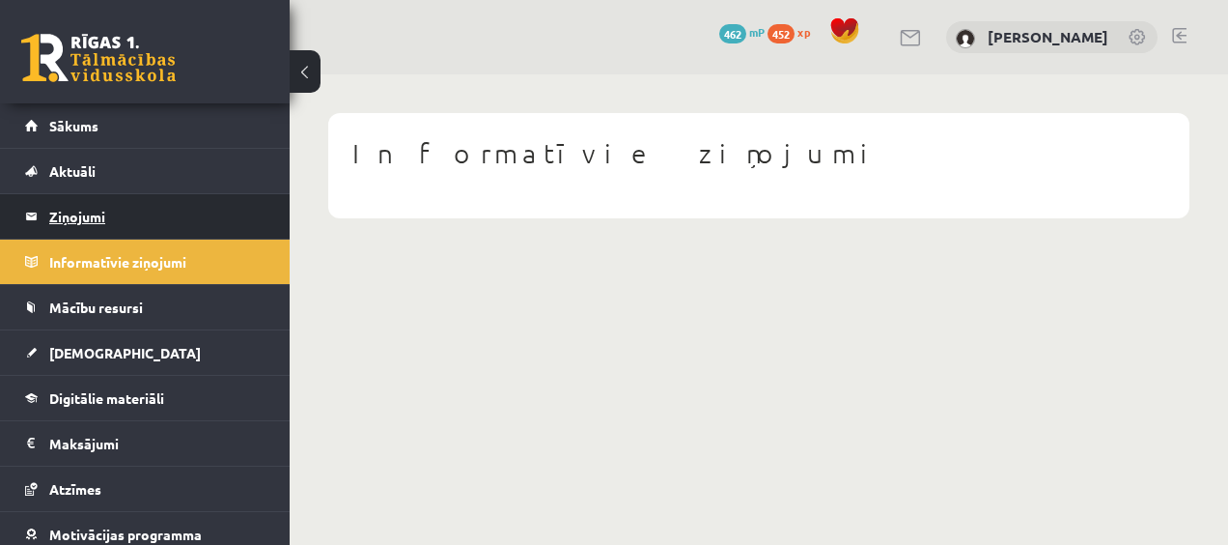
click at [97, 224] on legend "Ziņojumi 0" at bounding box center [157, 216] width 216 height 44
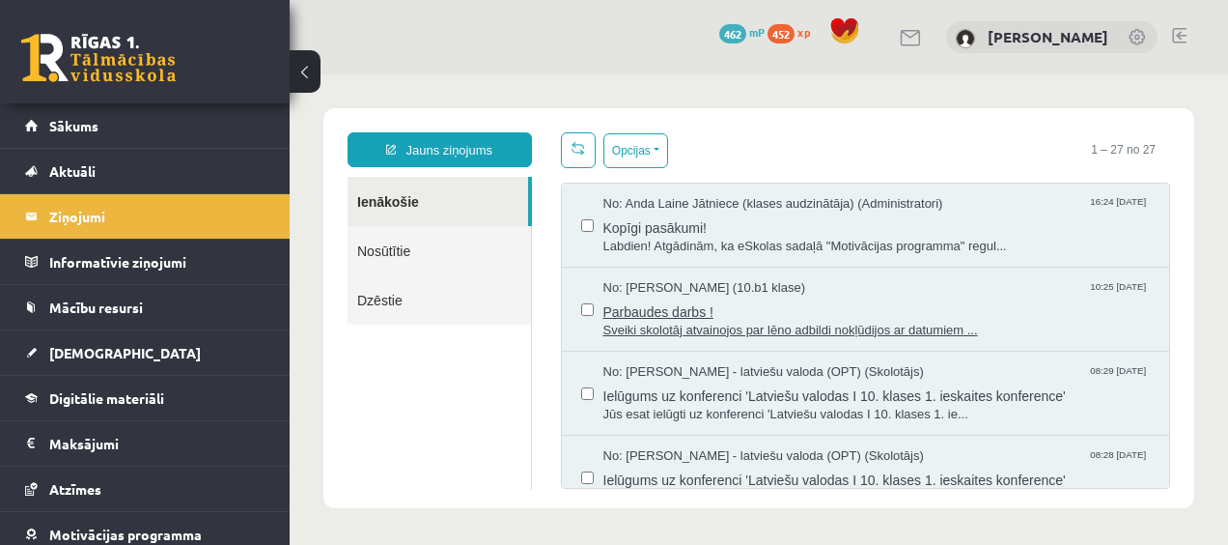
click at [749, 292] on span "No: [PERSON_NAME] (10.b1 klase)" at bounding box center [704, 288] width 203 height 18
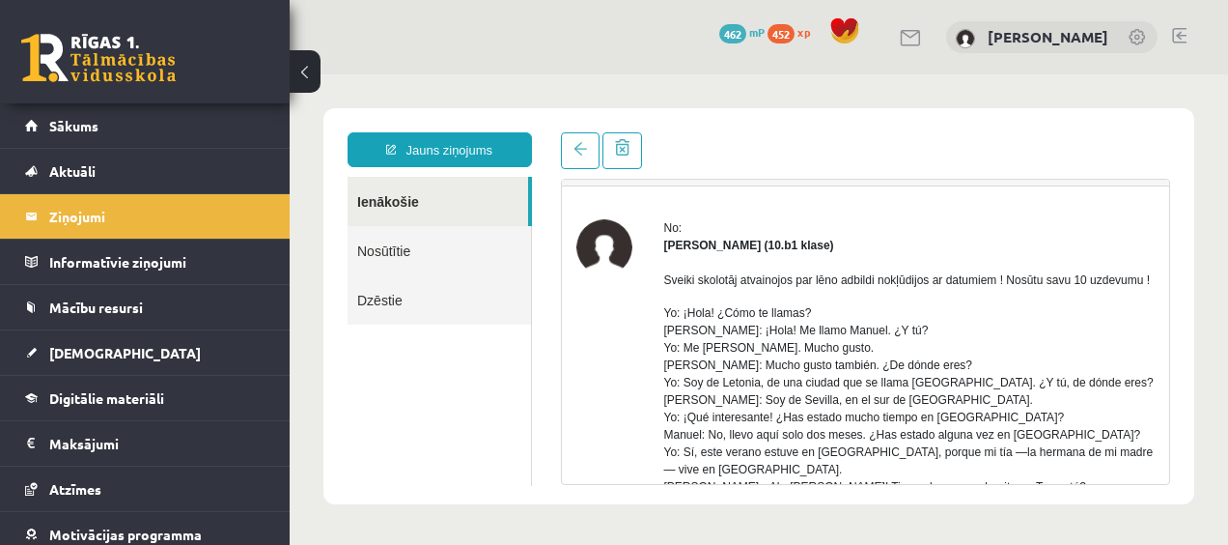
scroll to position [66, 0]
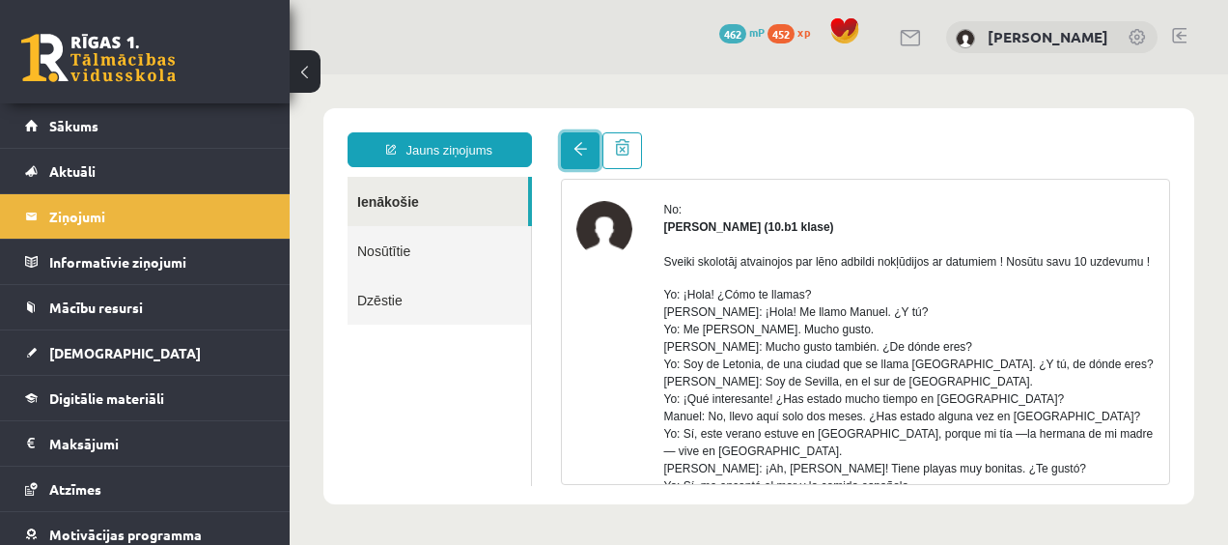
click at [595, 158] on link at bounding box center [580, 150] width 39 height 37
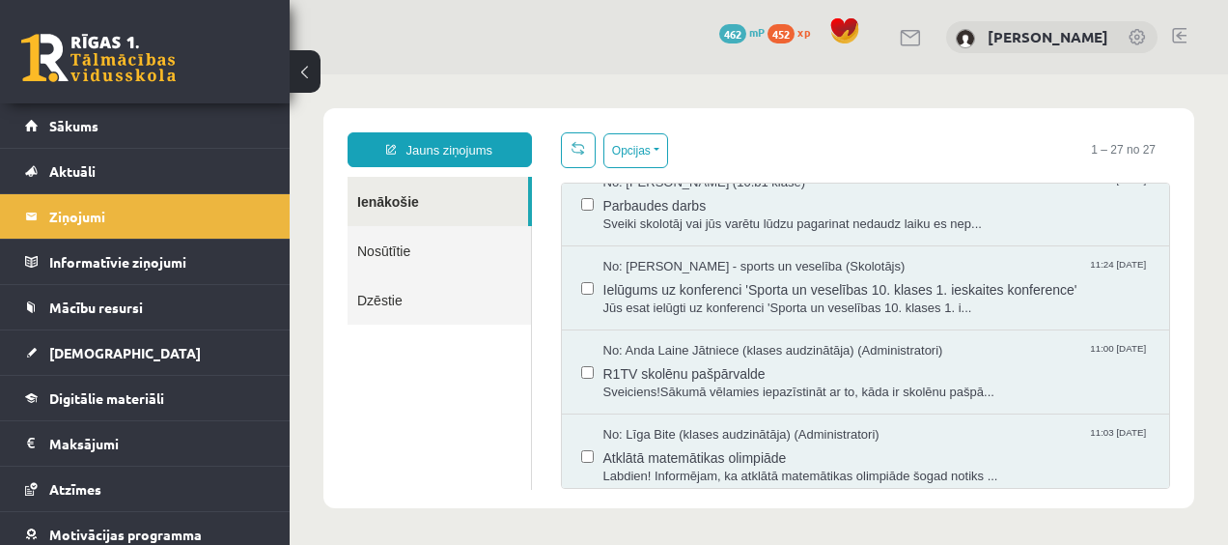
scroll to position [0, 0]
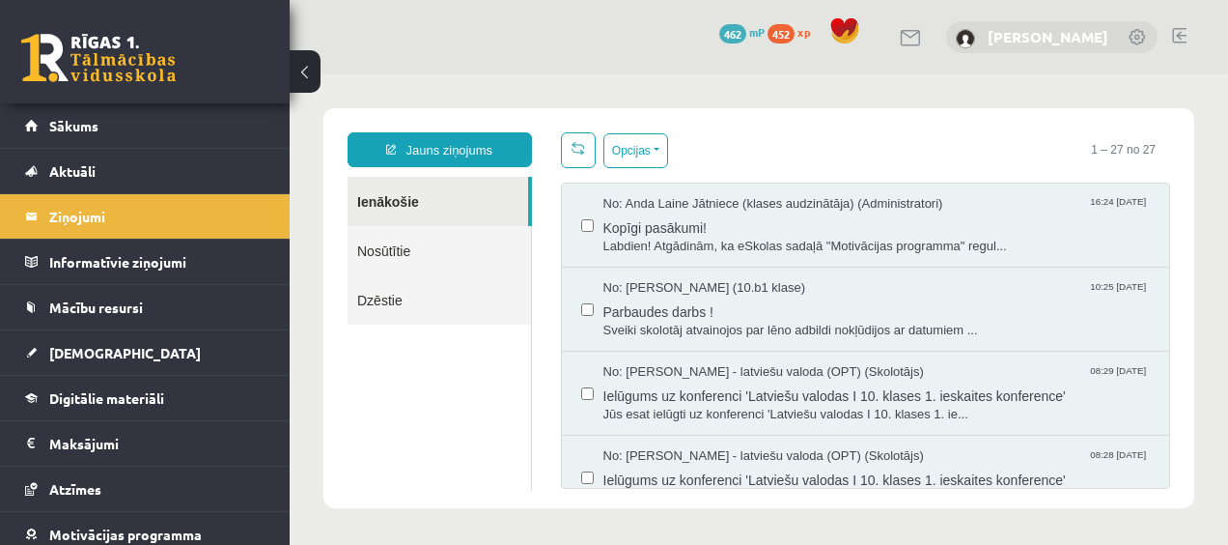
click at [1042, 37] on link "[PERSON_NAME]" at bounding box center [1048, 36] width 121 height 19
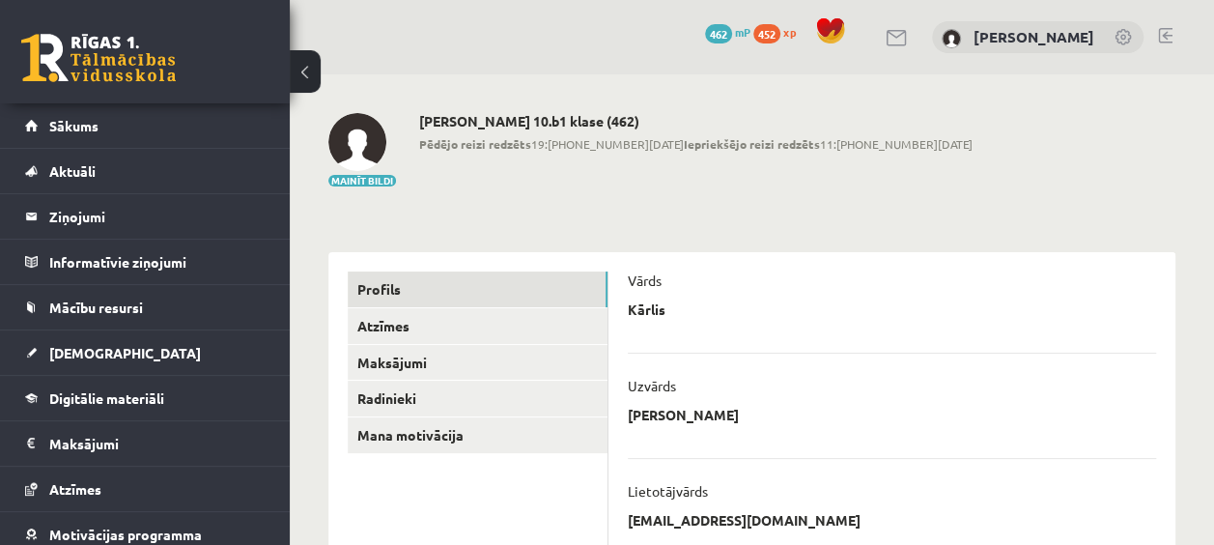
click at [1117, 34] on link at bounding box center [1123, 38] width 19 height 19
click at [1087, 37] on link "[PERSON_NAME]" at bounding box center [1033, 36] width 121 height 19
click at [1120, 40] on link at bounding box center [1123, 38] width 19 height 19
click at [830, 31] on div at bounding box center [830, 33] width 44 height 34
drag, startPoint x: 789, startPoint y: 147, endPoint x: 753, endPoint y: 143, distance: 35.9
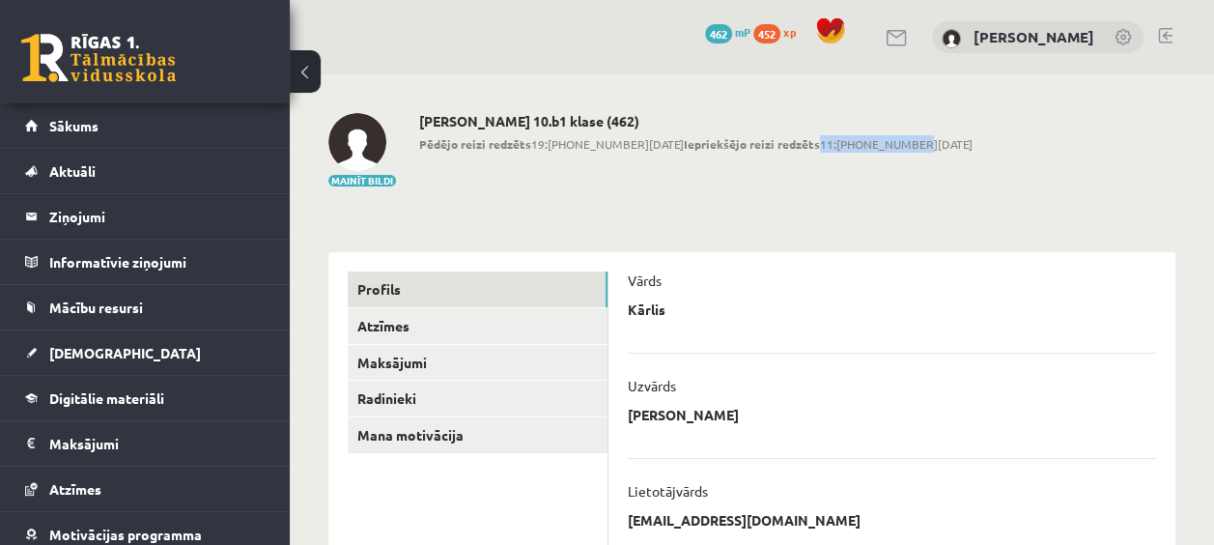
click at [753, 143] on span "Pēdējo reizi redzēts 19:30 15.10.25 Iepriekšējo reizi redzēts 11:49 15.10.25" at bounding box center [695, 143] width 553 height 17
drag, startPoint x: 753, startPoint y: 143, endPoint x: 680, endPoint y: 166, distance: 76.9
click at [680, 166] on div "Kārlis Kārkliņš 10.b1 klase (462) Pēdējo reizi redzēts 19:30 15.10.25 Iepriekšē…" at bounding box center [695, 150] width 553 height 75
drag, startPoint x: 680, startPoint y: 166, endPoint x: 639, endPoint y: 182, distance: 43.4
click at [639, 182] on div "Kārlis Kārkliņš 10.b1 klase (462) Pēdējo reizi redzēts 19:30 15.10.25 Iepriekšē…" at bounding box center [695, 150] width 553 height 75
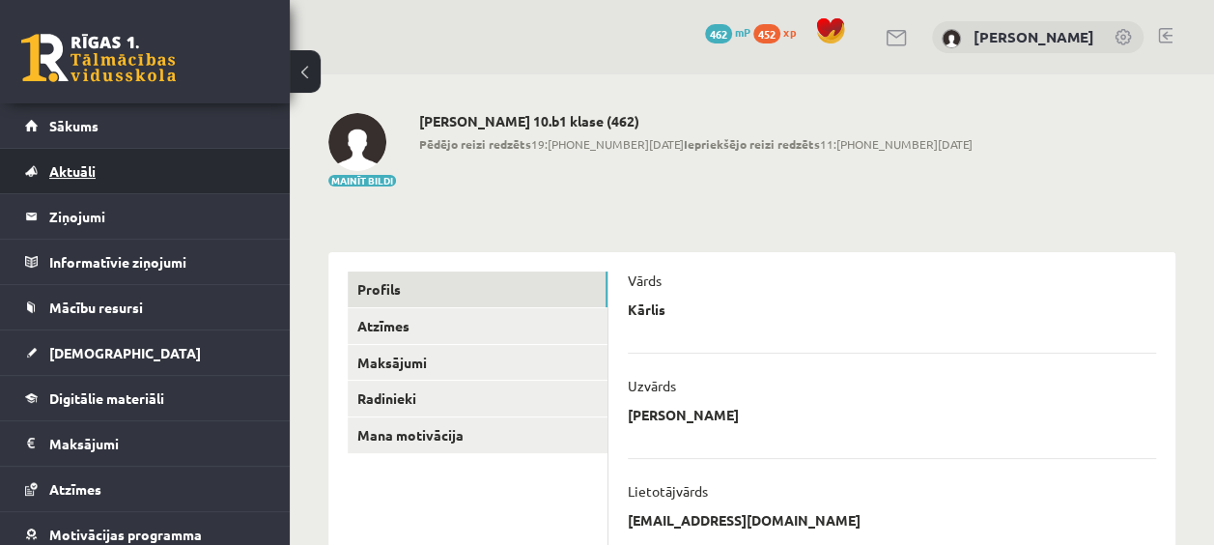
click at [110, 167] on link "Aktuāli" at bounding box center [145, 171] width 240 height 44
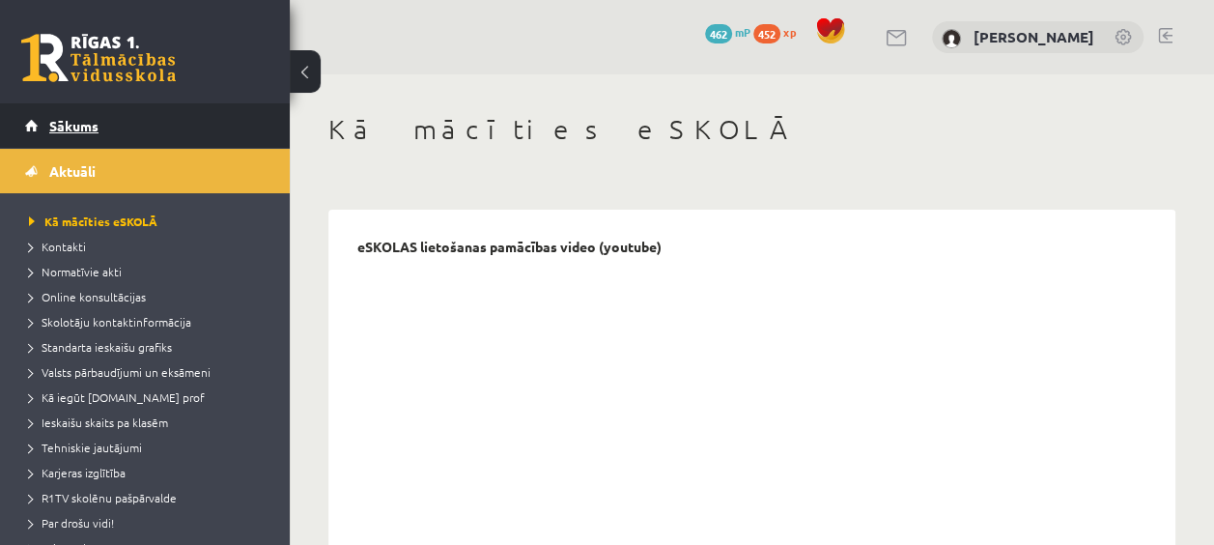
click at [58, 122] on span "Sākums" at bounding box center [73, 125] width 49 height 17
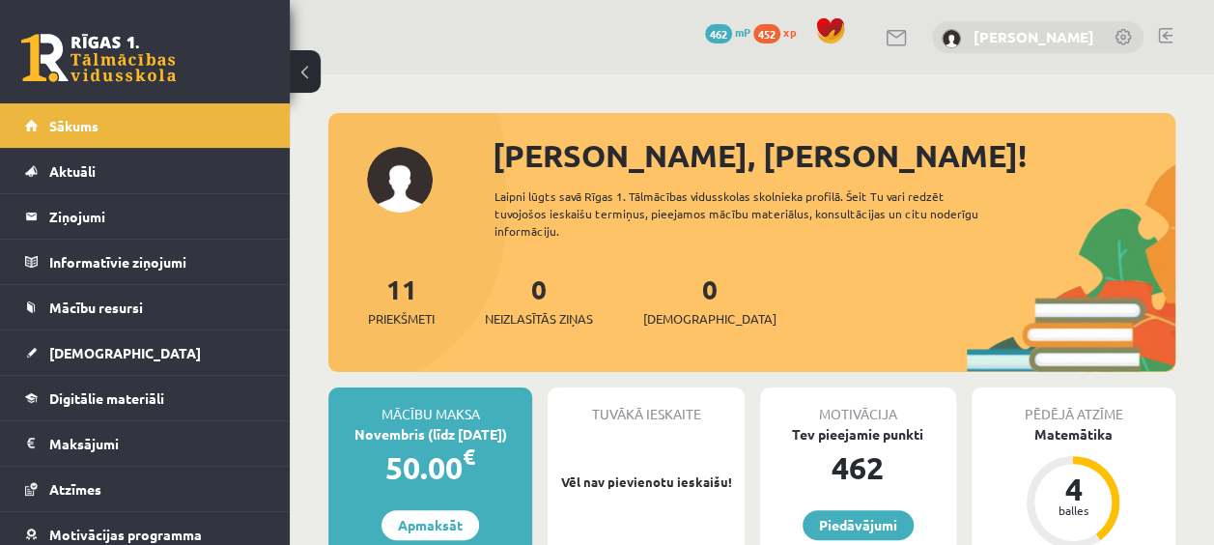
click at [1058, 42] on link "[PERSON_NAME]" at bounding box center [1033, 36] width 121 height 19
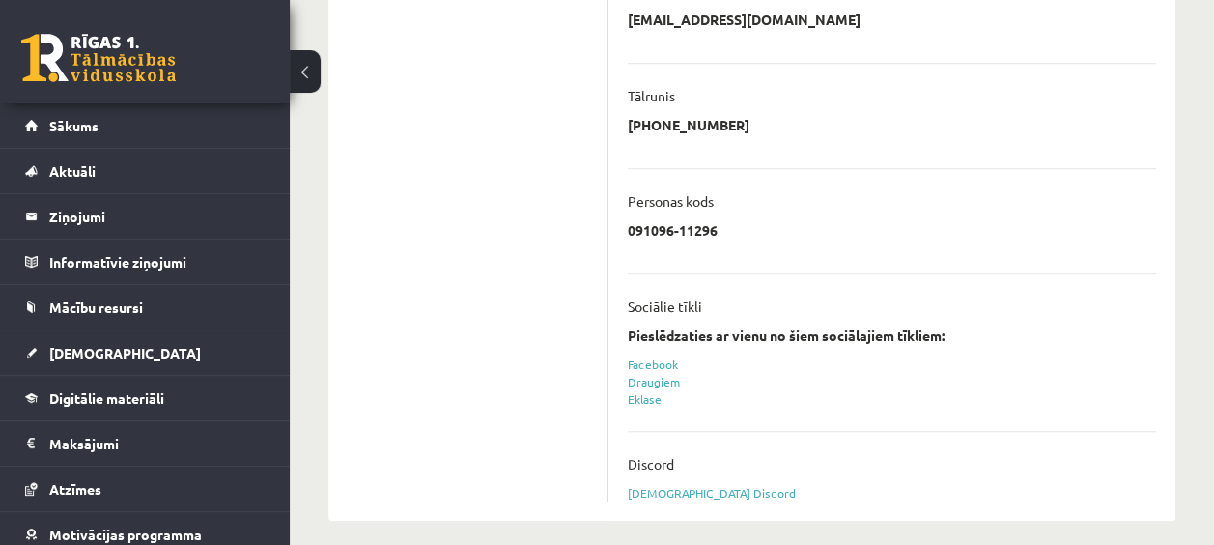
scroll to position [618, 0]
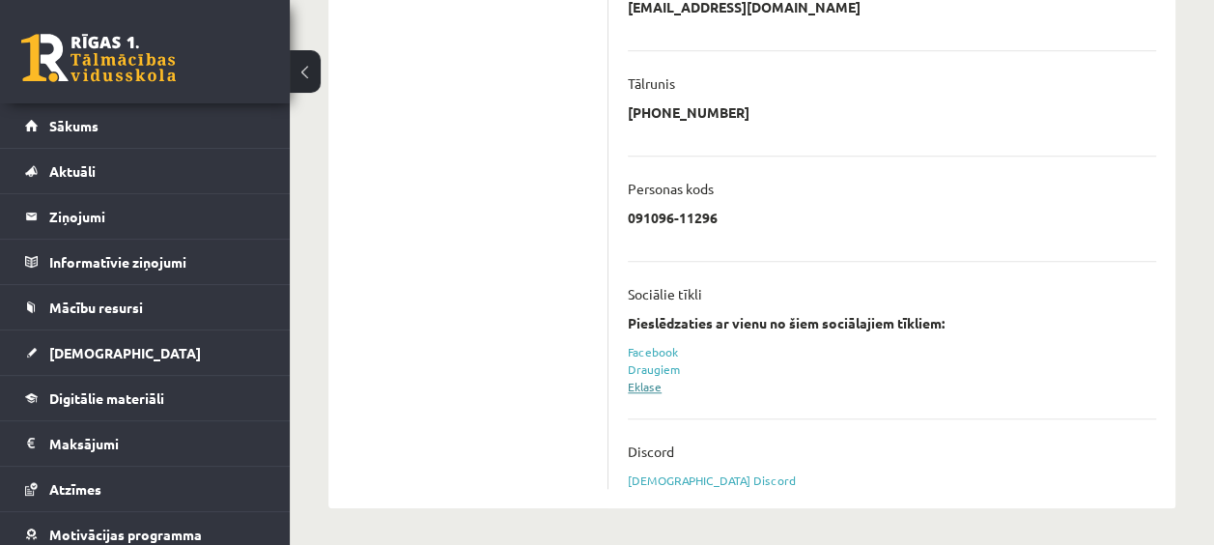
click at [643, 386] on link "Eklase" at bounding box center [645, 385] width 34 height 15
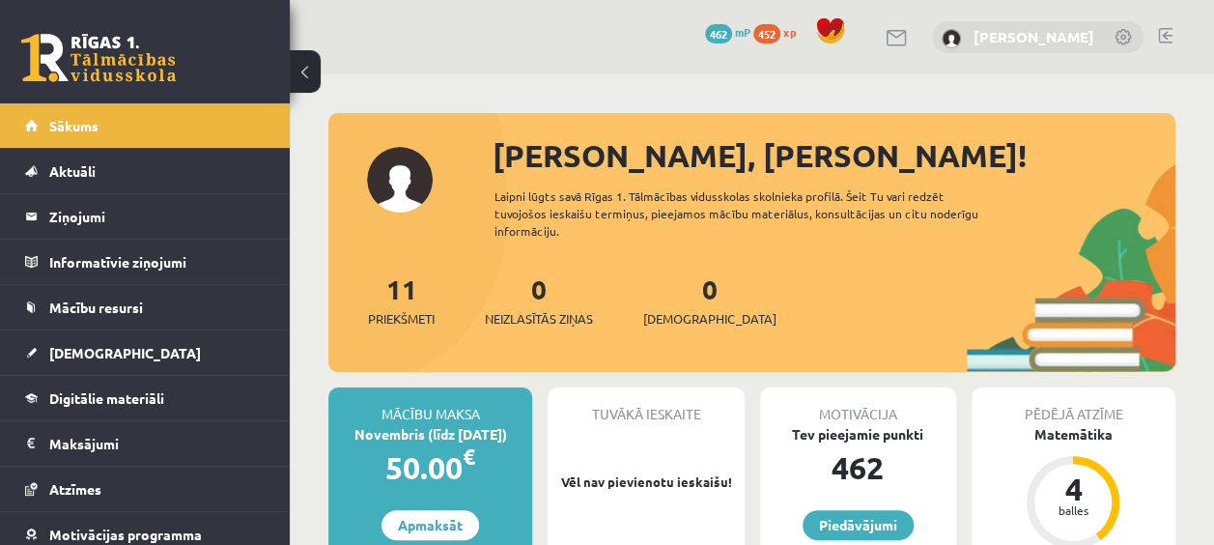
click at [1009, 30] on link "[PERSON_NAME]" at bounding box center [1033, 36] width 121 height 19
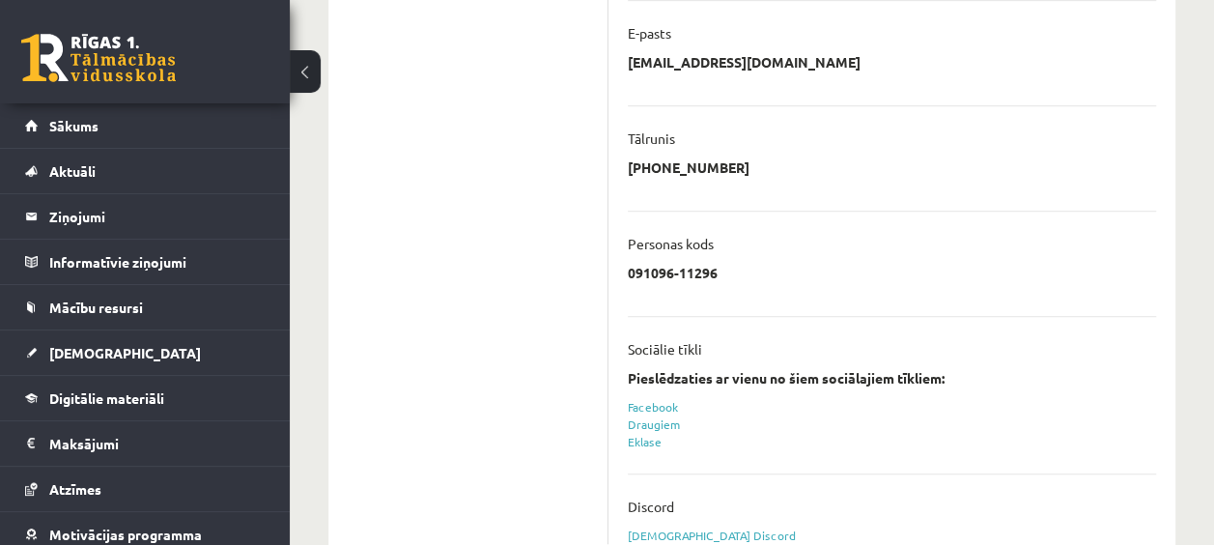
scroll to position [618, 0]
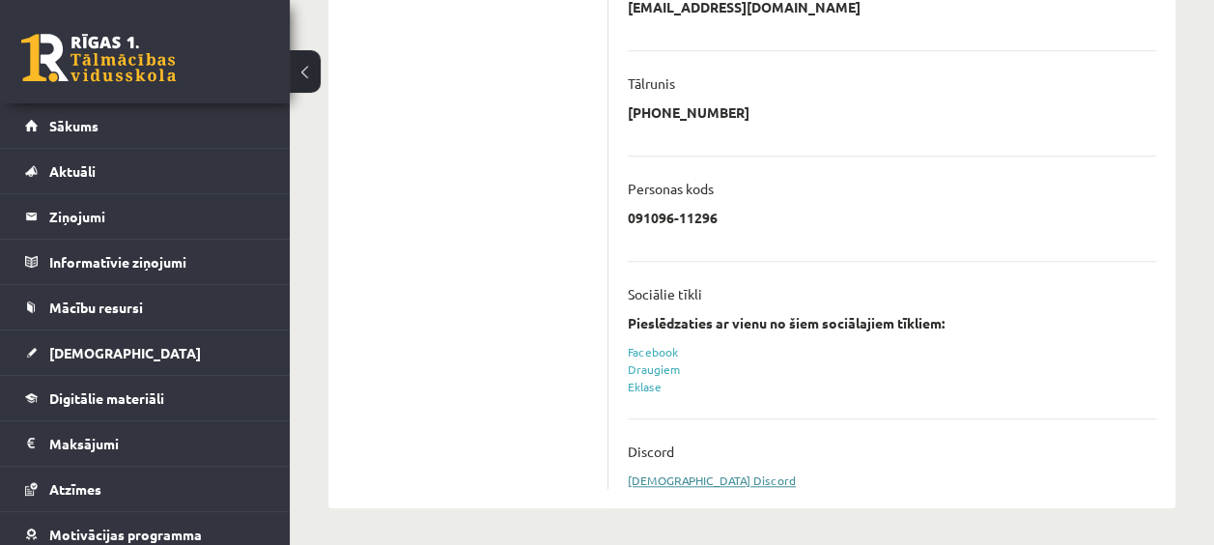
click at [687, 477] on link "[DEMOGRAPHIC_DATA] Discord" at bounding box center [712, 479] width 168 height 15
